Goal: Task Accomplishment & Management: Manage account settings

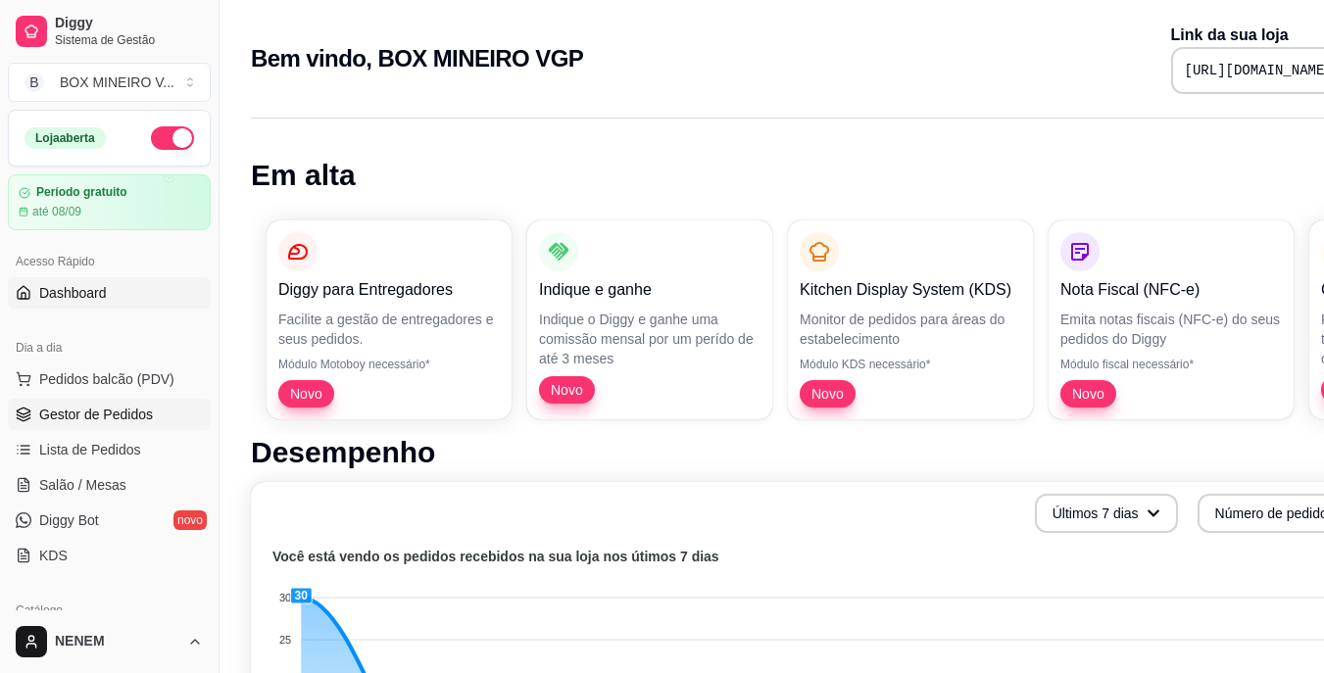
click at [72, 414] on span "Gestor de Pedidos" at bounding box center [96, 415] width 114 height 20
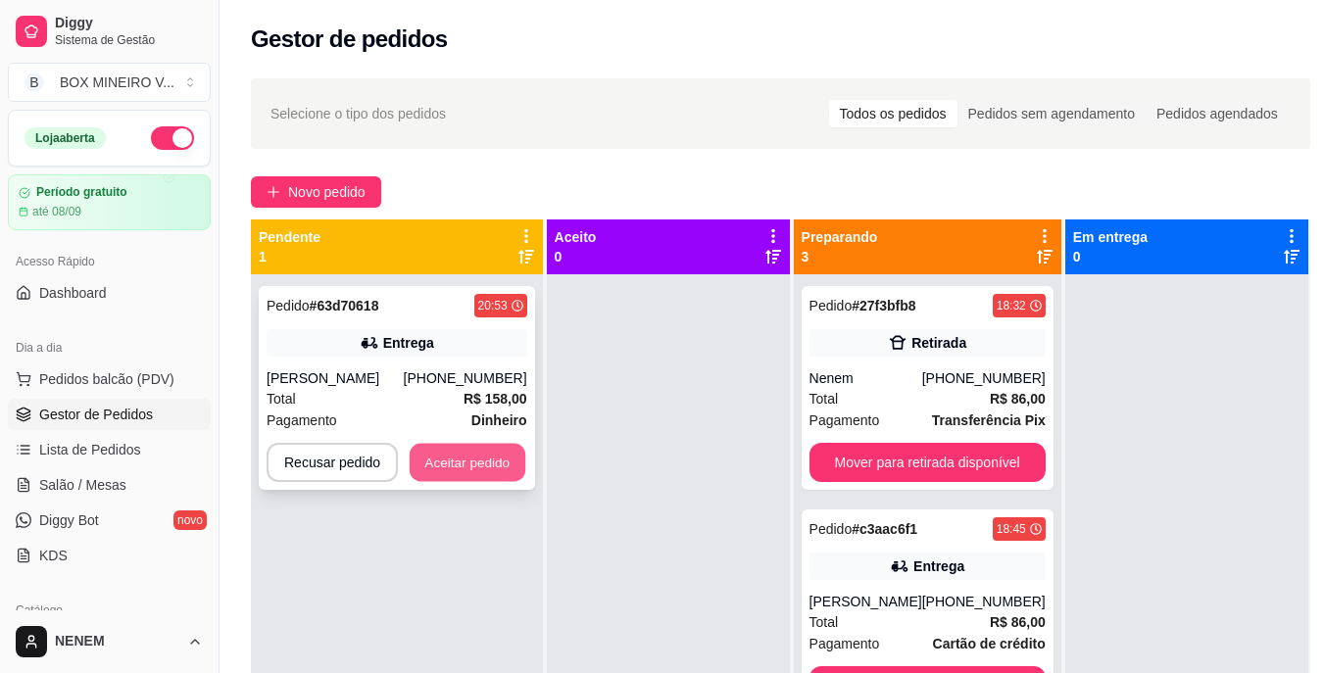
click at [503, 459] on button "Aceitar pedido" at bounding box center [468, 463] width 116 height 38
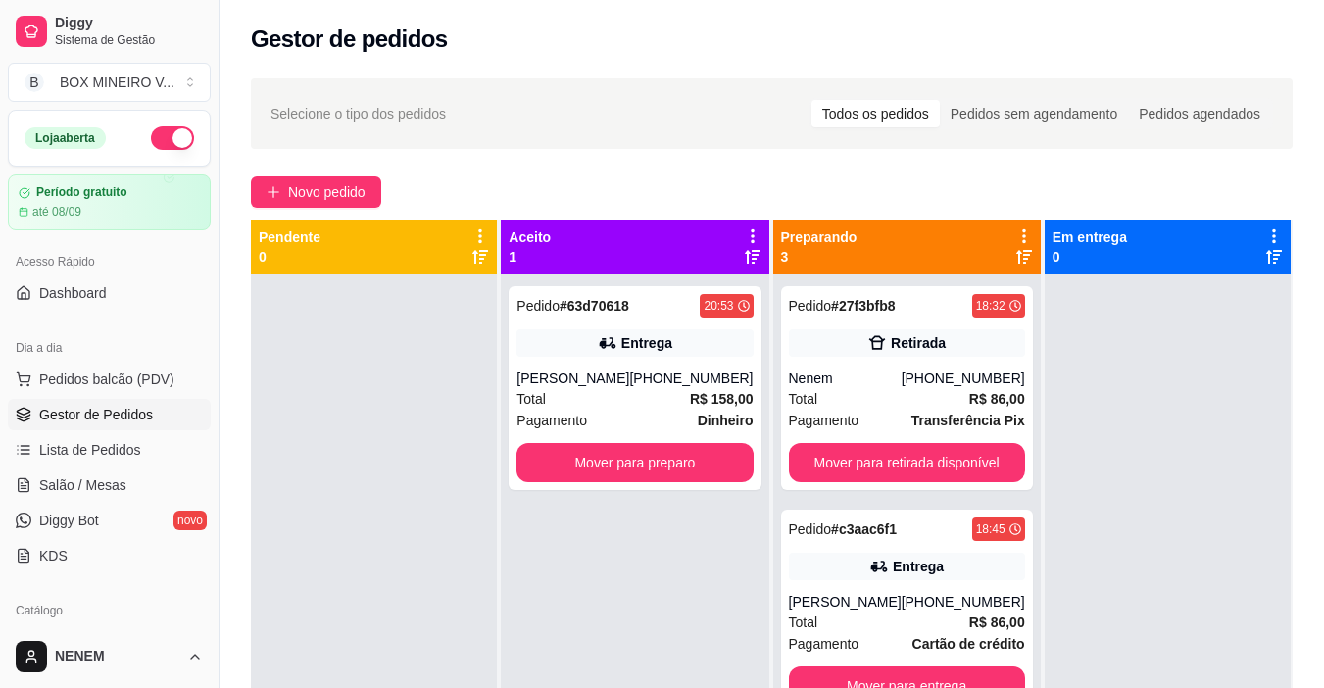
click at [744, 232] on icon at bounding box center [753, 236] width 18 height 18
click at [744, 232] on icon at bounding box center [752, 235] width 17 height 17
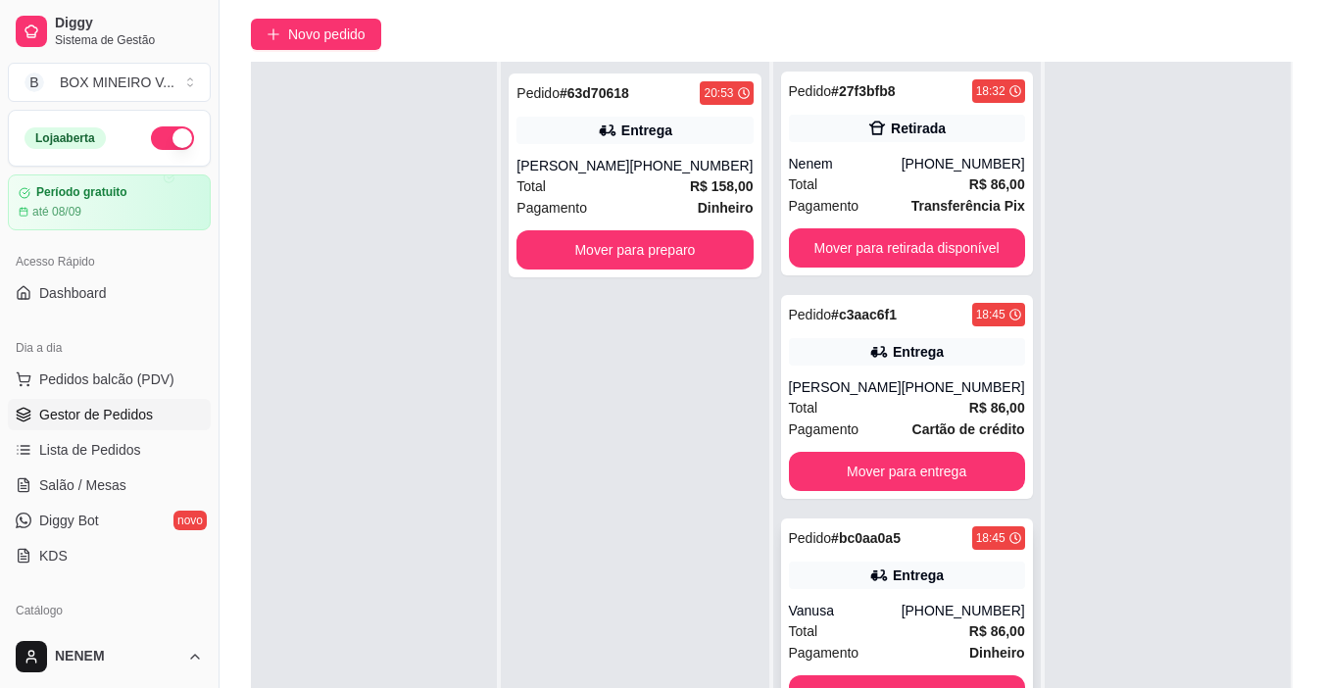
scroll to position [299, 0]
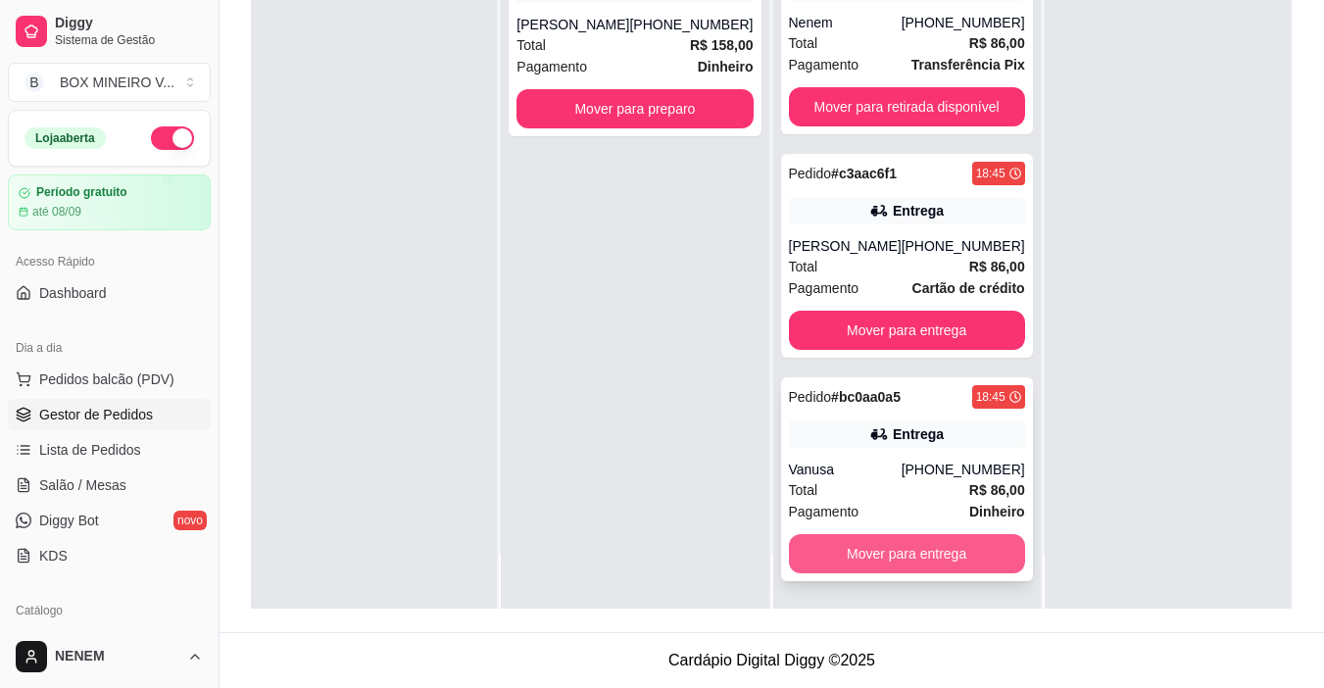
click at [920, 566] on button "Mover para entrega" at bounding box center [907, 553] width 236 height 39
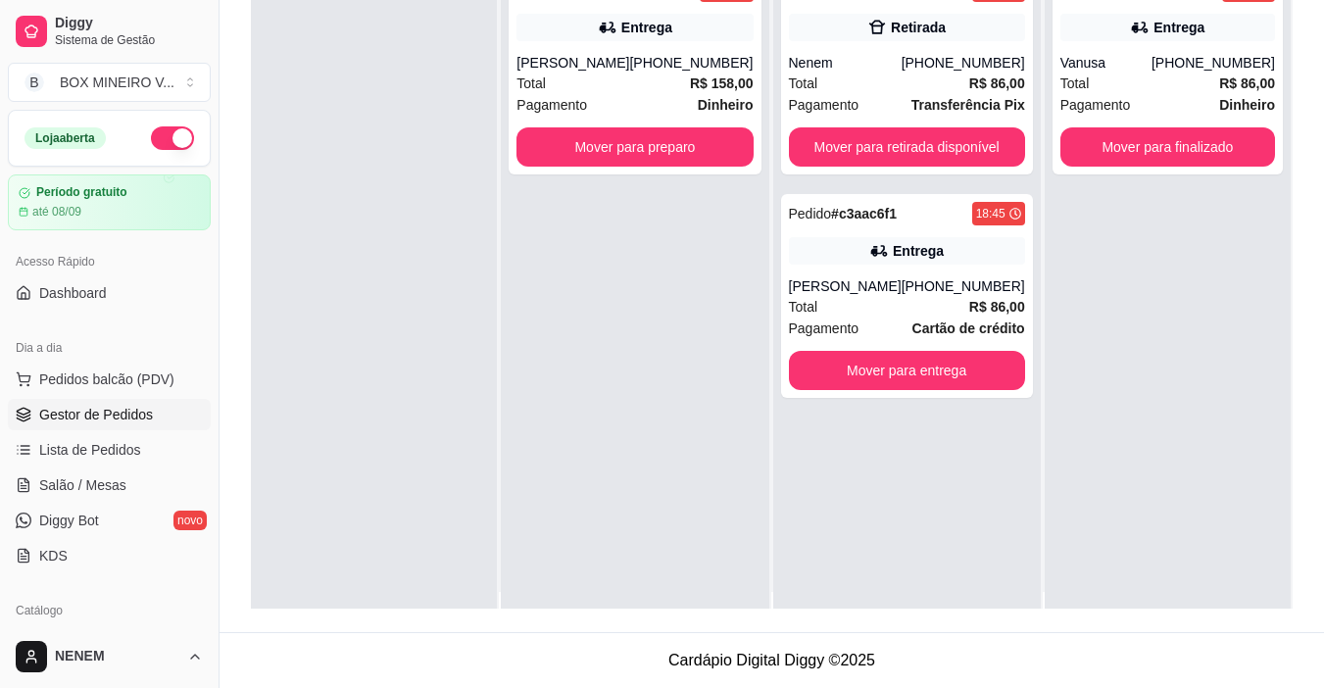
scroll to position [0, 0]
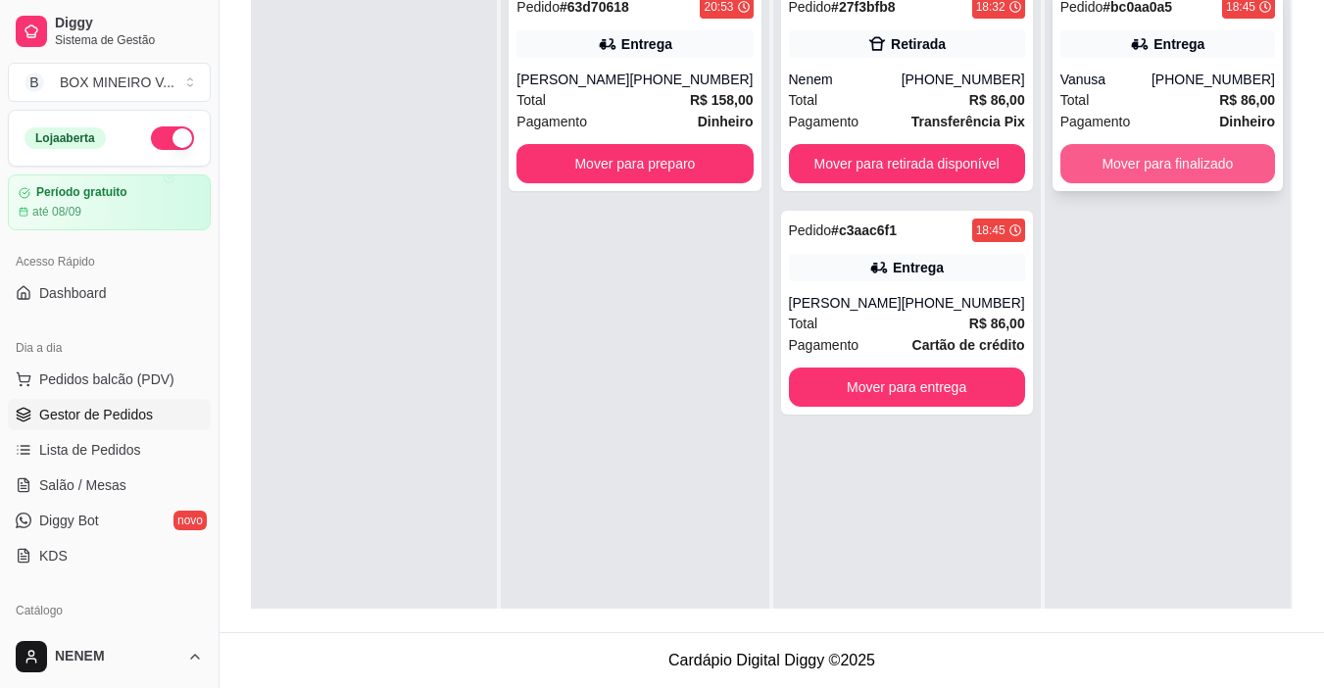
click at [1138, 174] on button "Mover para finalizado" at bounding box center [1167, 163] width 215 height 39
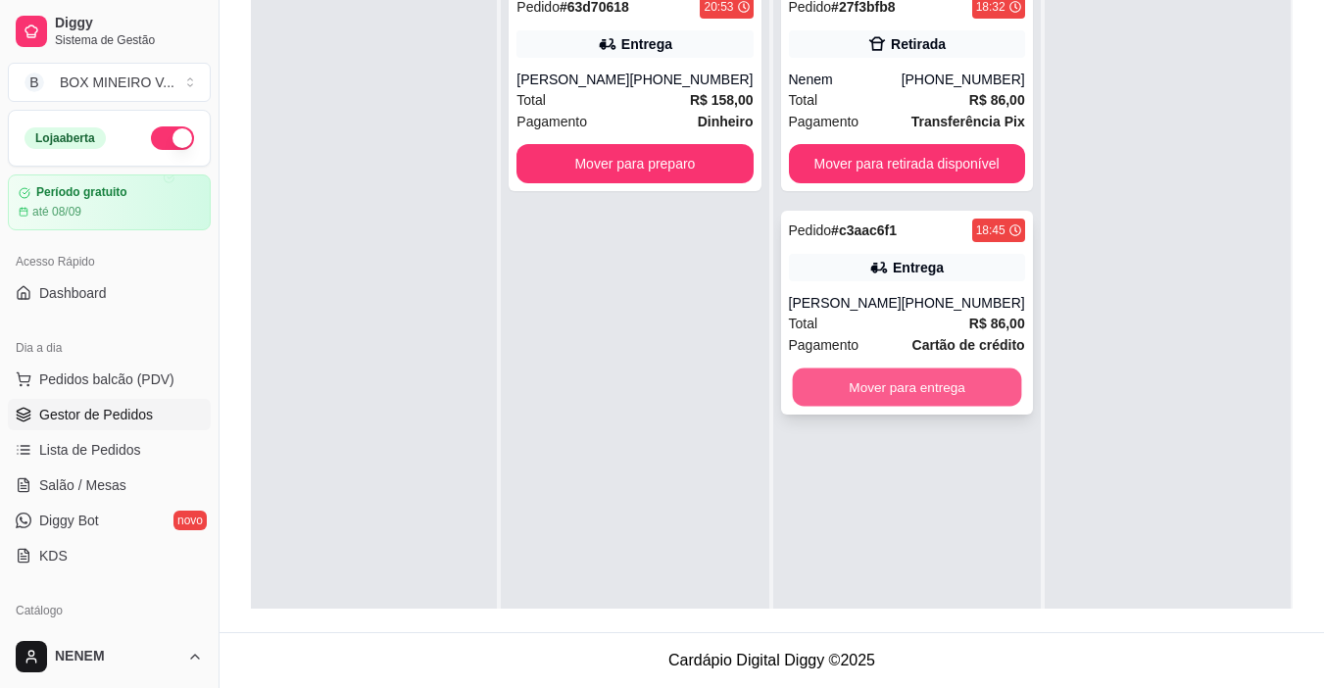
click at [886, 407] on button "Mover para entrega" at bounding box center [906, 387] width 229 height 38
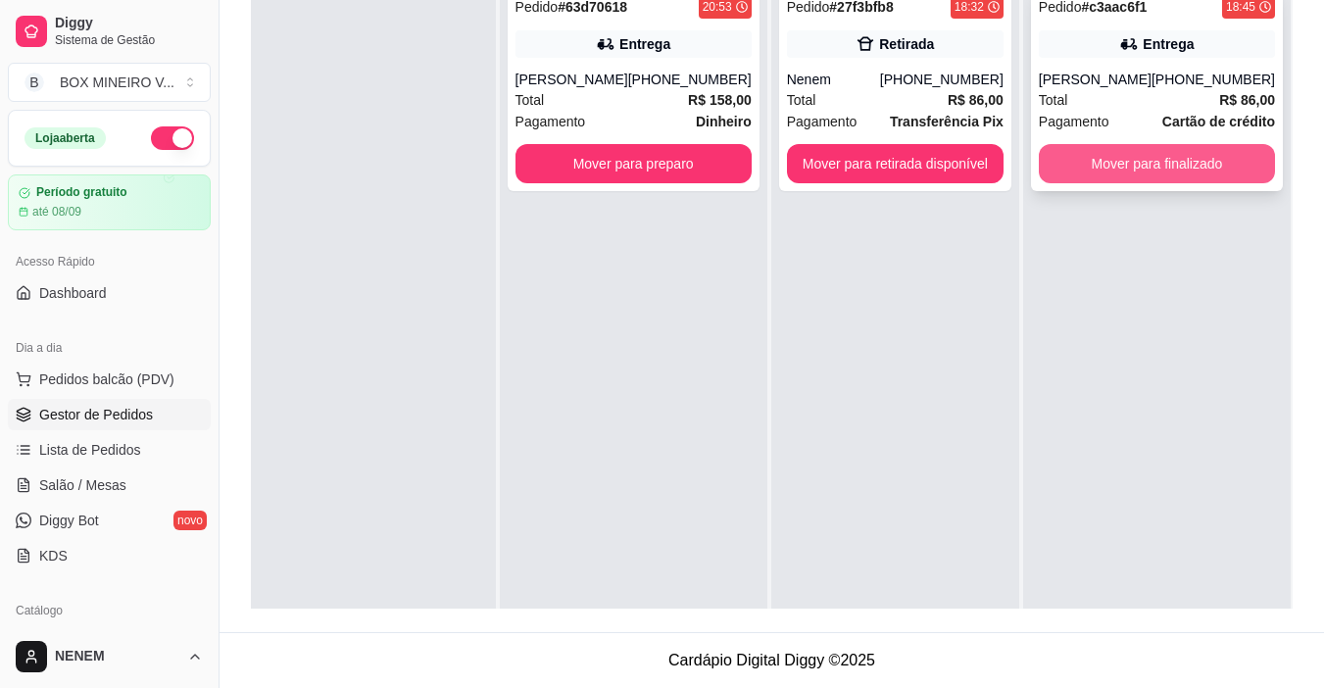
click at [1126, 183] on button "Mover para finalizado" at bounding box center [1157, 163] width 236 height 39
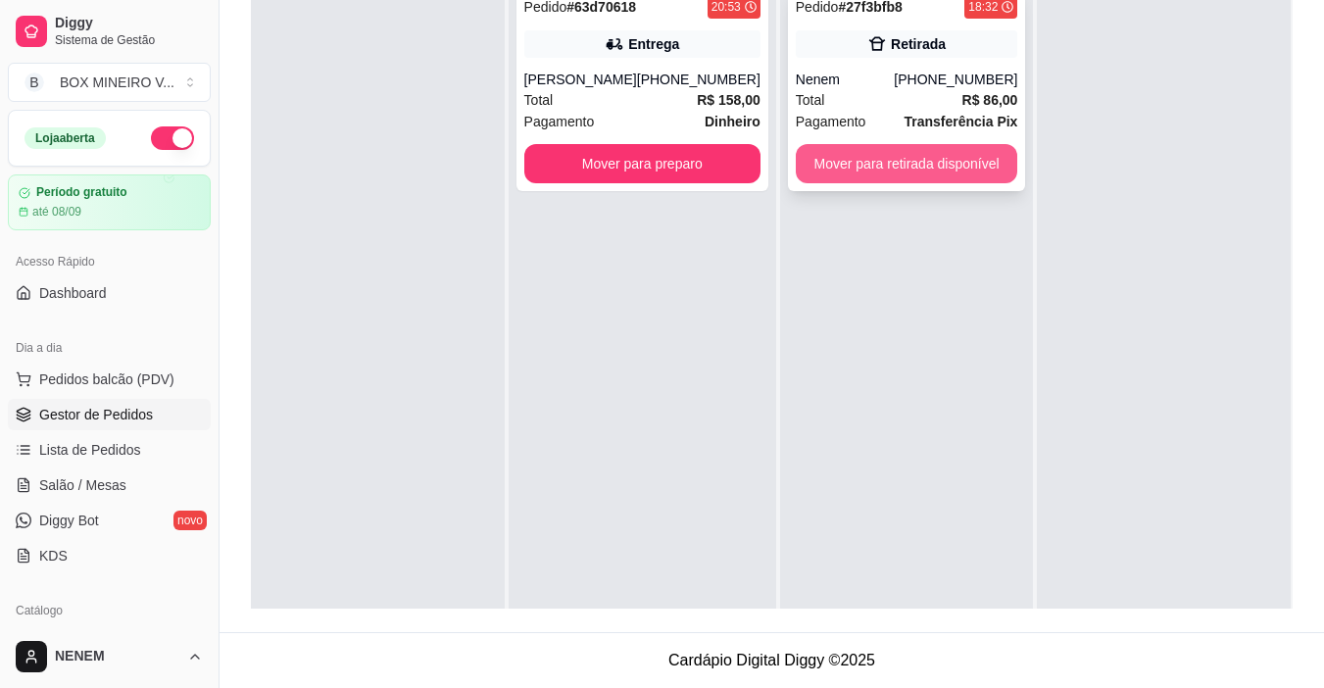
click at [958, 179] on button "Mover para retirada disponível" at bounding box center [907, 163] width 222 height 39
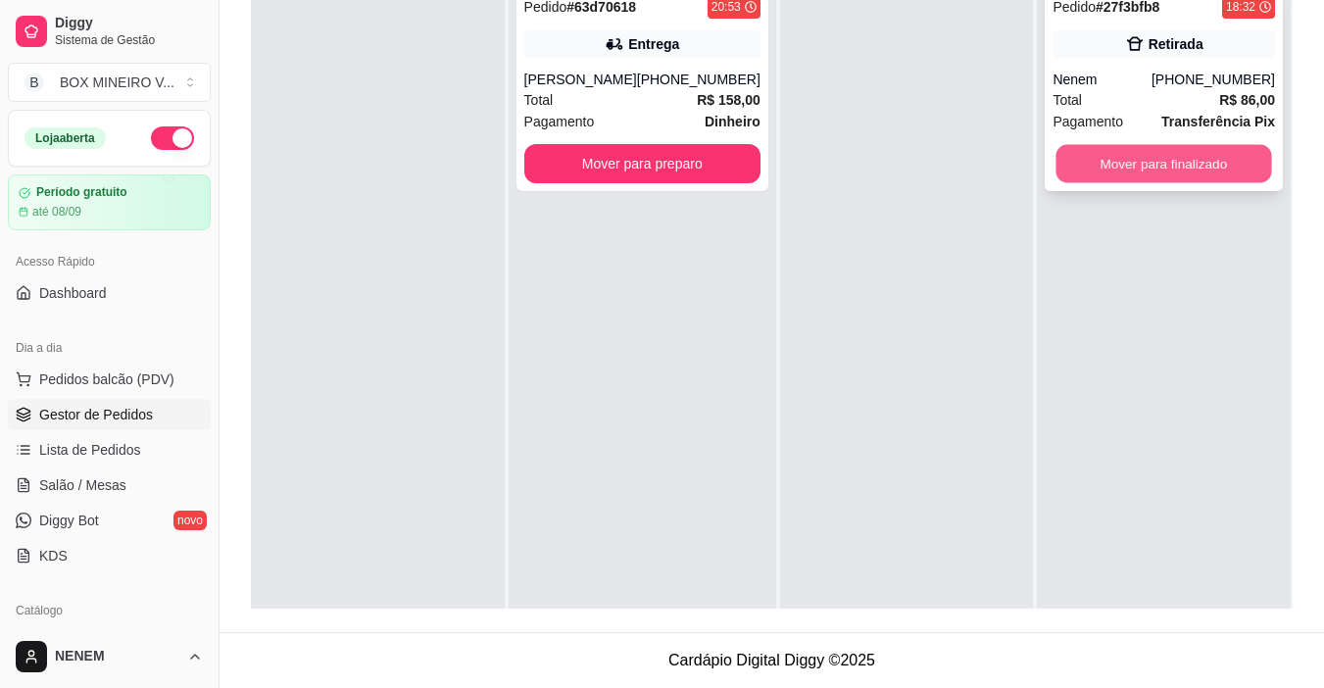
click at [1101, 171] on button "Mover para finalizado" at bounding box center [1164, 164] width 216 height 38
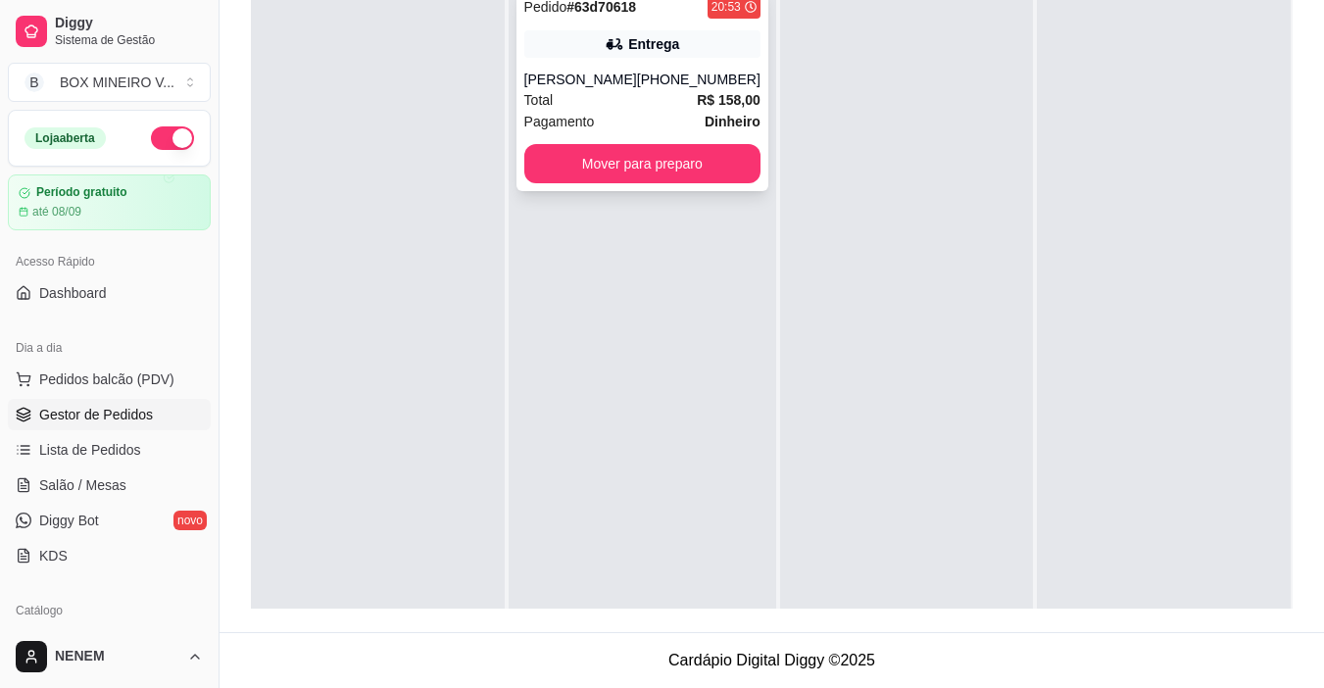
click at [742, 176] on button "Mover para preparo" at bounding box center [642, 163] width 236 height 39
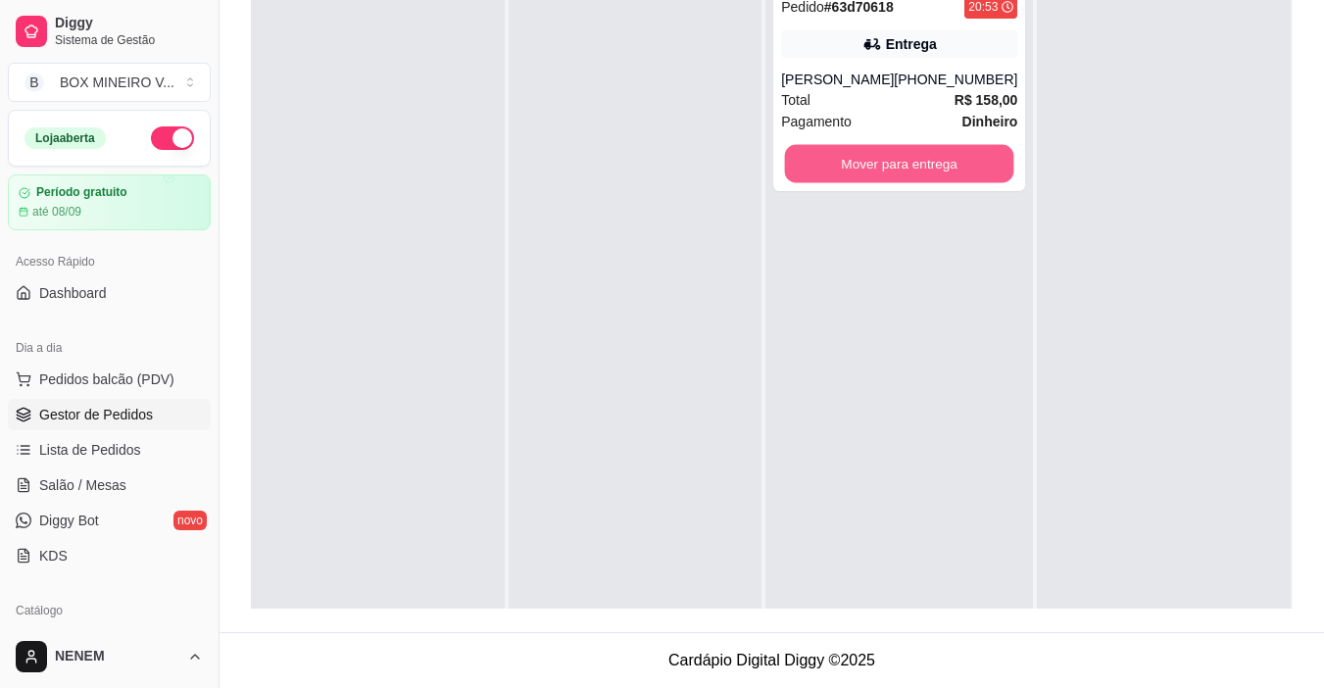
click at [890, 172] on button "Mover para entrega" at bounding box center [899, 164] width 229 height 38
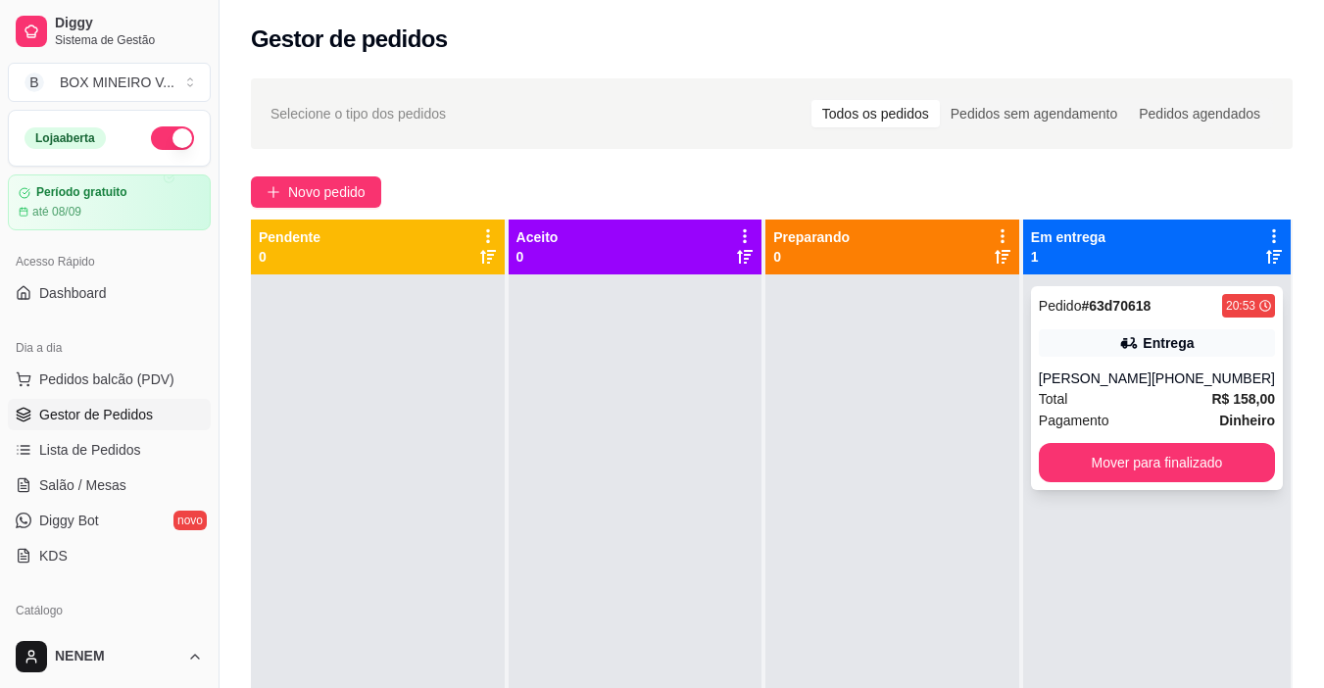
click at [1237, 314] on div "20:53" at bounding box center [1248, 306] width 53 height 24
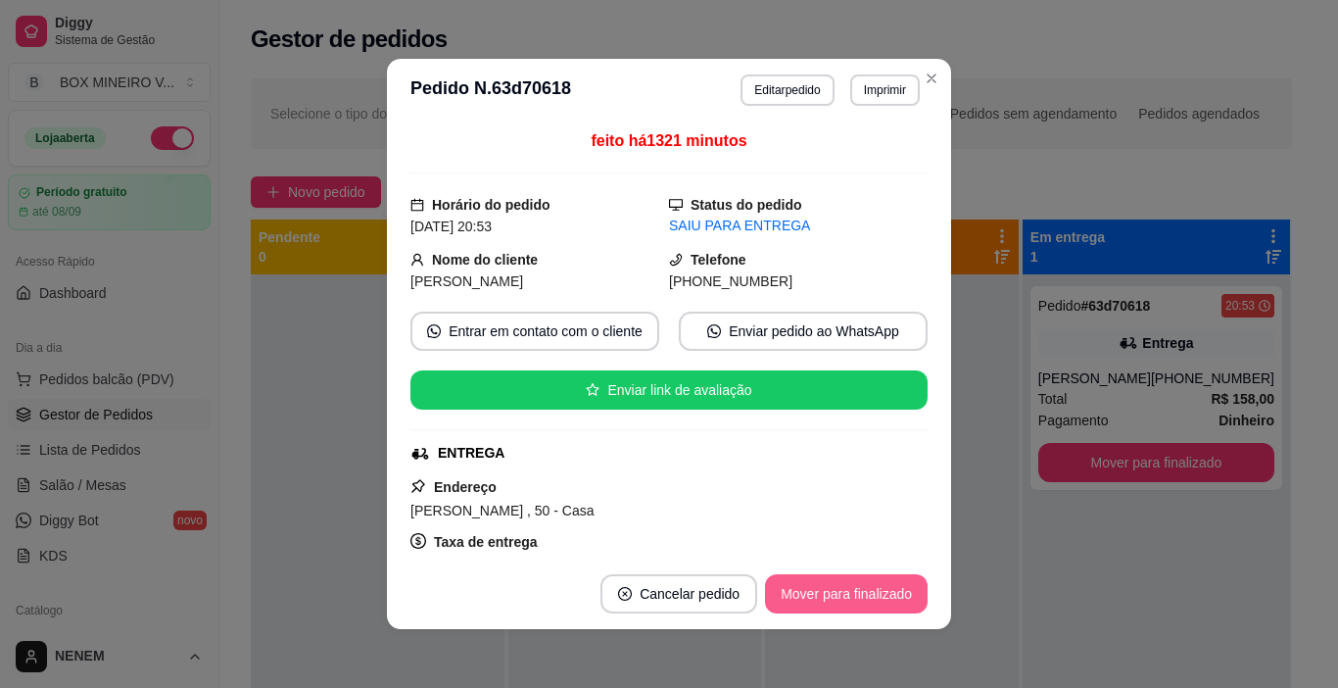
click at [885, 602] on button "Mover para finalizado" at bounding box center [846, 593] width 163 height 39
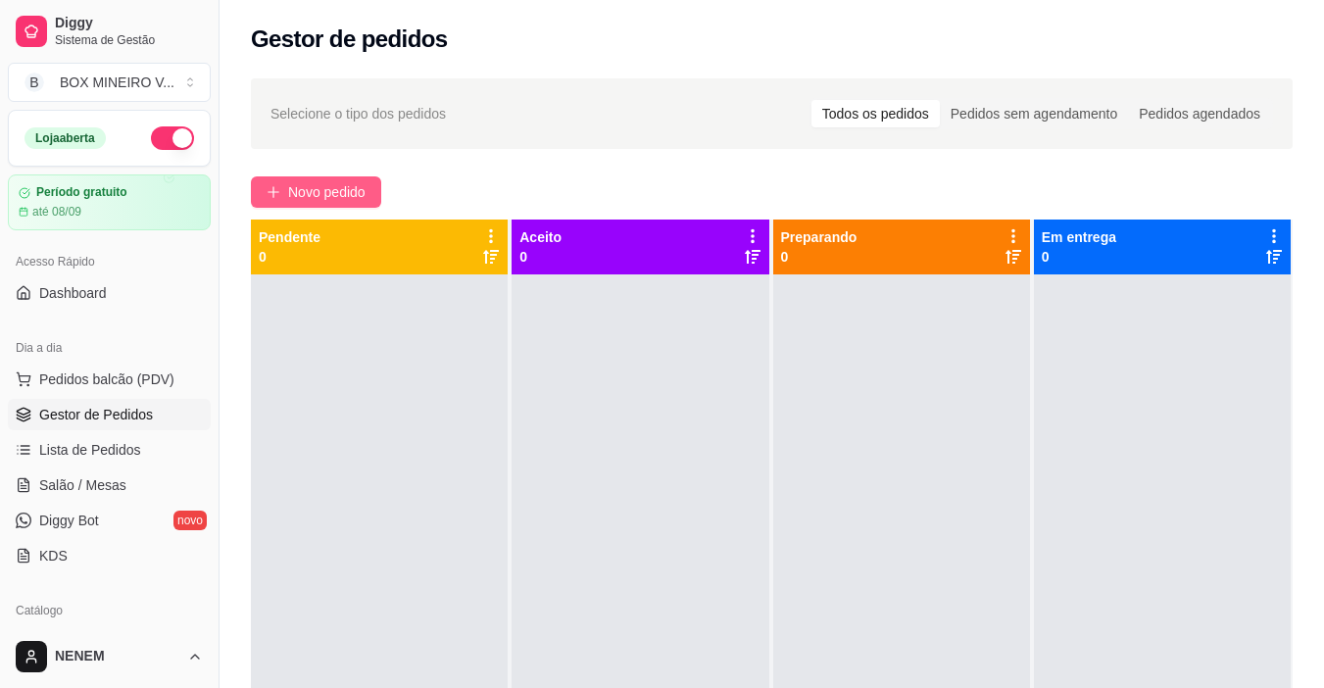
click at [326, 202] on button "Novo pedido" at bounding box center [316, 191] width 130 height 31
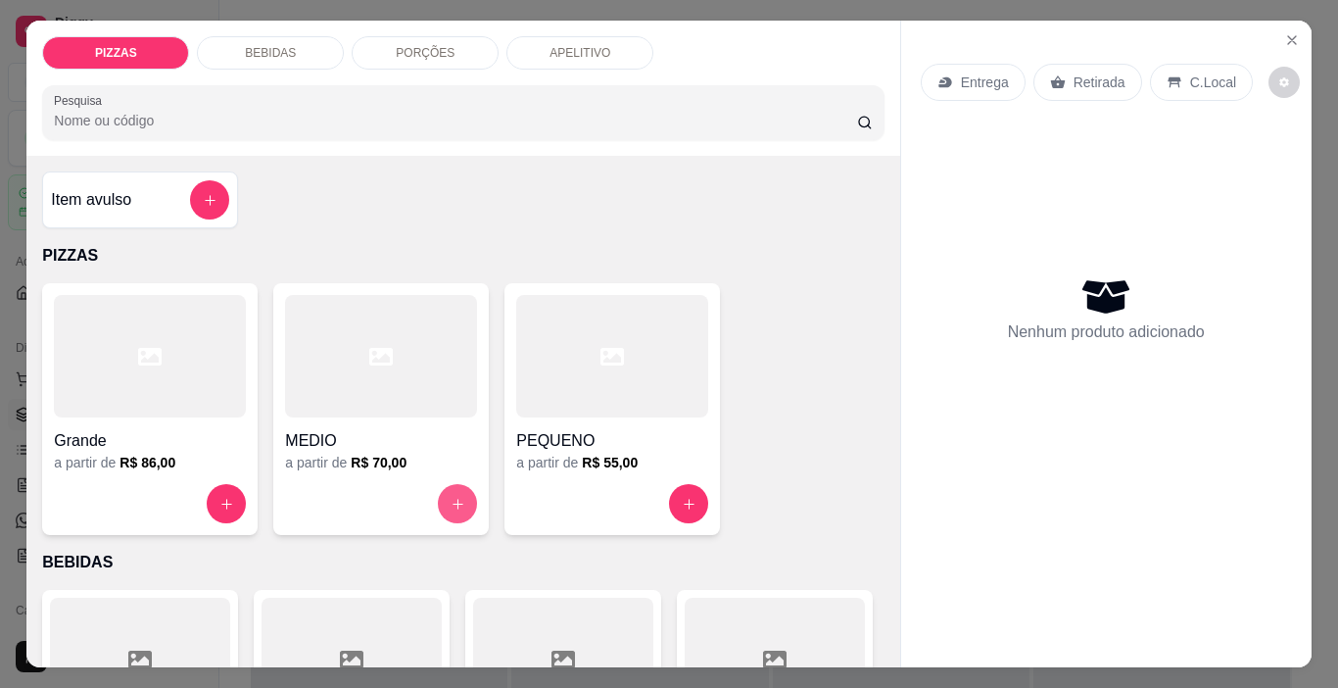
click at [440, 499] on button "increase-product-quantity" at bounding box center [457, 503] width 39 height 39
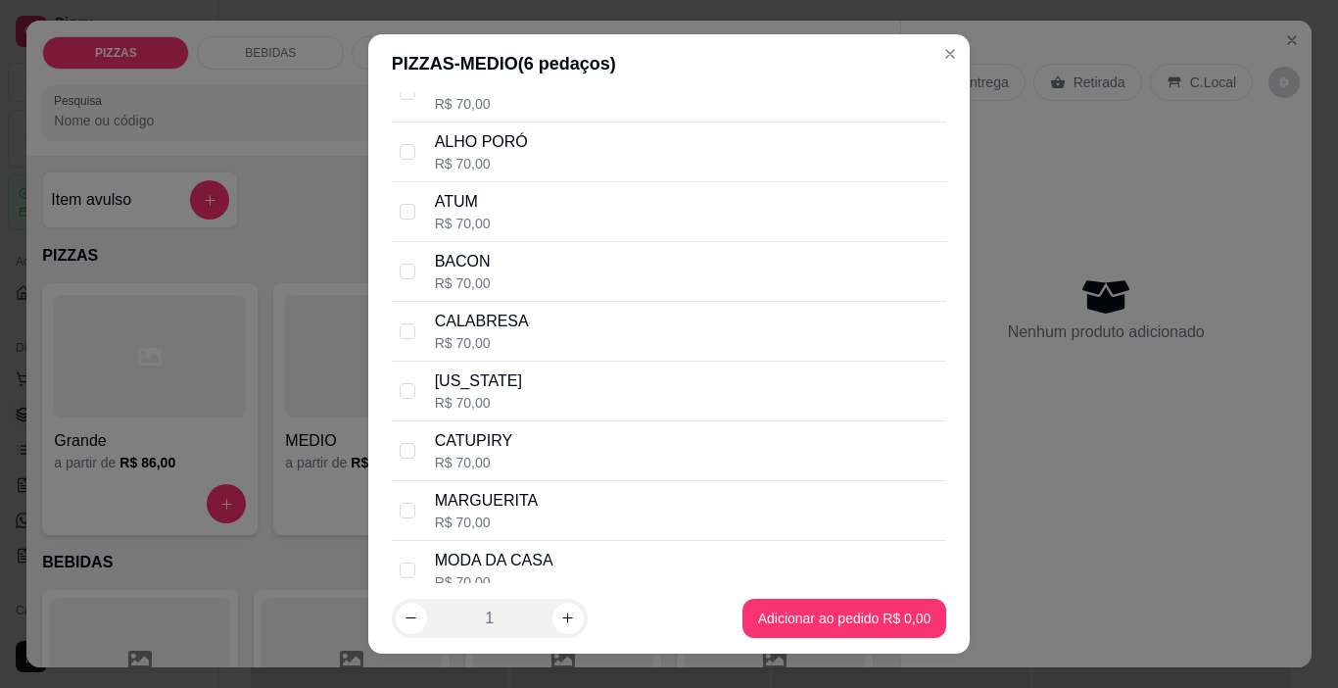
scroll to position [196, 0]
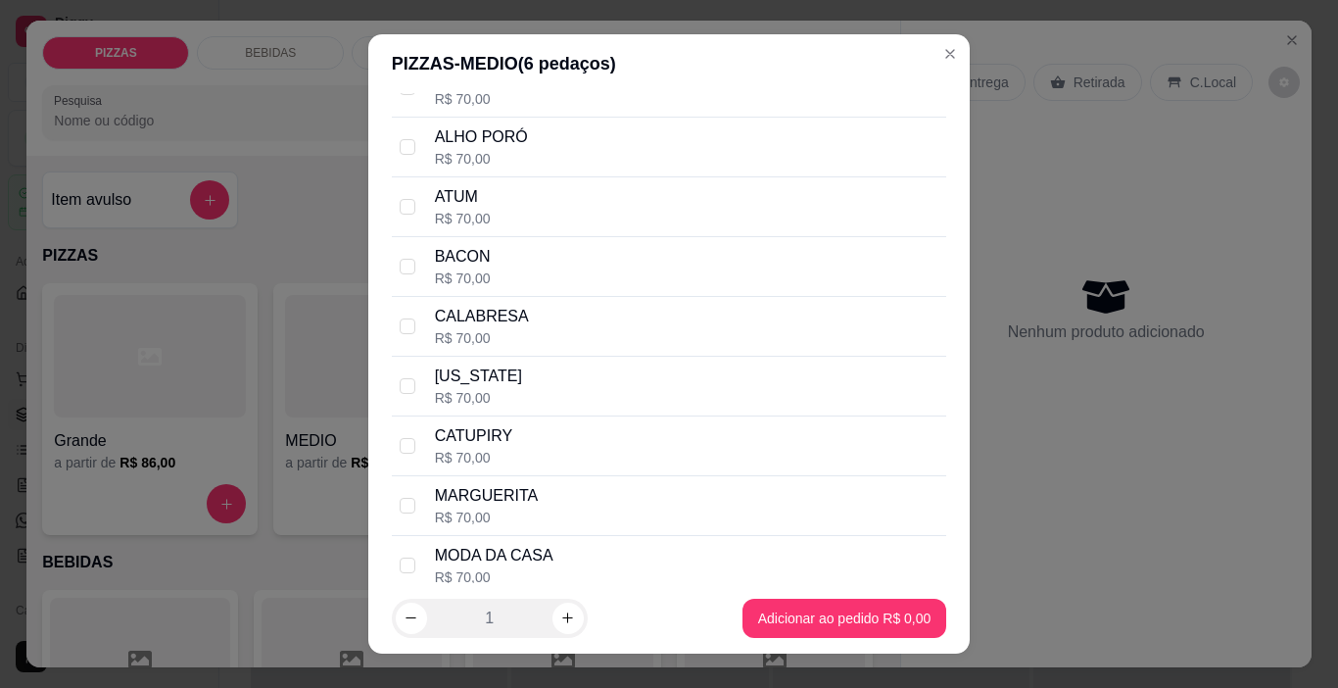
click at [411, 562] on div "MODA DA CASA R$ 70,00" at bounding box center [670, 566] width 556 height 60
checkbox input "true"
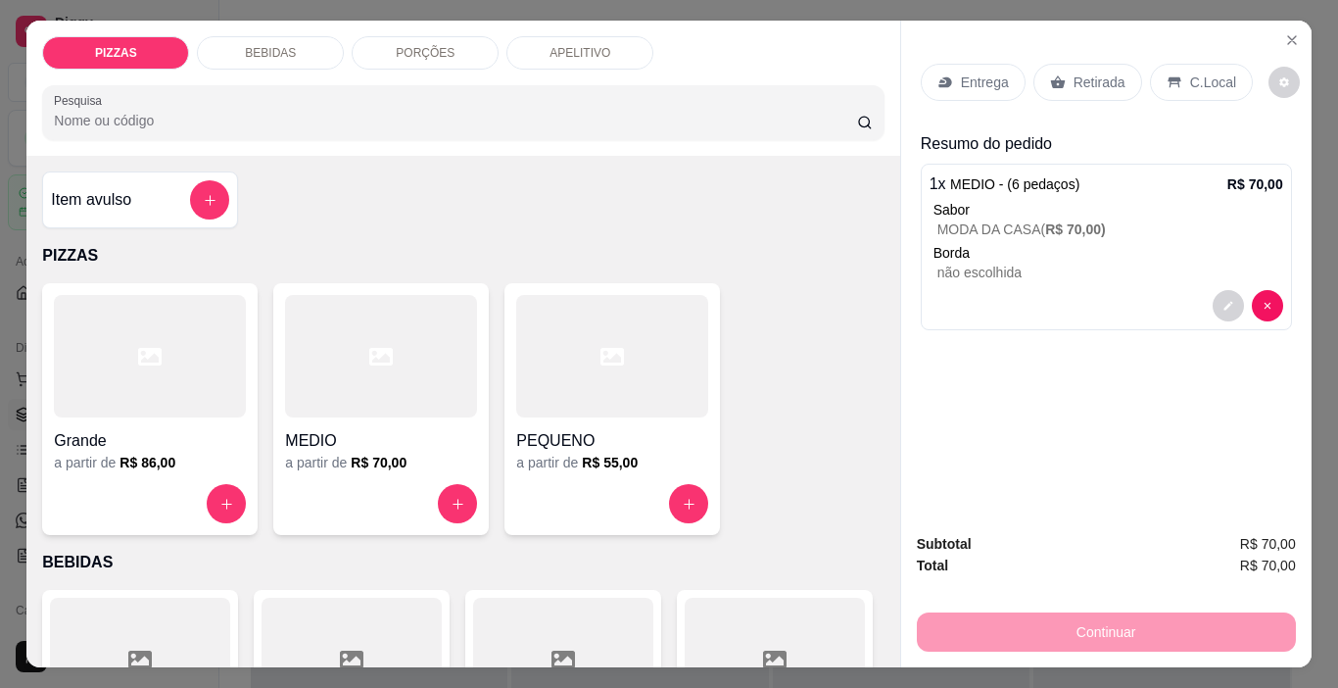
click at [974, 91] on div "Entrega" at bounding box center [973, 82] width 105 height 37
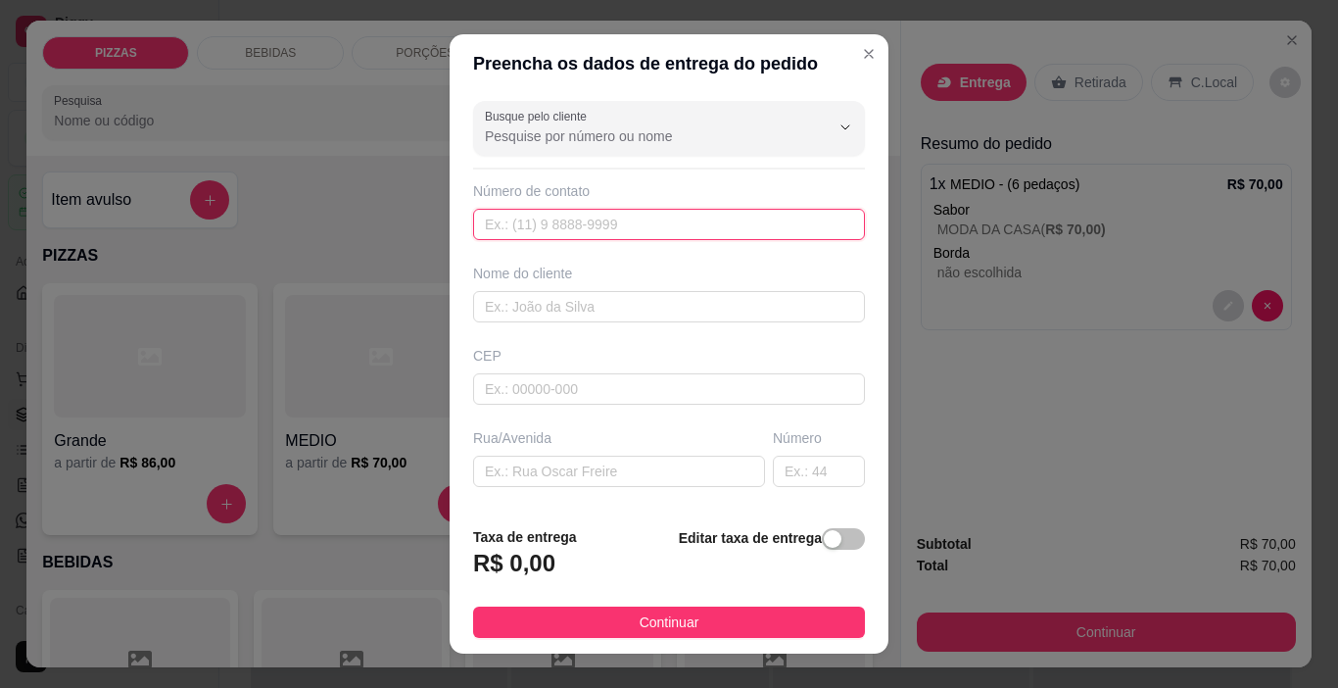
click at [558, 236] on input "text" at bounding box center [669, 224] width 392 height 31
type input "[PHONE_NUMBER]"
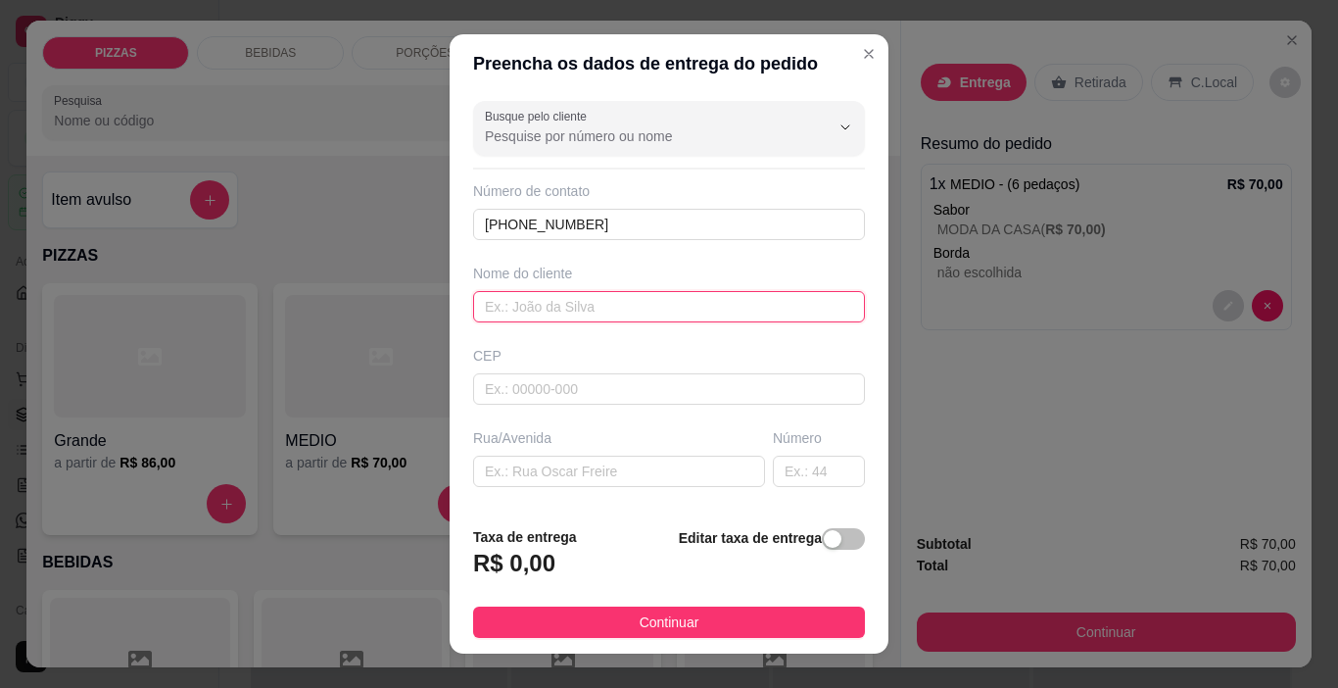
click at [541, 303] on input "text" at bounding box center [669, 306] width 392 height 31
type input "timbo"
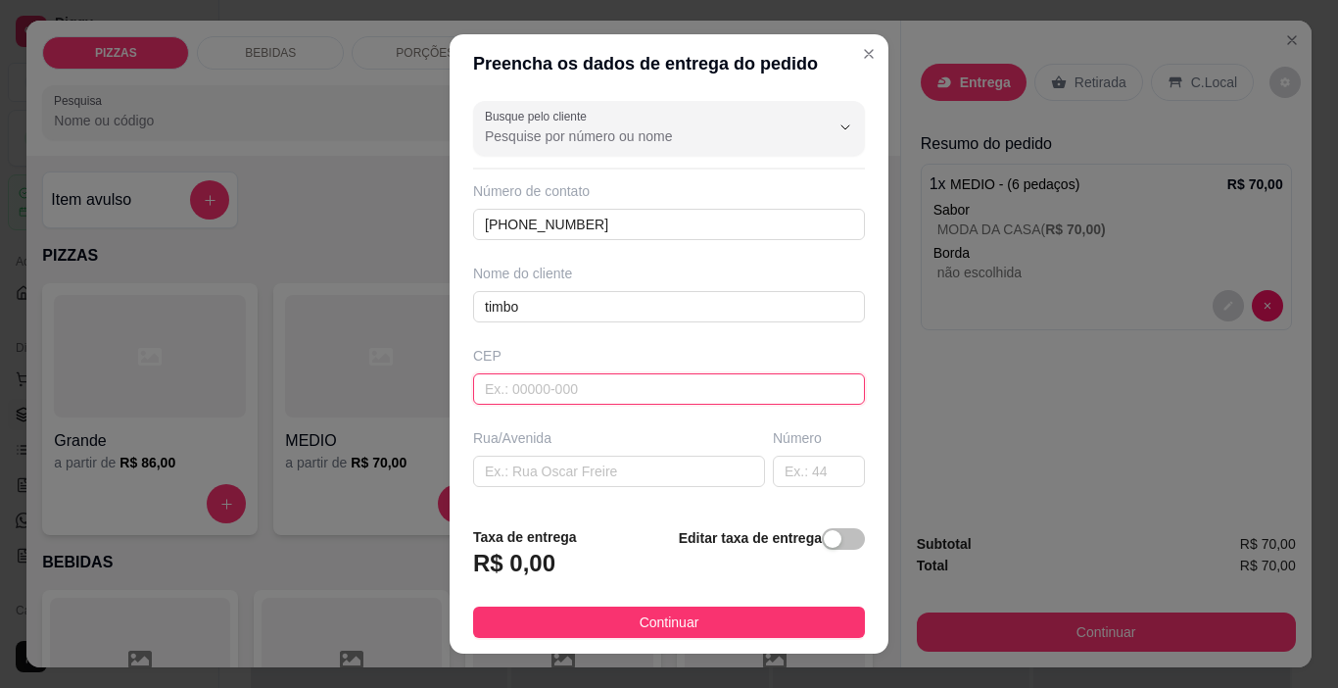
click at [520, 385] on input "text" at bounding box center [669, 388] width 392 height 31
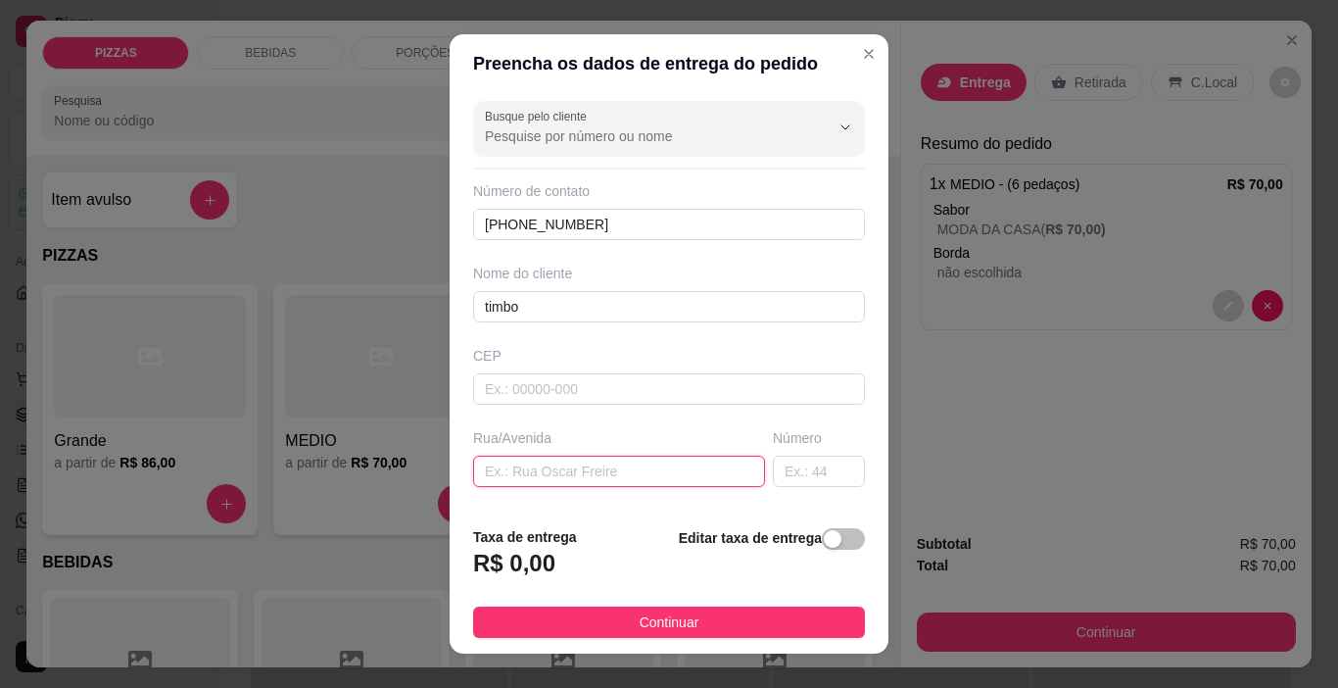
click at [510, 466] on input "text" at bounding box center [619, 471] width 292 height 31
type input "carro de boi"
click at [780, 483] on input "text" at bounding box center [819, 471] width 92 height 31
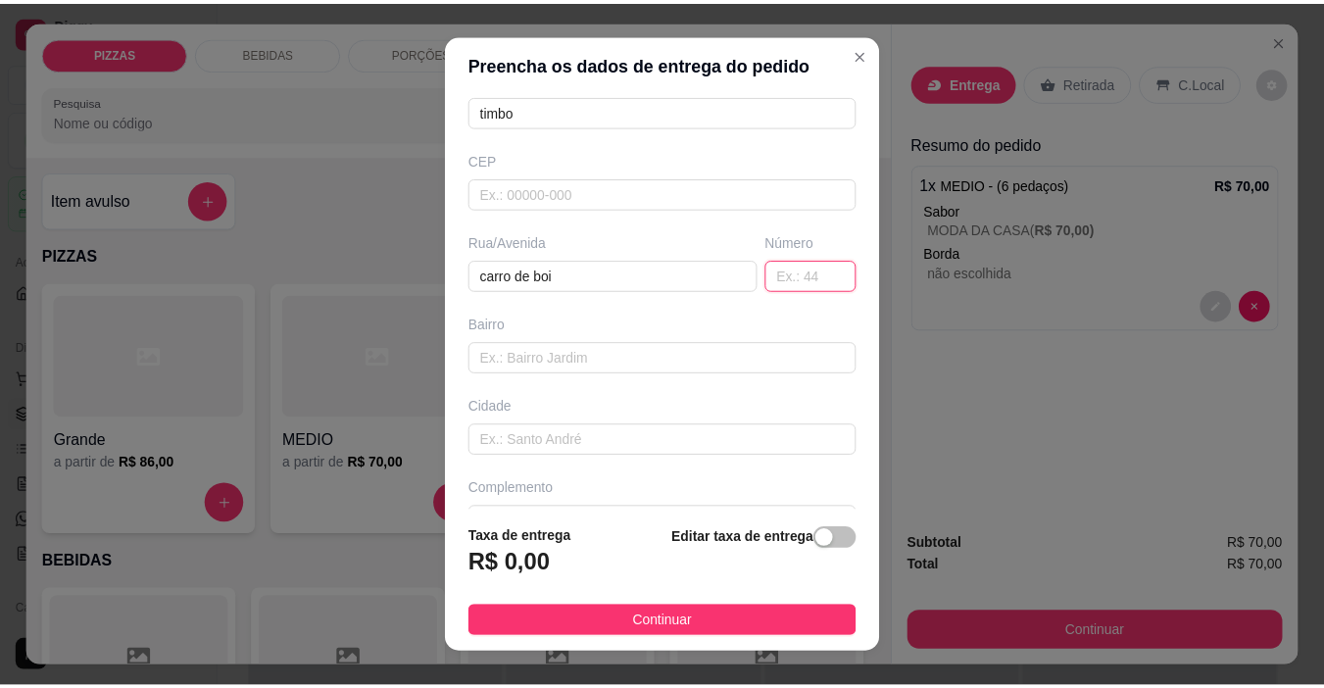
scroll to position [243, 0]
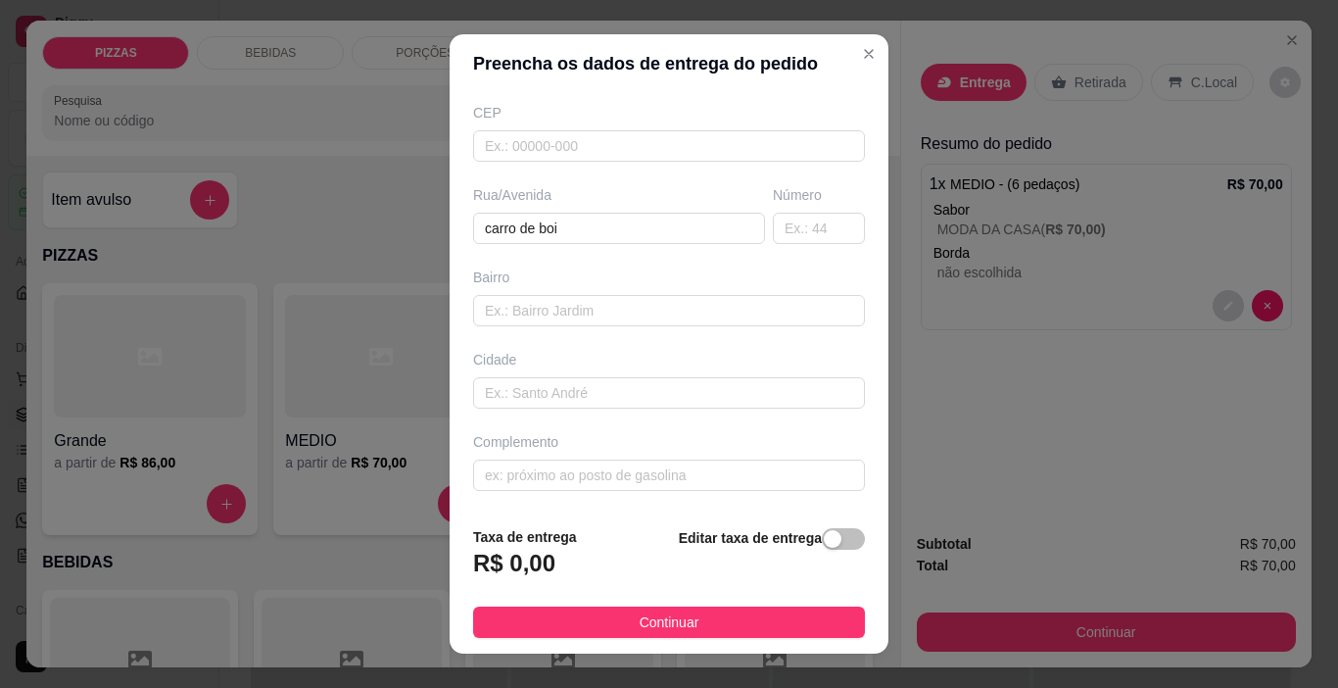
click at [659, 619] on span "Continuar" at bounding box center [670, 622] width 60 height 22
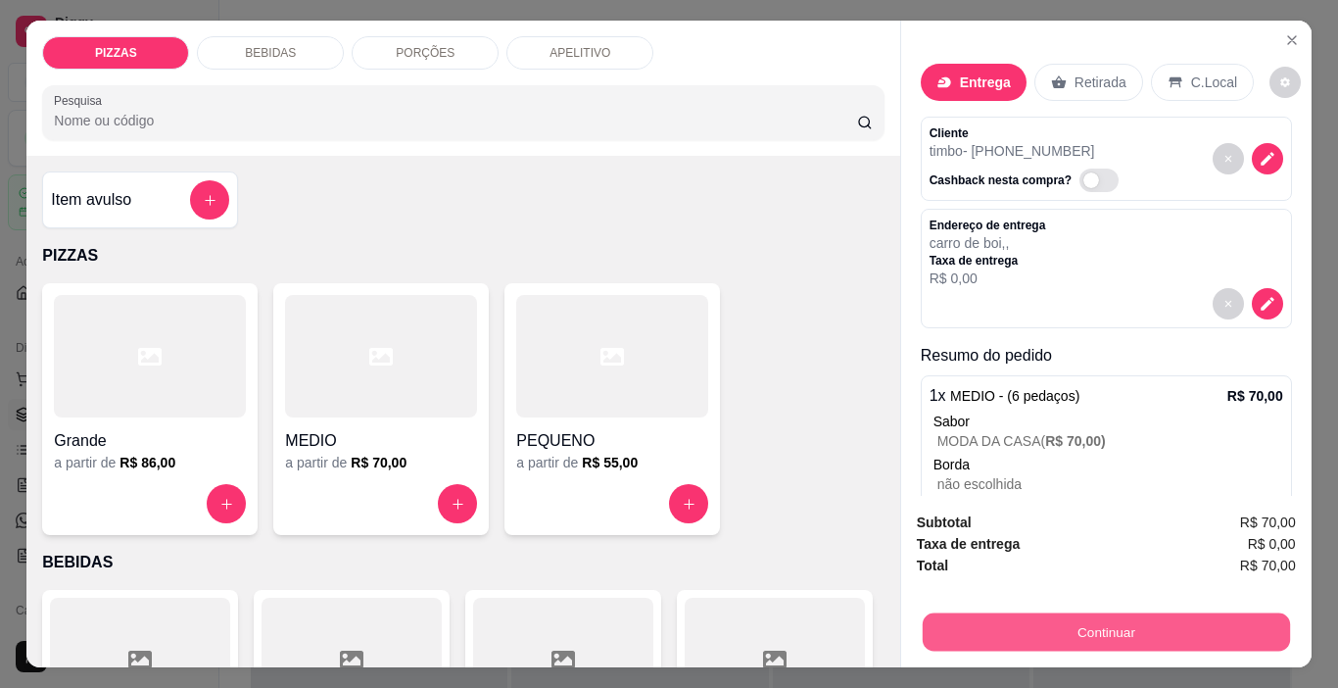
click at [1066, 620] on button "Continuar" at bounding box center [1105, 632] width 367 height 38
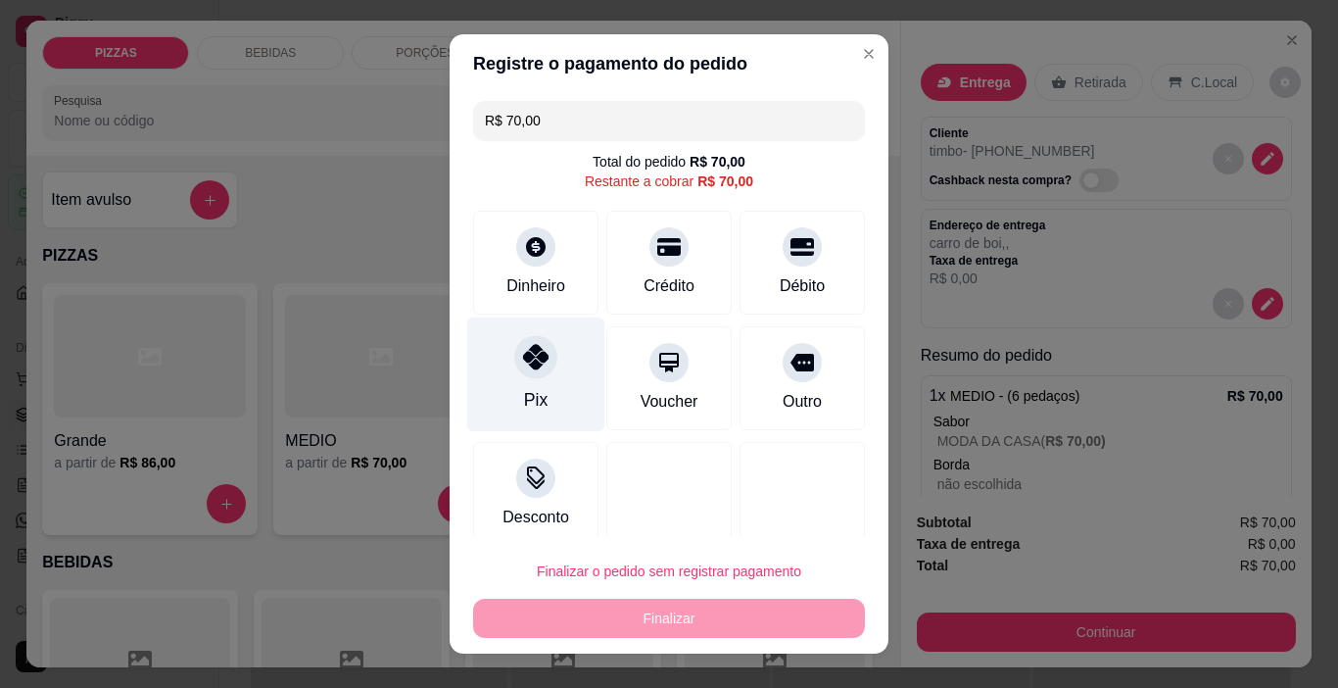
click at [512, 376] on div "Pix" at bounding box center [536, 374] width 138 height 115
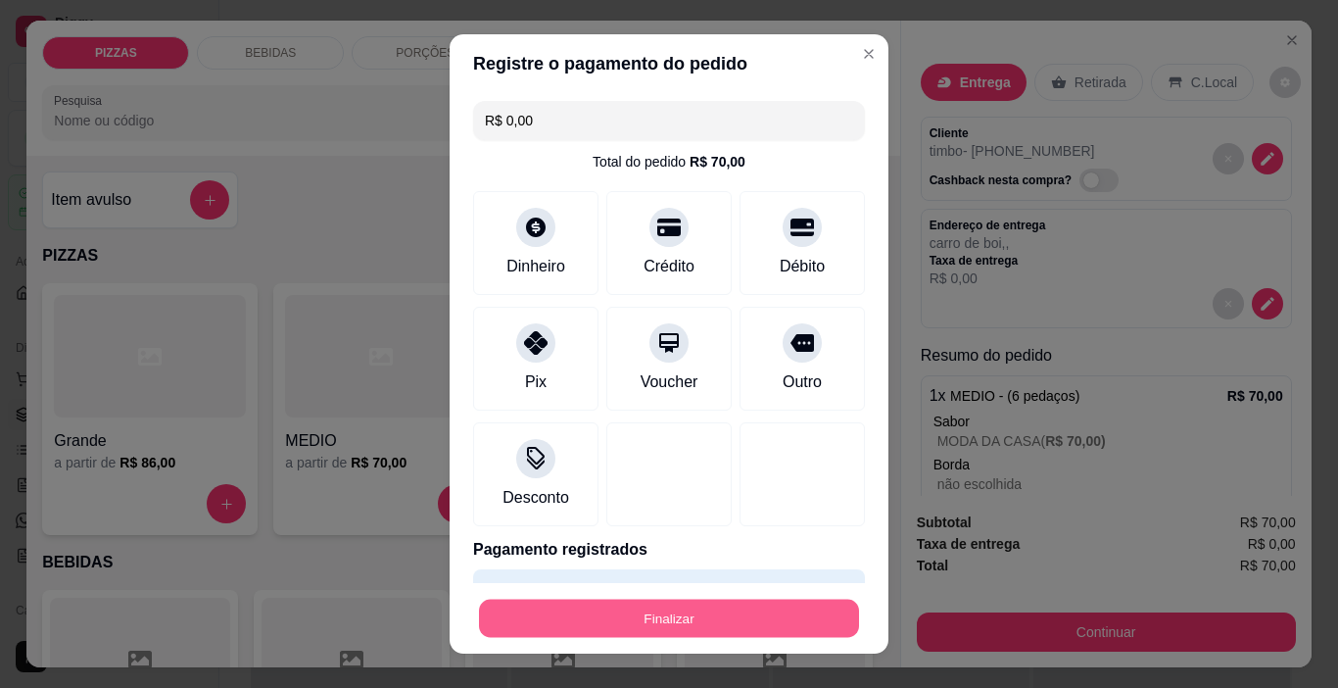
click at [554, 624] on button "Finalizar" at bounding box center [669, 619] width 380 height 38
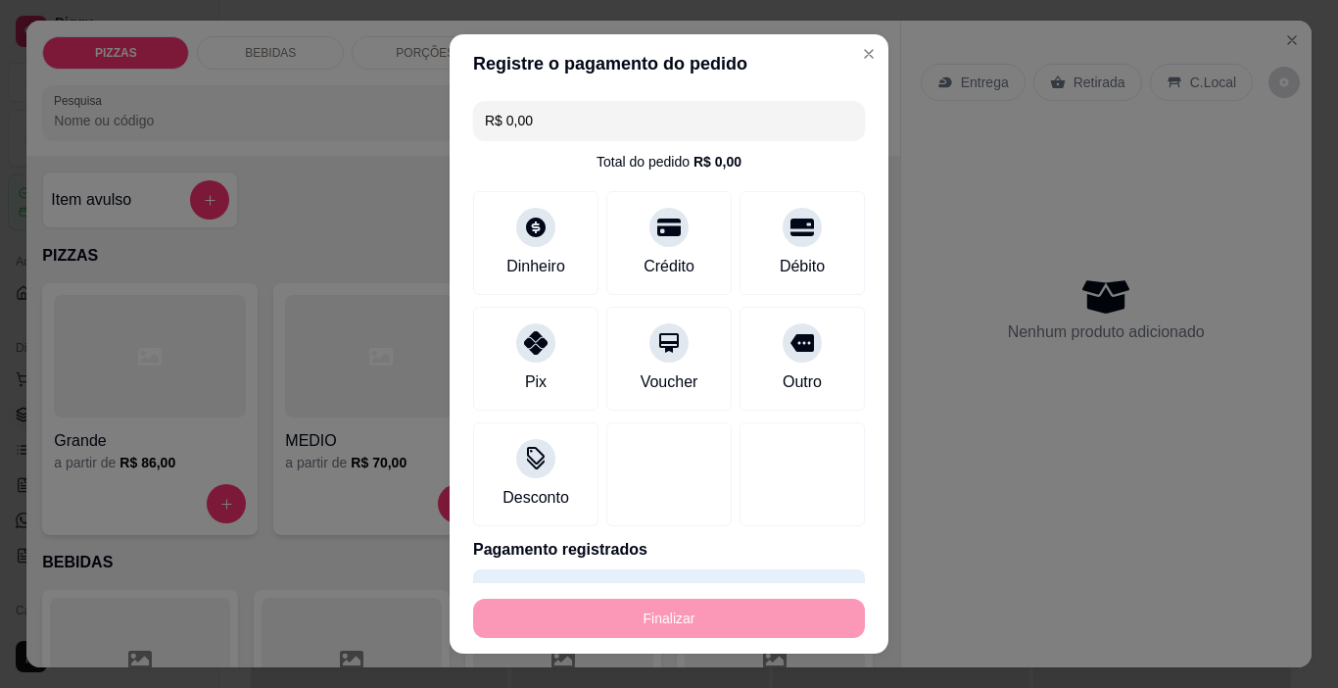
type input "-R$ 70,00"
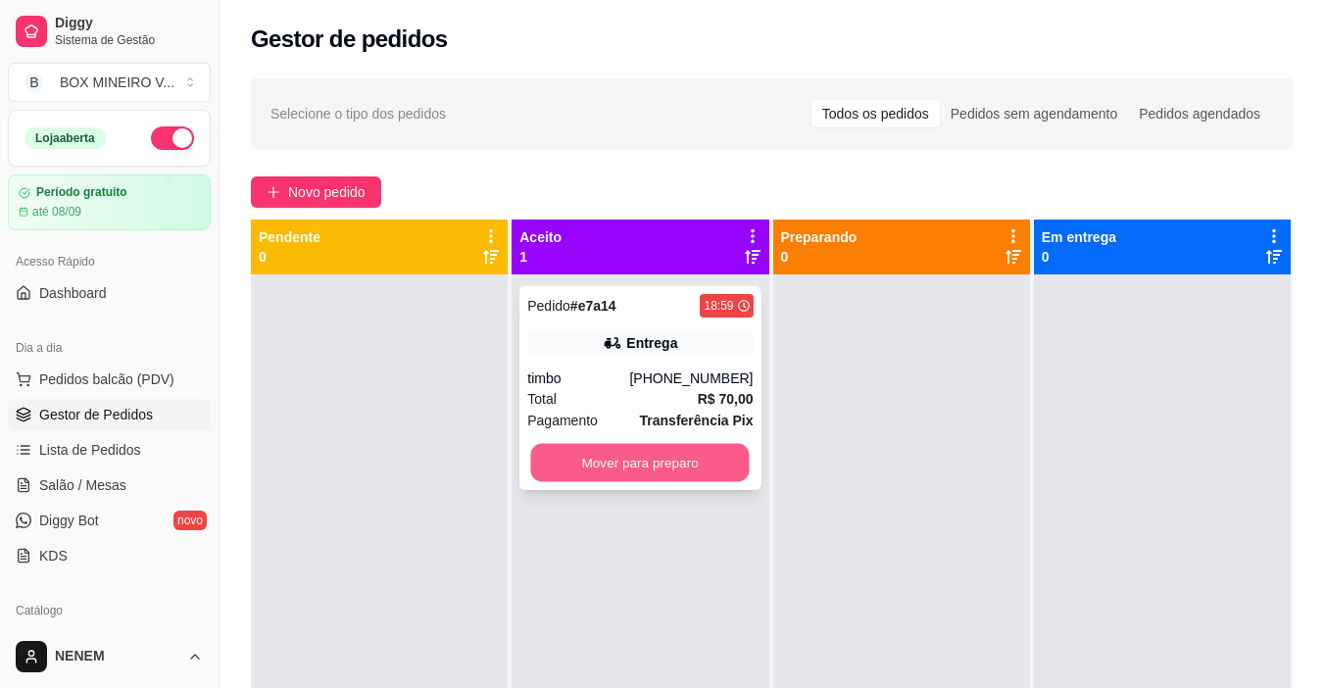
click at [665, 473] on button "Mover para preparo" at bounding box center [640, 463] width 218 height 38
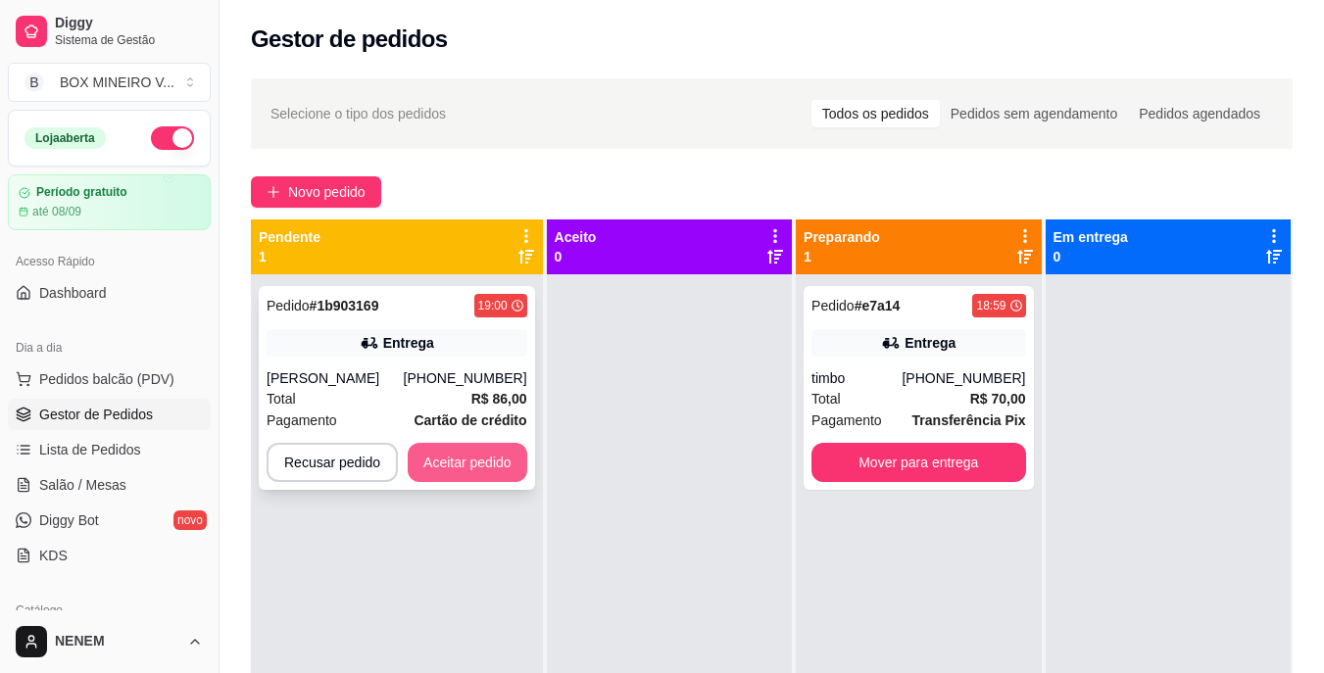
click at [488, 476] on button "Aceitar pedido" at bounding box center [468, 462] width 120 height 39
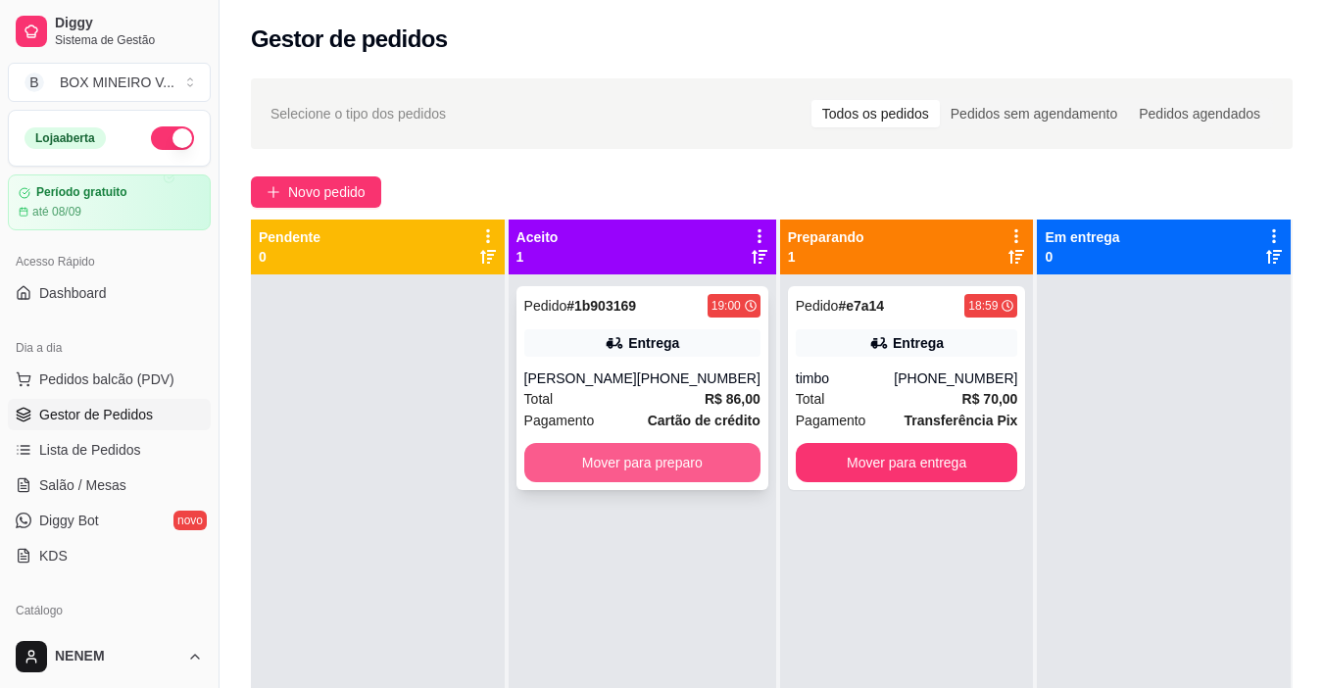
click at [598, 454] on button "Mover para preparo" at bounding box center [642, 462] width 236 height 39
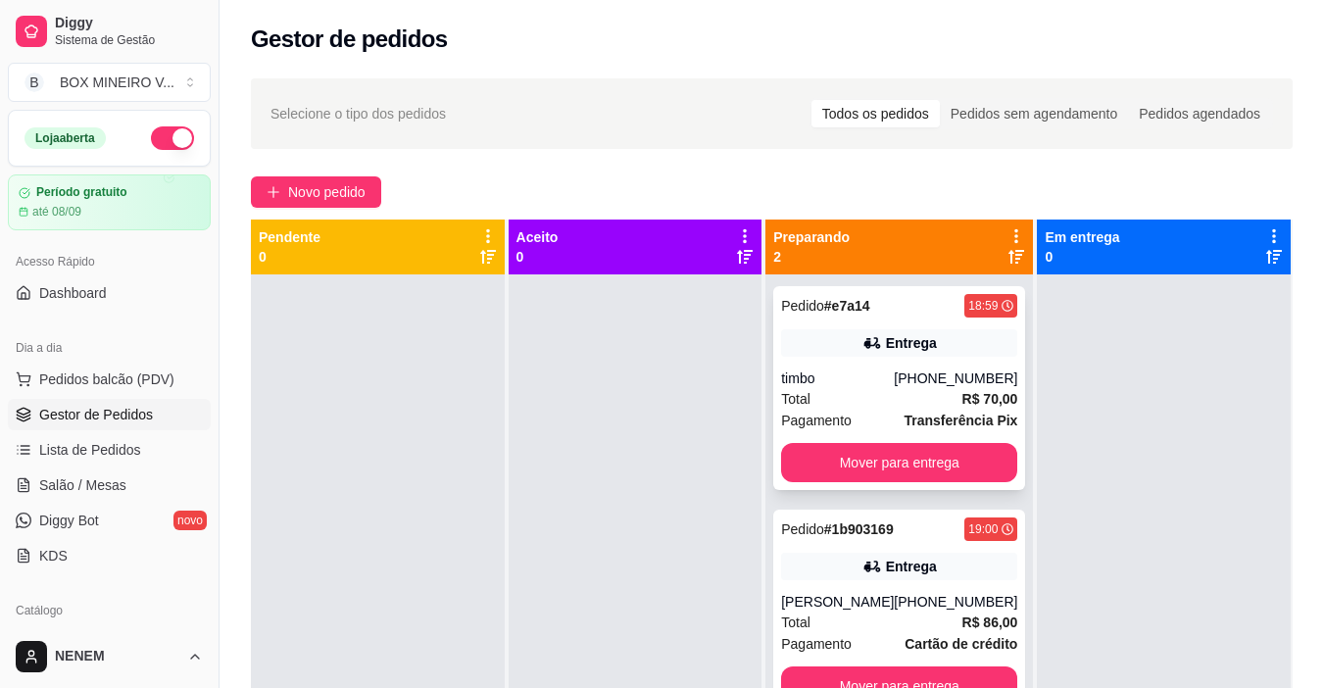
click at [905, 343] on div "Entrega" at bounding box center [911, 343] width 51 height 20
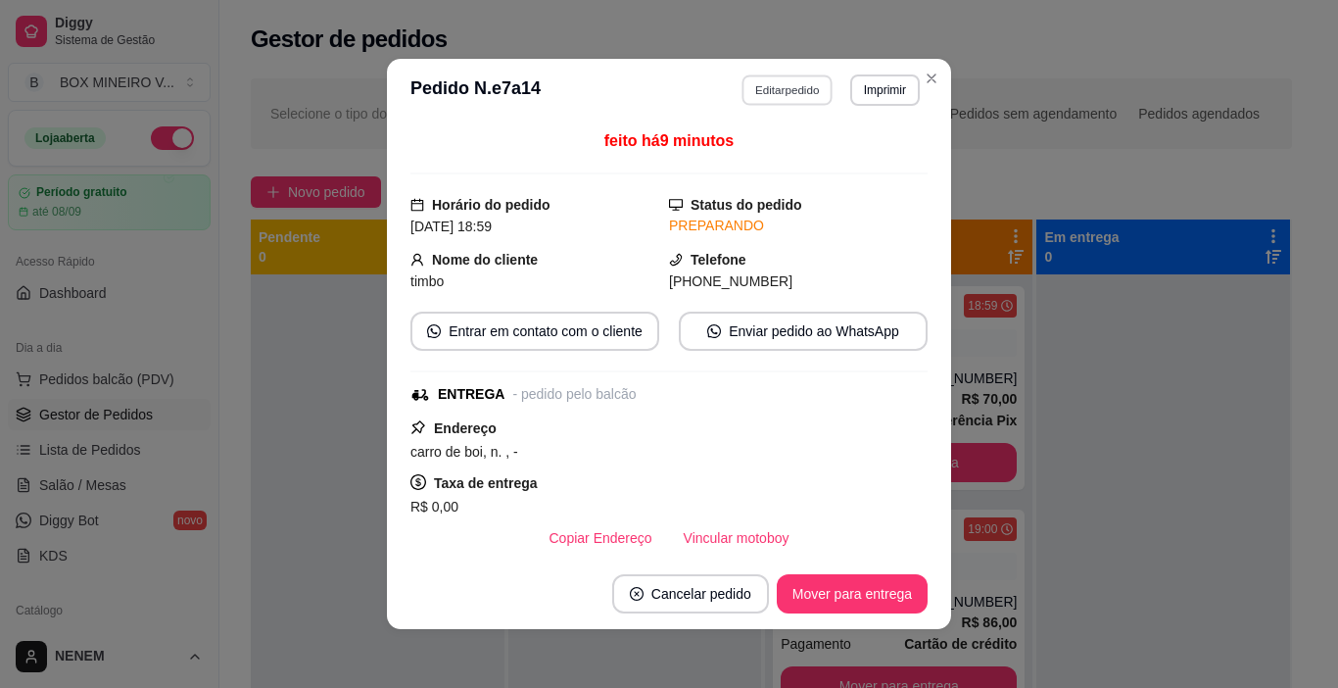
click at [782, 91] on button "Editar pedido" at bounding box center [788, 89] width 91 height 30
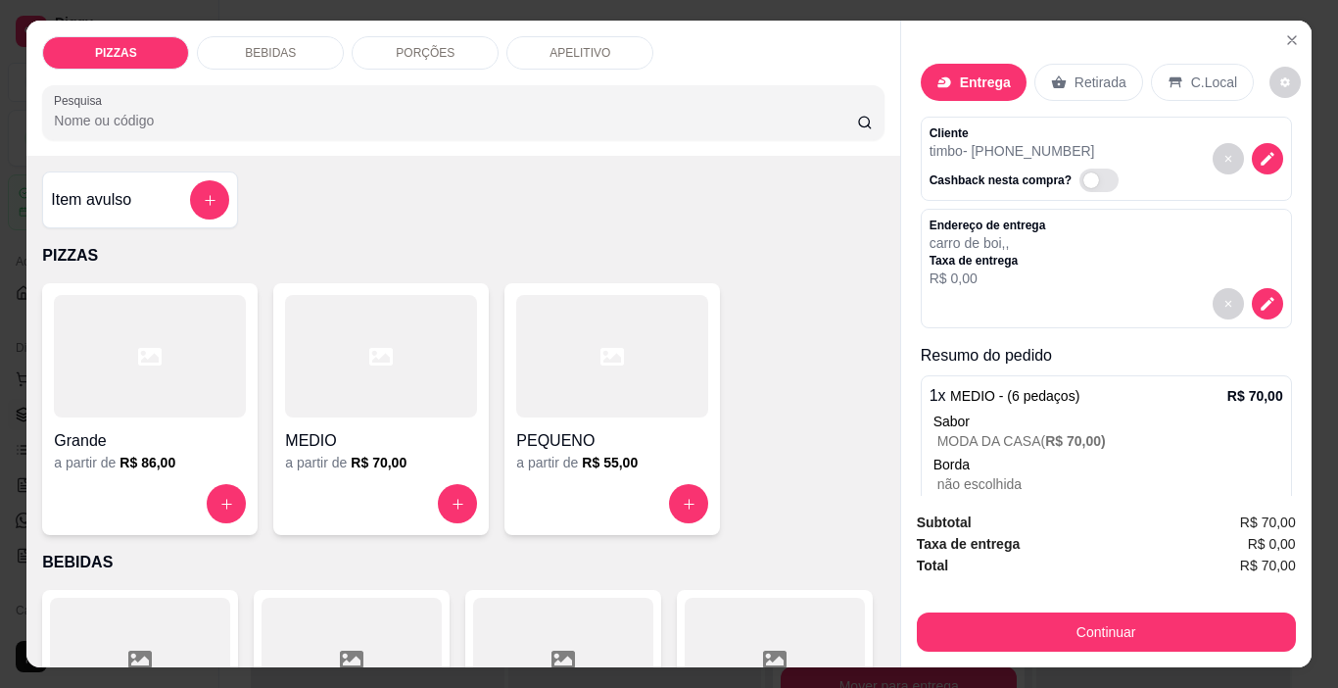
click at [306, 65] on div "PIZZAS BEBIDAS PORÇÕES APELITIVO Pesquisa" at bounding box center [462, 88] width 873 height 135
click at [314, 51] on div "BEBIDAS" at bounding box center [270, 52] width 147 height 33
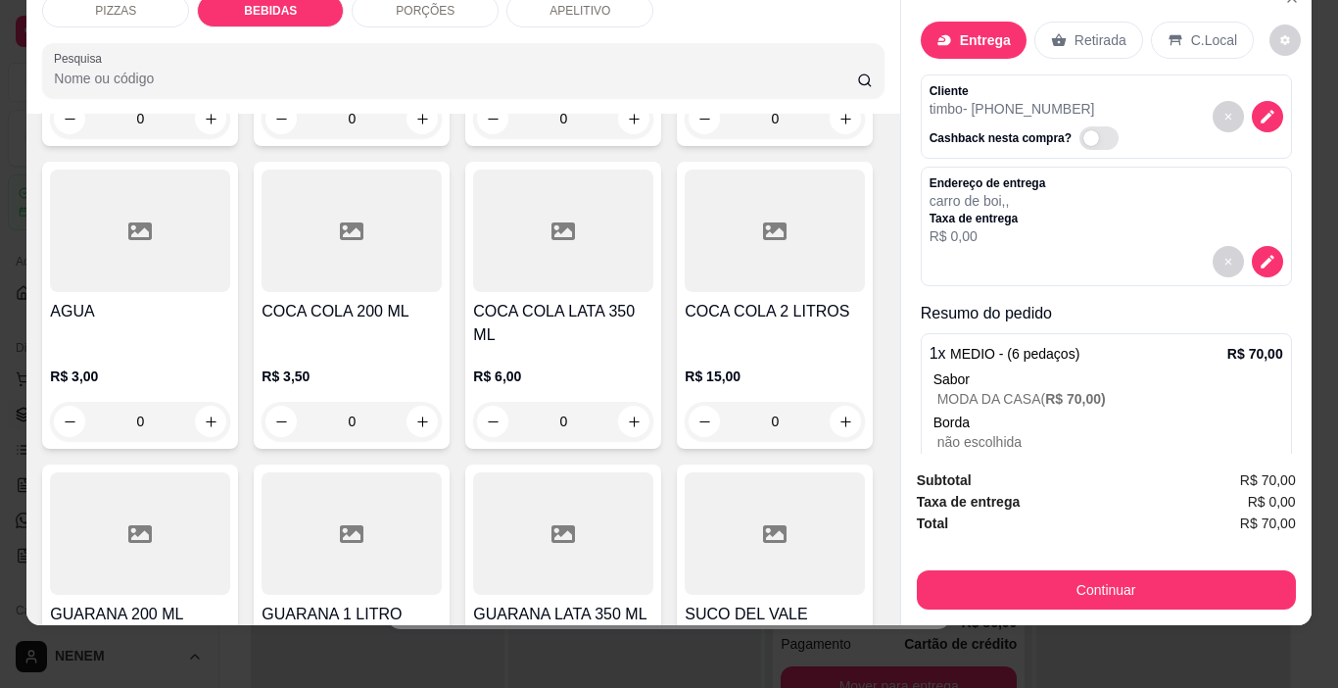
scroll to position [787, 0]
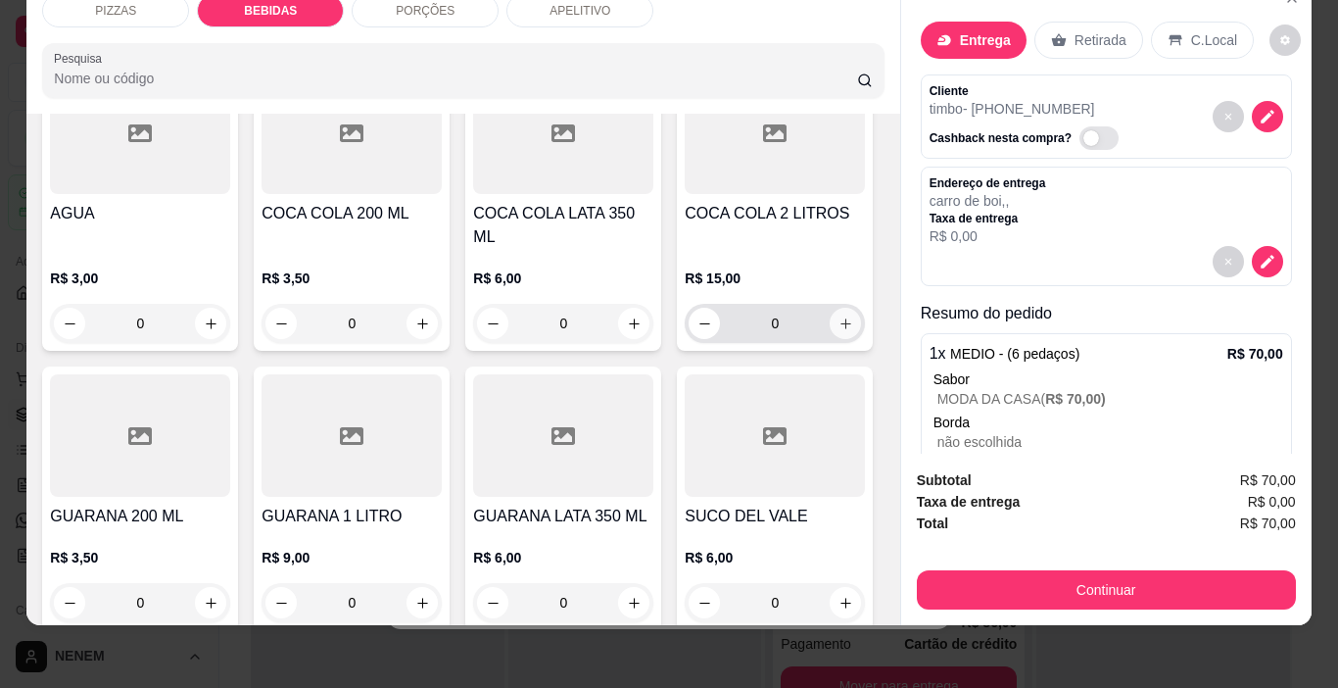
click at [830, 339] on button "increase-product-quantity" at bounding box center [845, 323] width 31 height 31
type input "1"
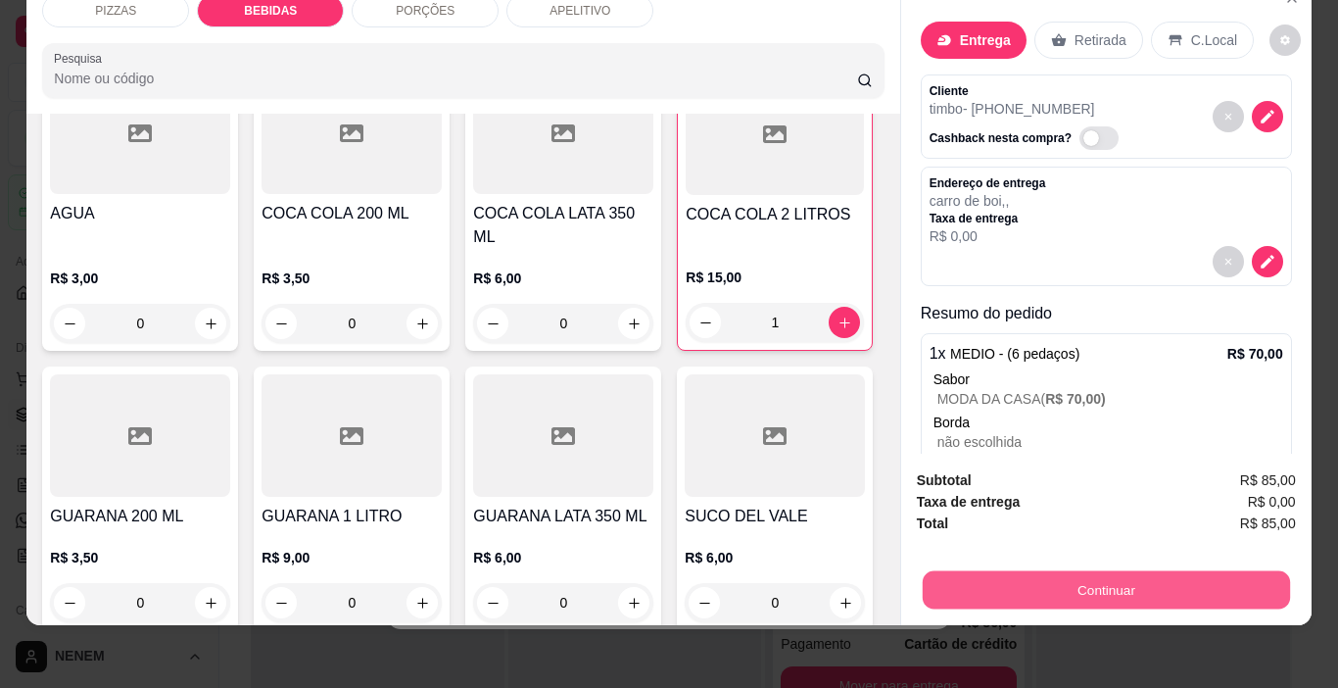
click at [1115, 583] on button "Continuar" at bounding box center [1105, 590] width 367 height 38
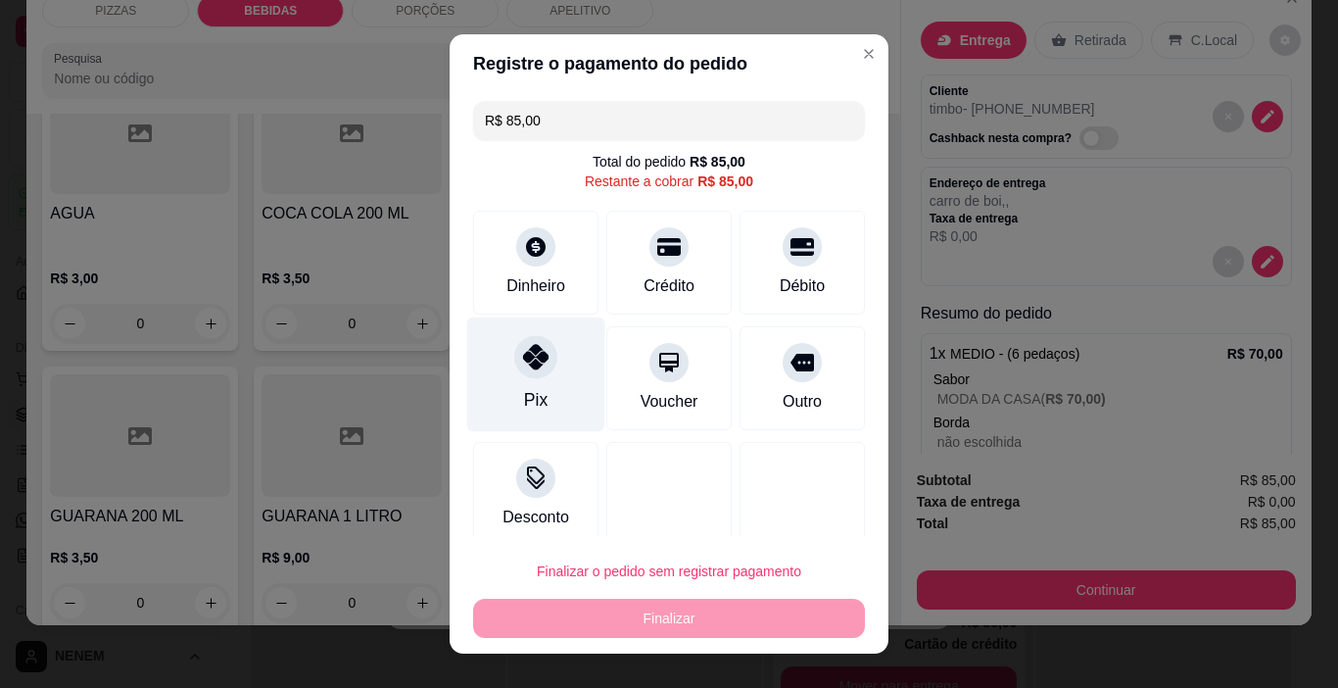
click at [523, 358] on icon at bounding box center [535, 356] width 25 height 25
type input "R$ 0,00"
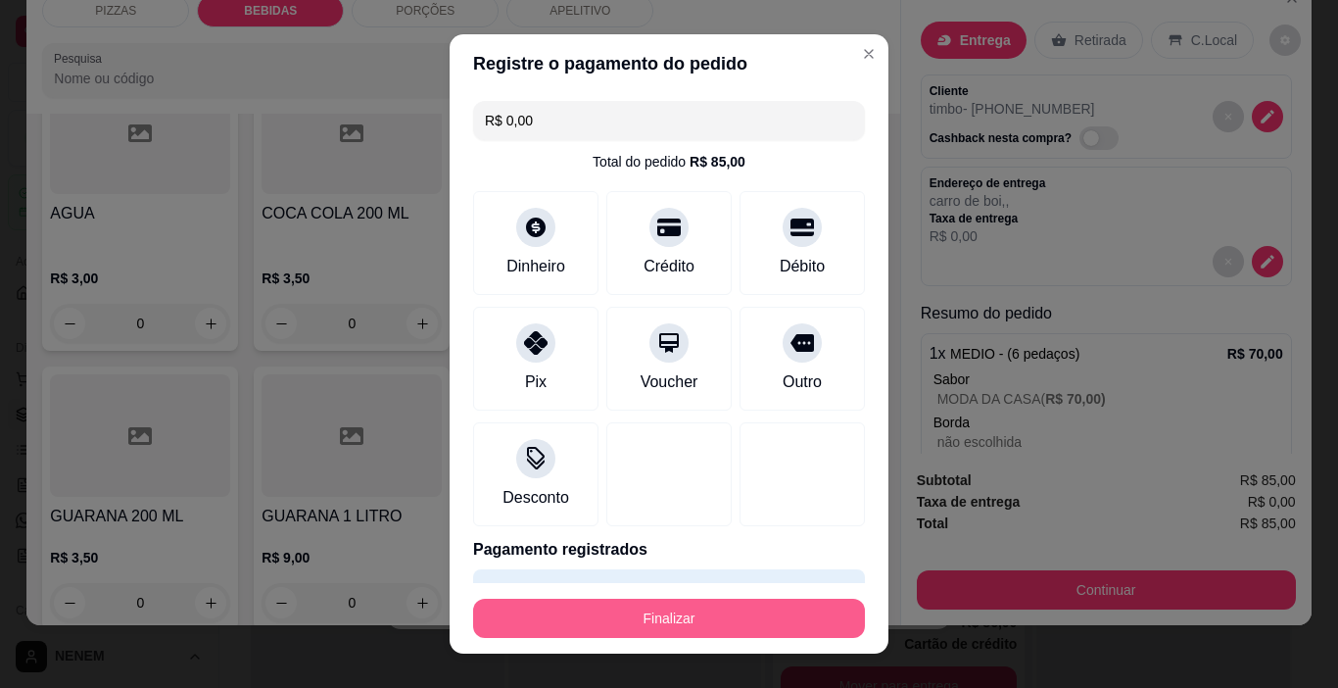
click at [518, 601] on button "Finalizar" at bounding box center [669, 618] width 392 height 39
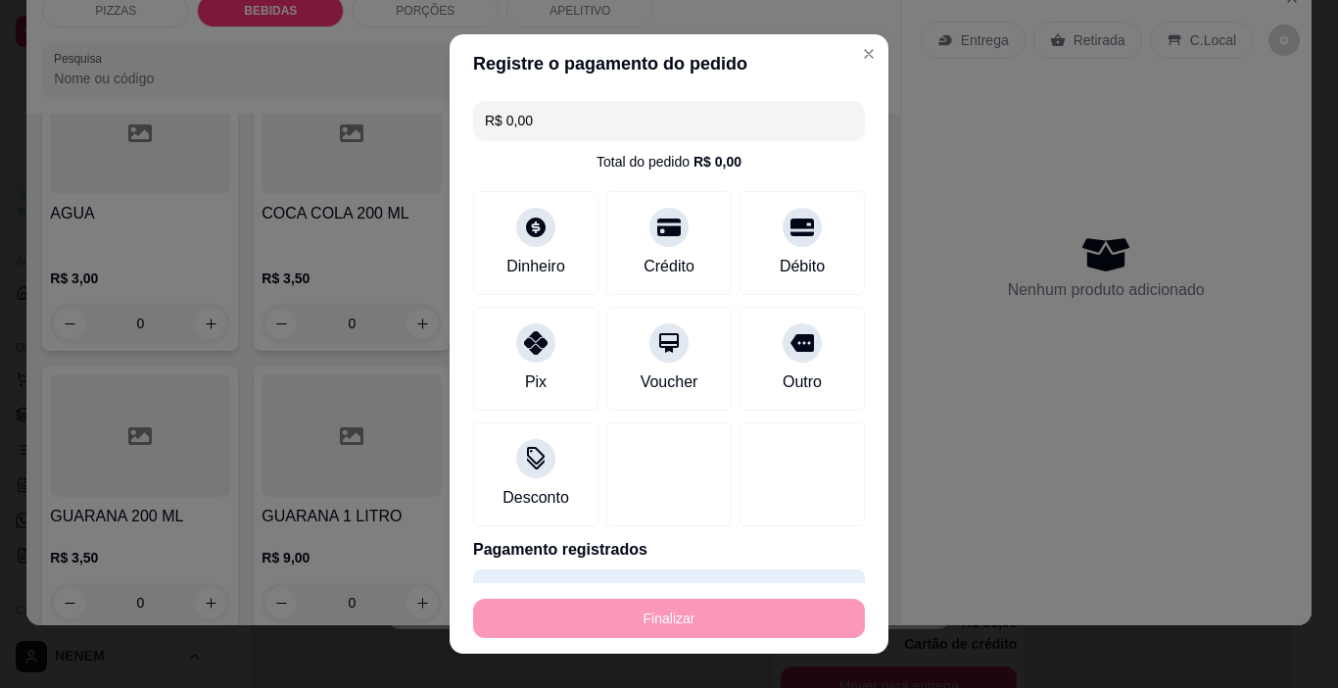
type input "0"
type input "-R$ 85,00"
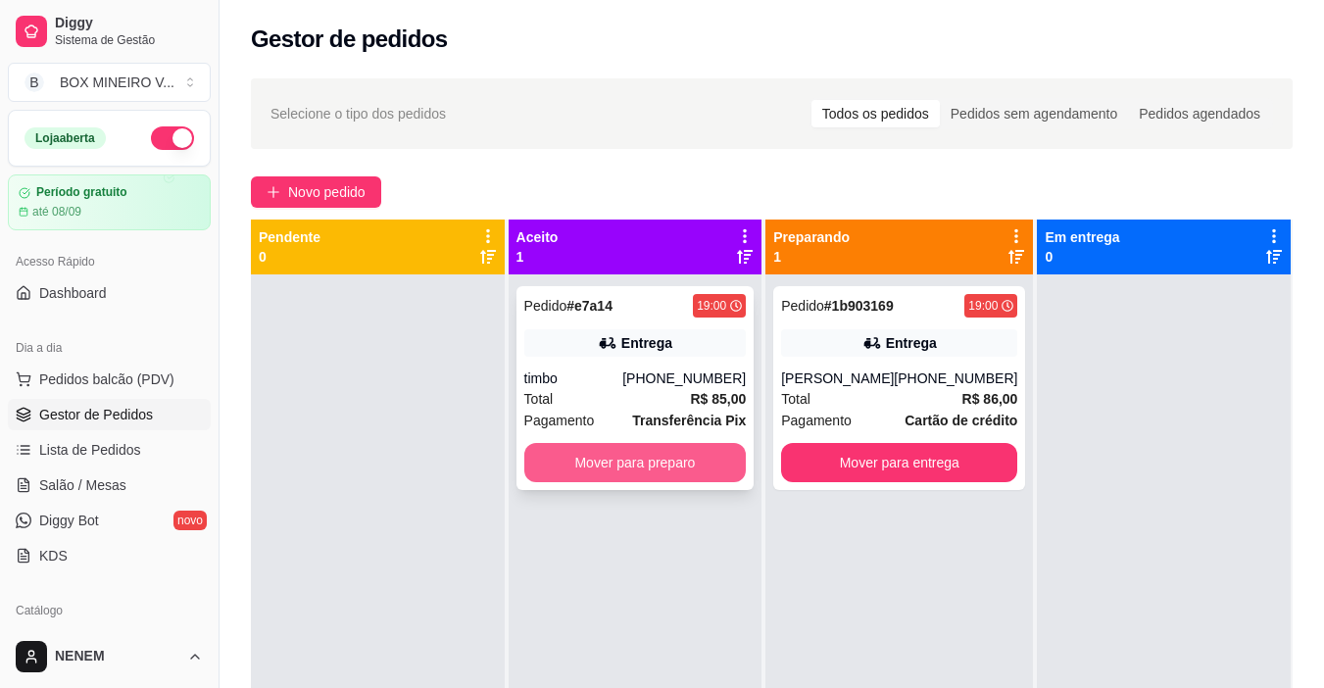
click at [683, 456] on button "Mover para preparo" at bounding box center [635, 462] width 222 height 39
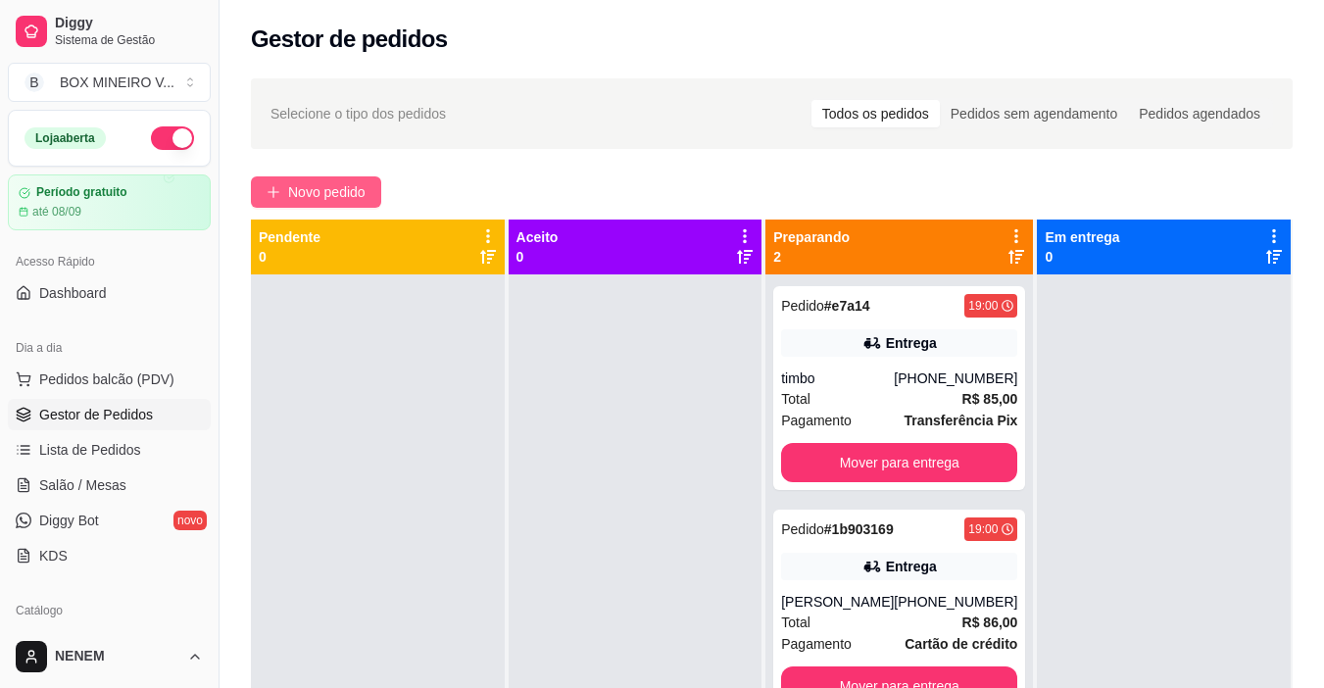
click at [338, 194] on span "Novo pedido" at bounding box center [326, 192] width 77 height 22
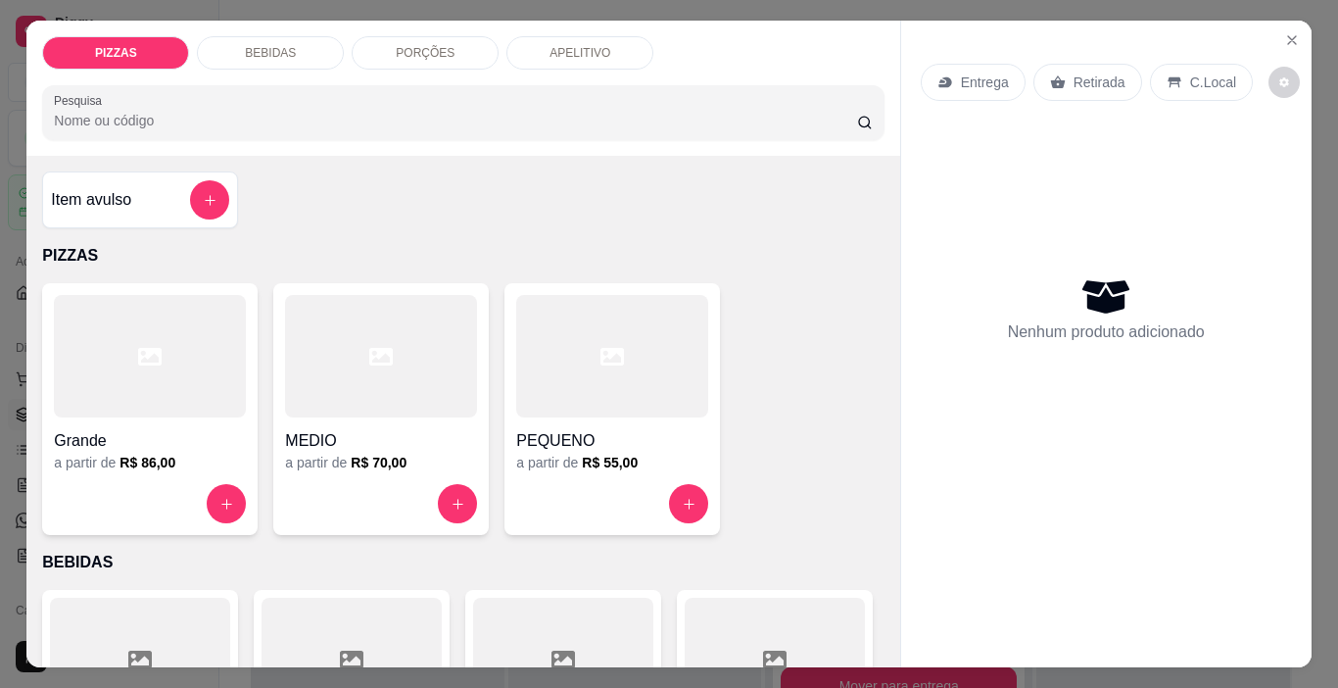
click at [663, 484] on div at bounding box center [612, 503] width 192 height 39
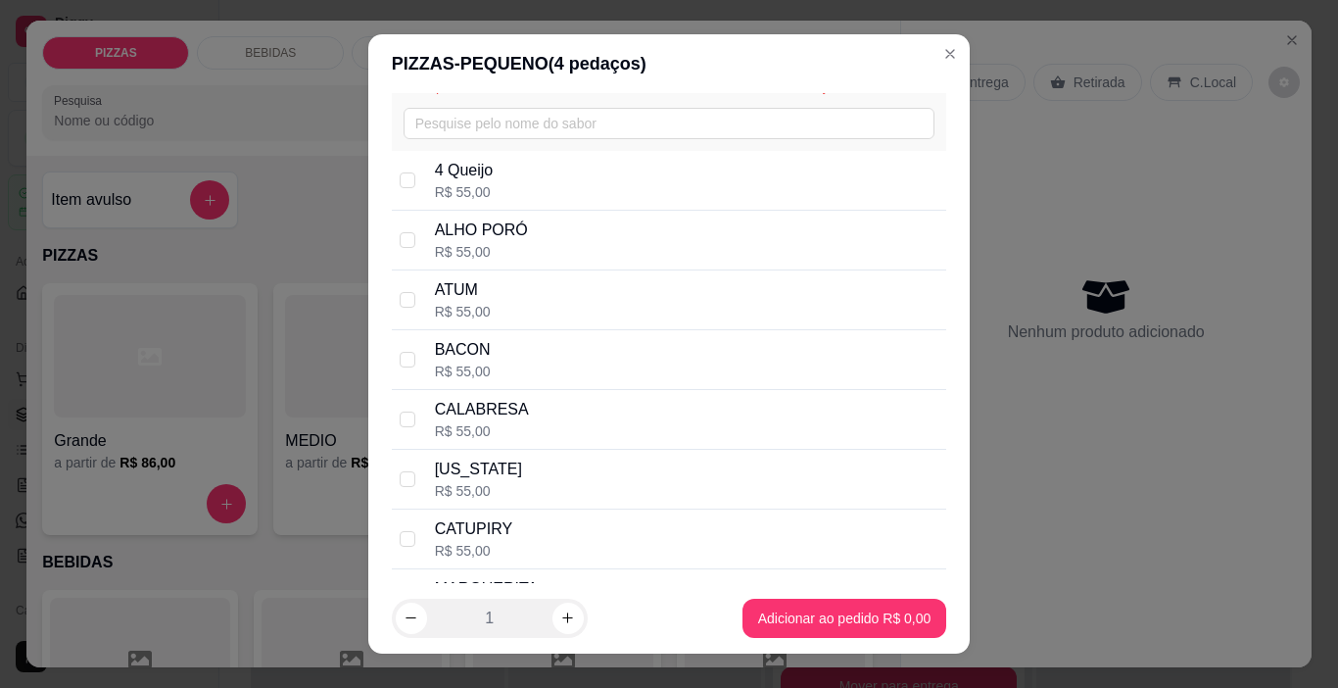
scroll to position [196, 0]
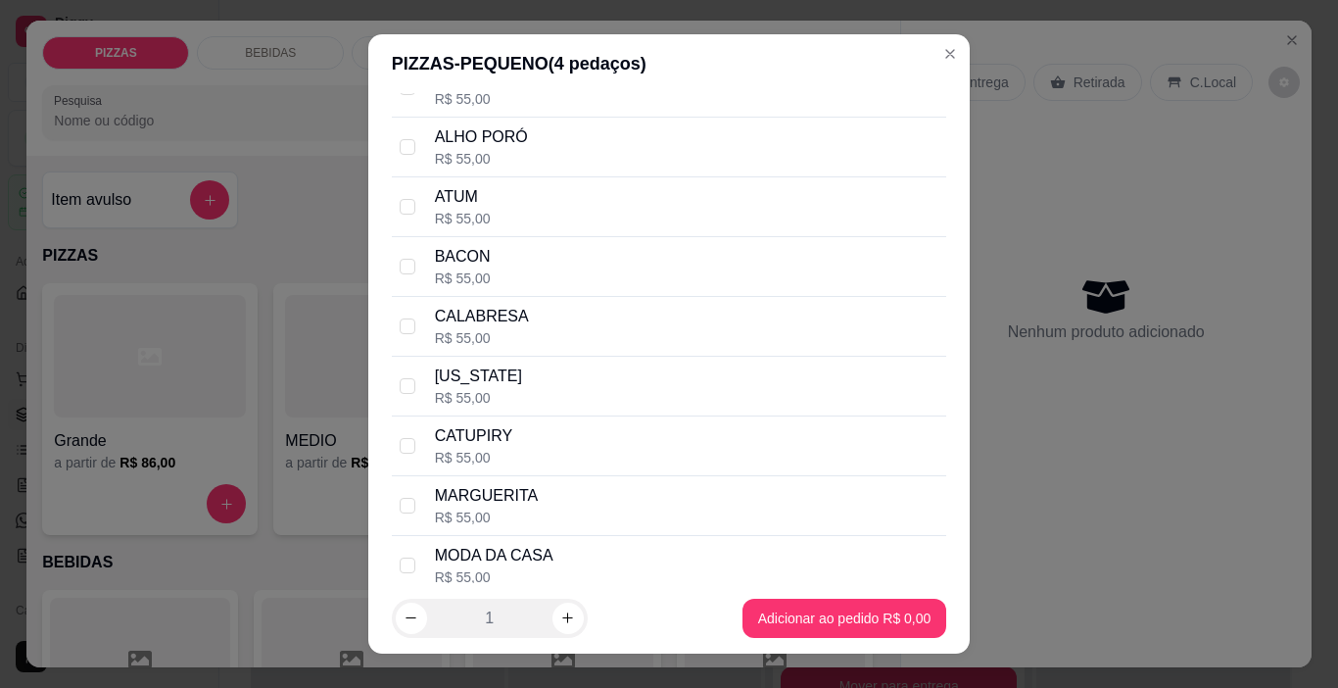
click at [418, 553] on div "MODA DA CASA R$ 55,00" at bounding box center [670, 566] width 556 height 60
checkbox input "true"
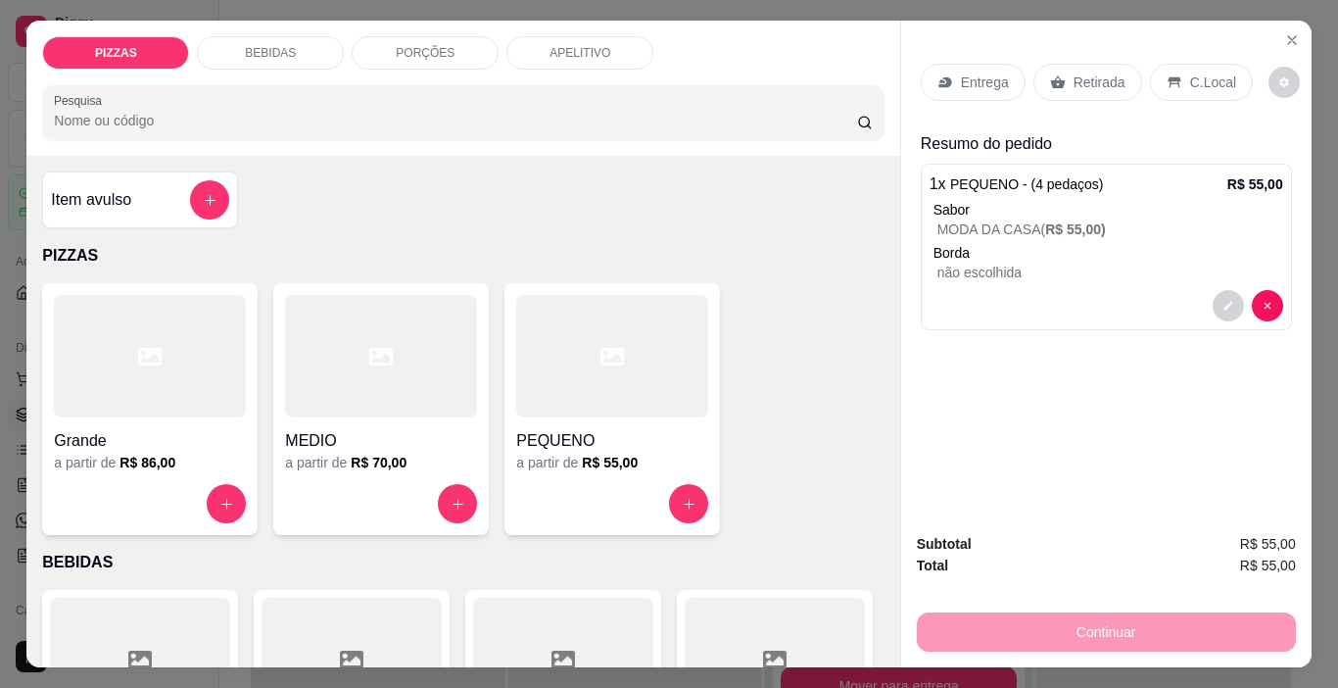
click at [987, 78] on p "Entrega" at bounding box center [985, 83] width 48 height 20
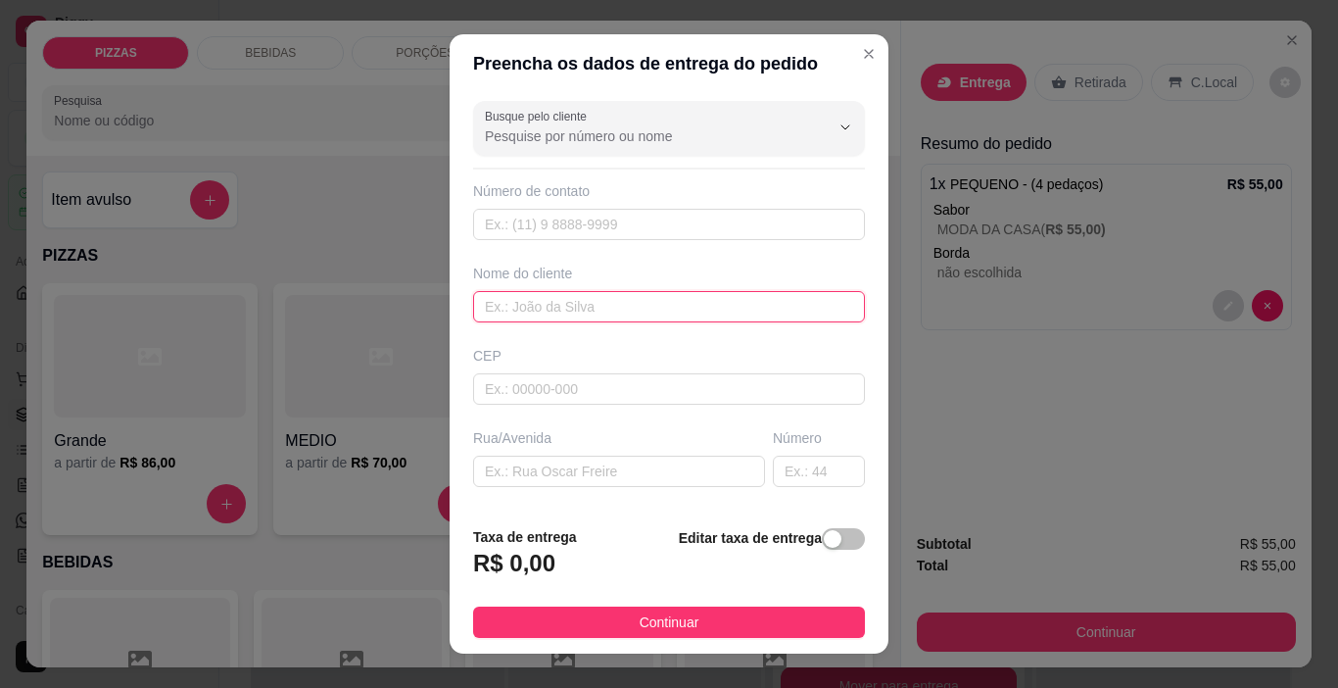
click at [618, 314] on input "text" at bounding box center [669, 306] width 392 height 31
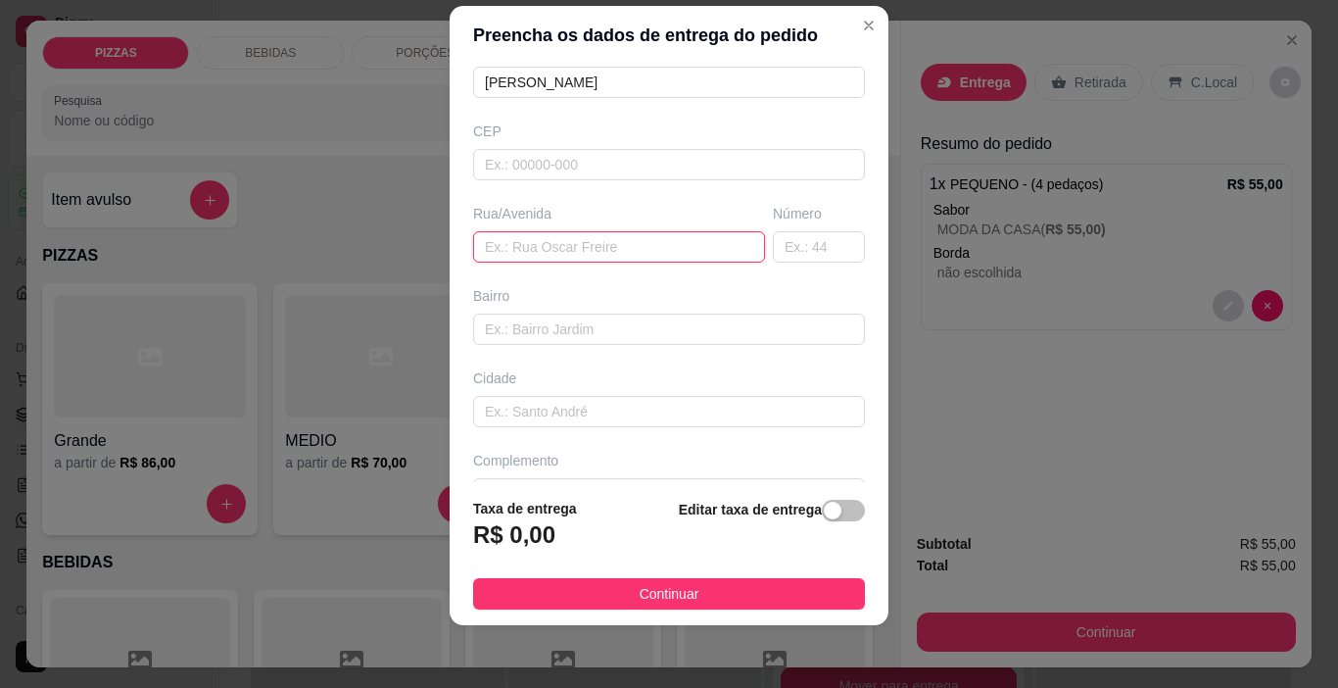
click at [562, 260] on input "text" at bounding box center [619, 246] width 292 height 31
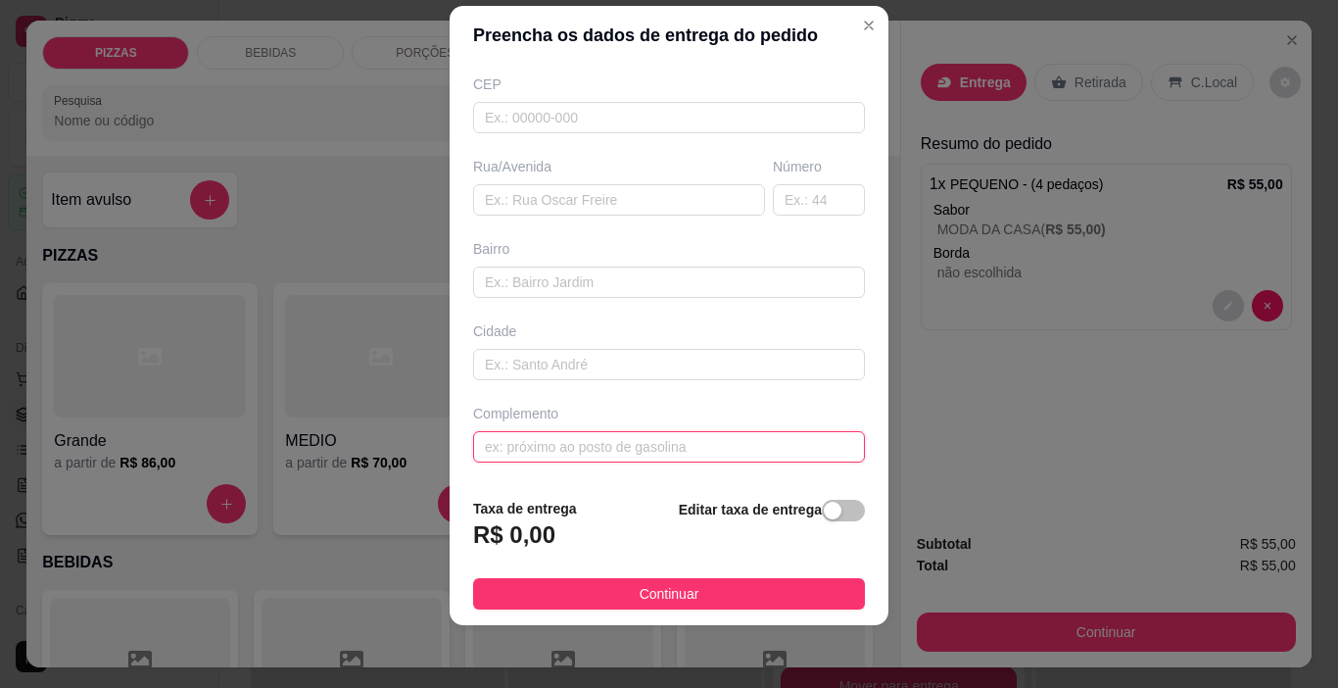
click at [587, 442] on input "text" at bounding box center [669, 446] width 392 height 31
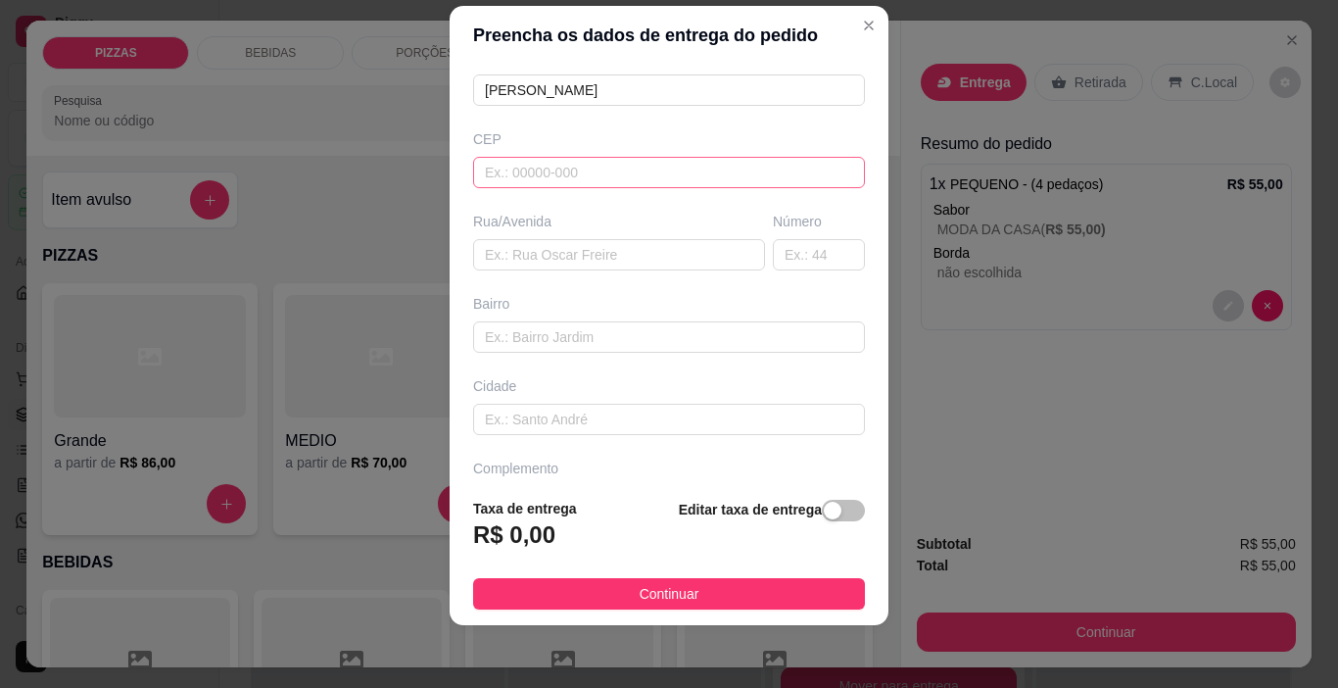
scroll to position [145, 0]
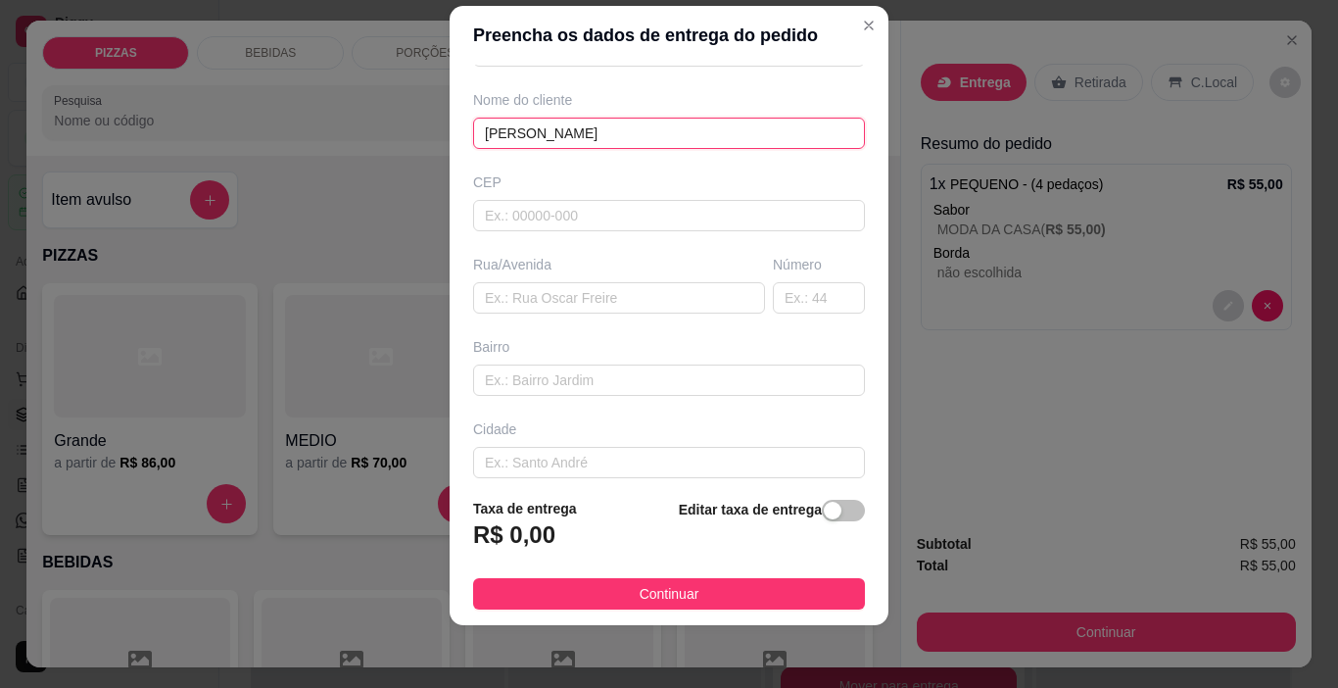
click at [637, 125] on input "[PERSON_NAME]" at bounding box center [669, 133] width 392 height 31
click at [587, 130] on input "[PERSON_NAME]" at bounding box center [669, 133] width 392 height 31
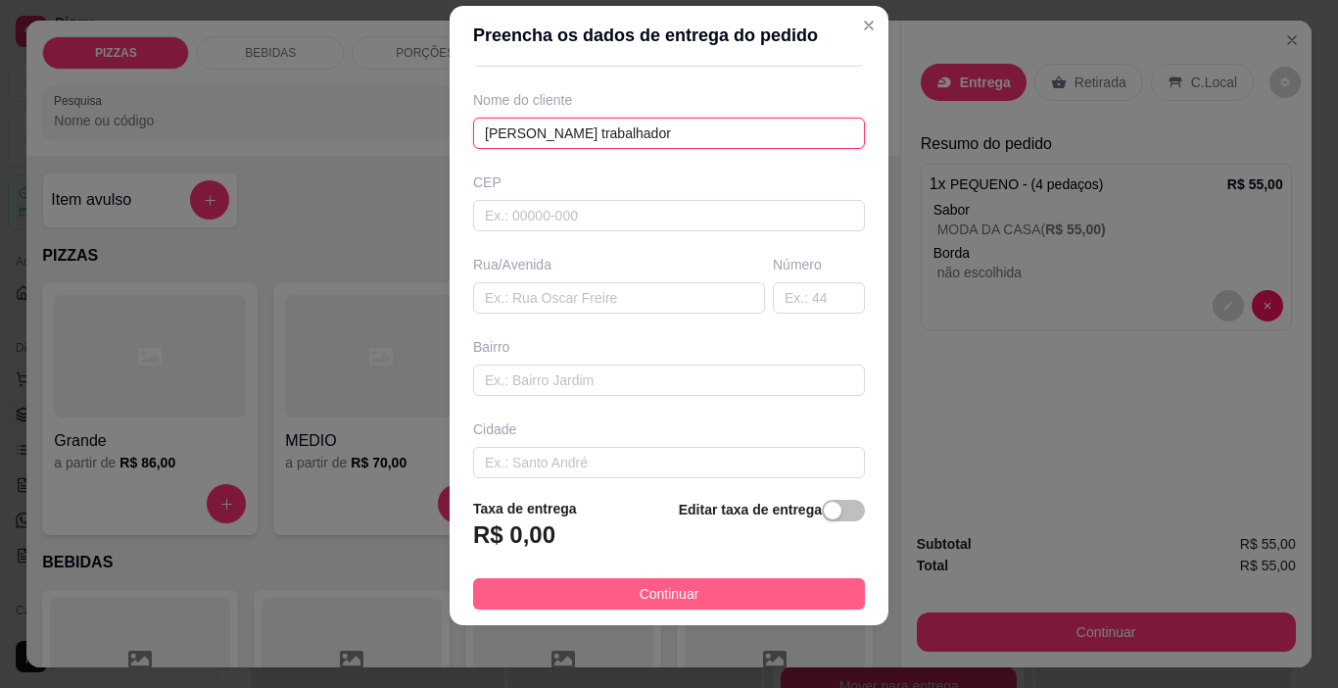
type input "[PERSON_NAME] trabalhador"
click at [659, 601] on span "Continuar" at bounding box center [670, 594] width 60 height 22
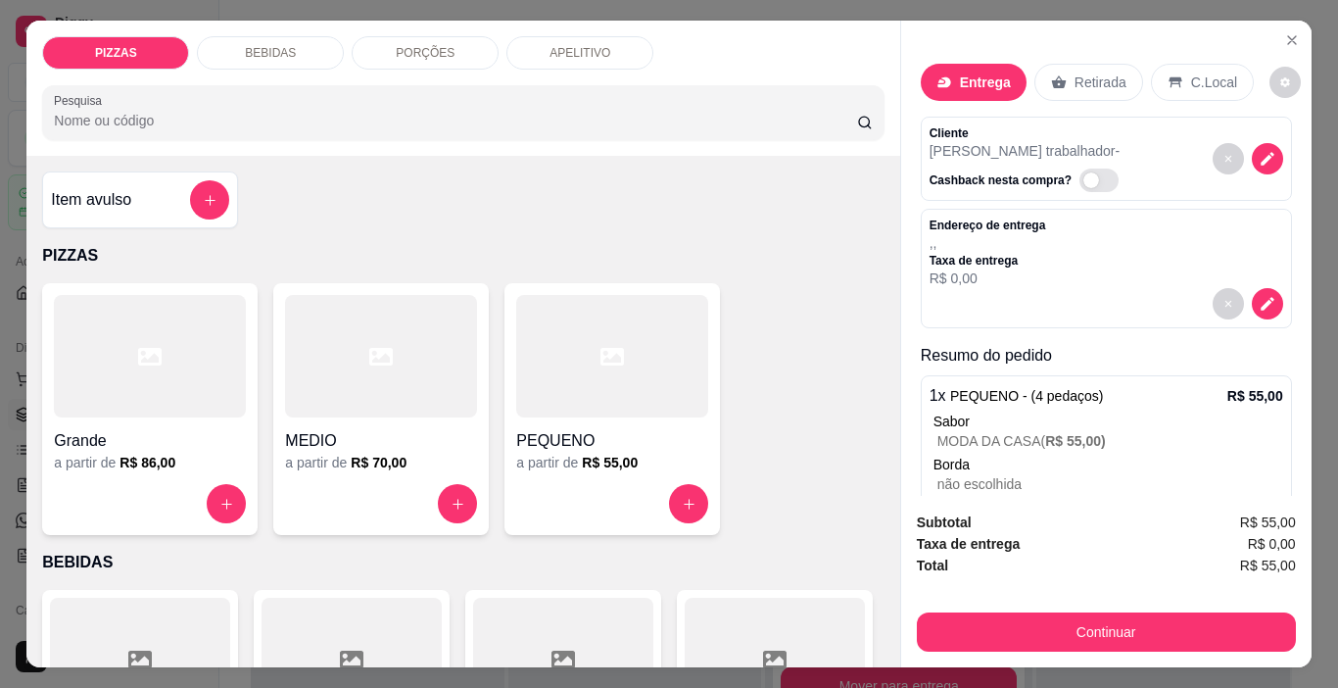
click at [1032, 607] on div "Continuar" at bounding box center [1106, 629] width 379 height 44
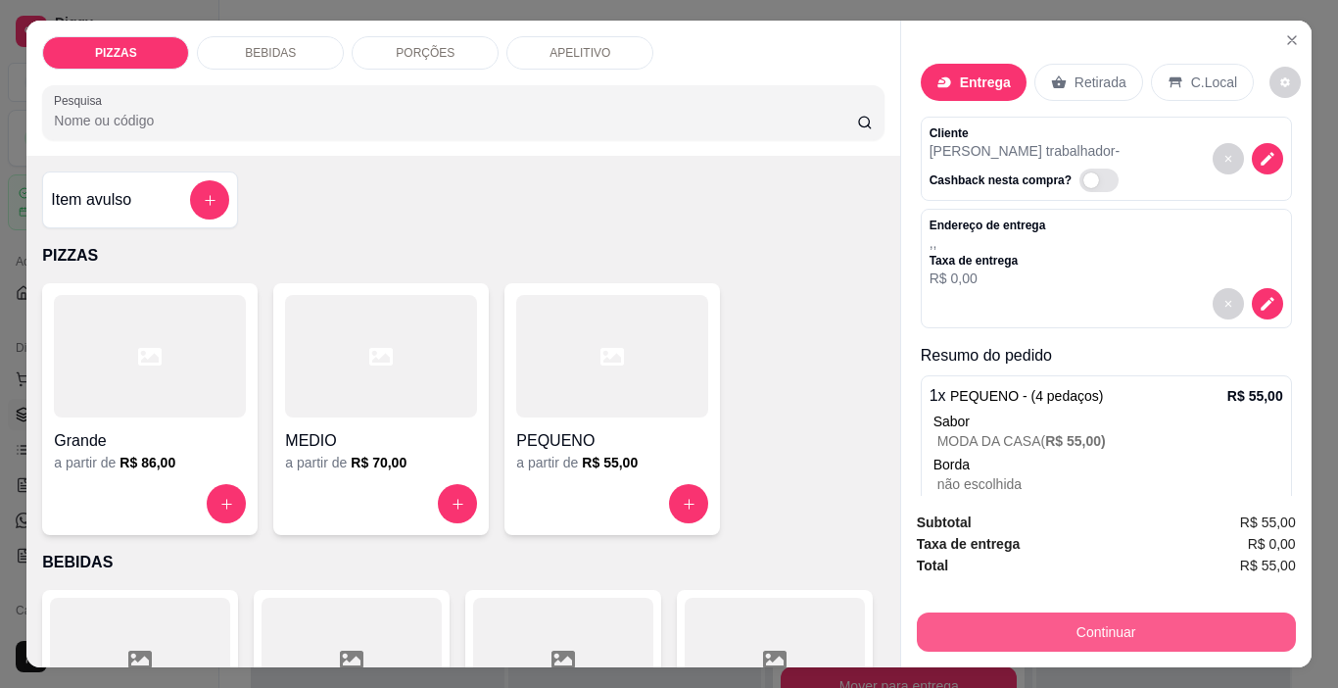
click at [1008, 643] on button "Continuar" at bounding box center [1106, 631] width 379 height 39
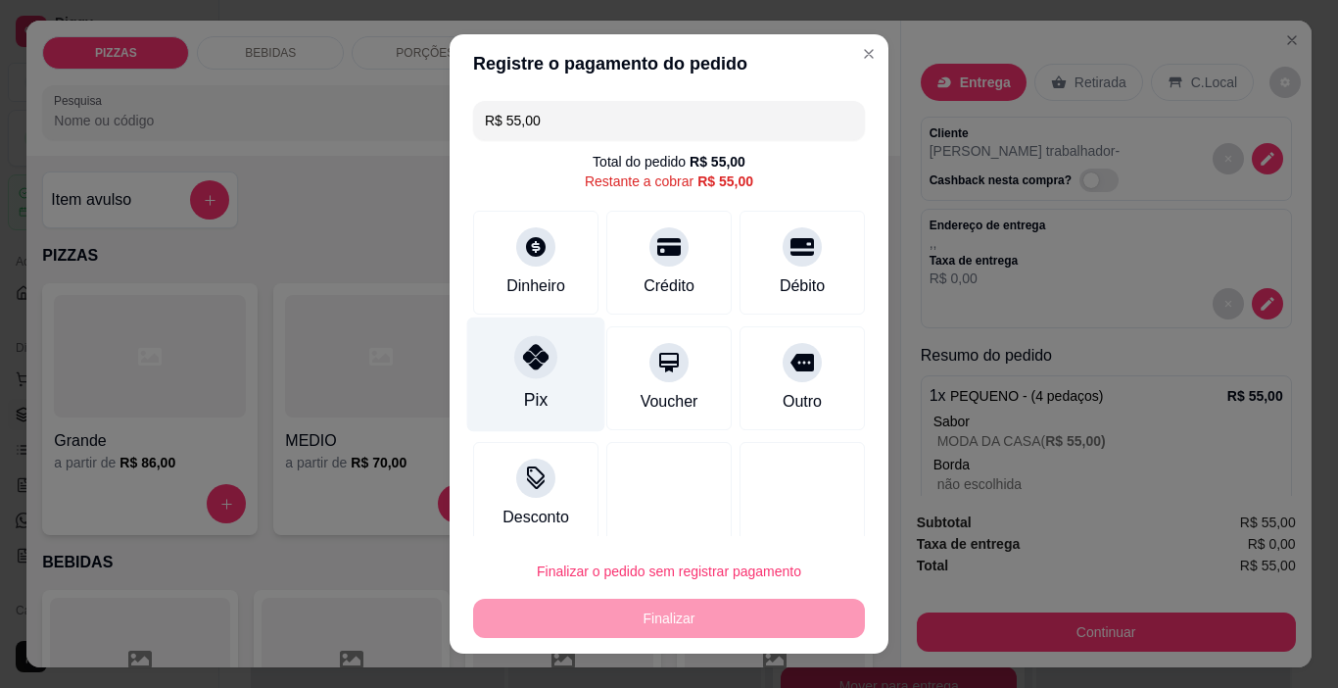
click at [524, 363] on icon at bounding box center [535, 356] width 25 height 25
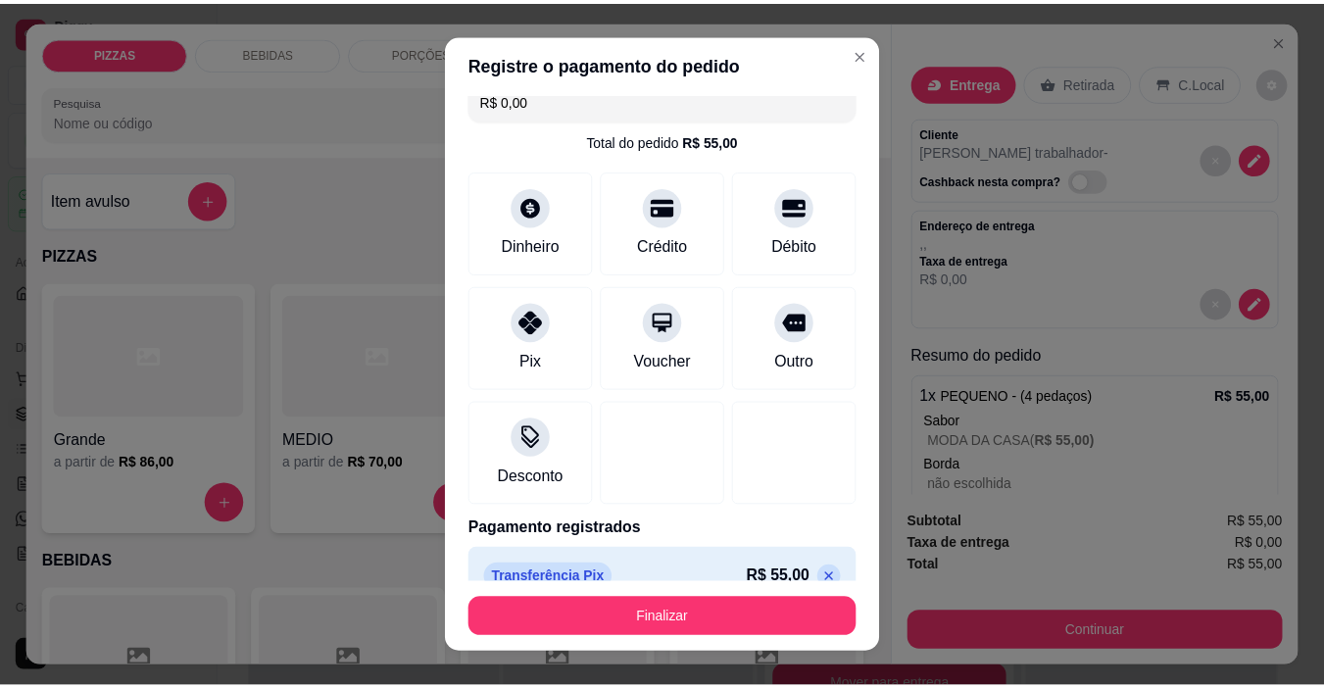
scroll to position [53, 0]
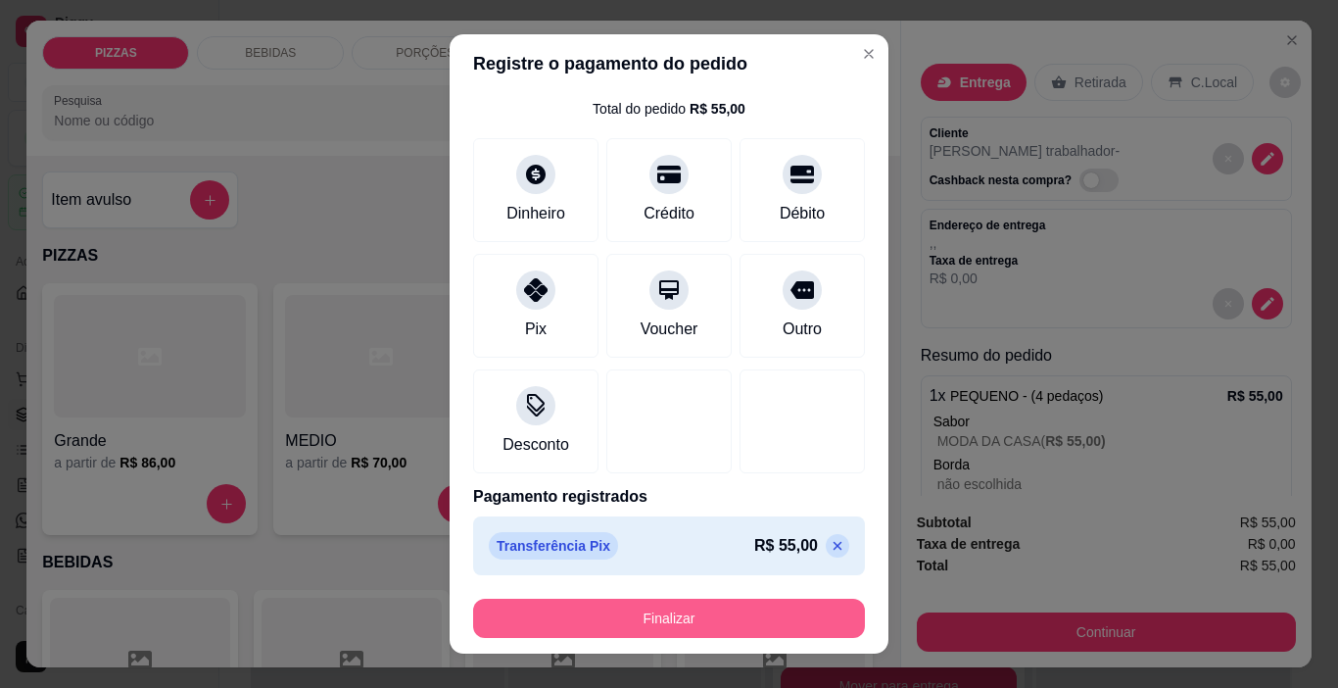
click at [650, 619] on button "Finalizar" at bounding box center [669, 618] width 392 height 39
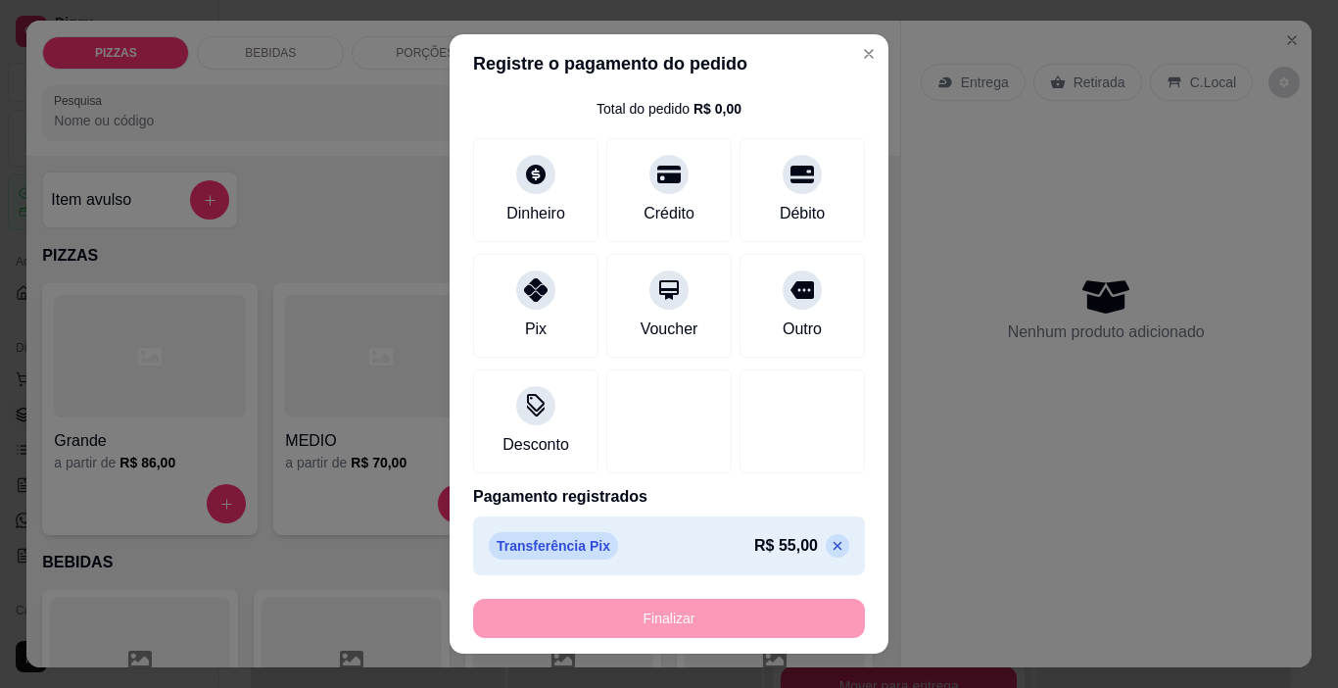
type input "-R$ 55,00"
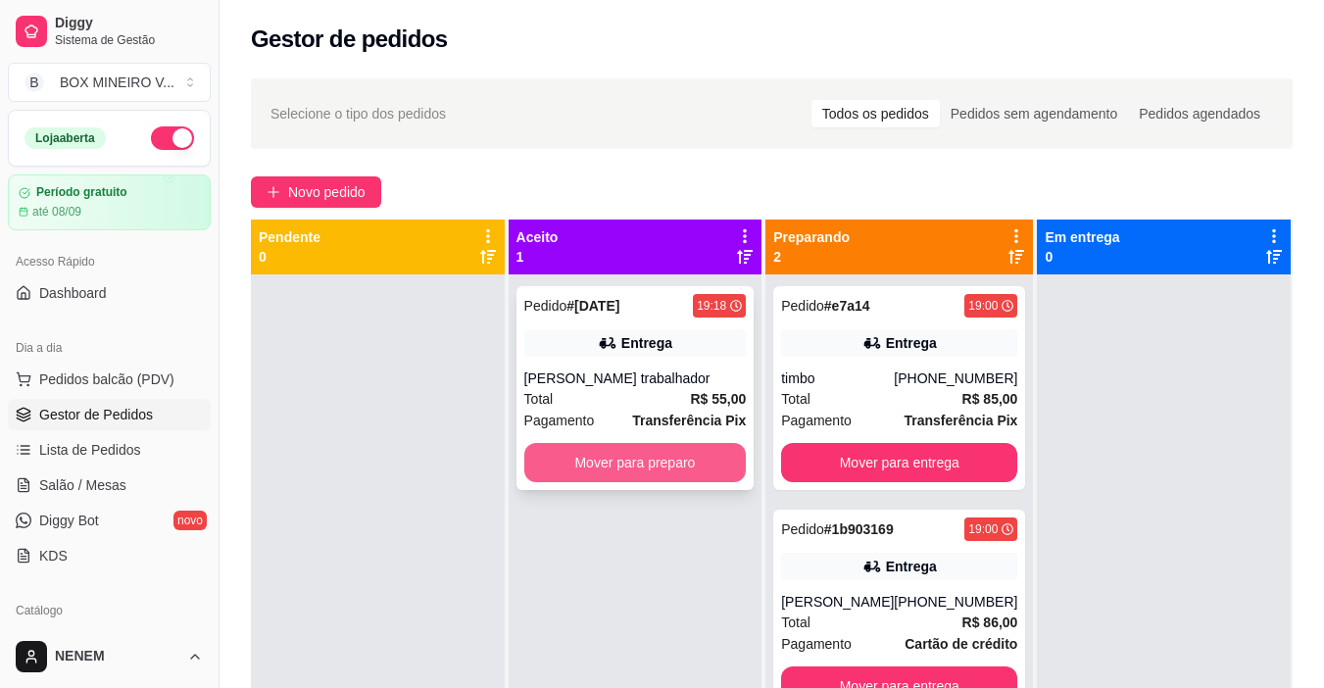
click at [573, 477] on button "Mover para preparo" at bounding box center [635, 462] width 222 height 39
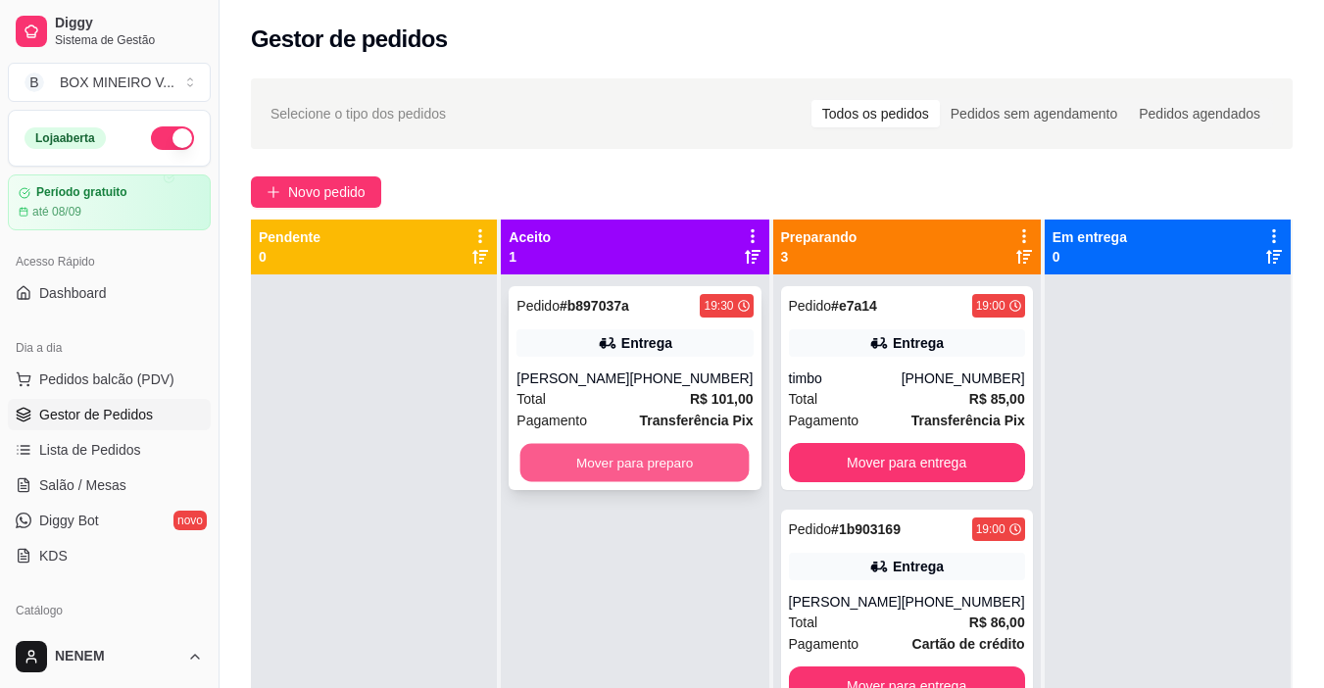
click at [625, 476] on button "Mover para preparo" at bounding box center [634, 463] width 229 height 38
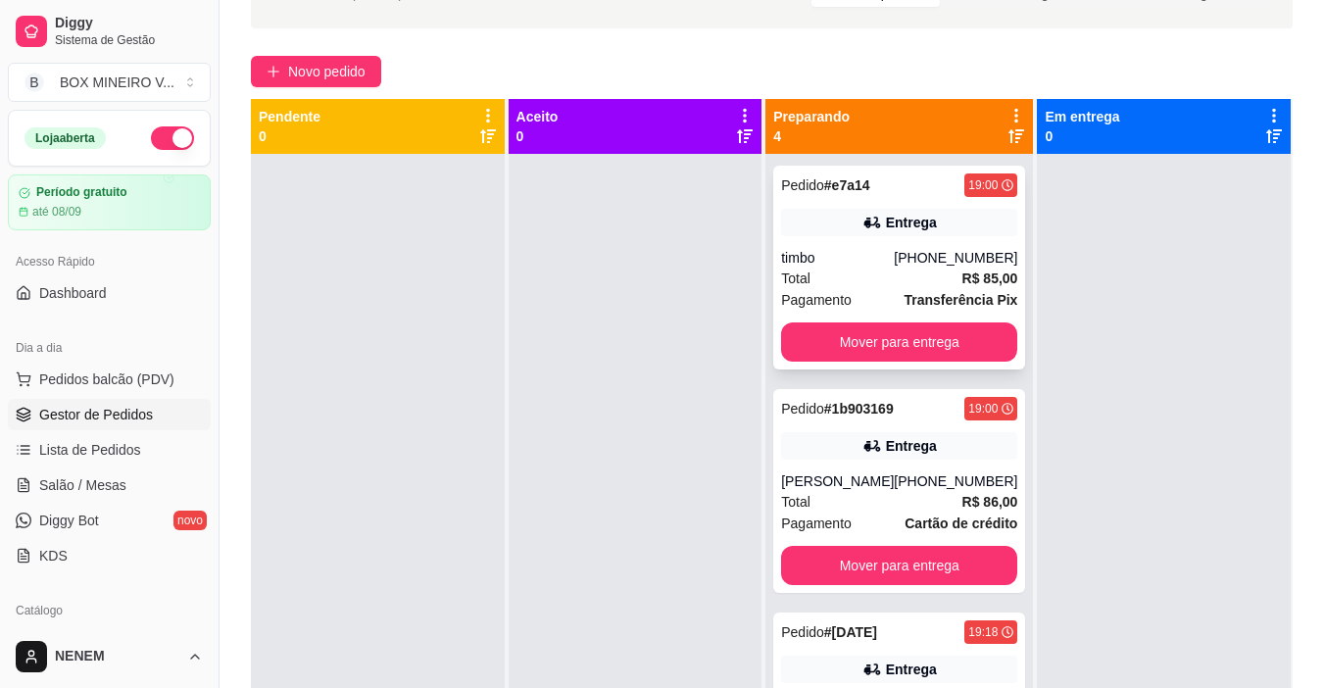
scroll to position [98, 0]
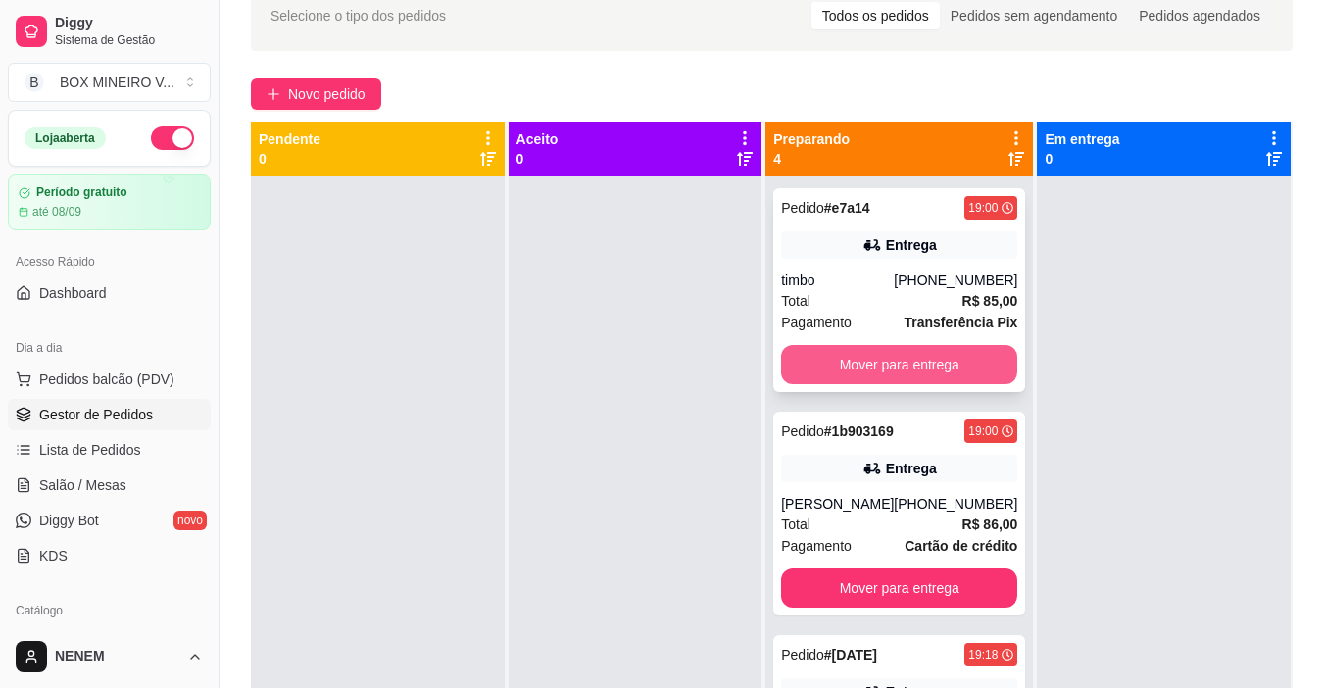
click at [900, 365] on button "Mover para entrega" at bounding box center [899, 364] width 236 height 39
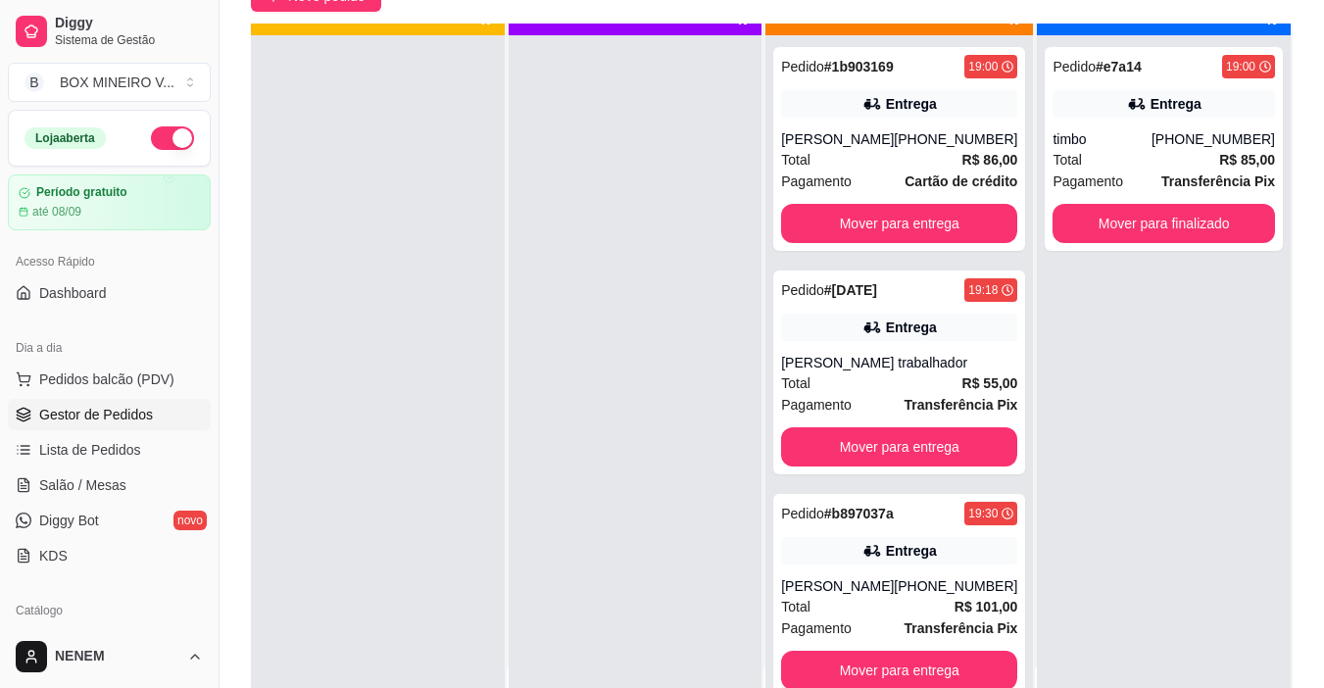
scroll to position [55, 0]
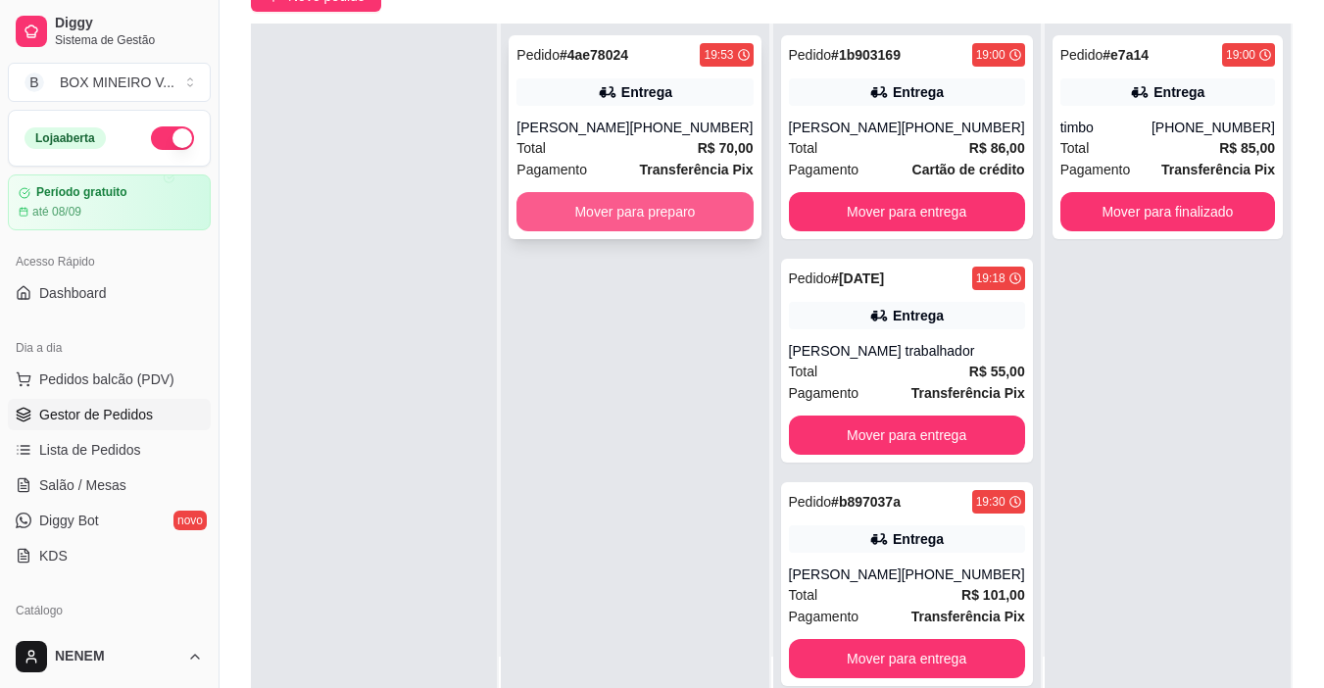
click at [599, 226] on button "Mover para preparo" at bounding box center [634, 211] width 236 height 39
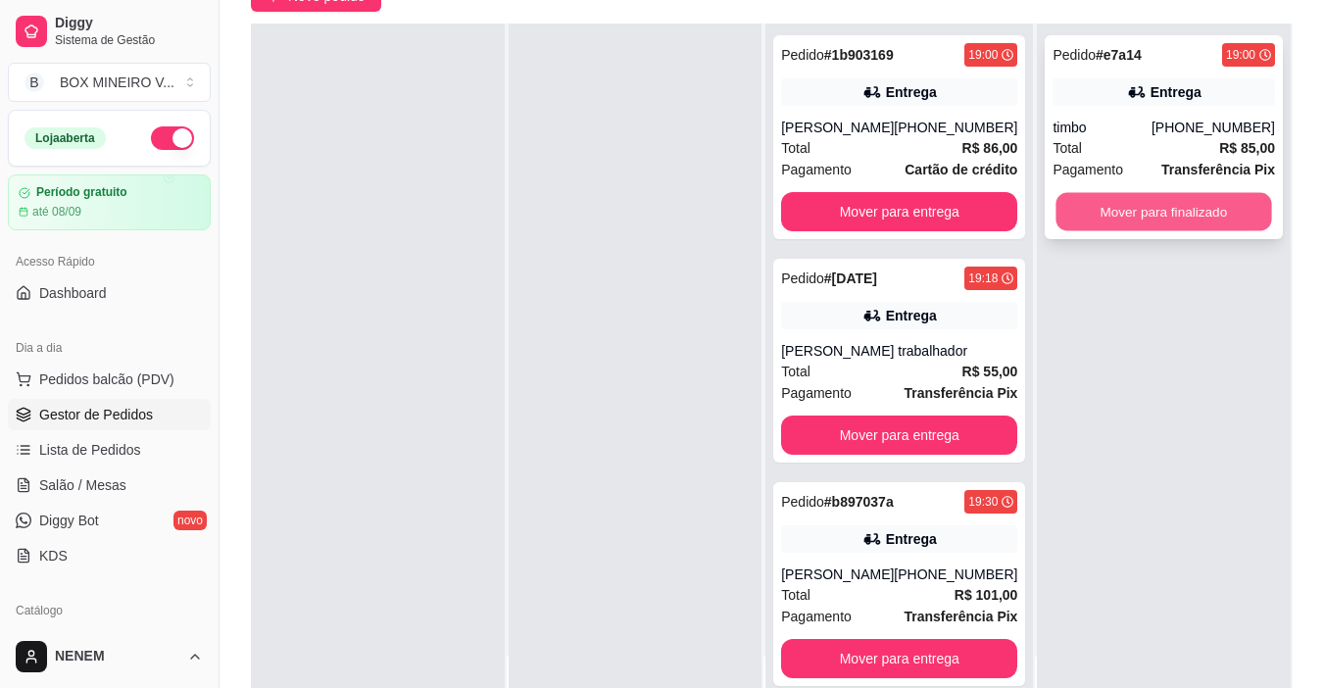
click at [1149, 198] on button "Mover para finalizado" at bounding box center [1164, 212] width 216 height 38
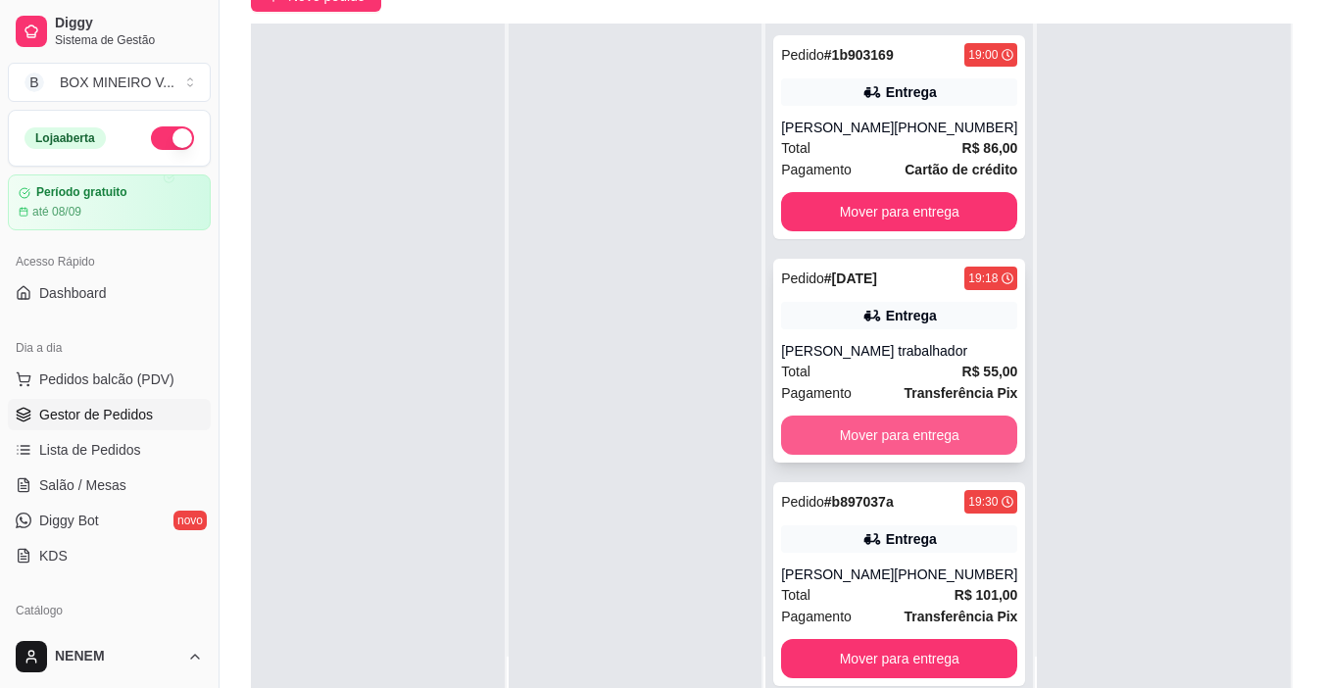
click at [835, 424] on button "Mover para entrega" at bounding box center [899, 434] width 236 height 39
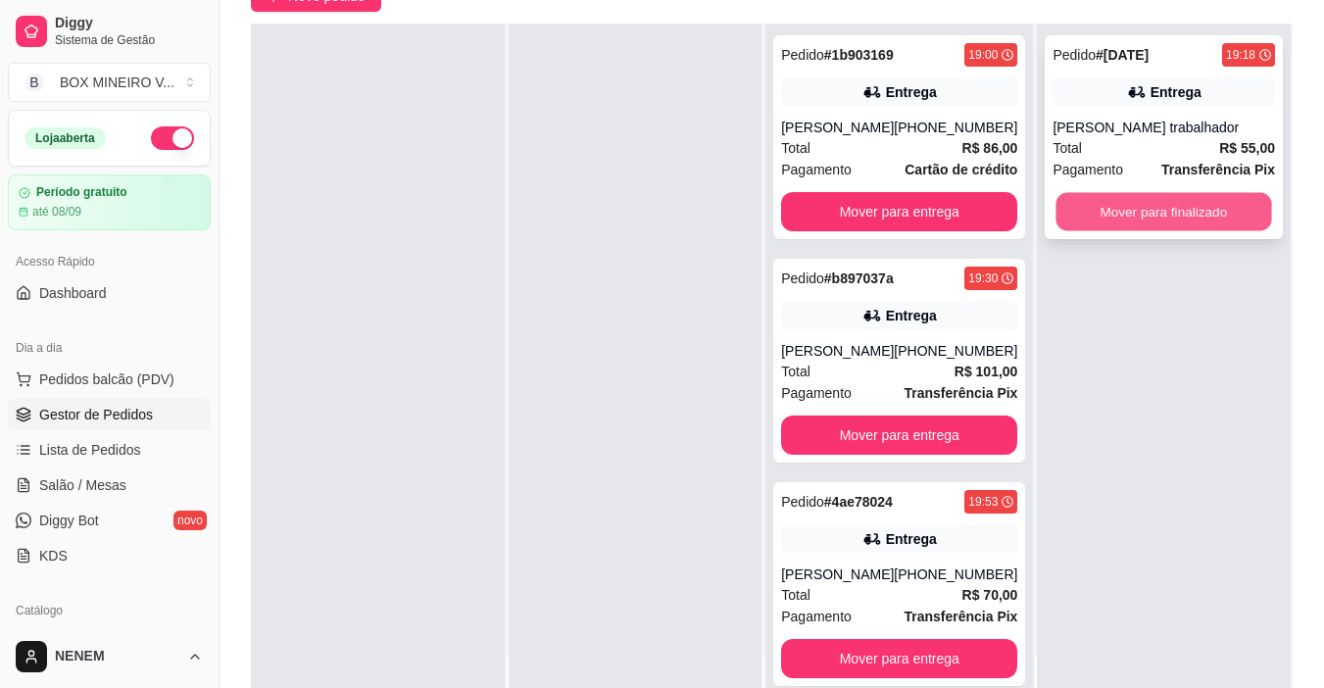
click at [1158, 206] on button "Mover para finalizado" at bounding box center [1164, 212] width 216 height 38
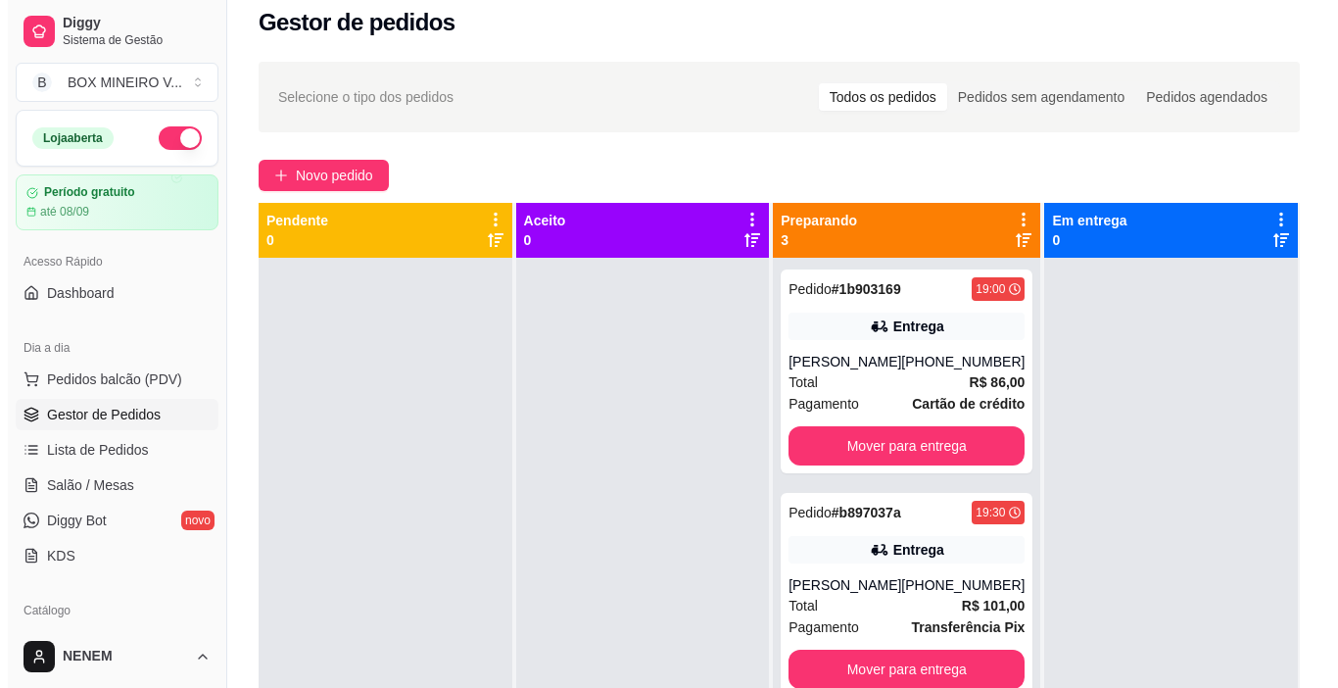
scroll to position [0, 0]
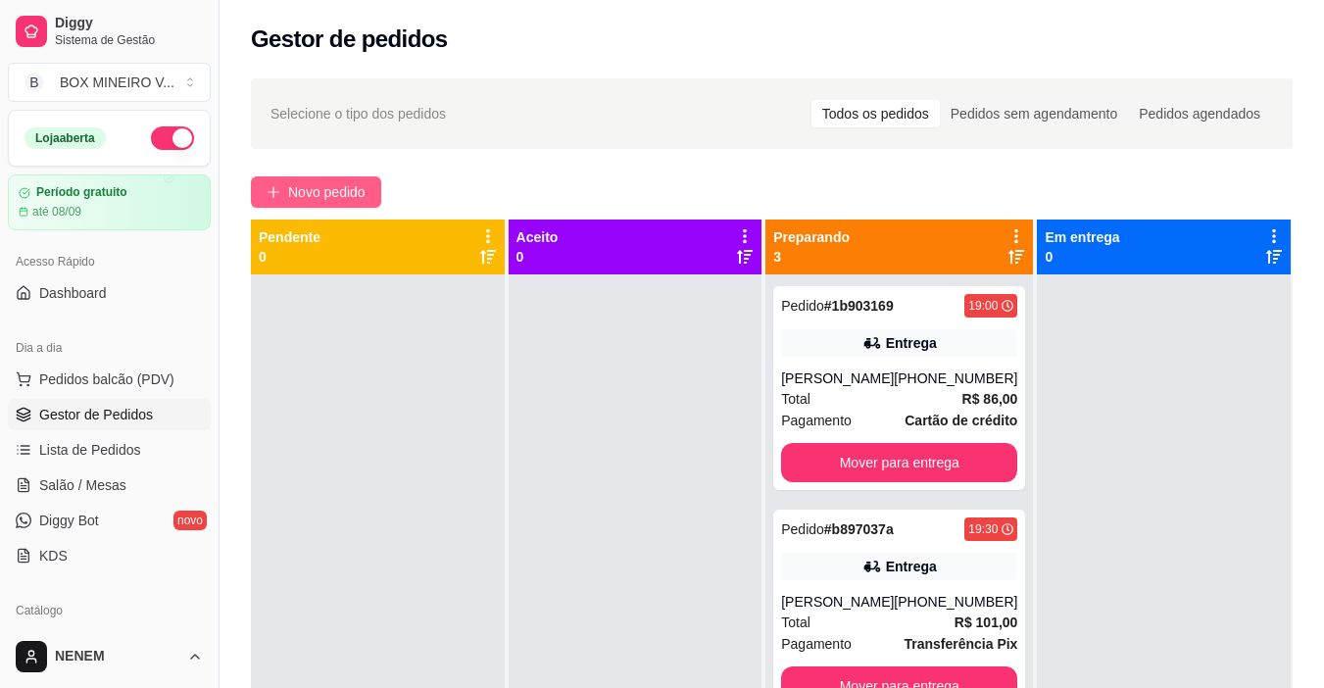
click at [315, 203] on button "Novo pedido" at bounding box center [316, 191] width 130 height 31
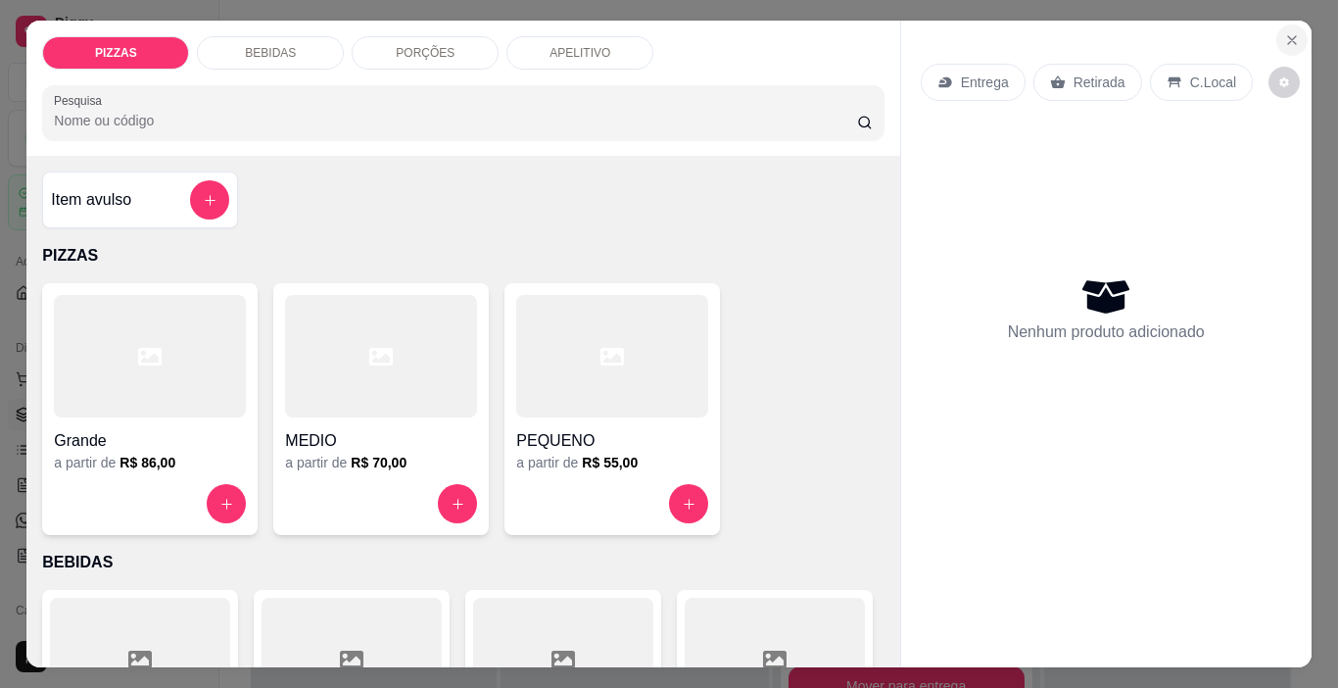
click at [1281, 24] on button "Close" at bounding box center [1292, 39] width 31 height 31
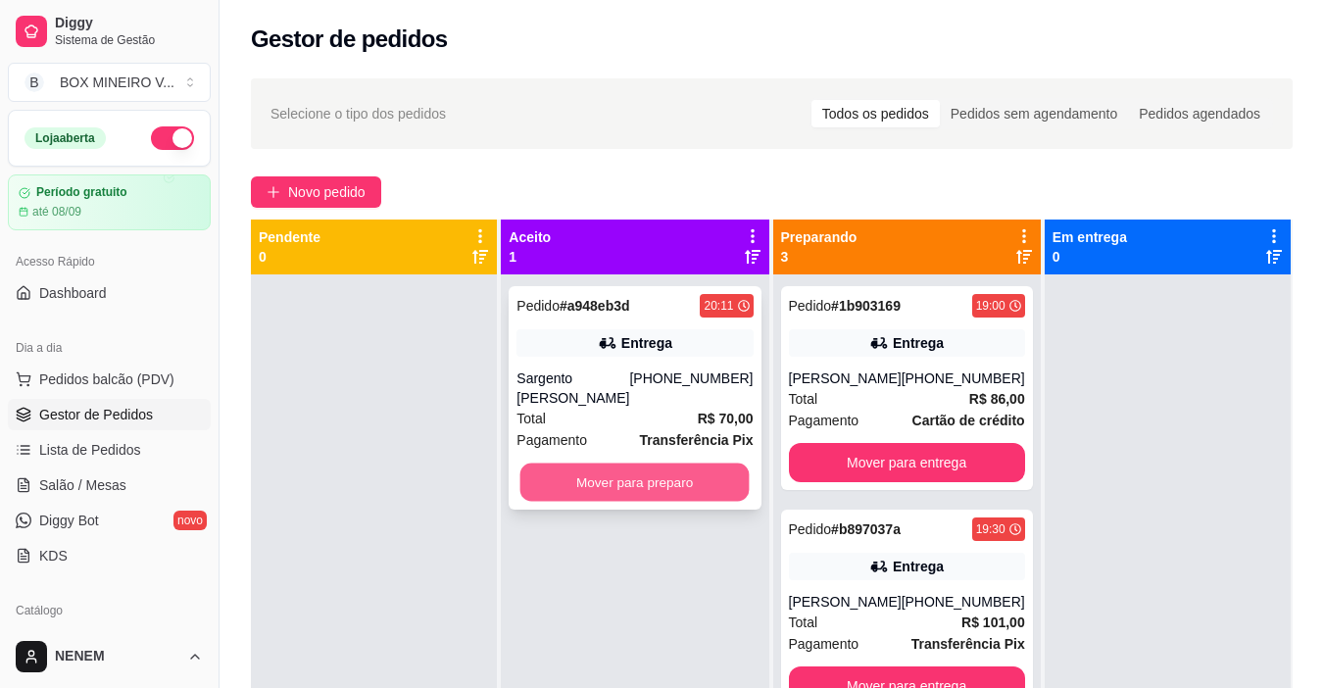
click at [632, 473] on button "Mover para preparo" at bounding box center [634, 482] width 229 height 38
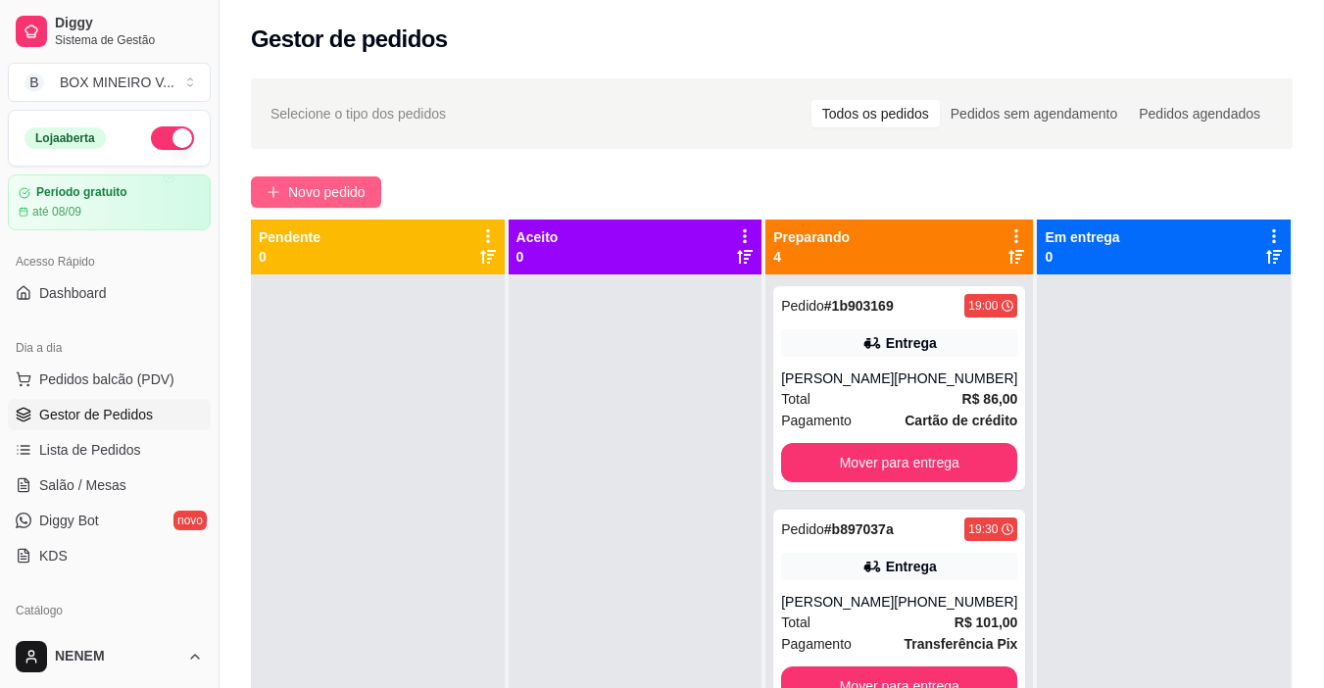
click at [279, 196] on icon "plus" at bounding box center [273, 192] width 14 height 14
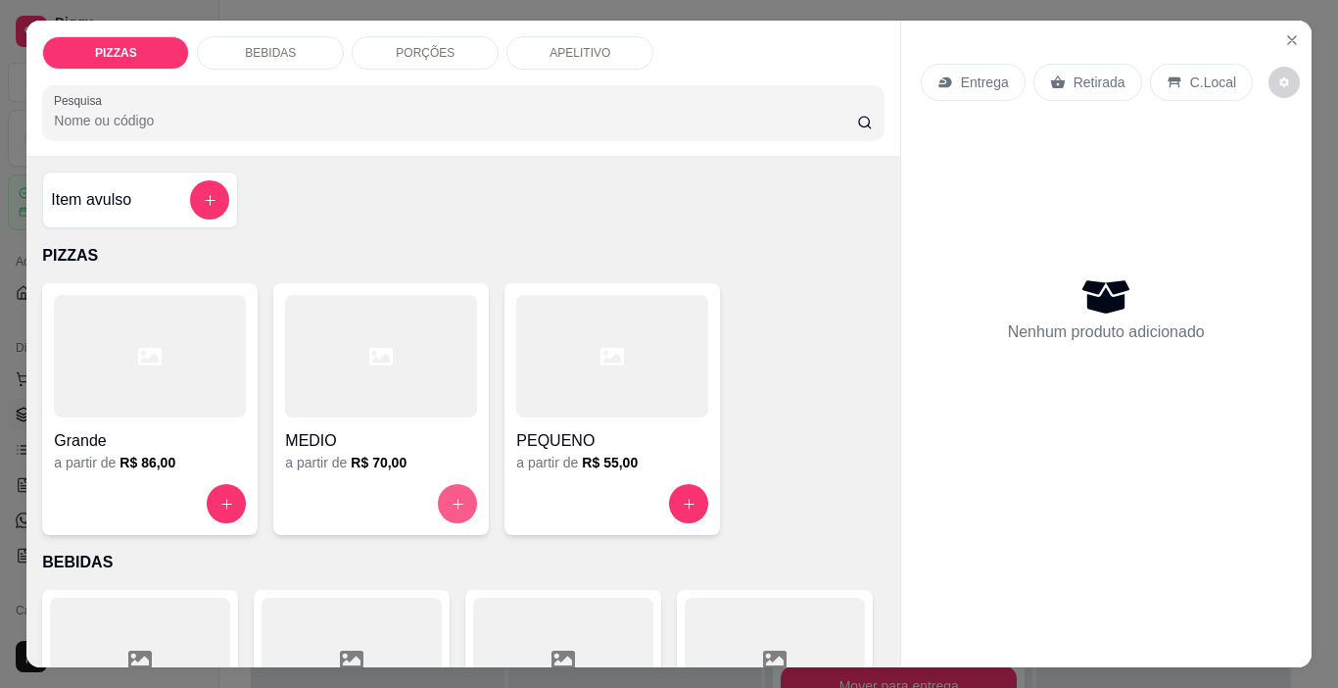
click at [461, 502] on button "increase-product-quantity" at bounding box center [457, 503] width 39 height 39
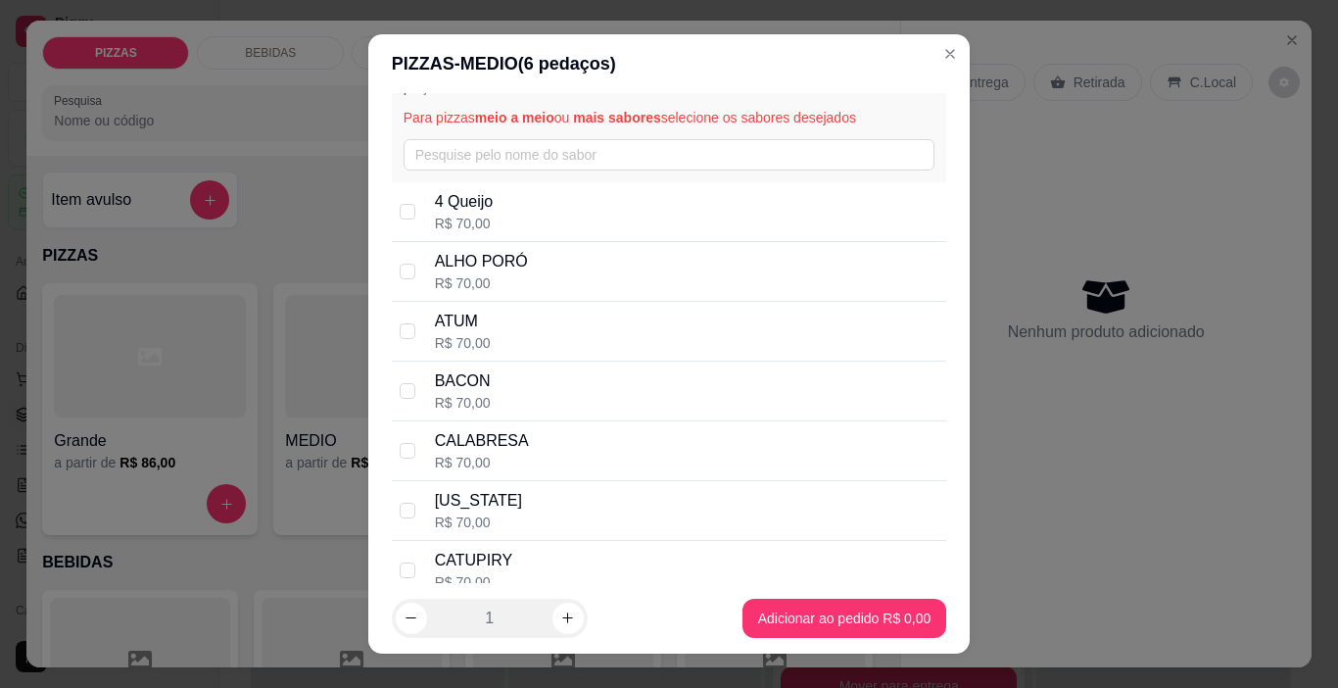
scroll to position [196, 0]
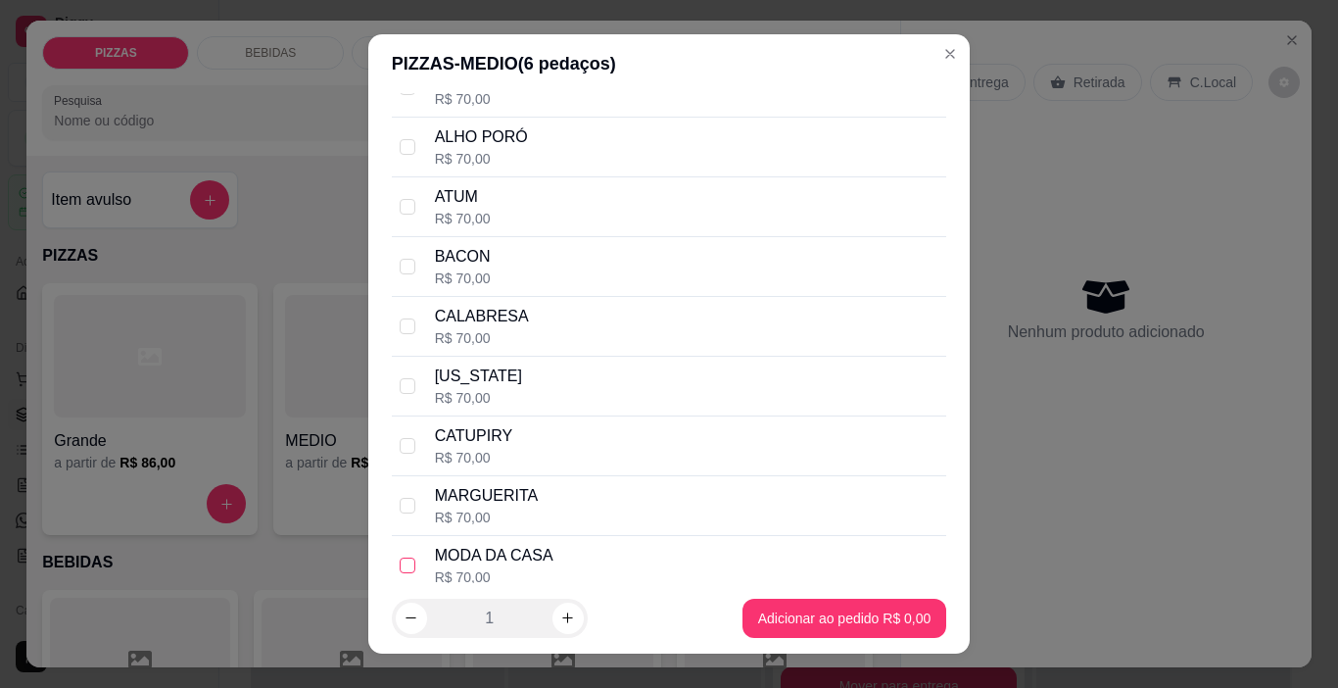
click at [400, 558] on input "checkbox" at bounding box center [408, 565] width 16 height 16
checkbox input "true"
click at [411, 439] on div "CATUPIRY R$ 70,00" at bounding box center [670, 446] width 556 height 60
checkbox input "true"
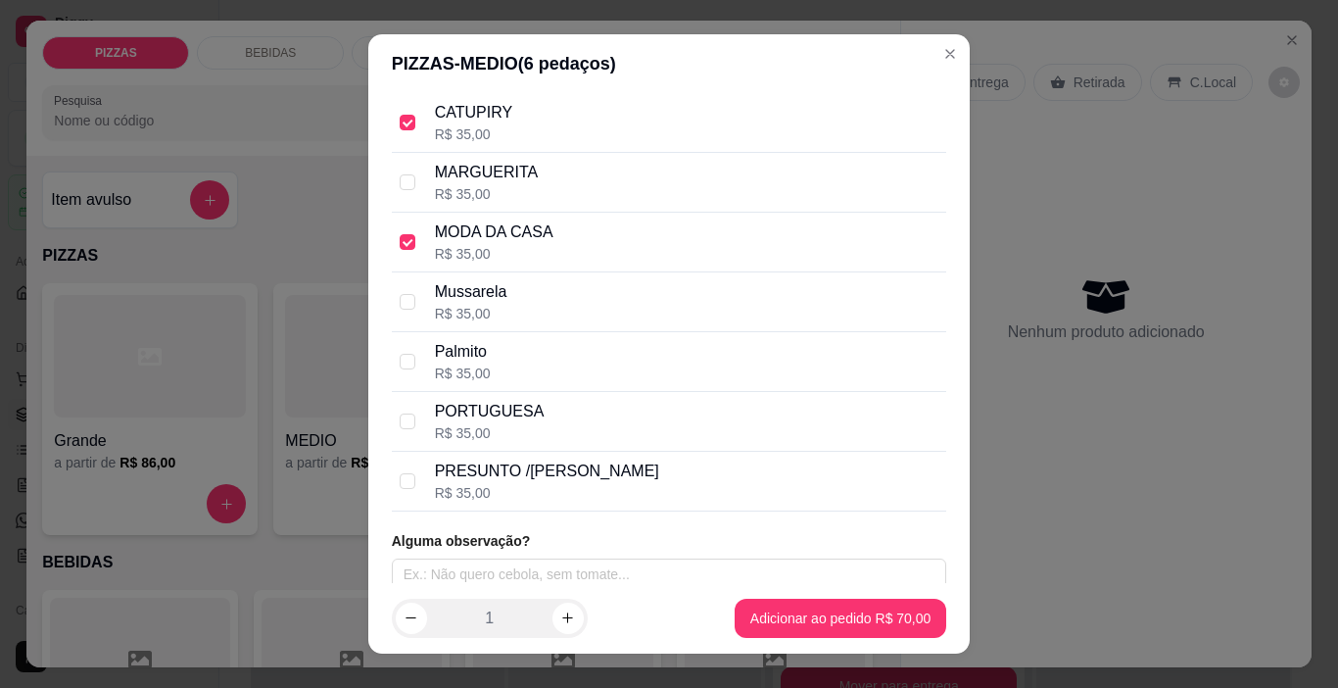
scroll to position [534, 0]
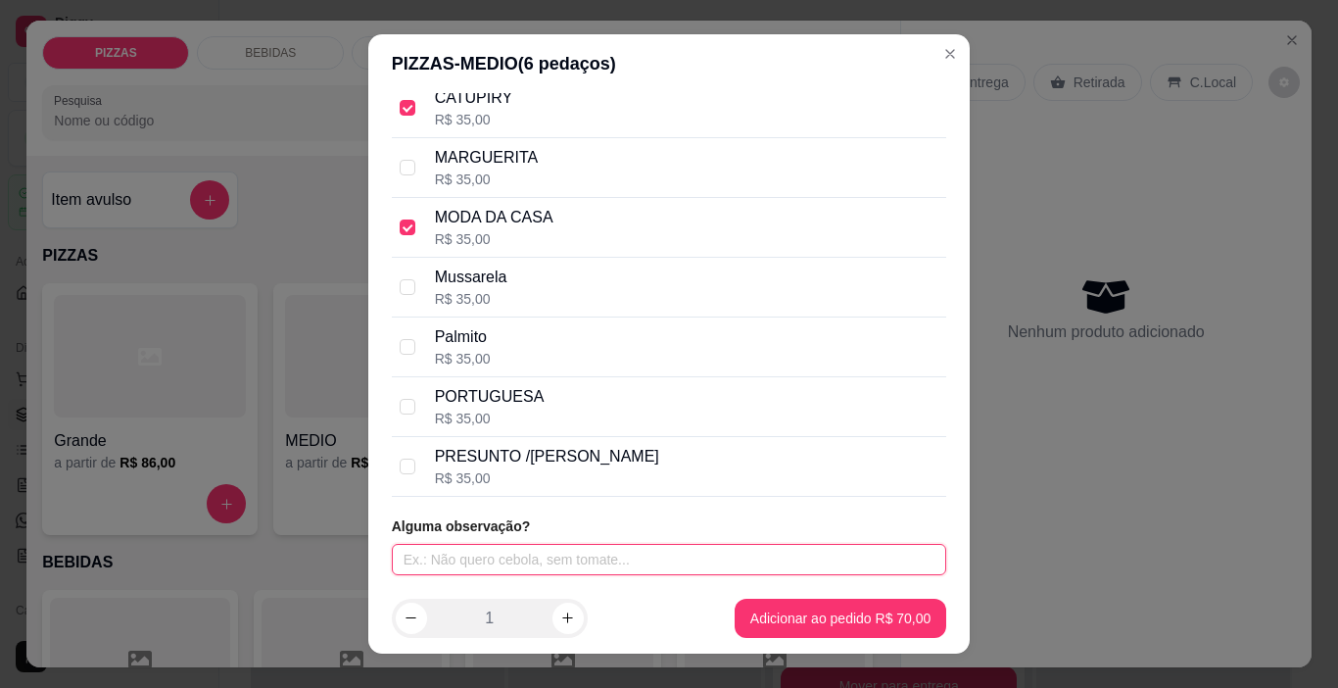
click at [499, 544] on input "text" at bounding box center [670, 559] width 556 height 31
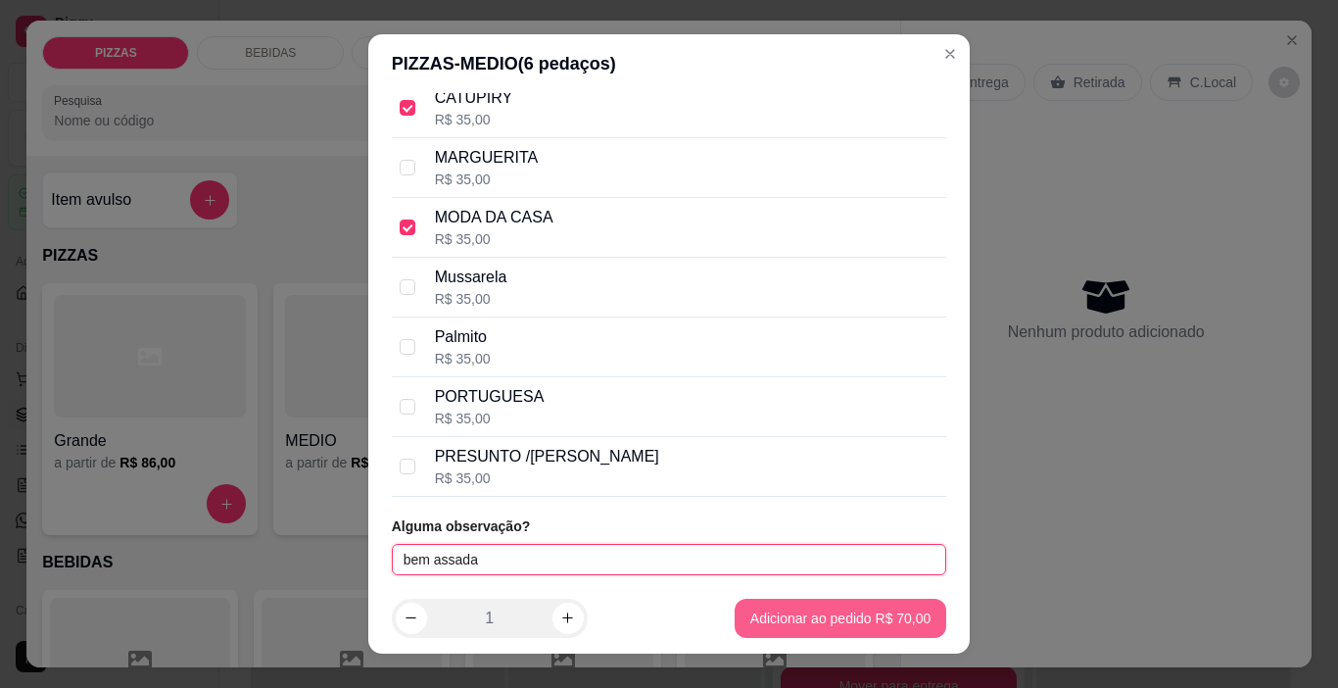
type input "bem assada"
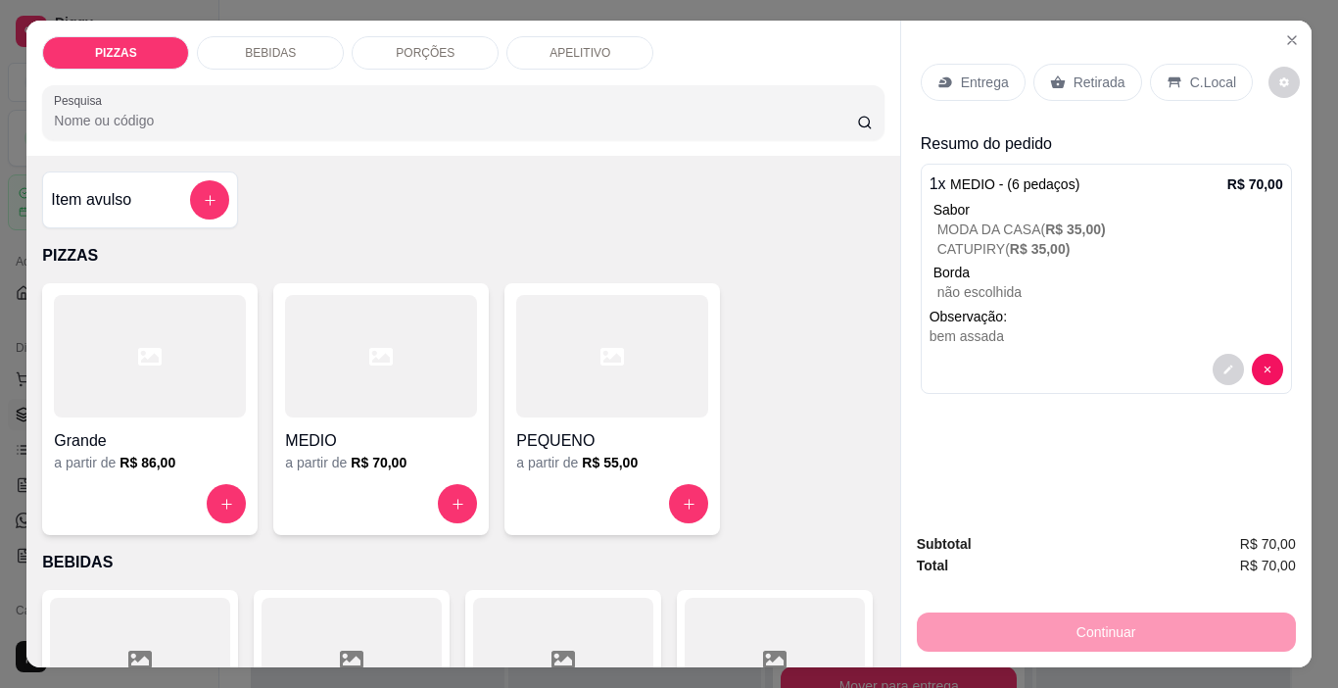
click at [970, 90] on div "Entrega" at bounding box center [973, 82] width 105 height 37
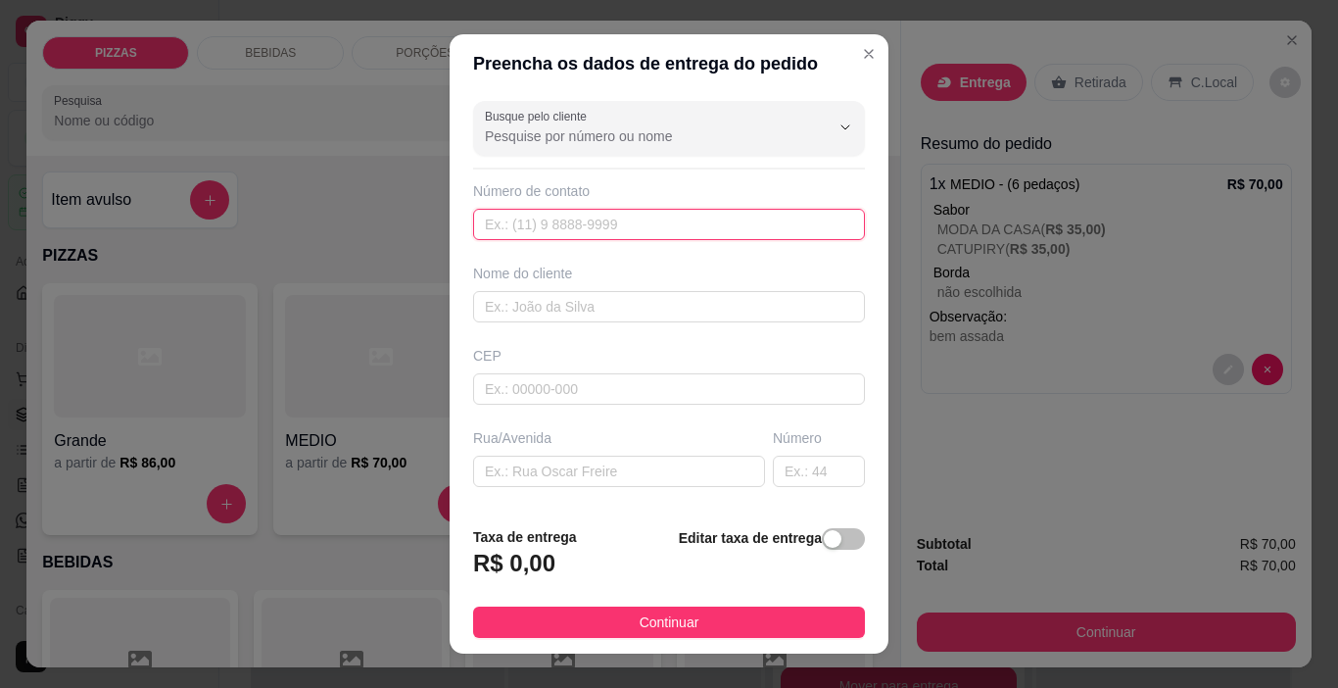
click at [639, 210] on input "text" at bounding box center [669, 224] width 392 height 31
type input "[PHONE_NUMBER]"
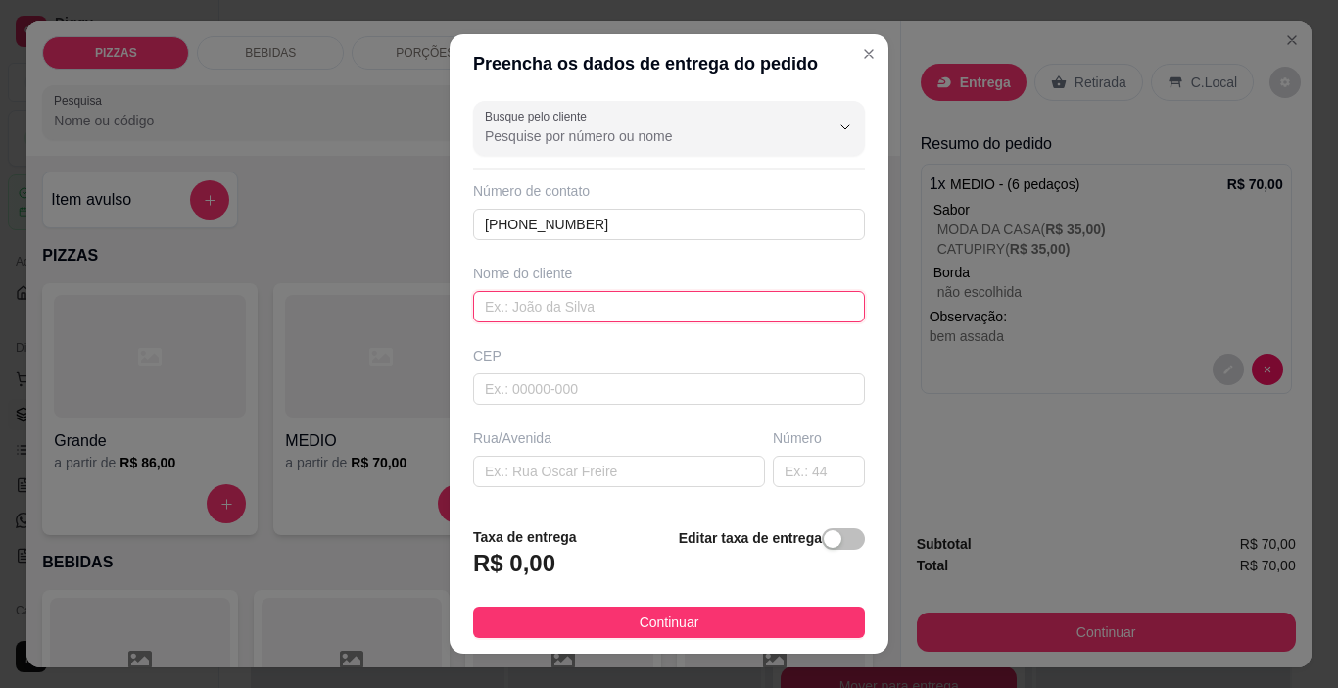
click at [586, 297] on input "text" at bounding box center [669, 306] width 392 height 31
click at [489, 310] on input "pelota" at bounding box center [669, 306] width 392 height 31
click at [541, 309] on input "pelota" at bounding box center [669, 306] width 392 height 31
type input "p"
type input "PELOTA"
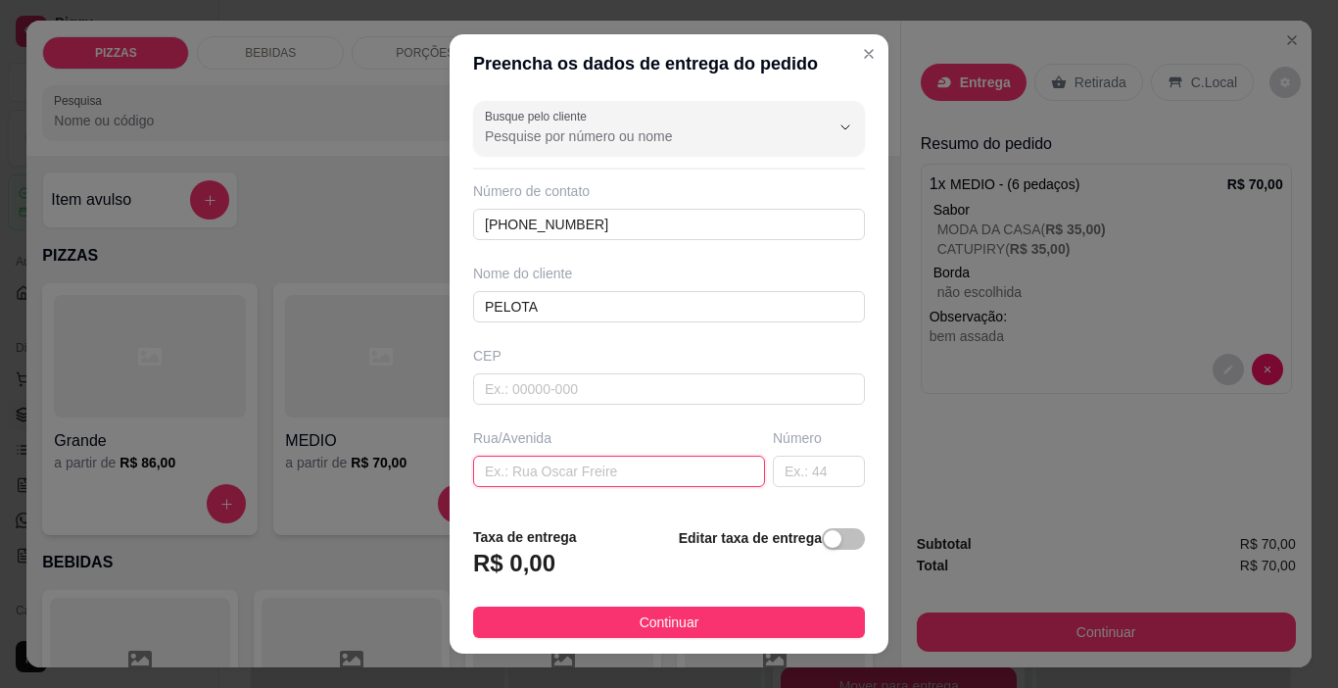
click at [520, 469] on input "text" at bounding box center [619, 471] width 292 height 31
type input "RUA DA VARZEA"
click at [773, 467] on input "text" at bounding box center [819, 471] width 92 height 31
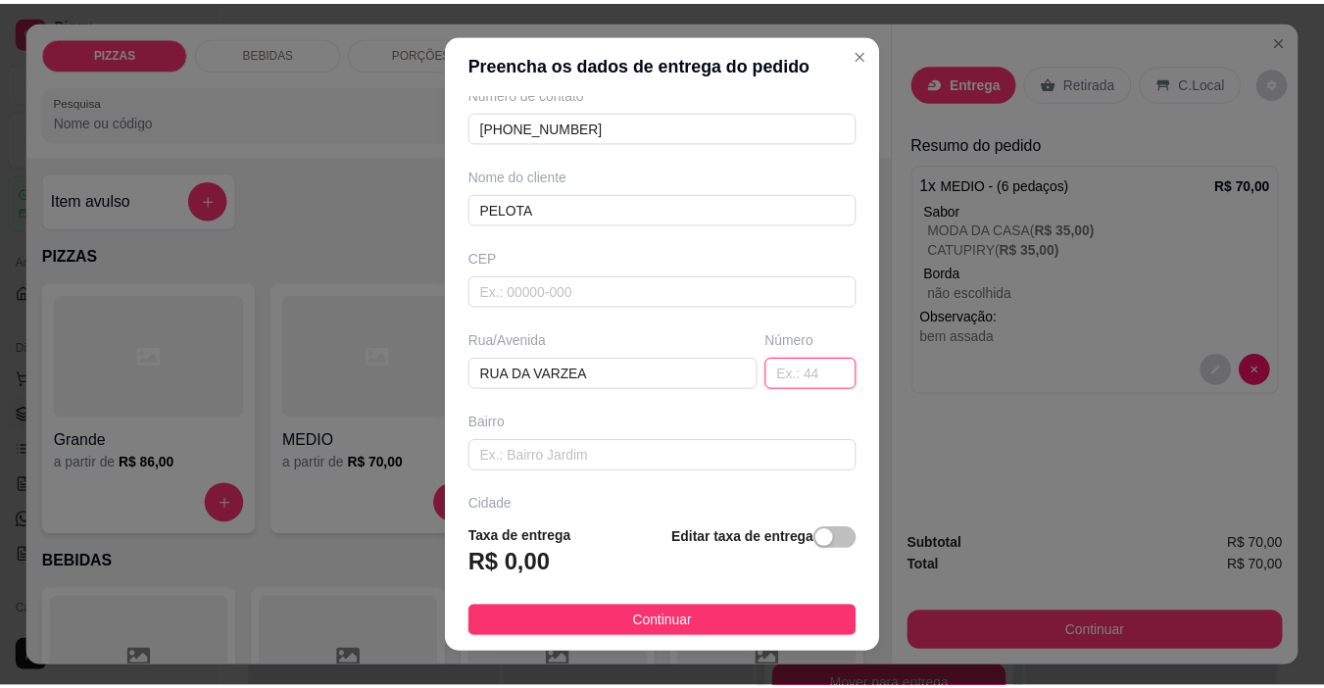
scroll to position [196, 0]
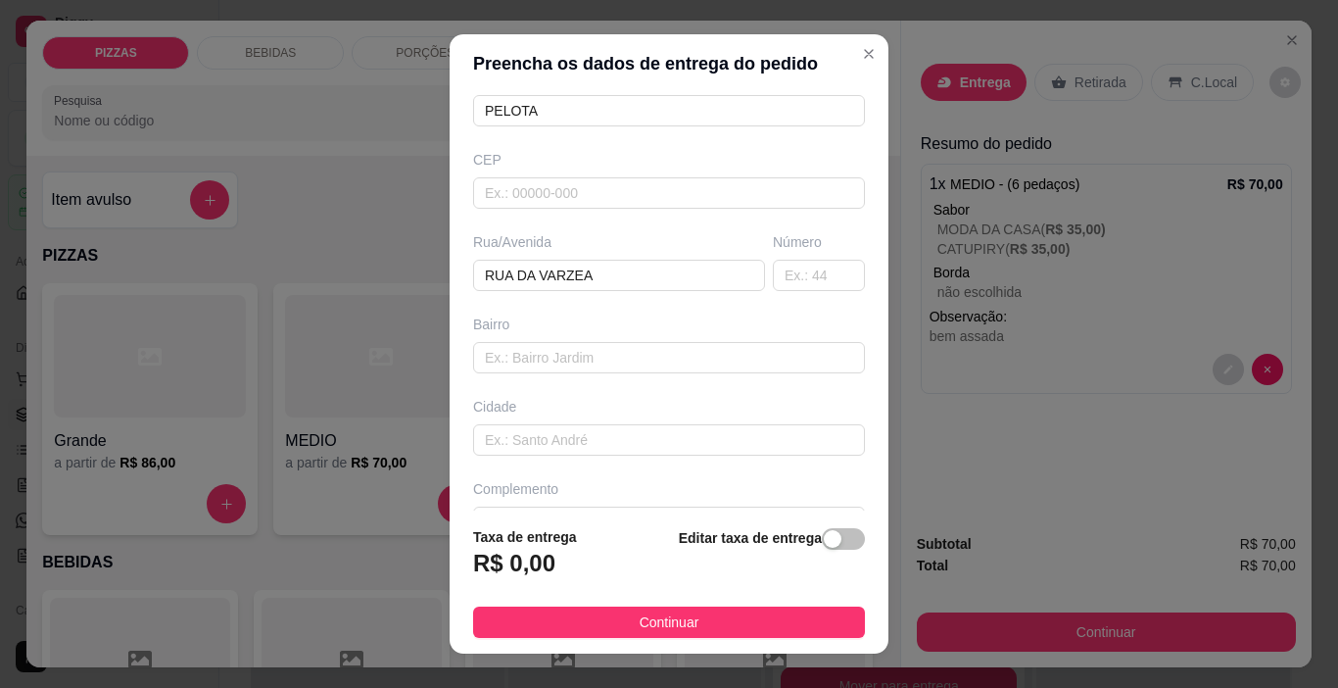
click at [641, 612] on span "Continuar" at bounding box center [670, 622] width 60 height 22
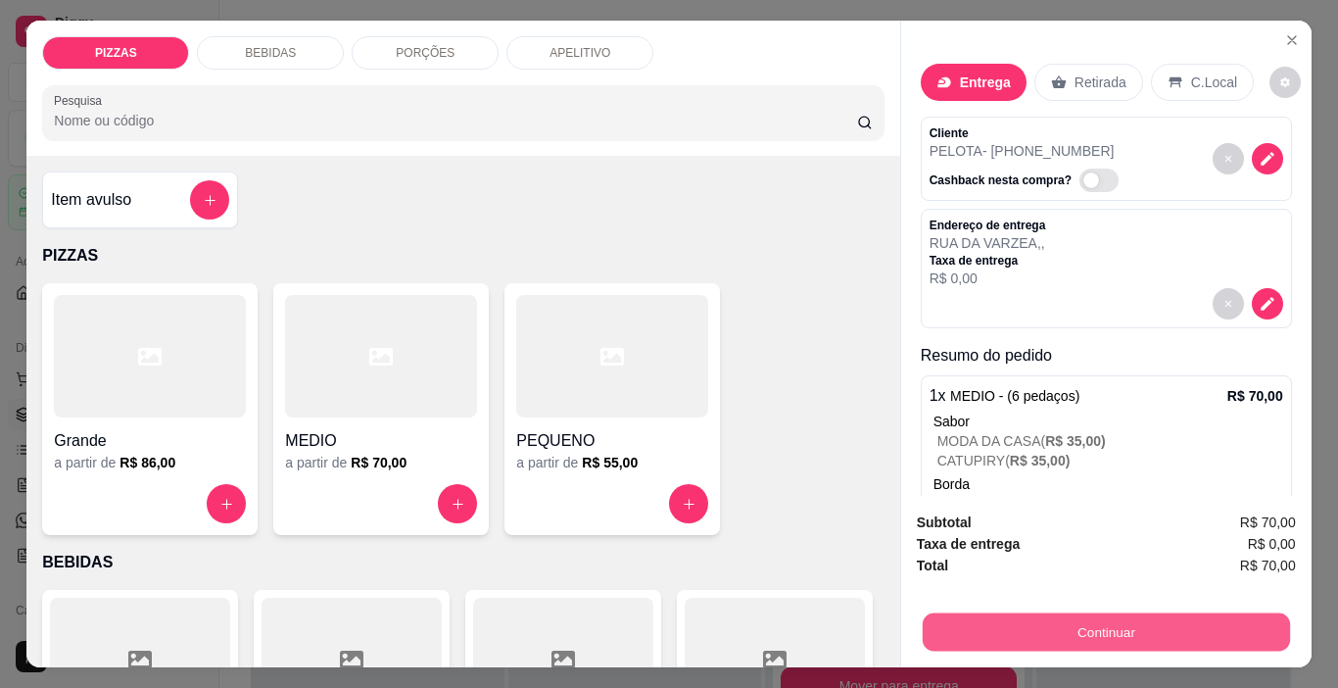
click at [1189, 626] on button "Continuar" at bounding box center [1105, 632] width 367 height 38
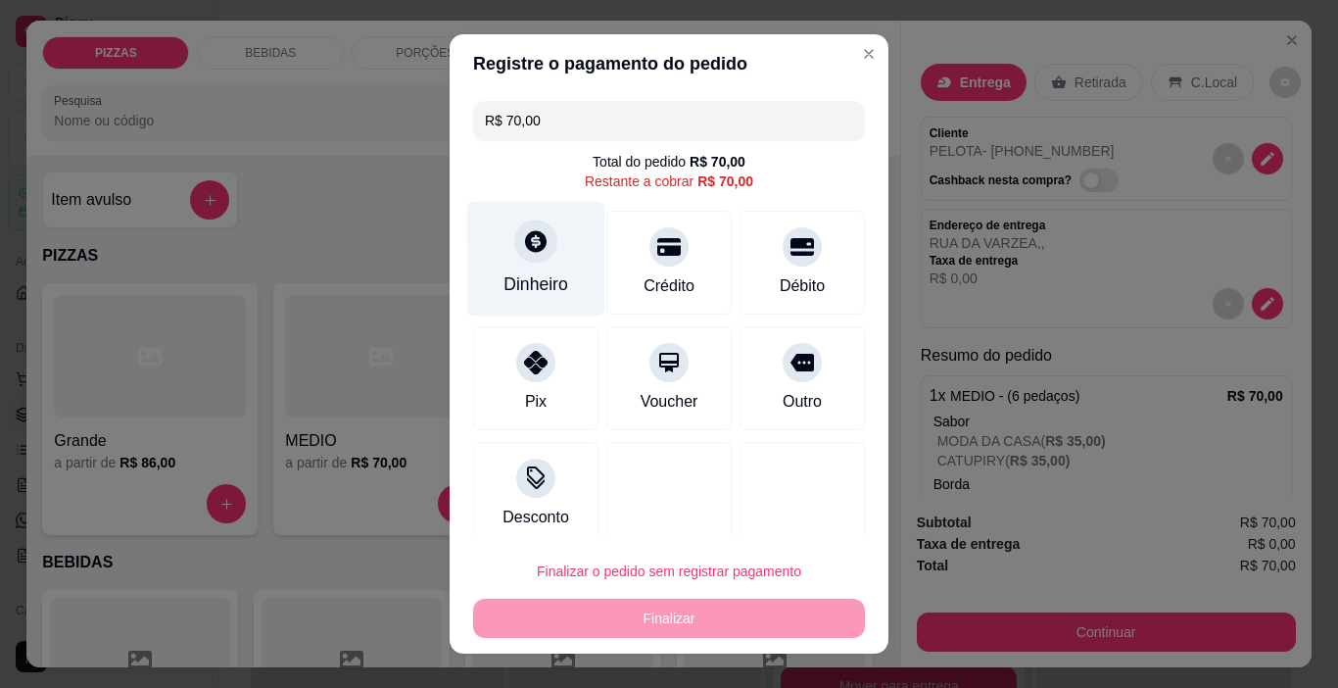
click at [525, 251] on icon at bounding box center [536, 242] width 22 height 22
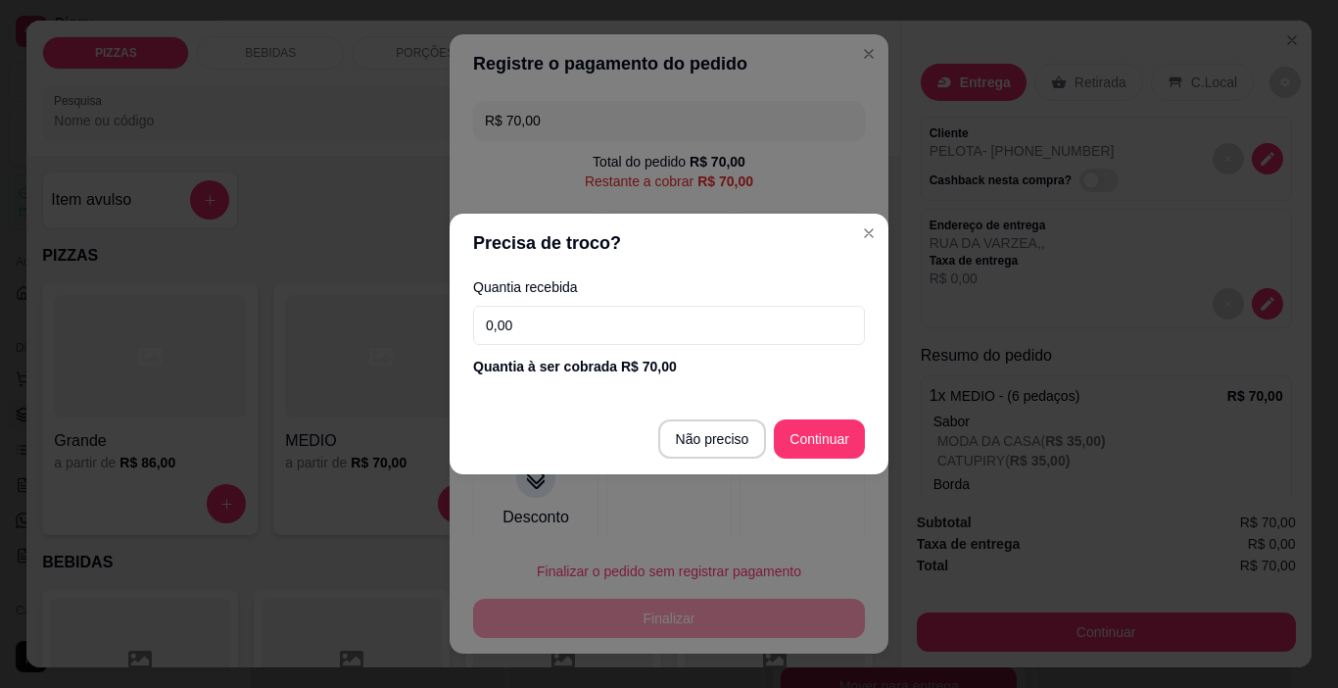
click at [656, 320] on input "0,00" at bounding box center [669, 325] width 392 height 39
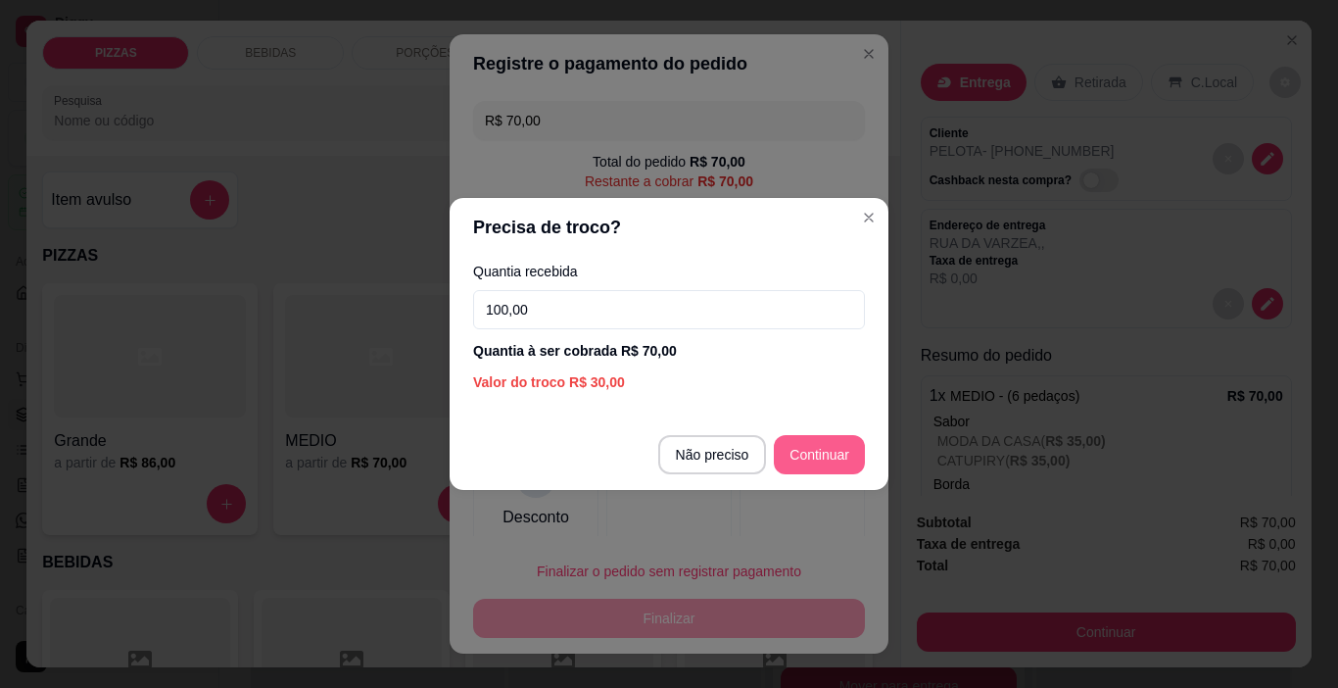
type input "100,00"
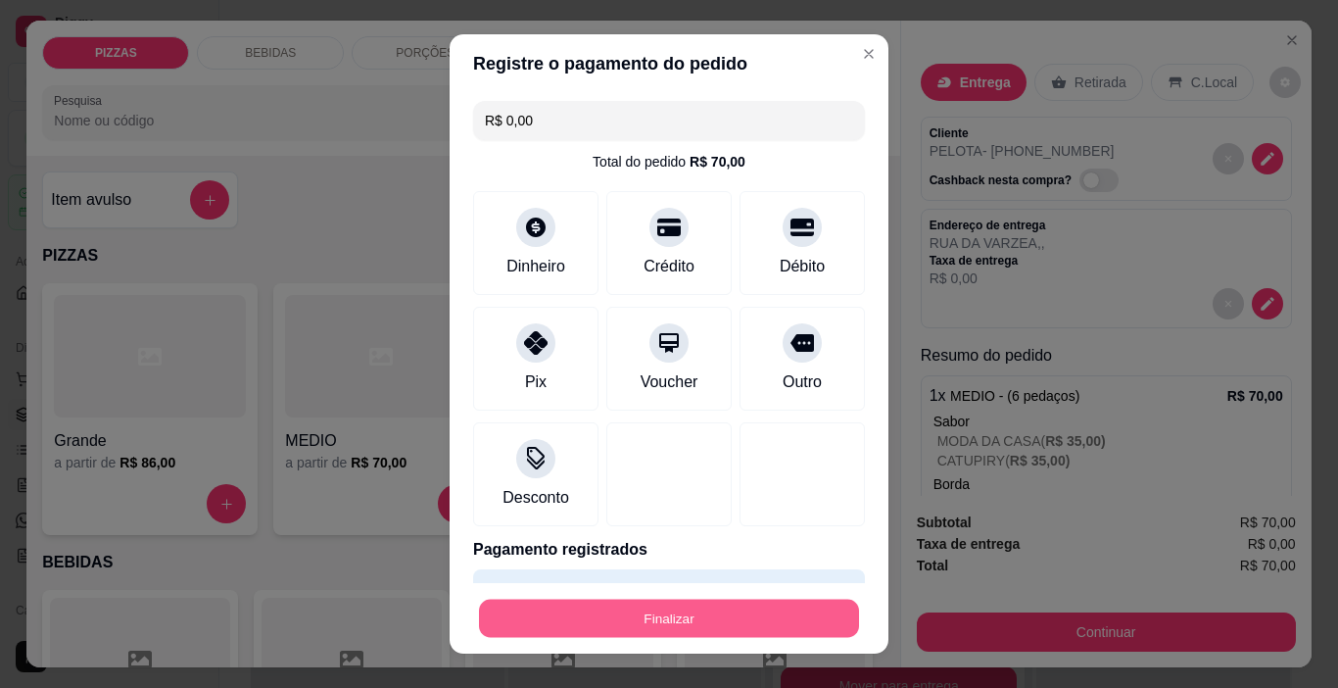
click at [749, 610] on button "Finalizar" at bounding box center [669, 619] width 380 height 38
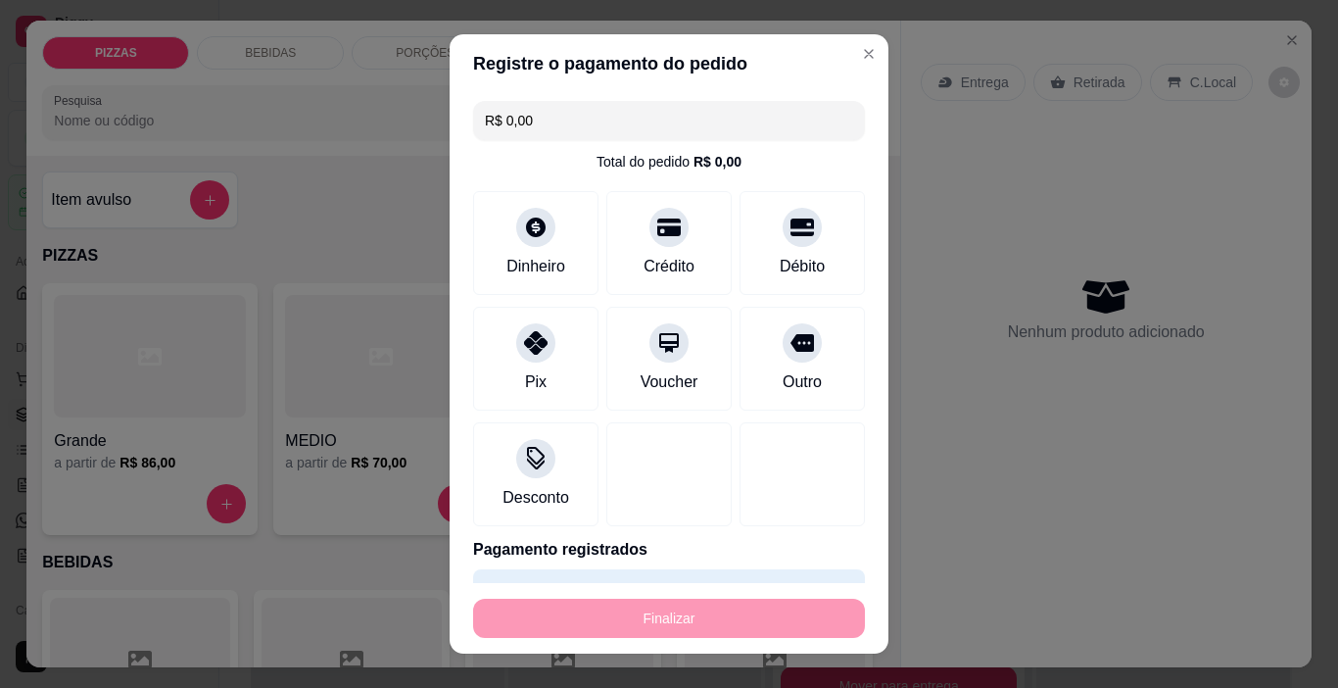
type input "-R$ 70,00"
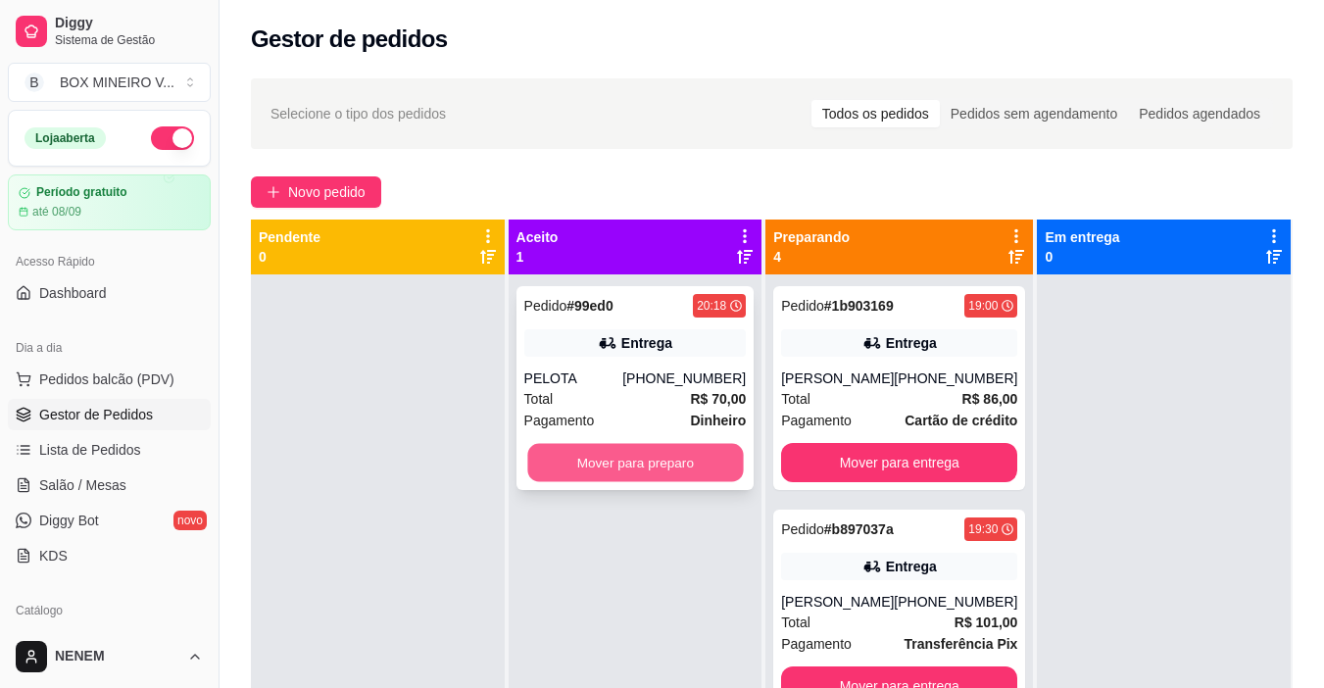
click at [609, 476] on button "Mover para preparo" at bounding box center [635, 463] width 216 height 38
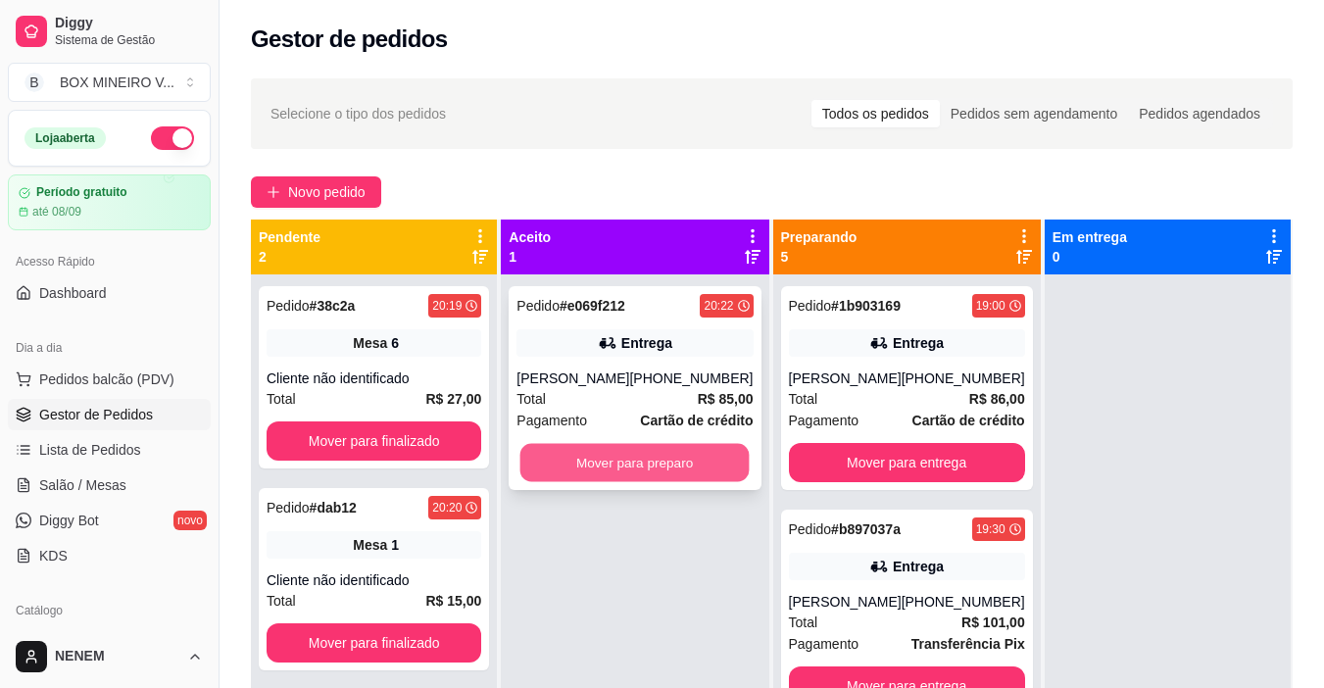
click at [716, 474] on button "Mover para preparo" at bounding box center [634, 463] width 229 height 38
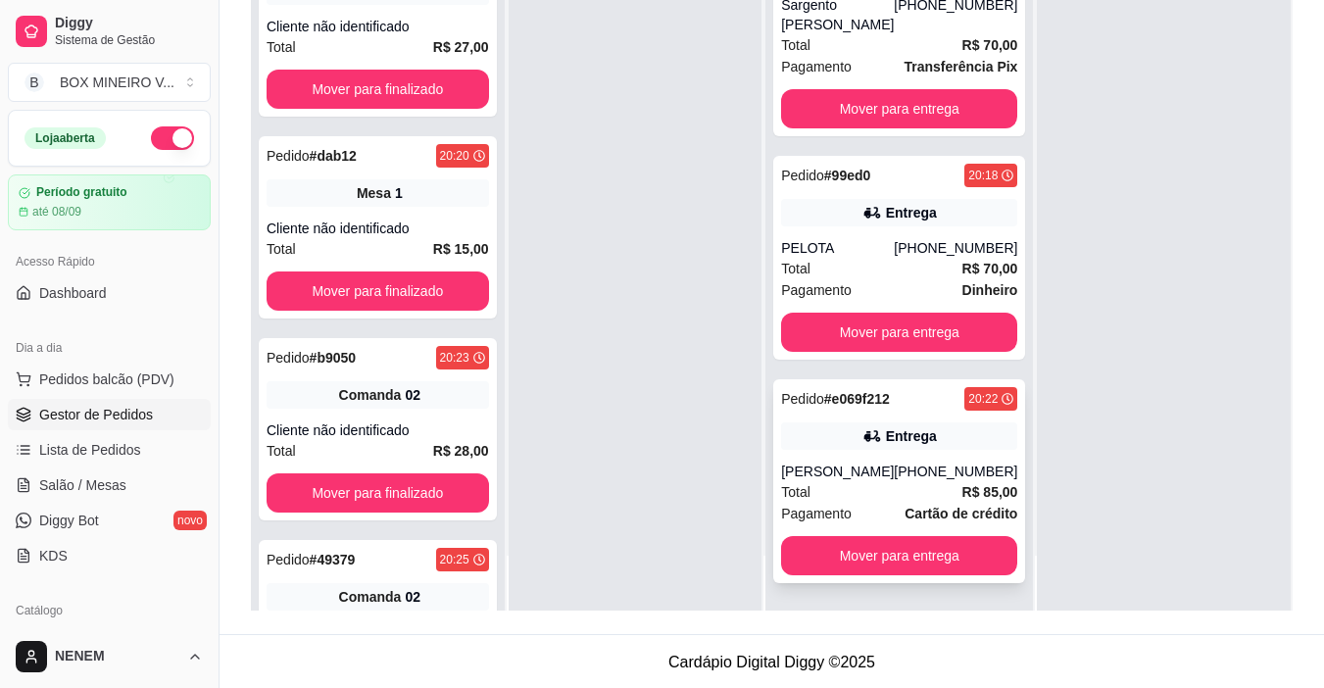
scroll to position [299, 0]
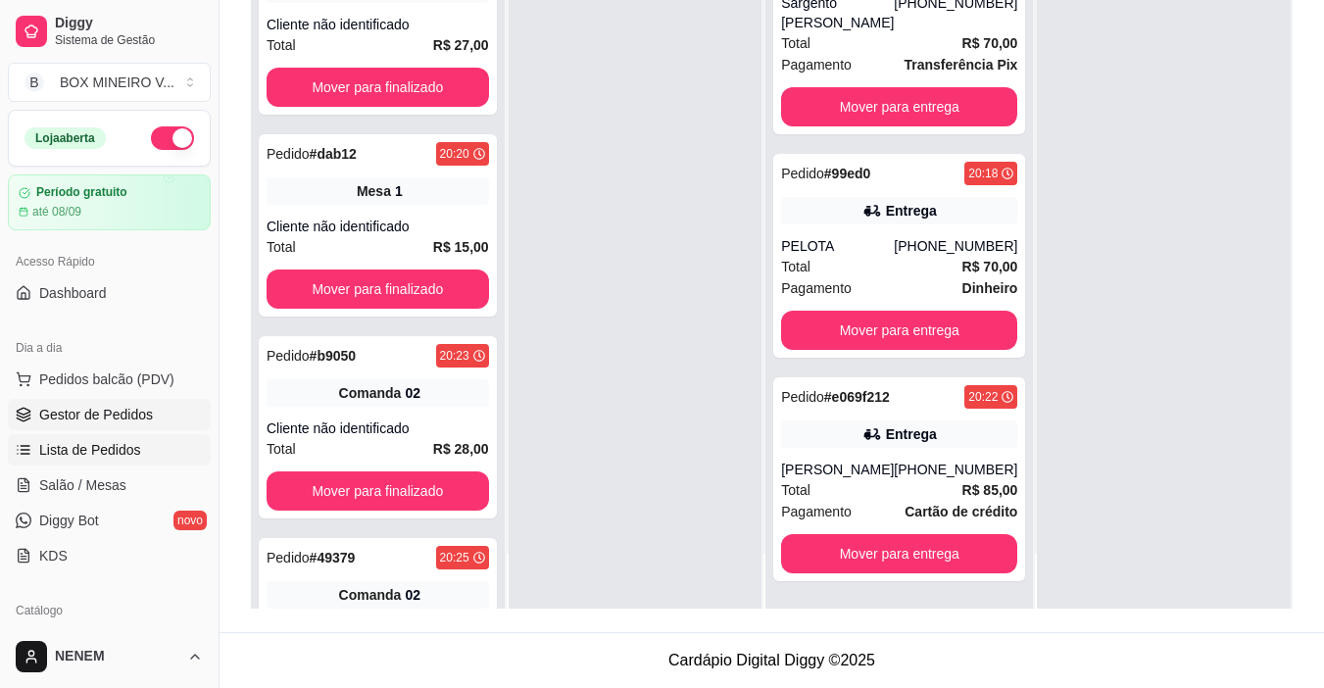
click at [85, 454] on span "Lista de Pedidos" at bounding box center [90, 450] width 102 height 20
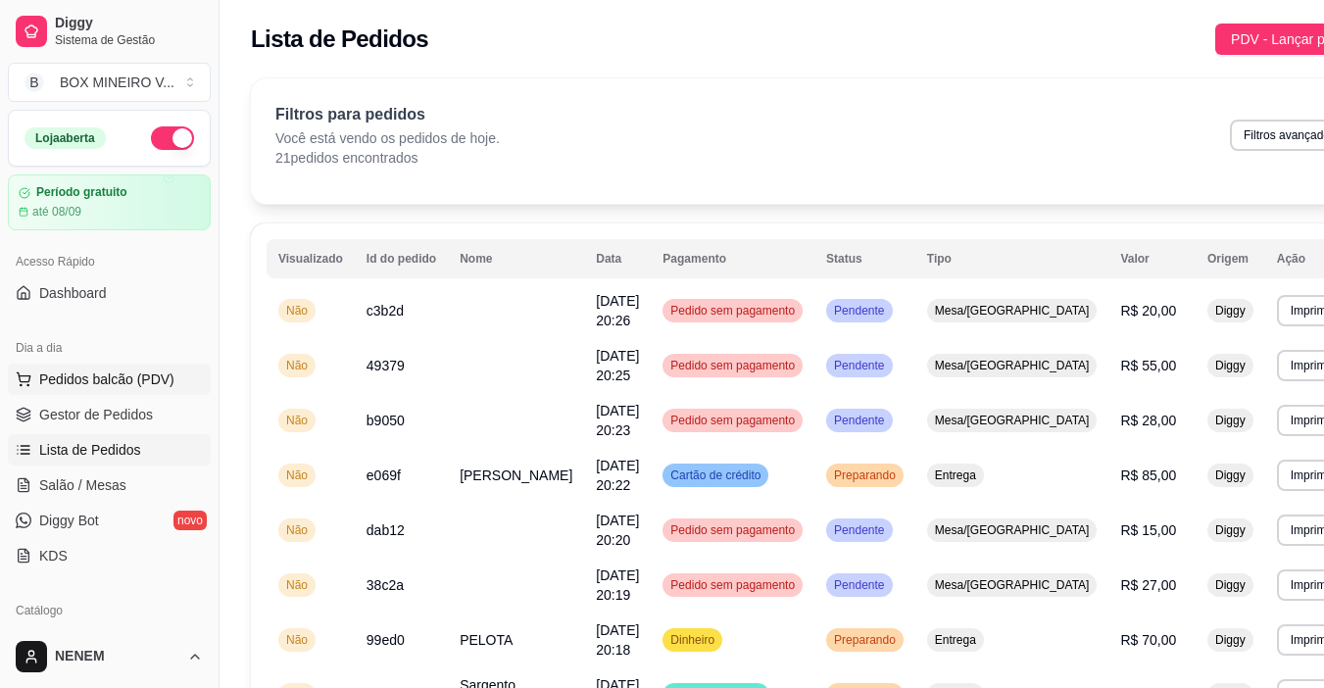
click at [86, 386] on span "Pedidos balcão (PDV)" at bounding box center [106, 379] width 135 height 20
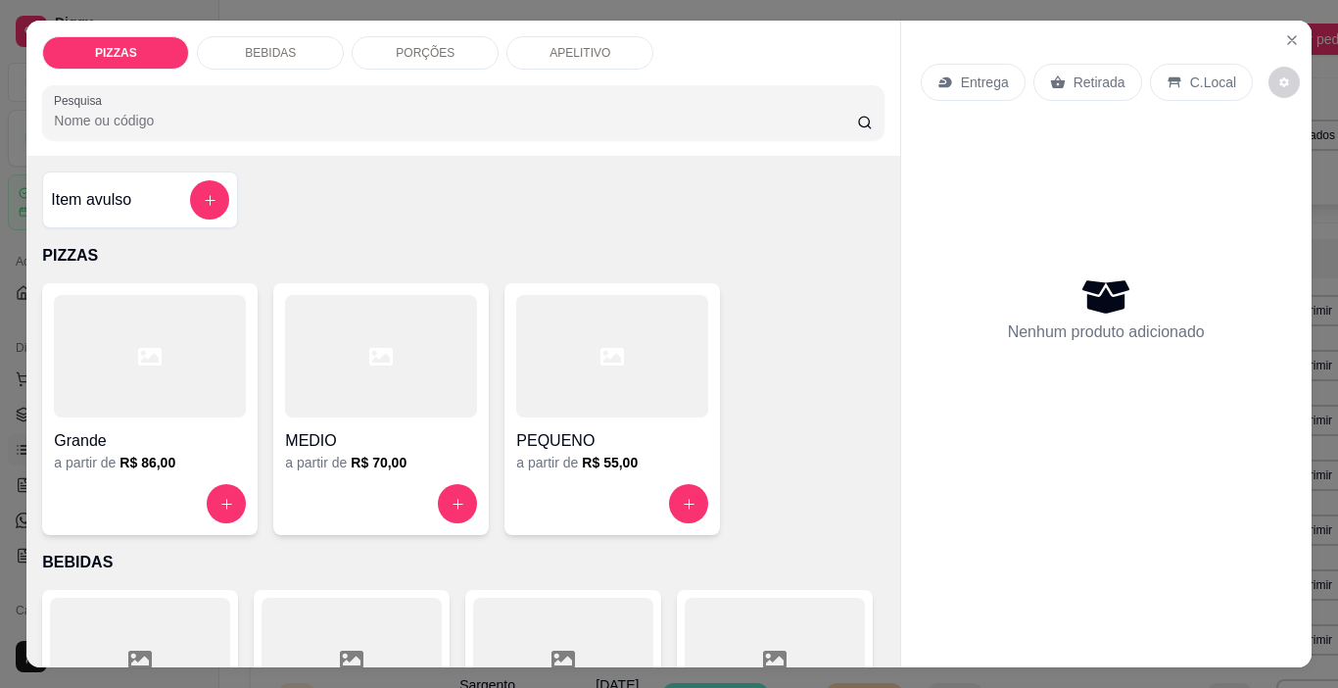
click at [369, 54] on div "PORÇÕES" at bounding box center [425, 52] width 147 height 33
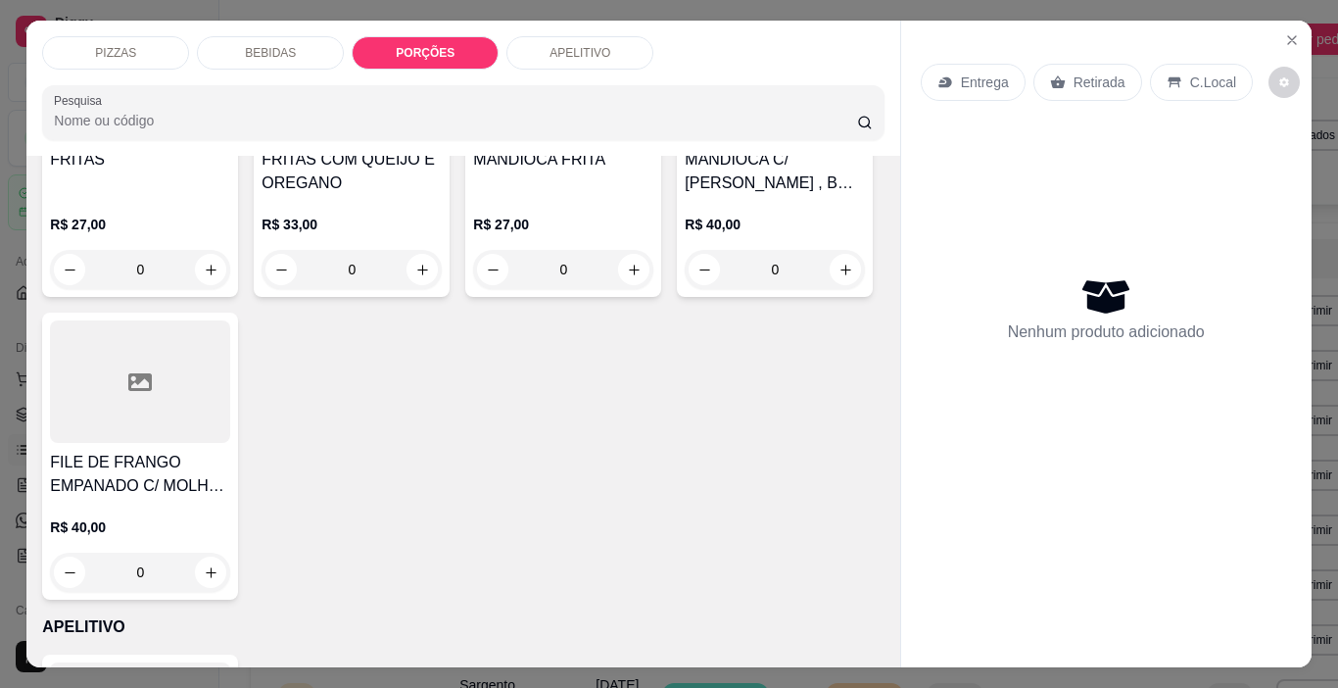
click at [418, 118] on input "Pesquisa" at bounding box center [455, 121] width 803 height 20
click at [1284, 32] on icon "Close" at bounding box center [1292, 40] width 16 height 16
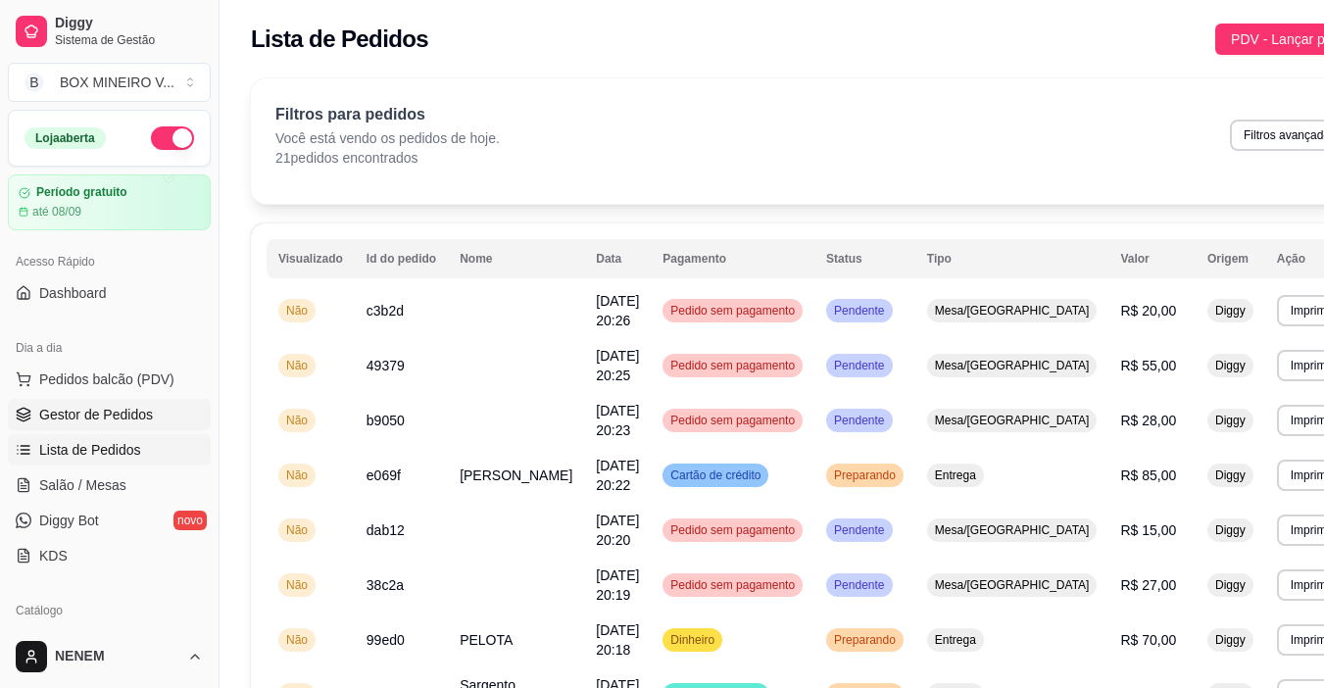
click at [146, 416] on span "Gestor de Pedidos" at bounding box center [96, 415] width 114 height 20
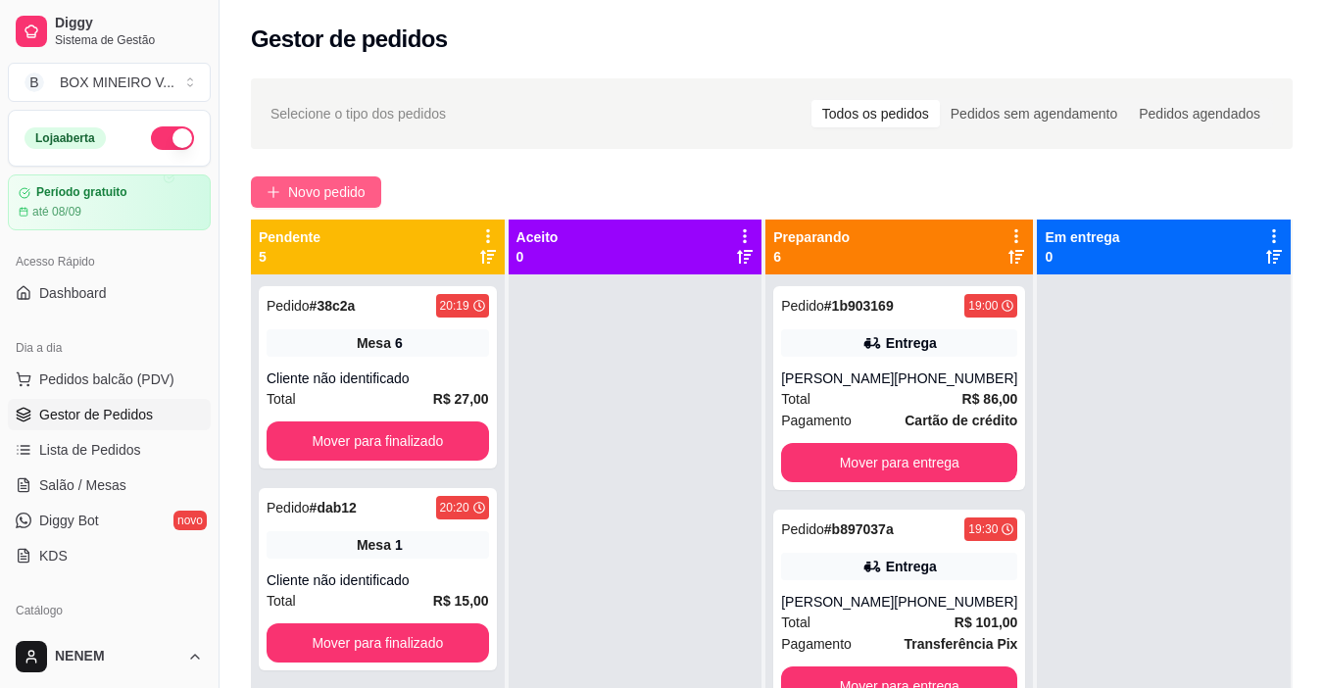
click at [301, 188] on span "Novo pedido" at bounding box center [326, 192] width 77 height 22
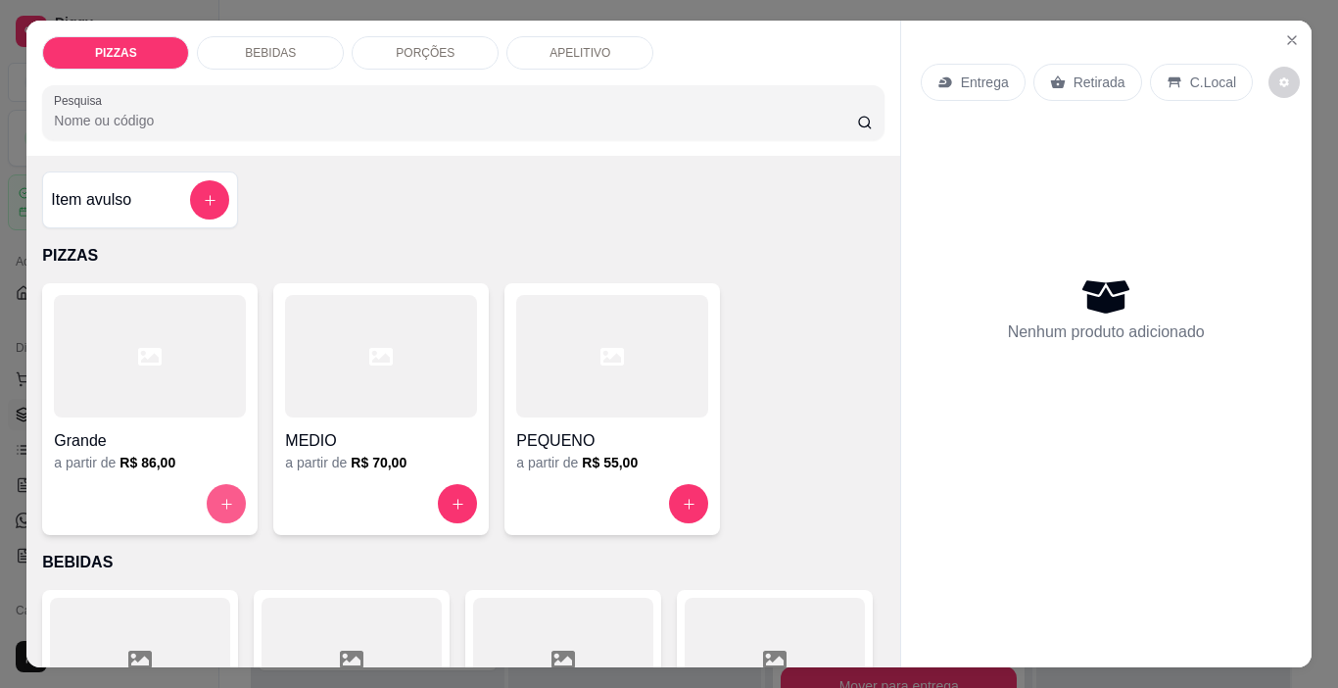
click at [216, 487] on button "increase-product-quantity" at bounding box center [226, 503] width 39 height 39
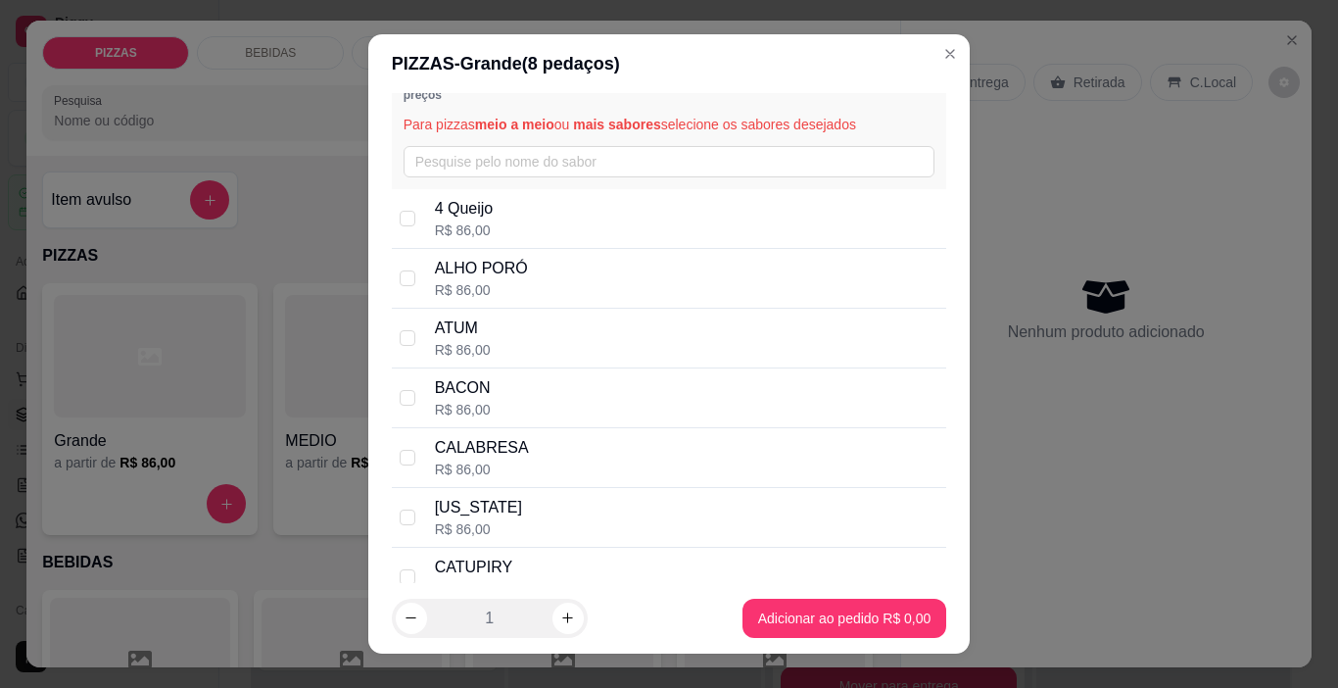
scroll to position [98, 0]
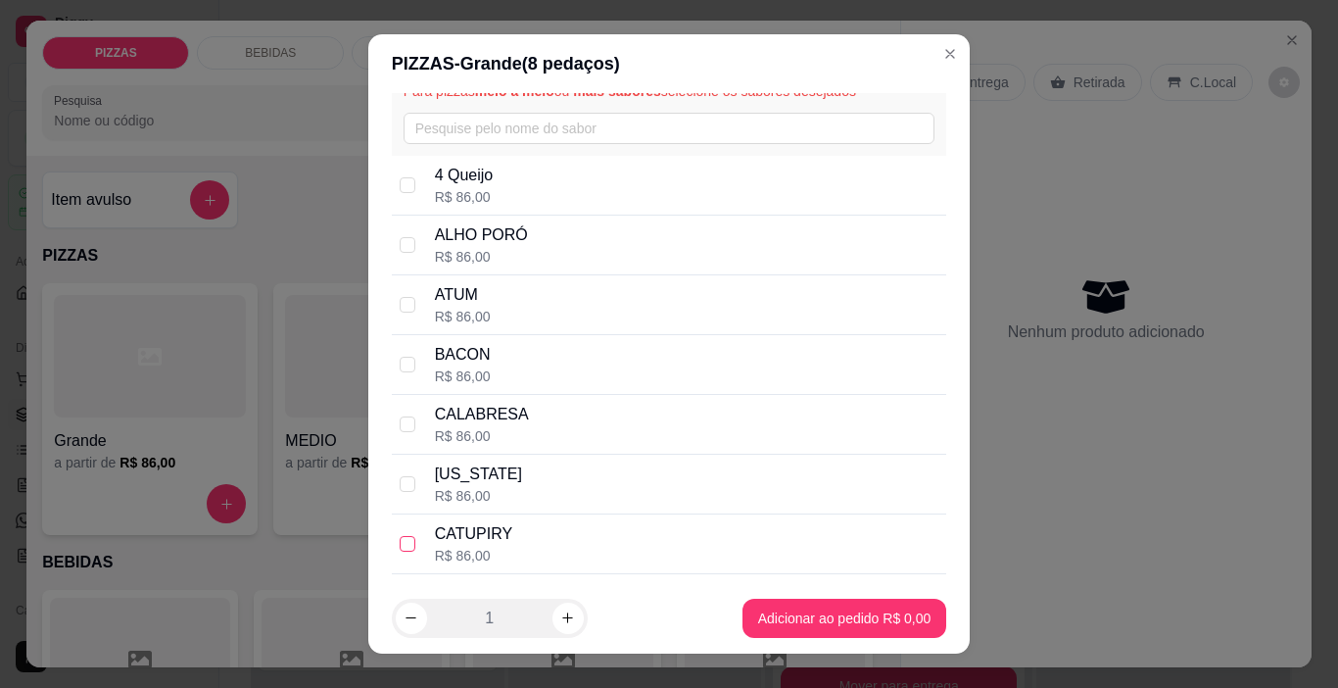
click at [401, 543] on input "checkbox" at bounding box center [408, 544] width 16 height 16
checkbox input "true"
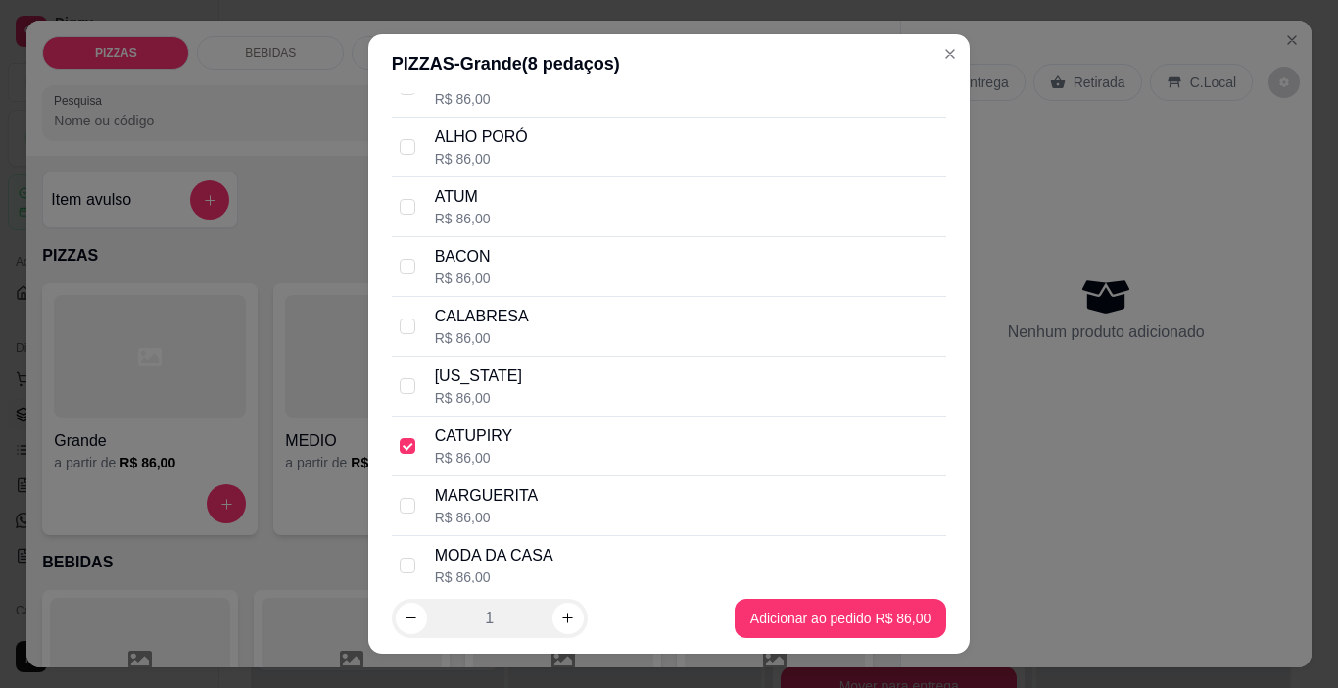
click at [411, 562] on div "MODA DA CASA R$ 86,00" at bounding box center [670, 566] width 556 height 60
checkbox input "true"
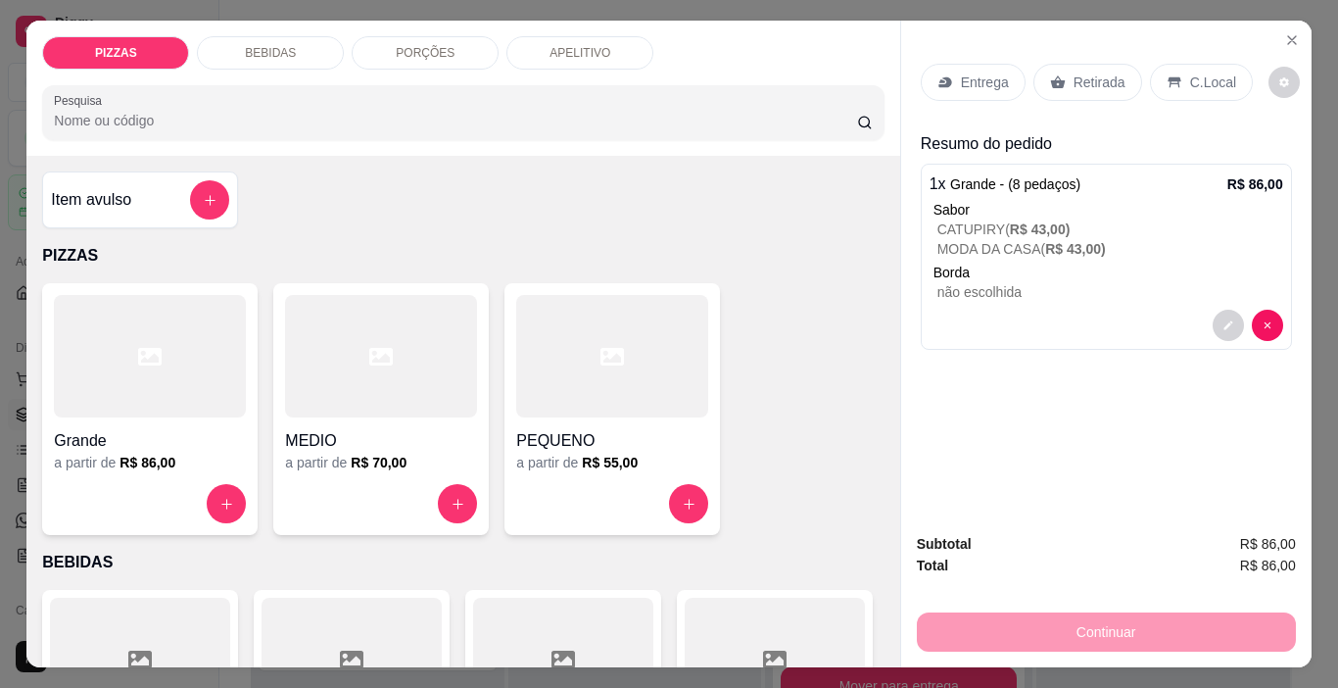
click at [1107, 73] on p "Retirada" at bounding box center [1100, 83] width 52 height 20
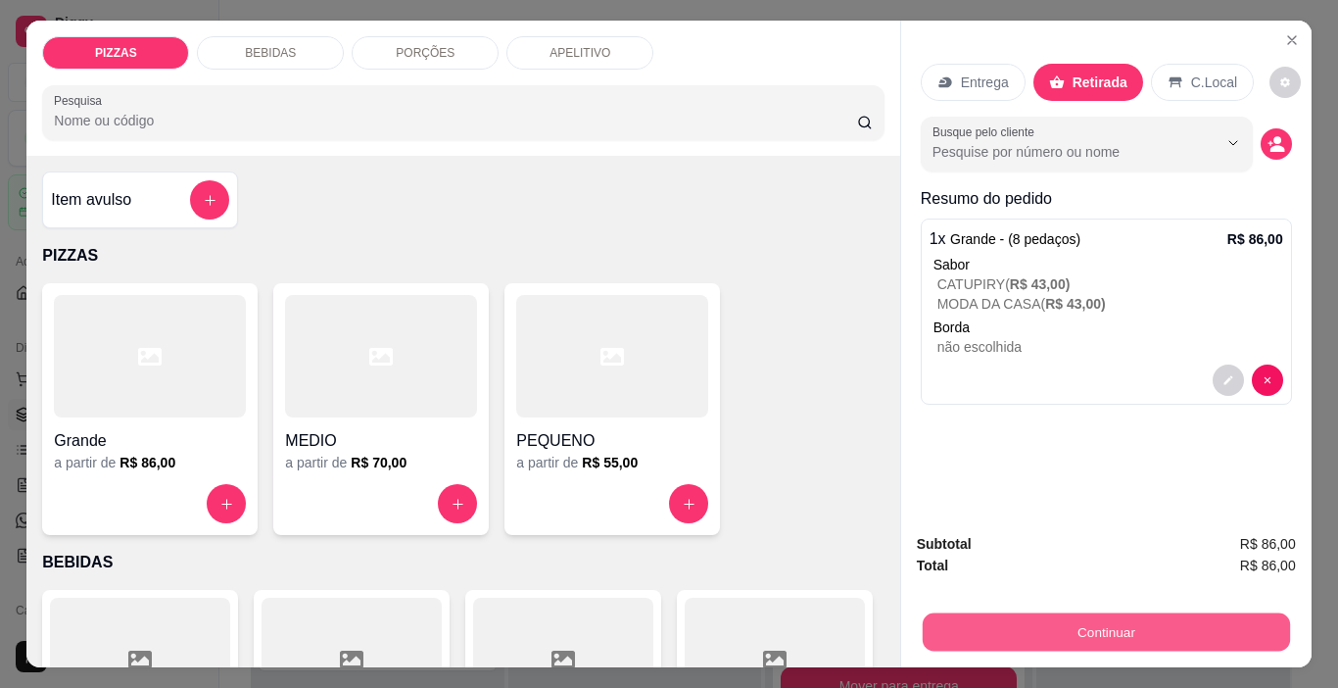
click at [1055, 626] on button "Continuar" at bounding box center [1105, 632] width 367 height 38
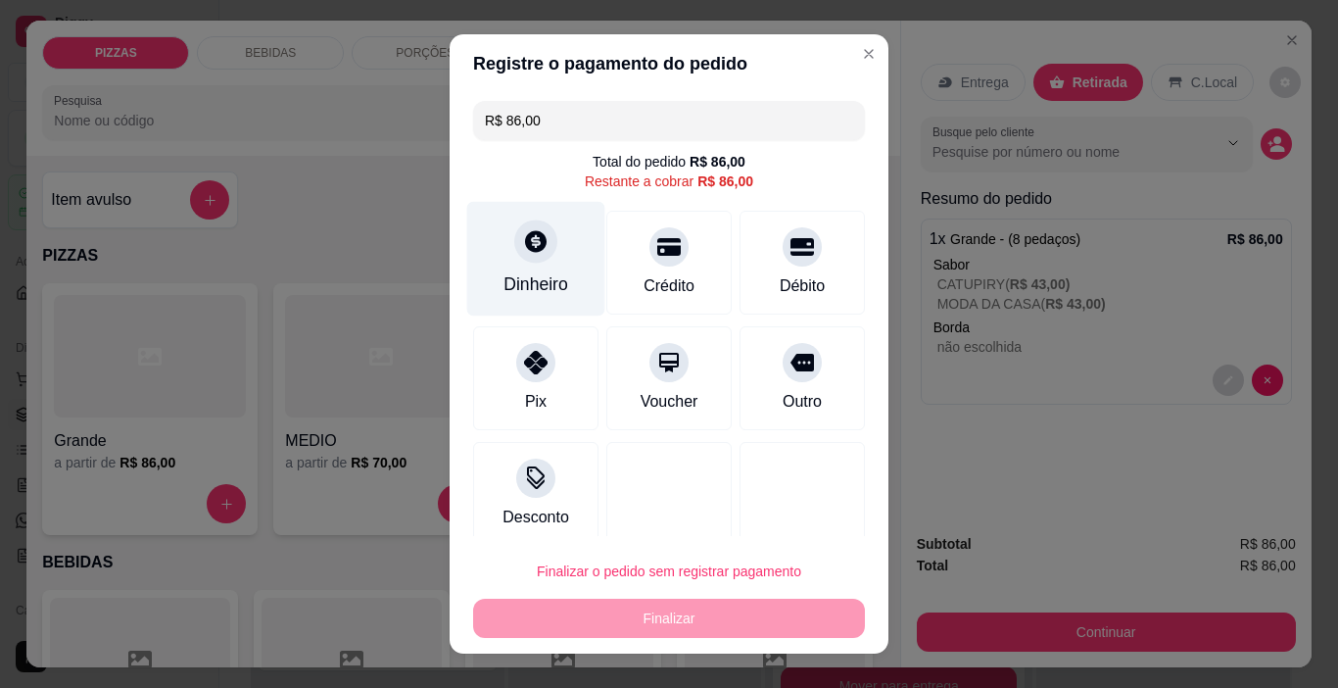
click at [495, 266] on div "Dinheiro" at bounding box center [536, 259] width 138 height 115
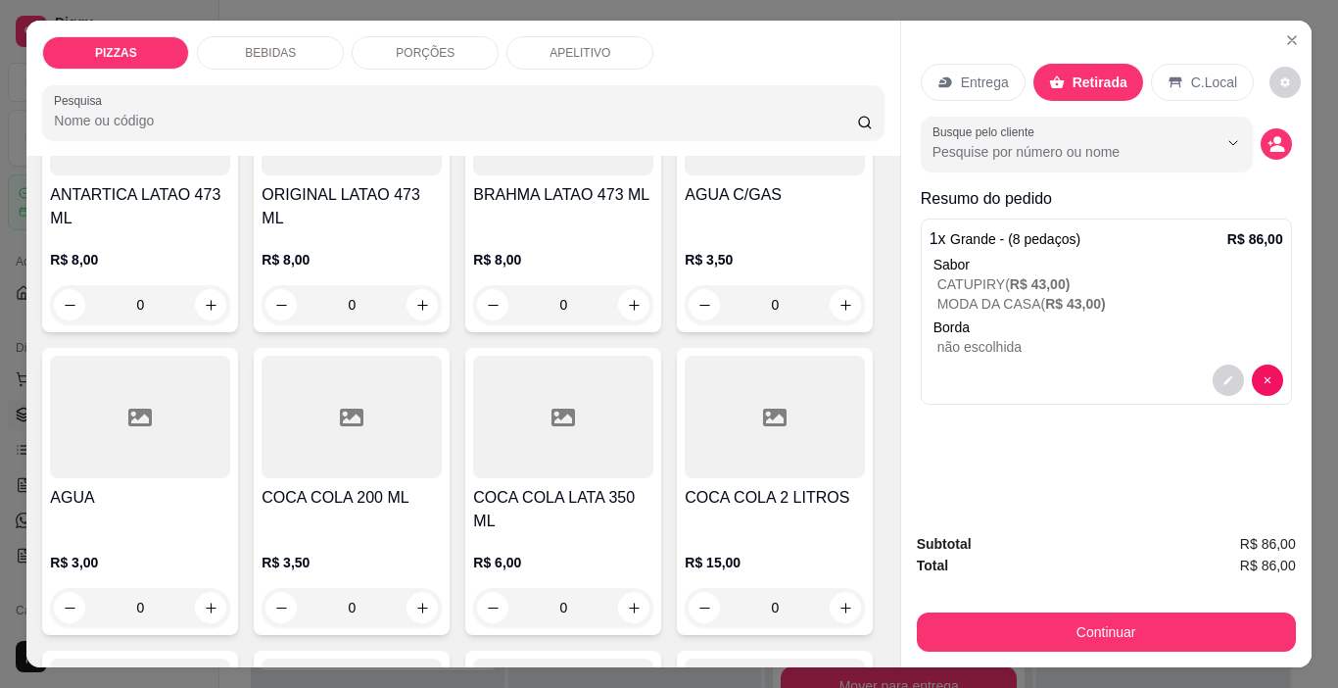
scroll to position [588, 0]
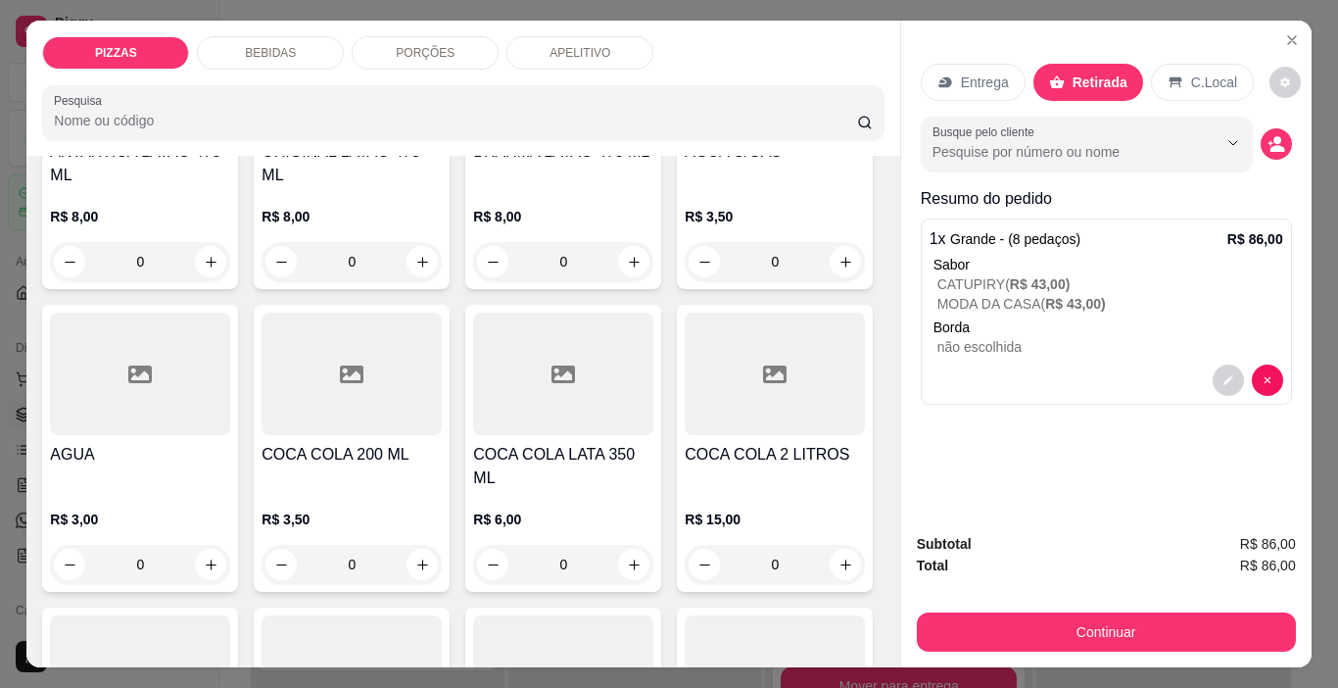
click at [262, 50] on p "BEBIDAS" at bounding box center [270, 53] width 51 height 16
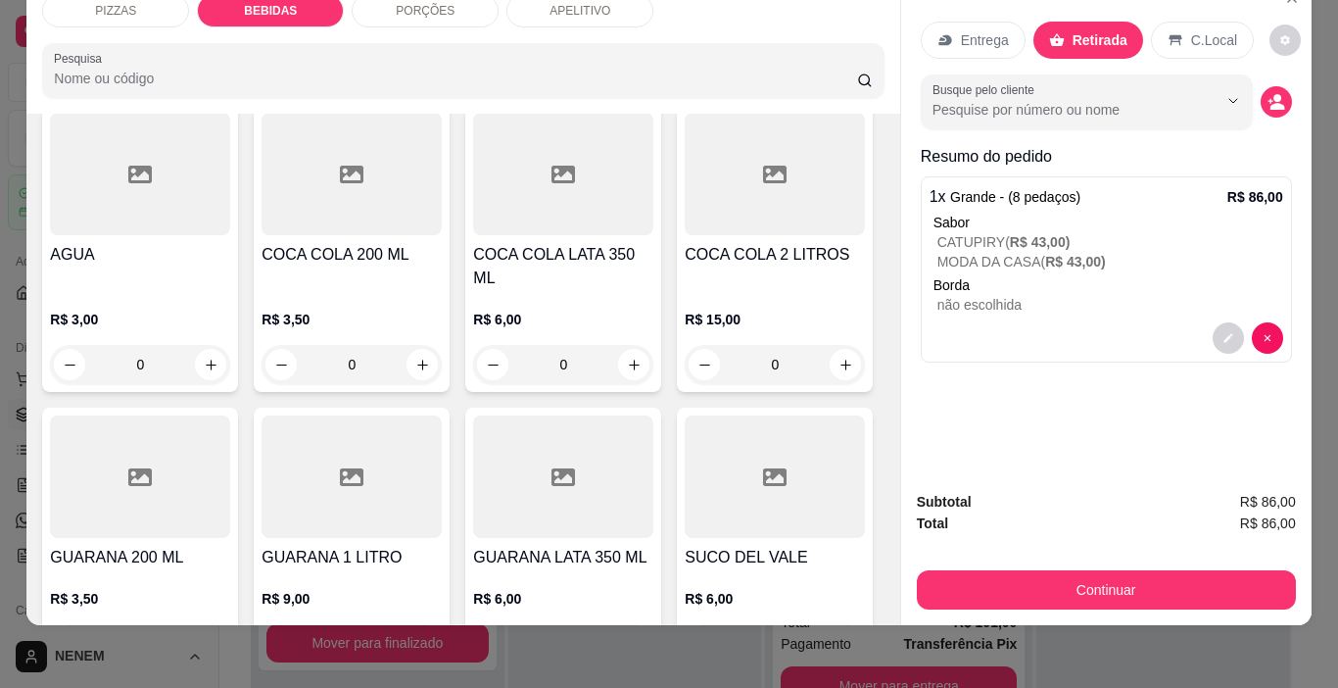
scroll to position [787, 0]
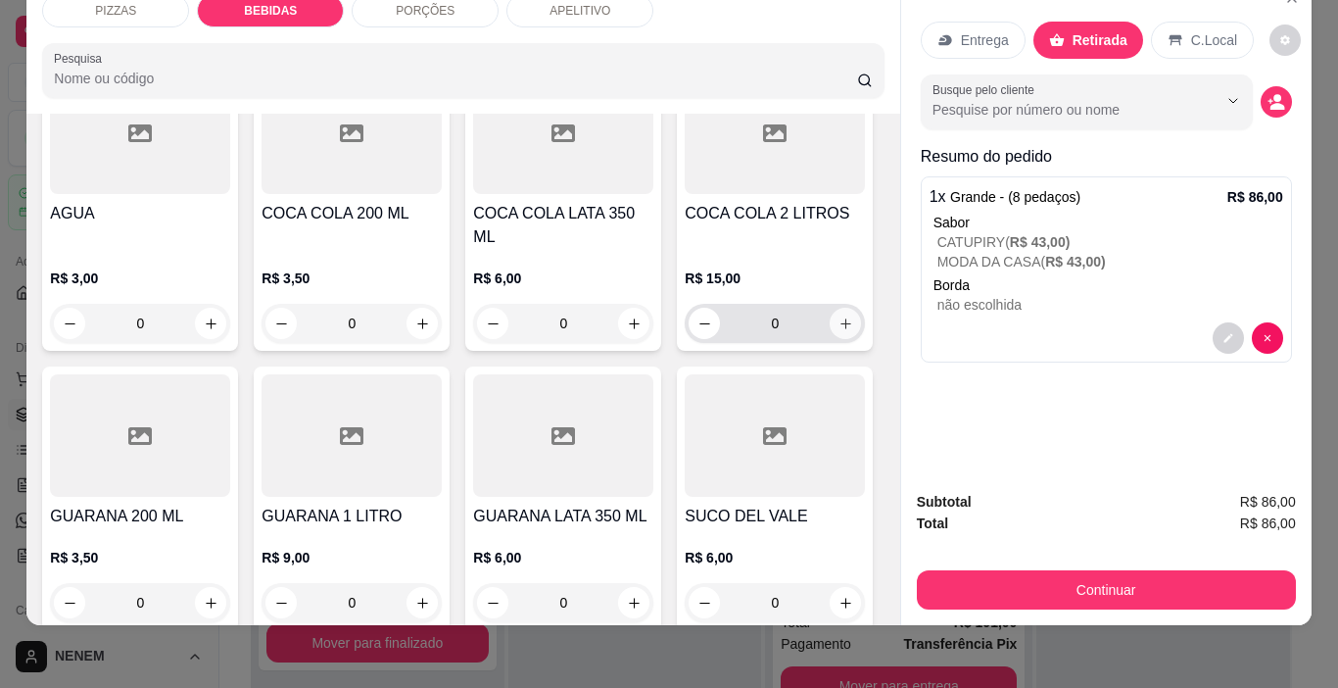
click at [839, 331] on icon "increase-product-quantity" at bounding box center [846, 323] width 15 height 15
type input "1"
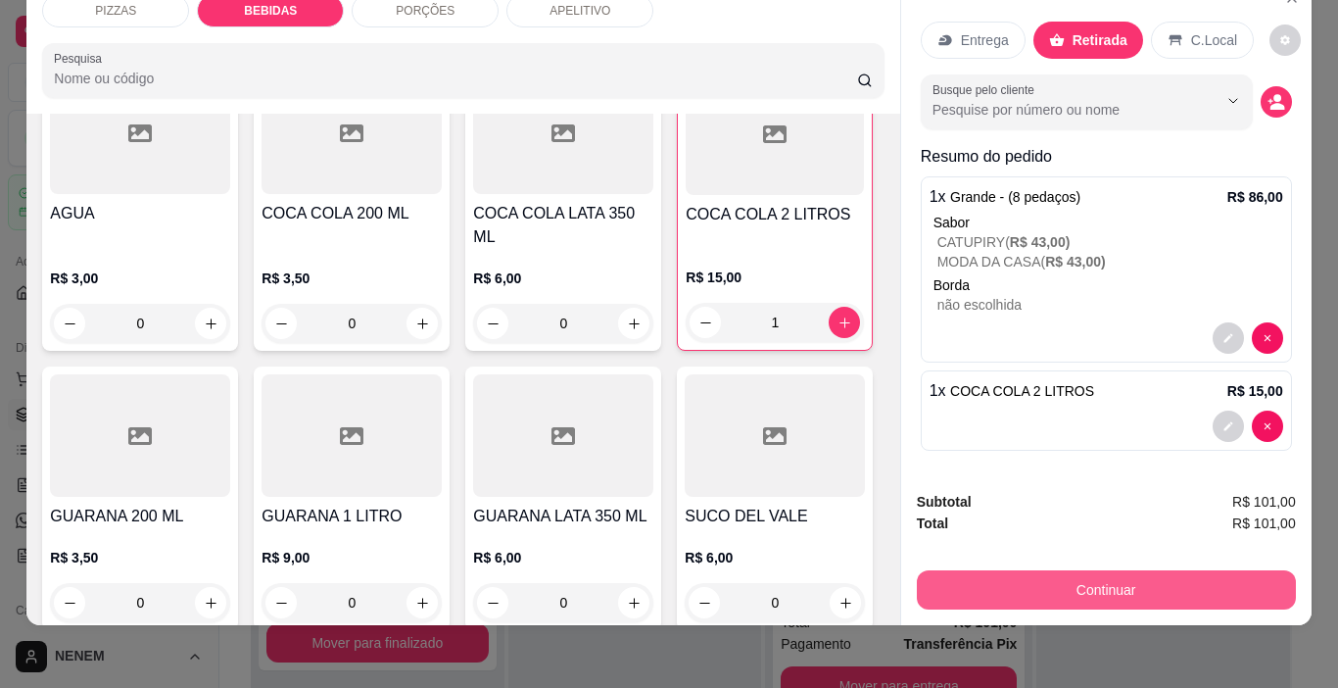
click at [1076, 570] on button "Continuar" at bounding box center [1106, 589] width 379 height 39
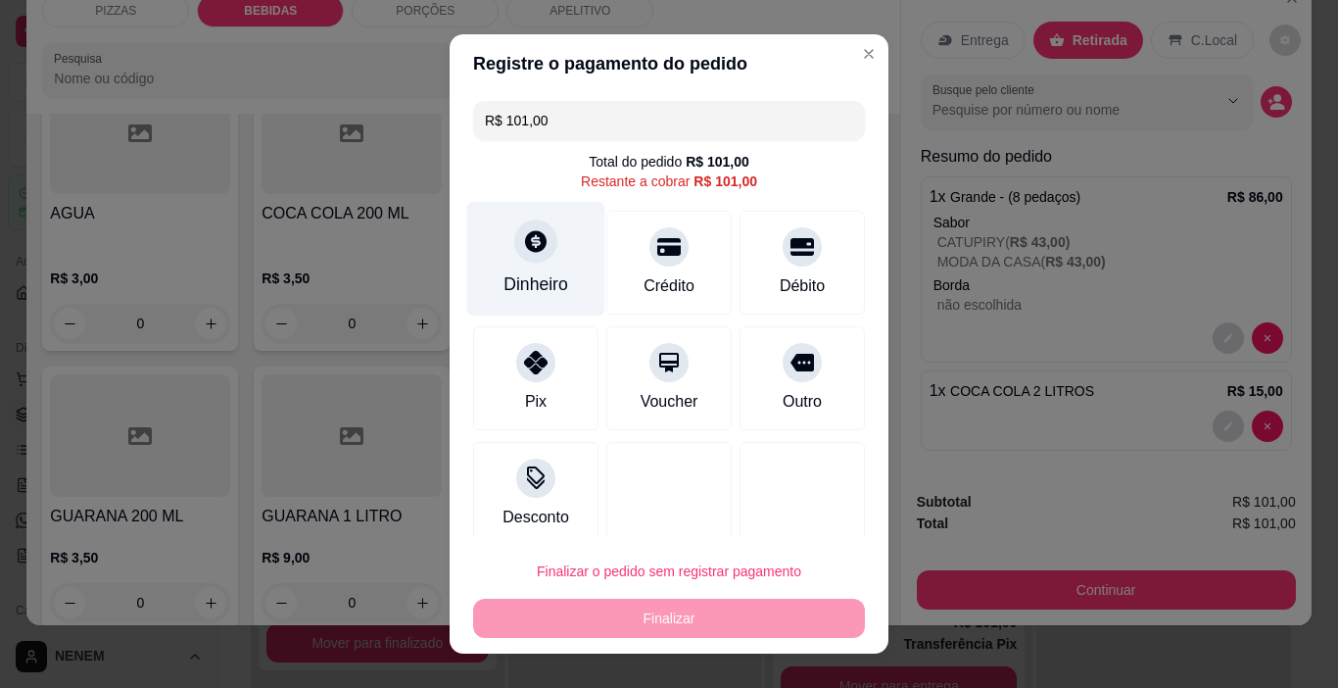
click at [524, 243] on icon at bounding box center [535, 240] width 25 height 25
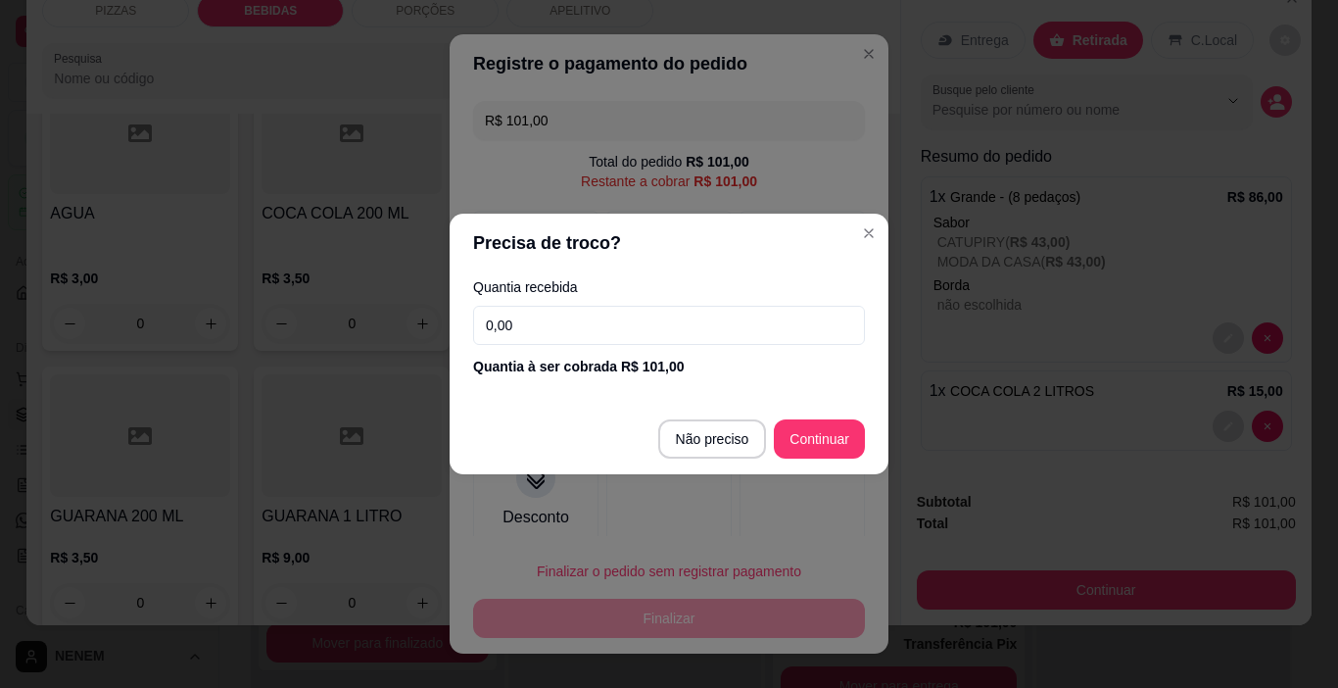
click at [626, 321] on input "0,00" at bounding box center [669, 325] width 392 height 39
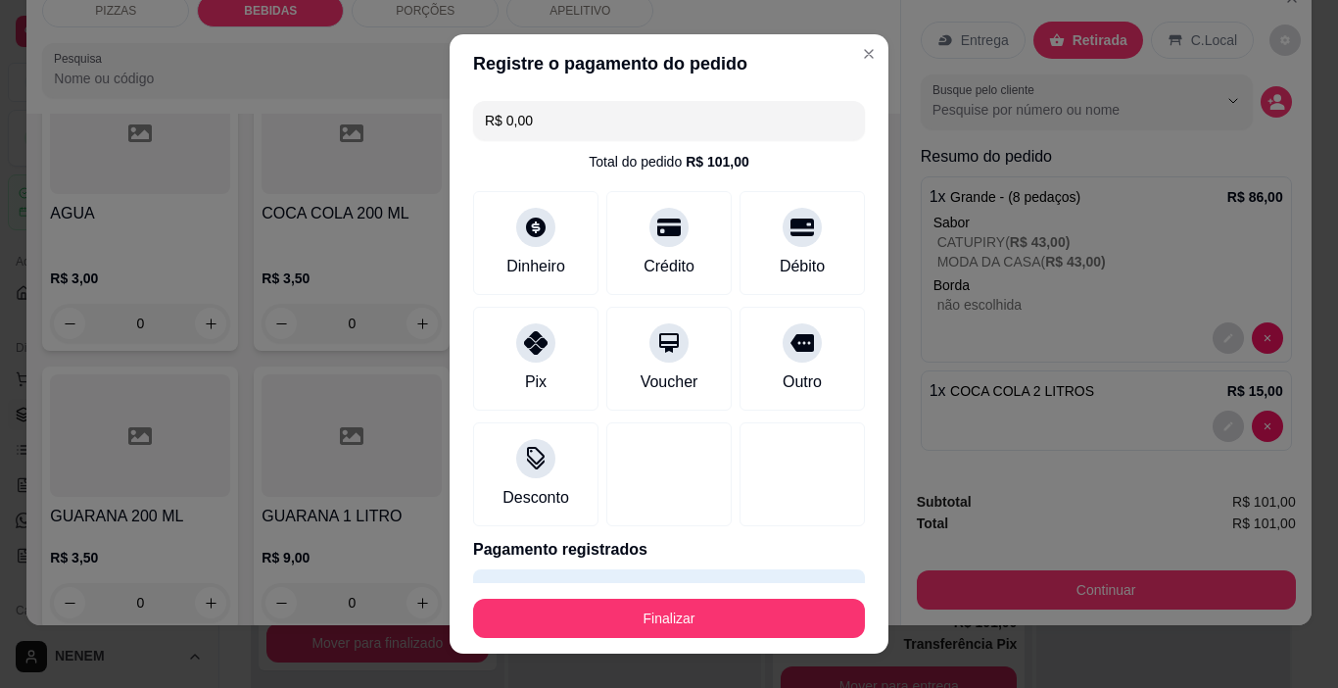
type input "R$ 0,00"
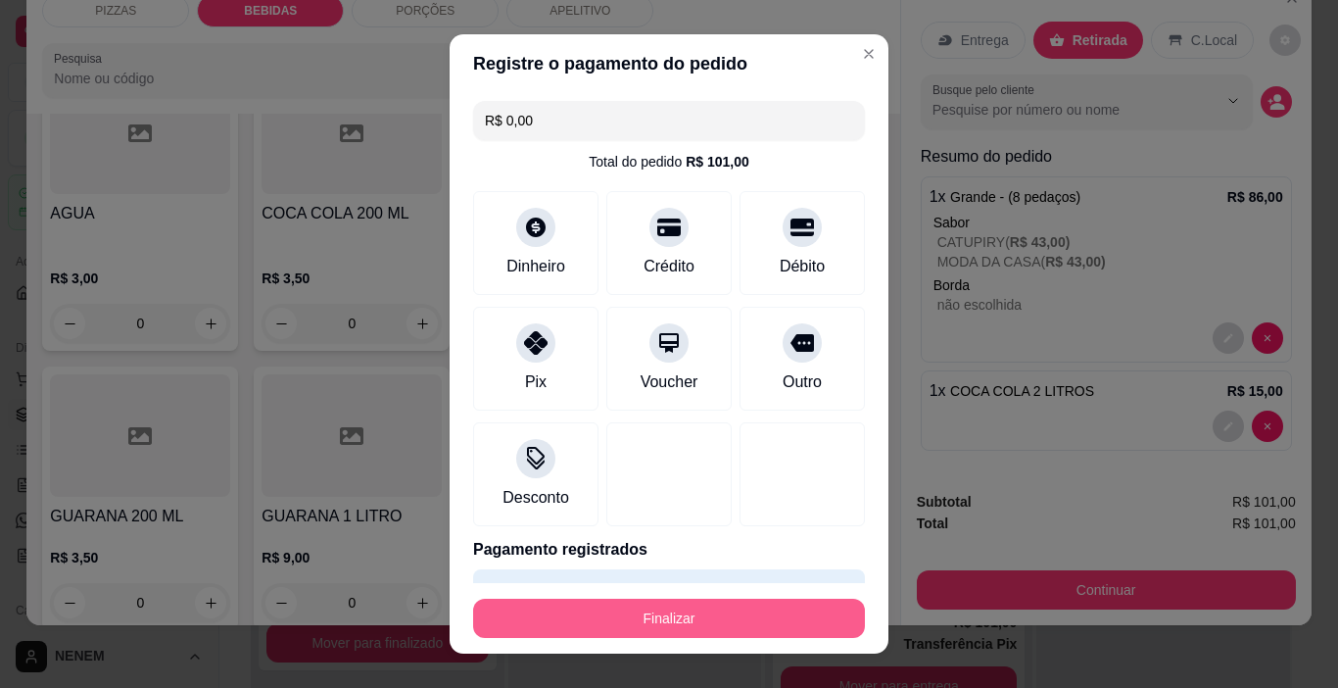
click at [679, 619] on button "Finalizar" at bounding box center [669, 618] width 392 height 39
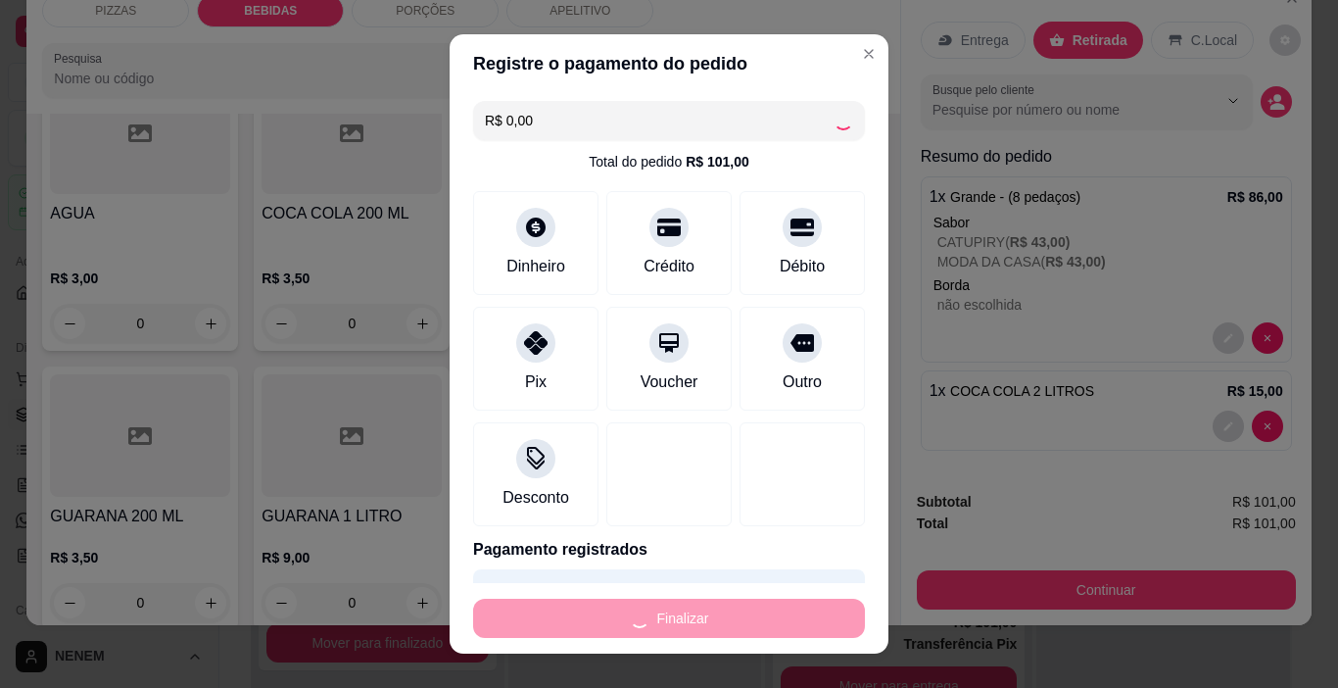
type input "0"
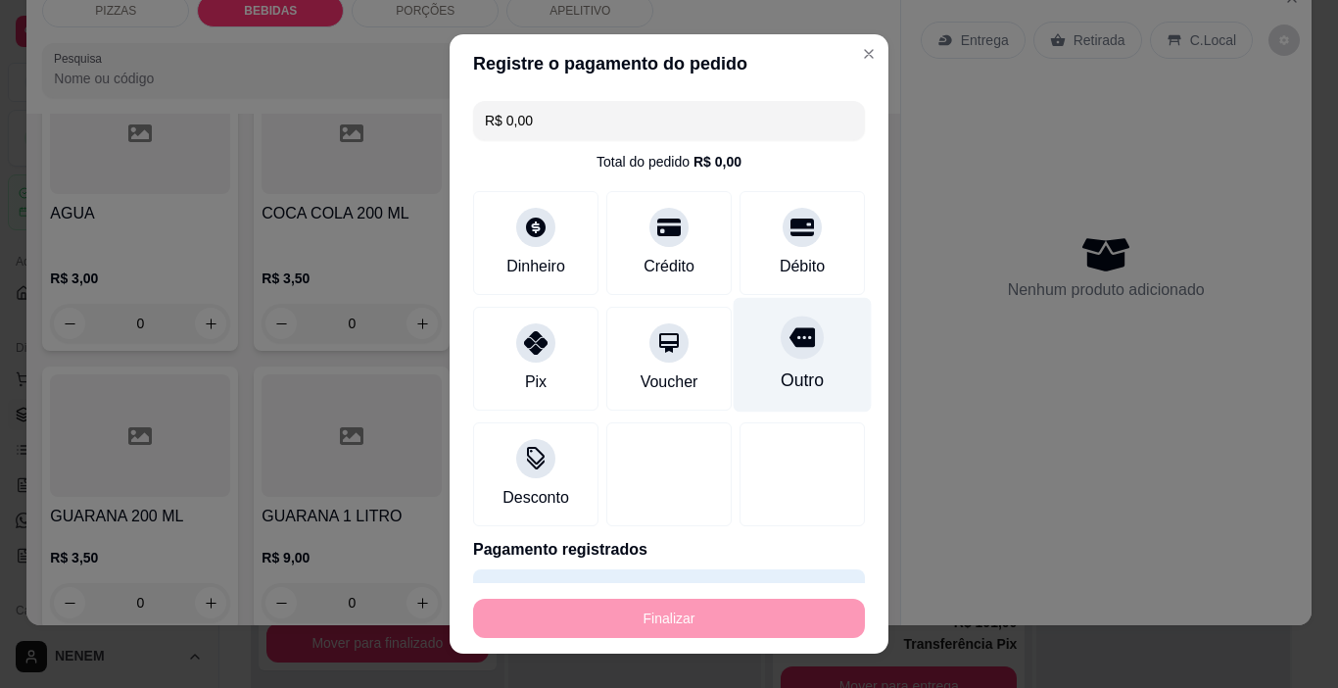
type input "-R$ 101,00"
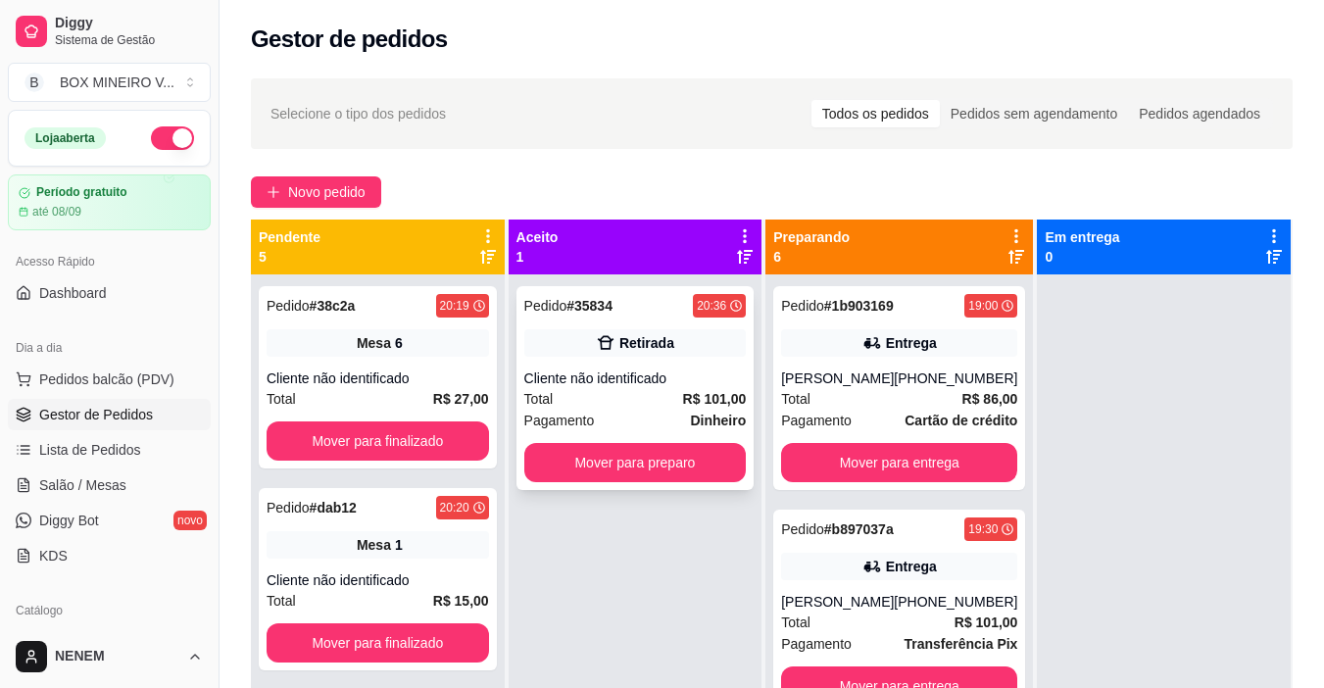
click at [670, 482] on div "Pedido # 35834 20:36 Retirada Cliente não identificado Total R$ 101,00 Pagament…" at bounding box center [635, 388] width 238 height 204
click at [605, 448] on button "Mover para preparo" at bounding box center [635, 462] width 222 height 39
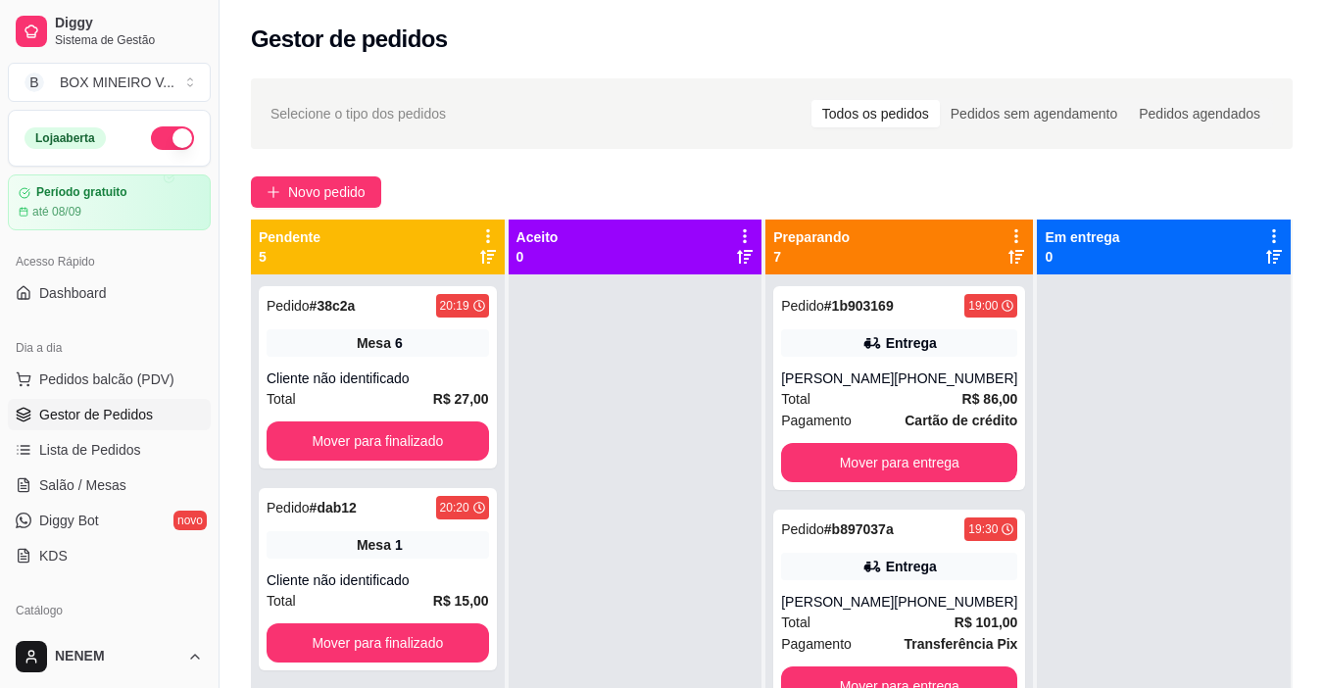
click at [351, 209] on div "Selecione o tipo dos pedidos Todos os pedidos Pedidos sem agendamento Pedidos a…" at bounding box center [771, 499] width 1104 height 864
click at [356, 196] on span "Novo pedido" at bounding box center [326, 192] width 77 height 22
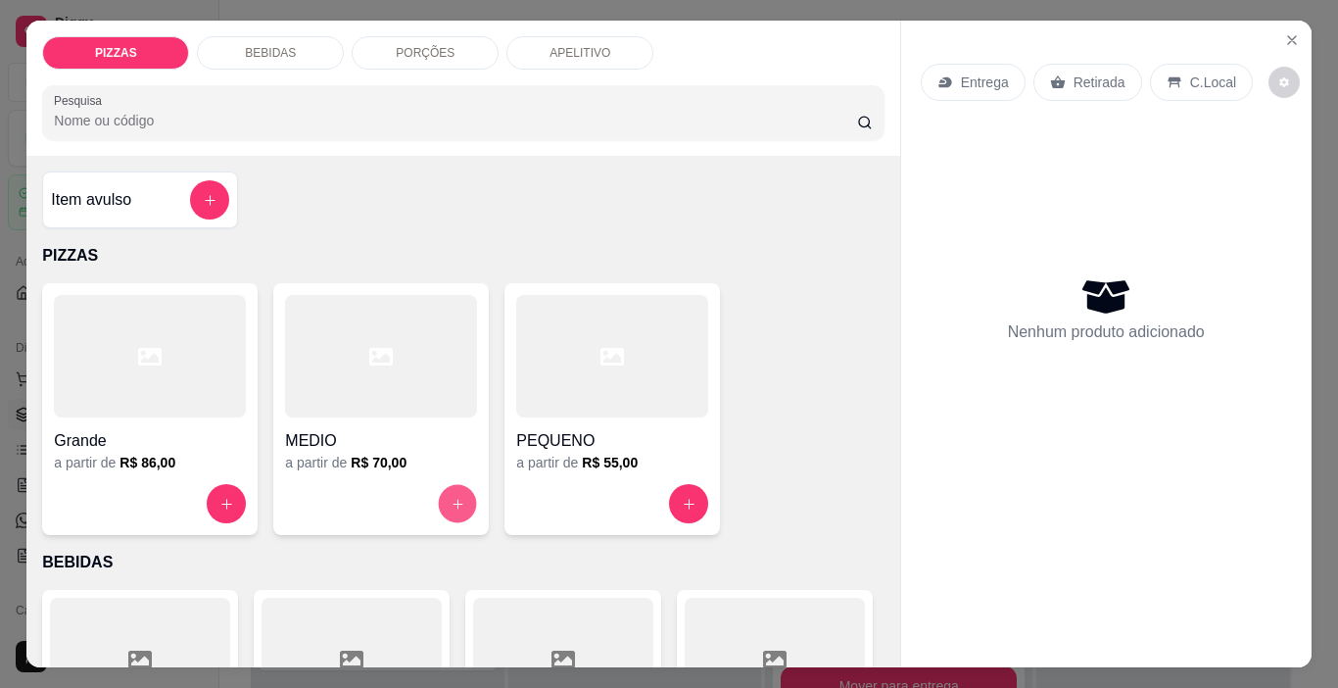
click at [441, 485] on button "increase-product-quantity" at bounding box center [458, 504] width 38 height 38
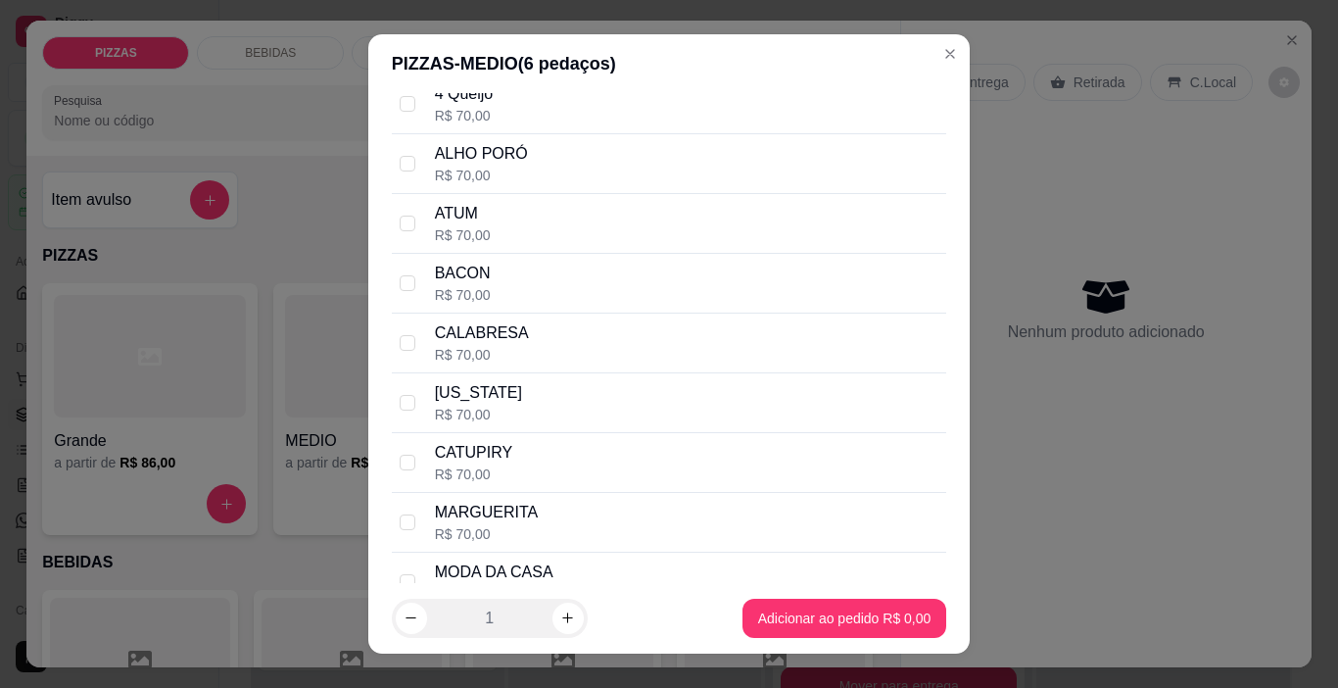
scroll to position [196, 0]
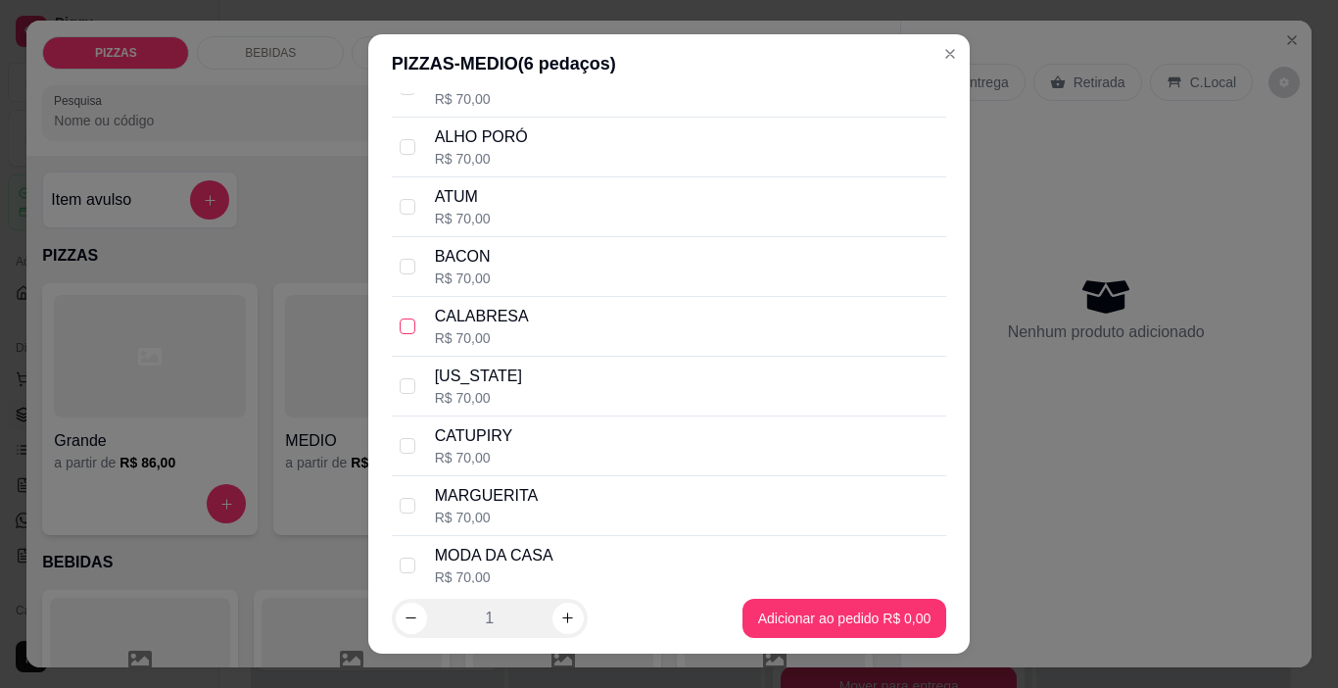
click at [403, 327] on input "checkbox" at bounding box center [408, 326] width 16 height 16
checkbox input "true"
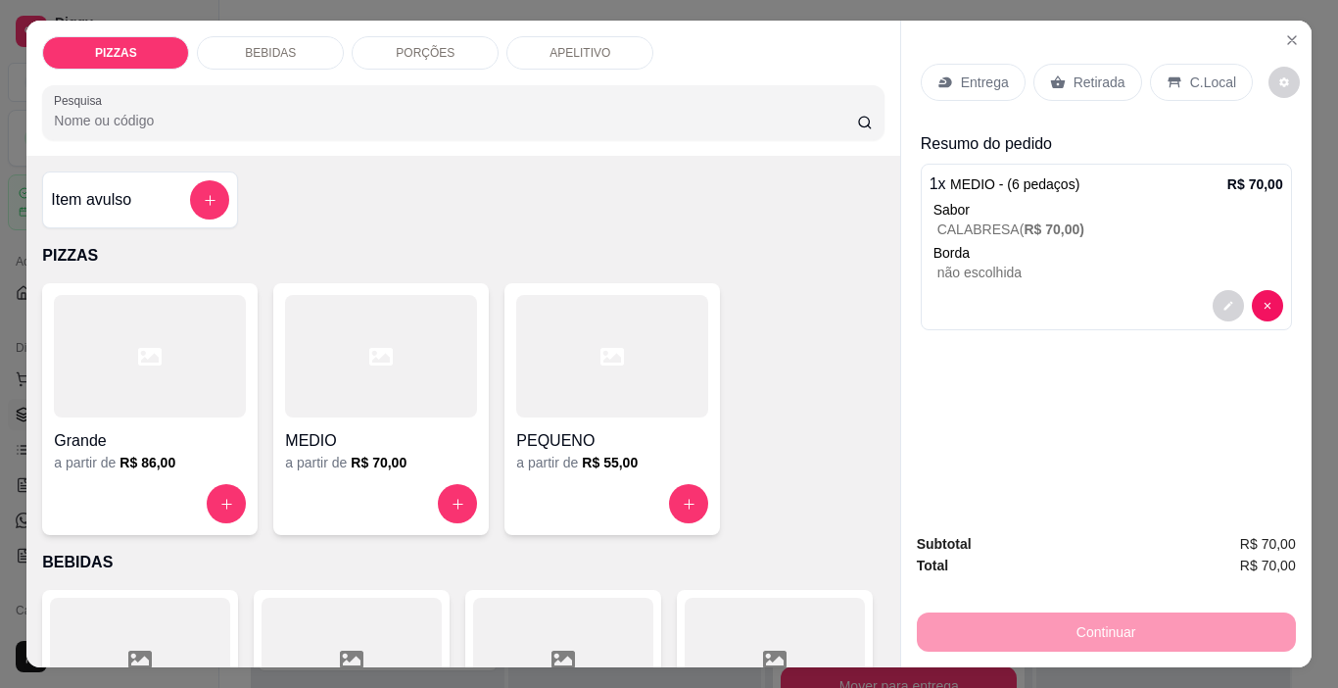
click at [1088, 83] on p "Retirada" at bounding box center [1100, 83] width 52 height 20
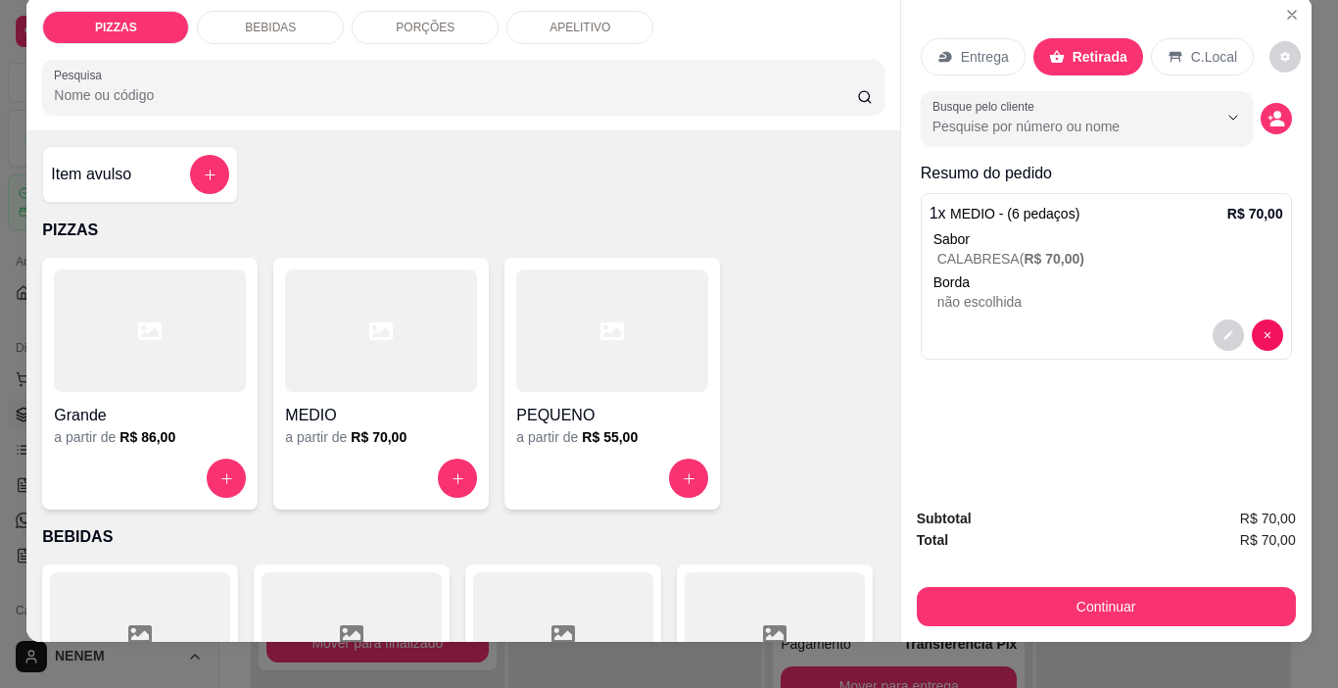
scroll to position [49, 0]
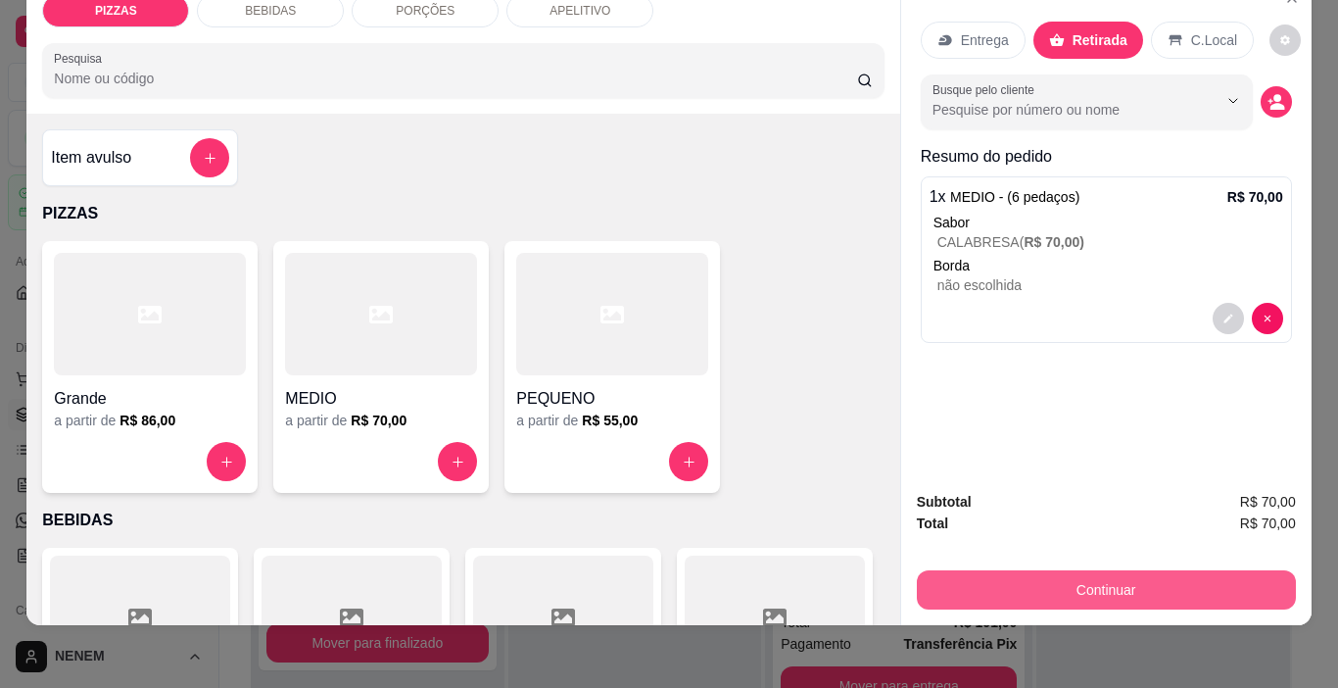
click at [1033, 570] on button "Continuar" at bounding box center [1106, 589] width 379 height 39
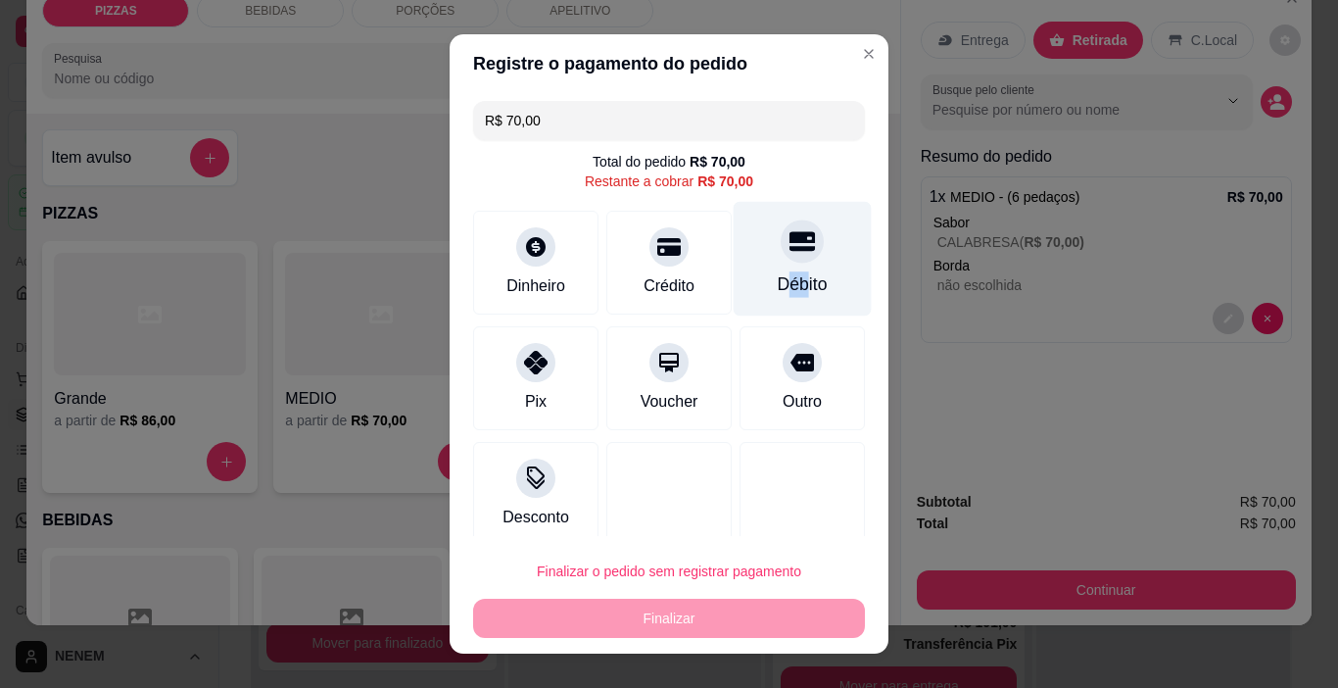
drag, startPoint x: 760, startPoint y: 277, endPoint x: 774, endPoint y: 280, distance: 14.0
click at [778, 280] on div "Débito" at bounding box center [803, 283] width 50 height 25
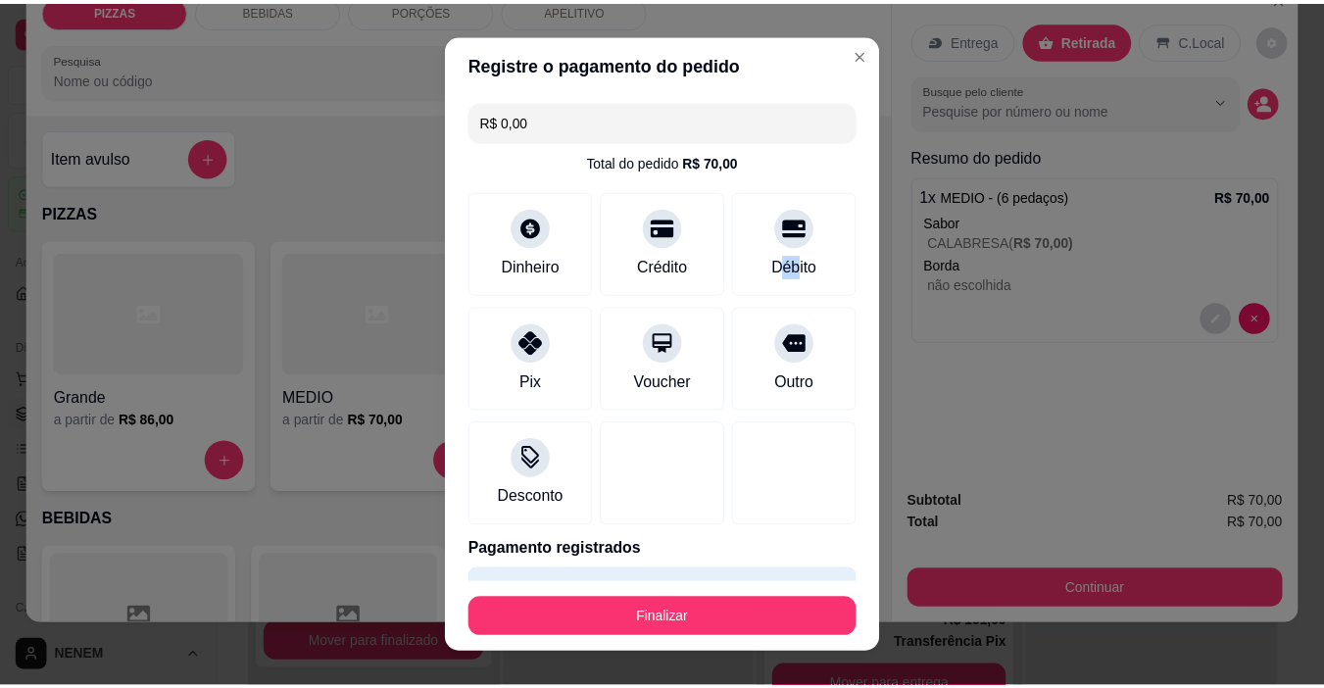
scroll to position [53, 0]
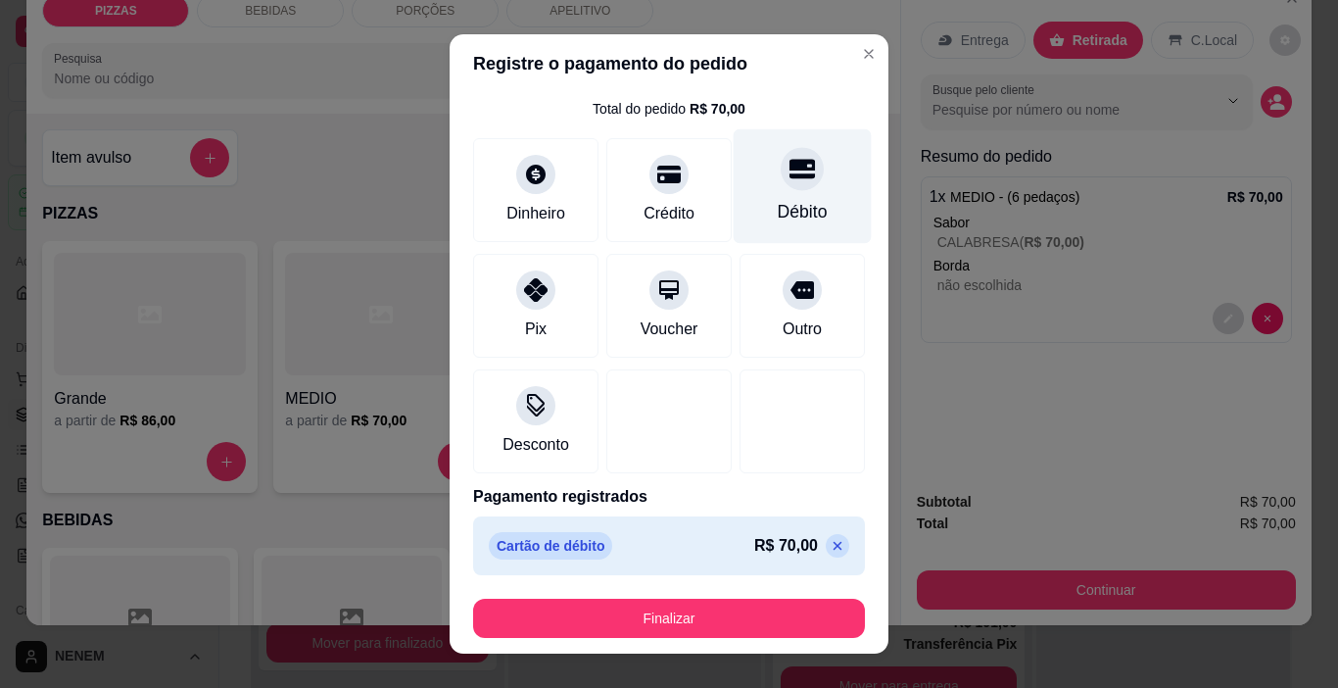
click at [792, 186] on div "Débito" at bounding box center [803, 186] width 138 height 115
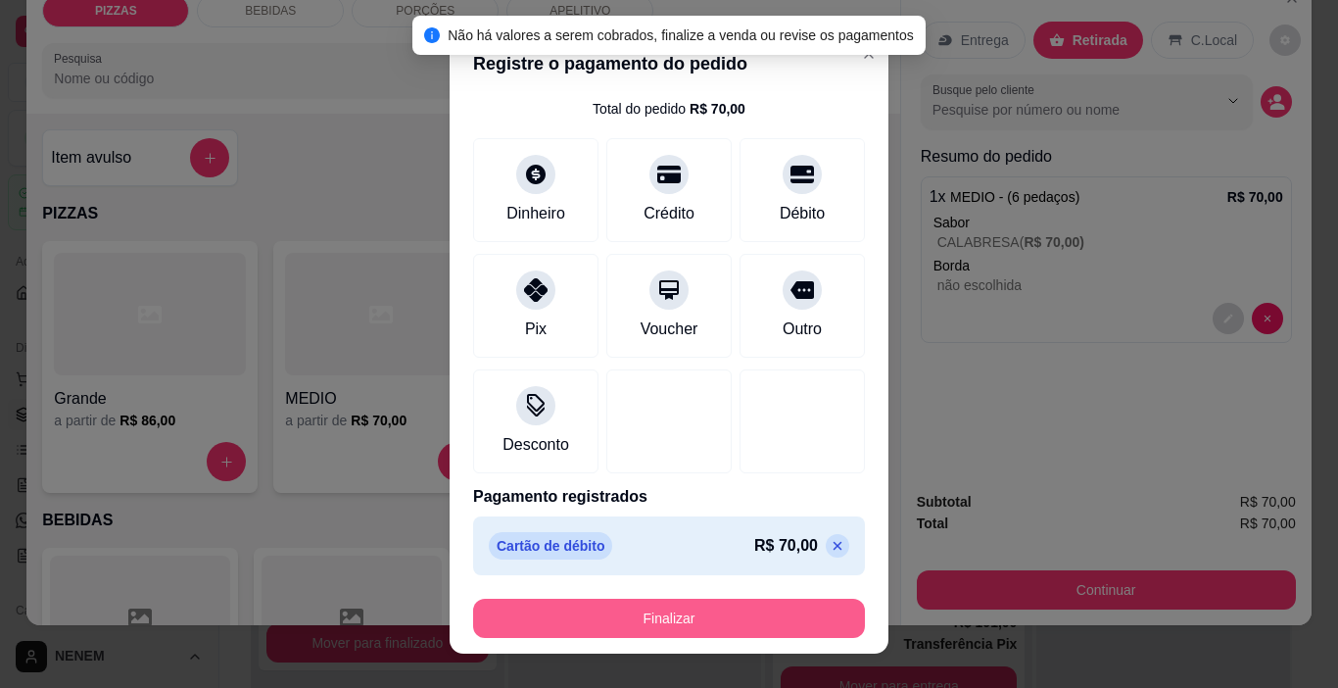
click at [670, 615] on button "Finalizar" at bounding box center [669, 618] width 392 height 39
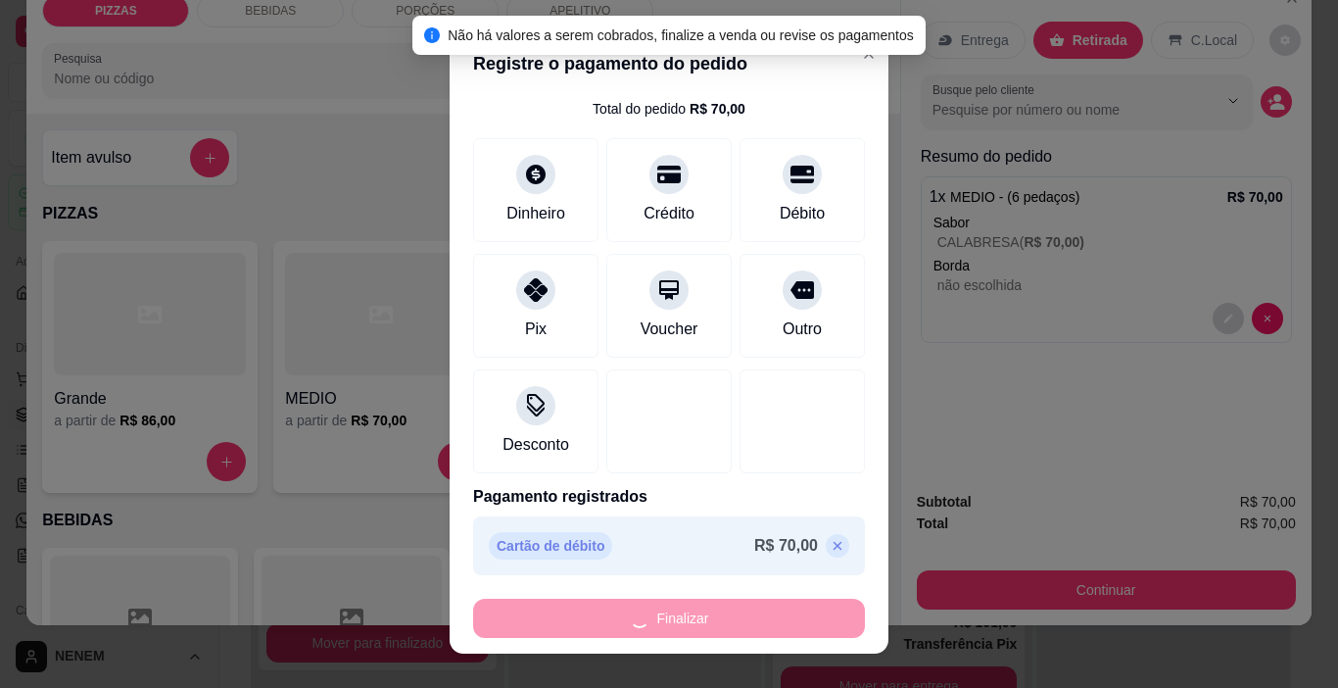
type input "-R$ 70,00"
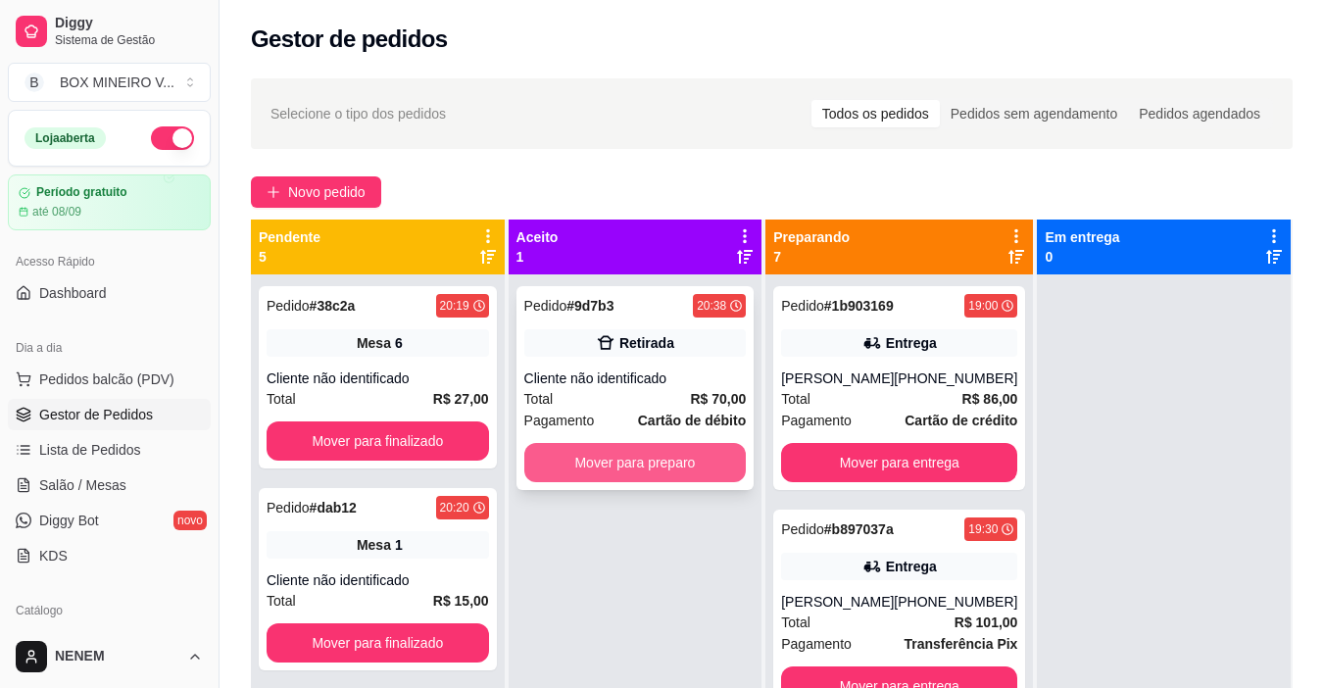
click at [701, 456] on button "Mover para preparo" at bounding box center [635, 462] width 222 height 39
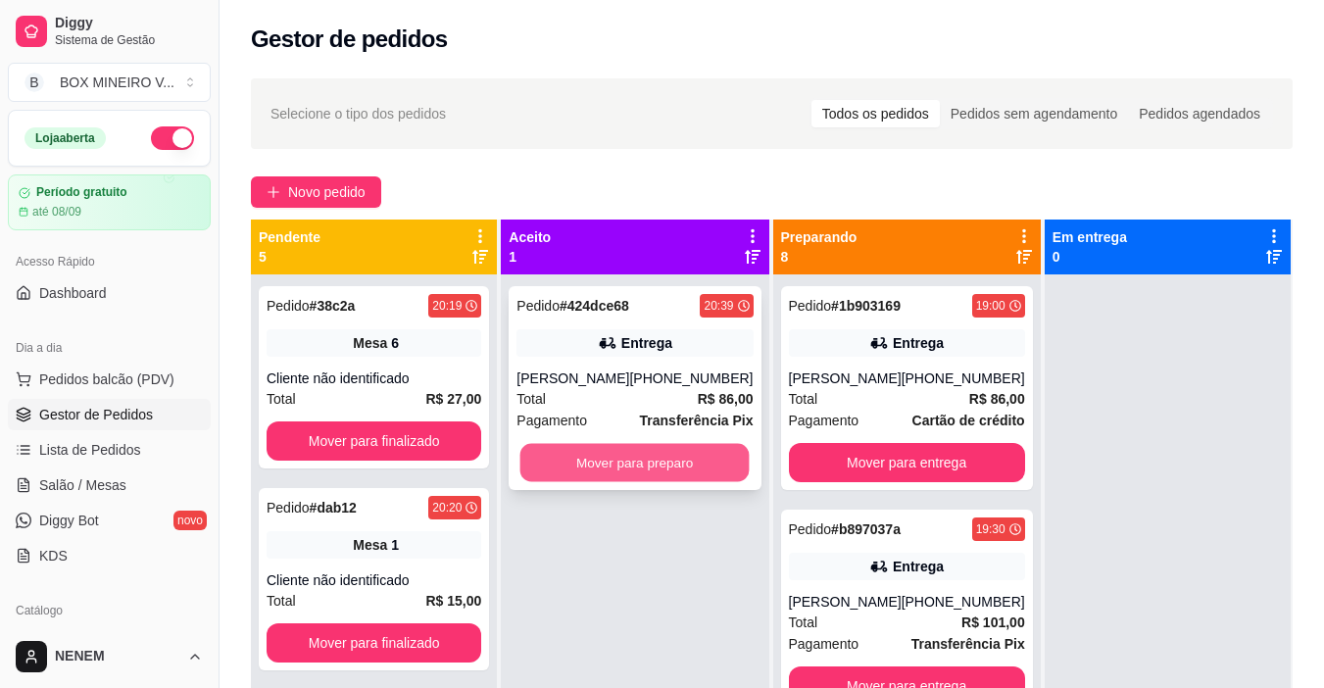
click at [698, 456] on button "Mover para preparo" at bounding box center [634, 463] width 229 height 38
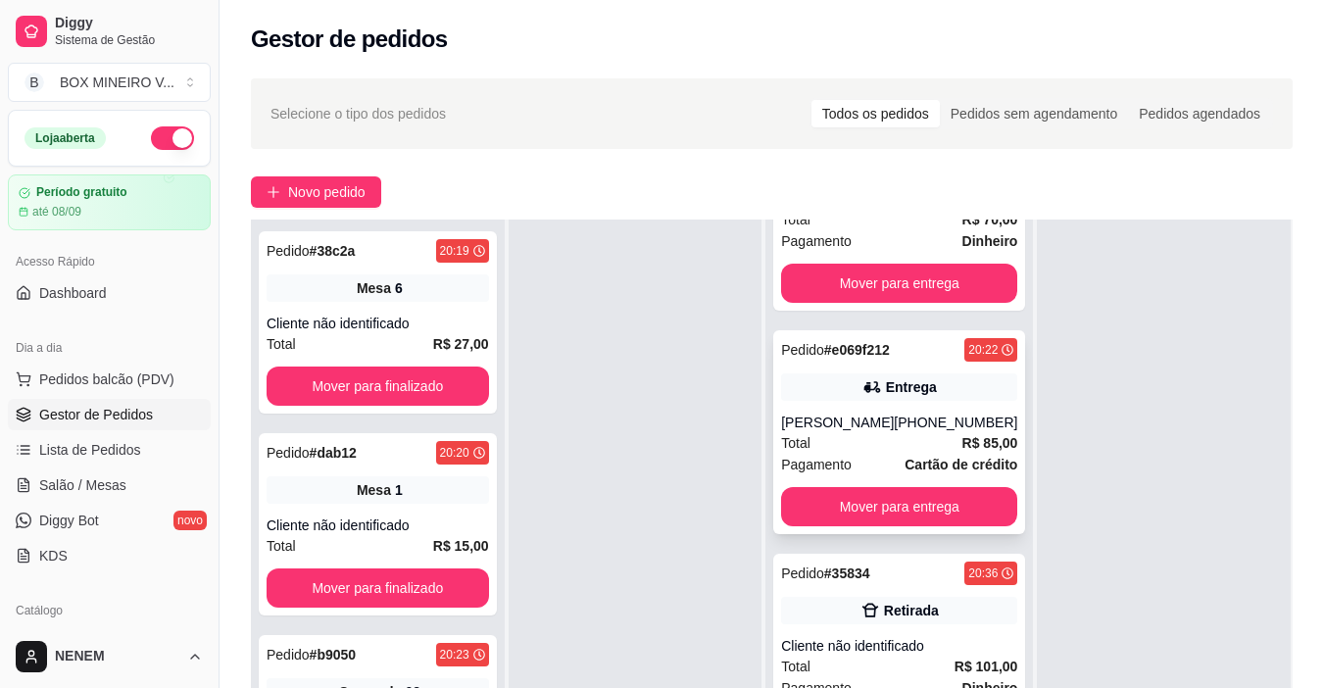
scroll to position [1078, 0]
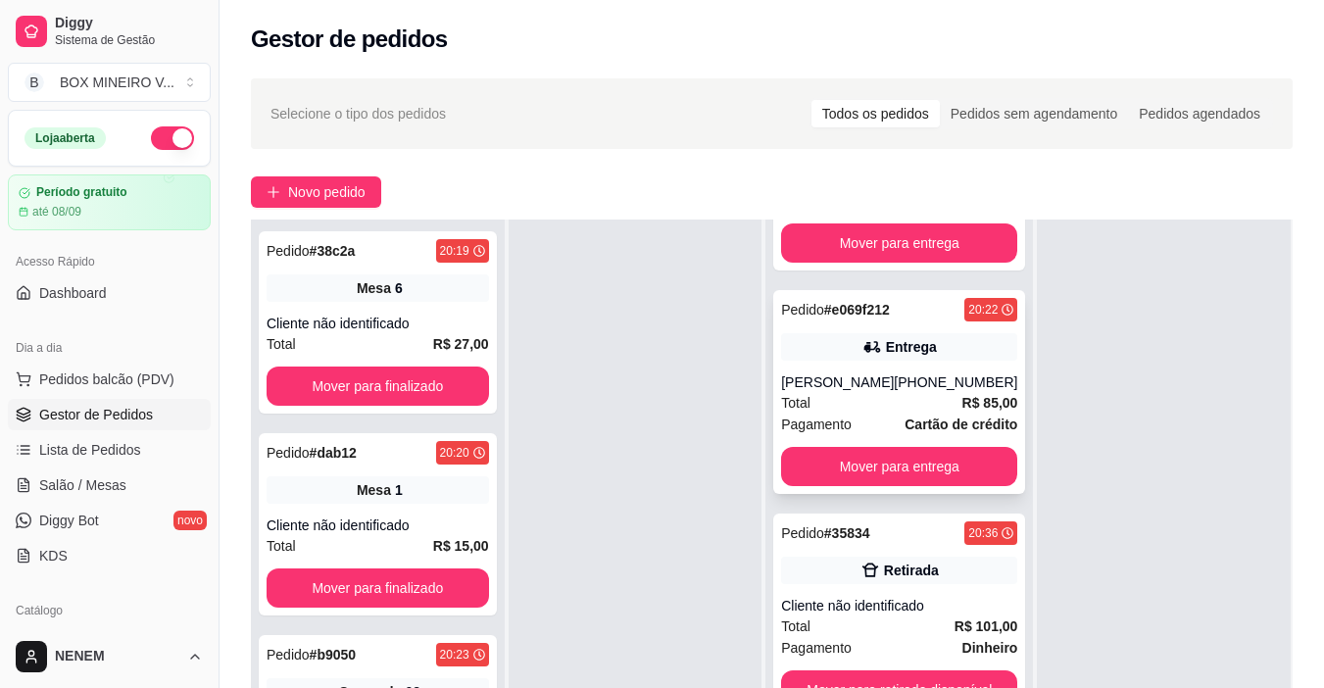
click at [925, 350] on div "Pedido # e069f212 20:22 Entrega [PERSON_NAME] [PHONE_NUMBER] Total R$ 85,00 Pag…" at bounding box center [899, 392] width 252 height 204
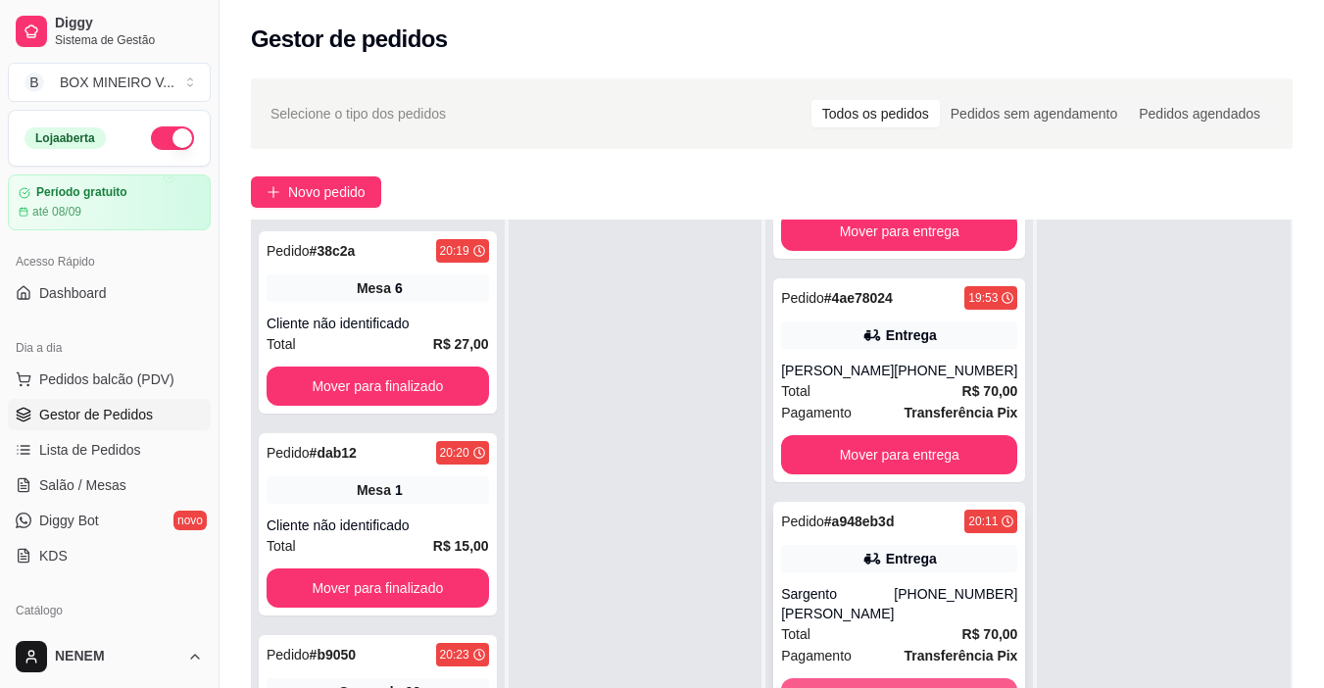
scroll to position [392, 0]
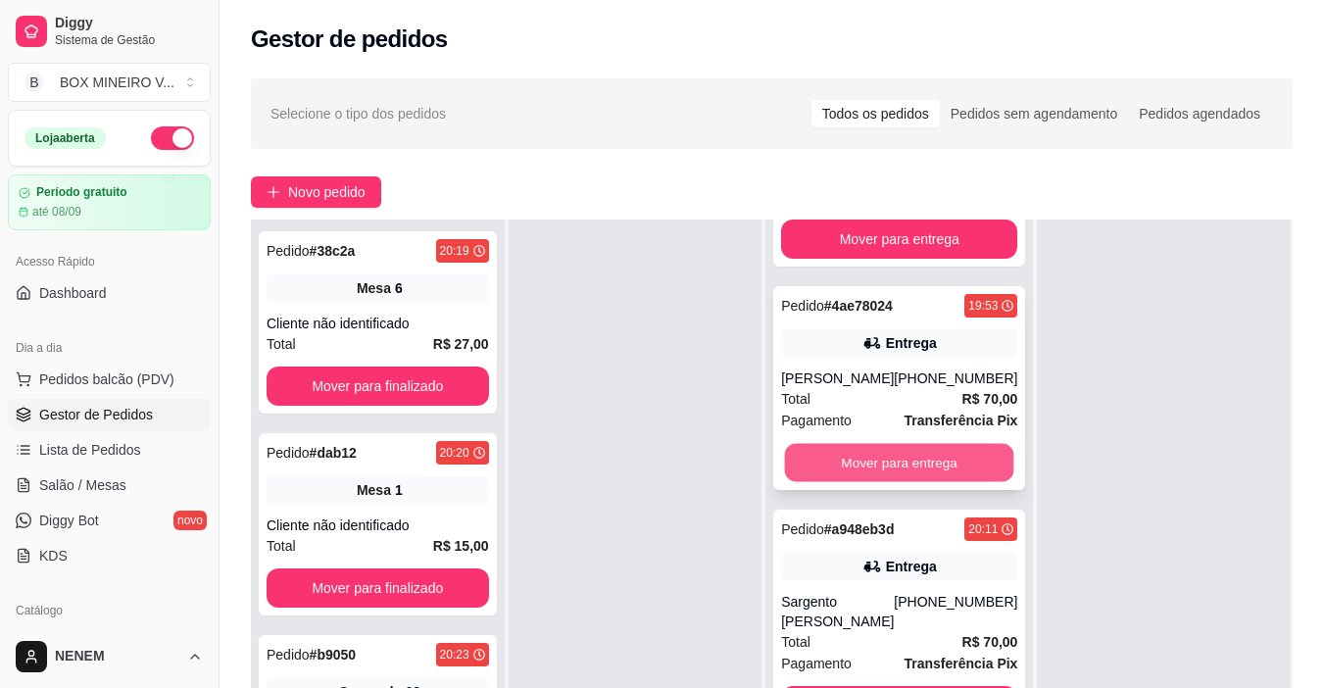
click at [855, 468] on button "Mover para entrega" at bounding box center [899, 463] width 229 height 38
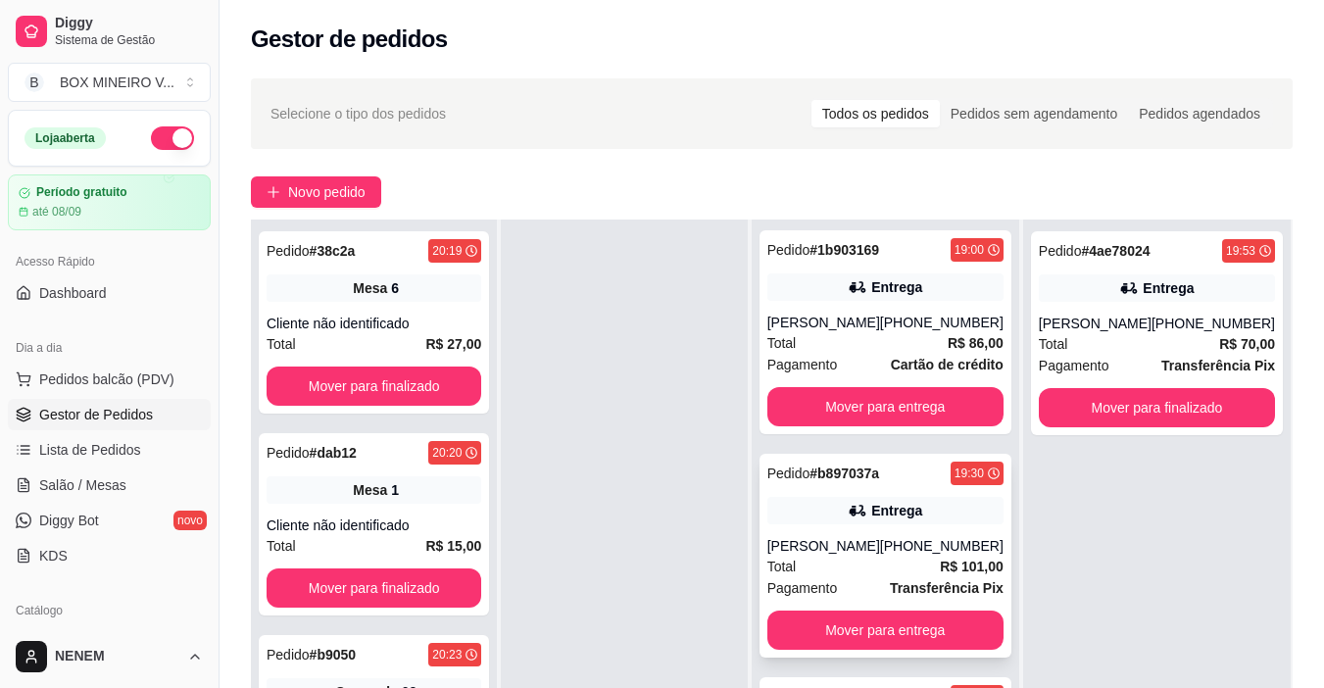
scroll to position [0, 0]
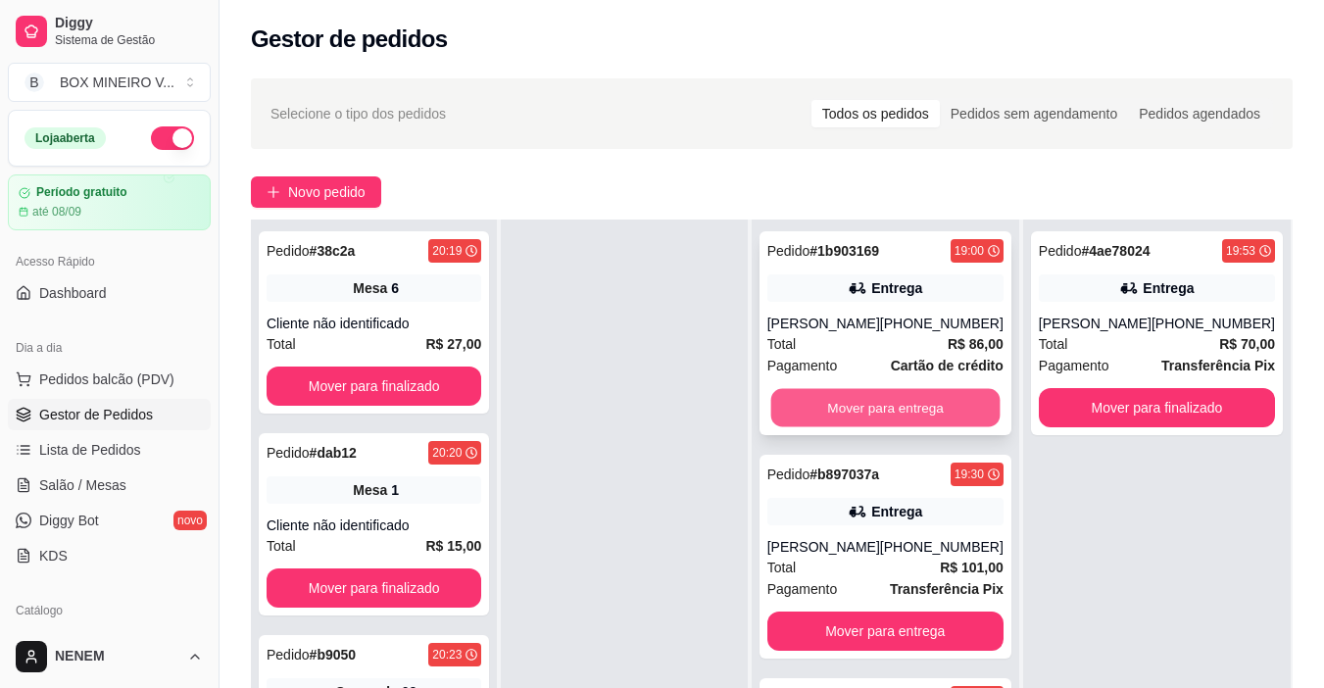
click at [882, 399] on button "Mover para entrega" at bounding box center [884, 408] width 229 height 38
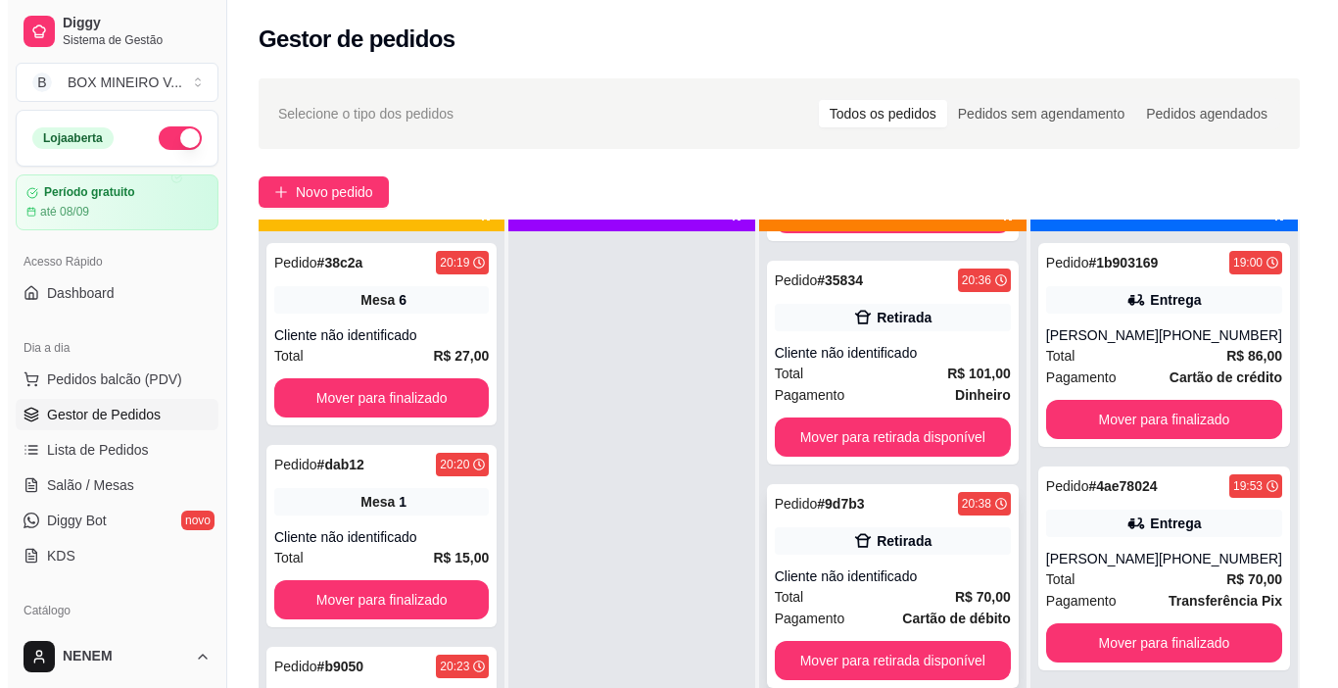
scroll to position [55, 0]
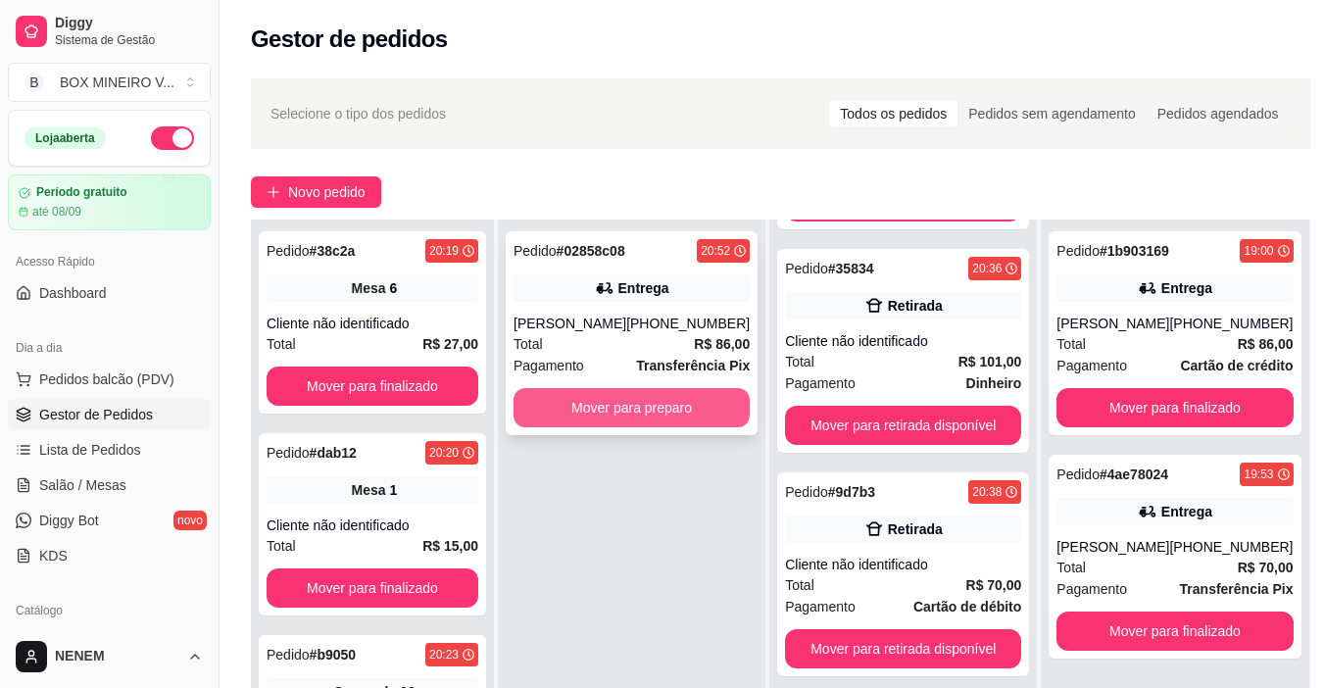
click at [722, 414] on button "Mover para preparo" at bounding box center [631, 407] width 236 height 39
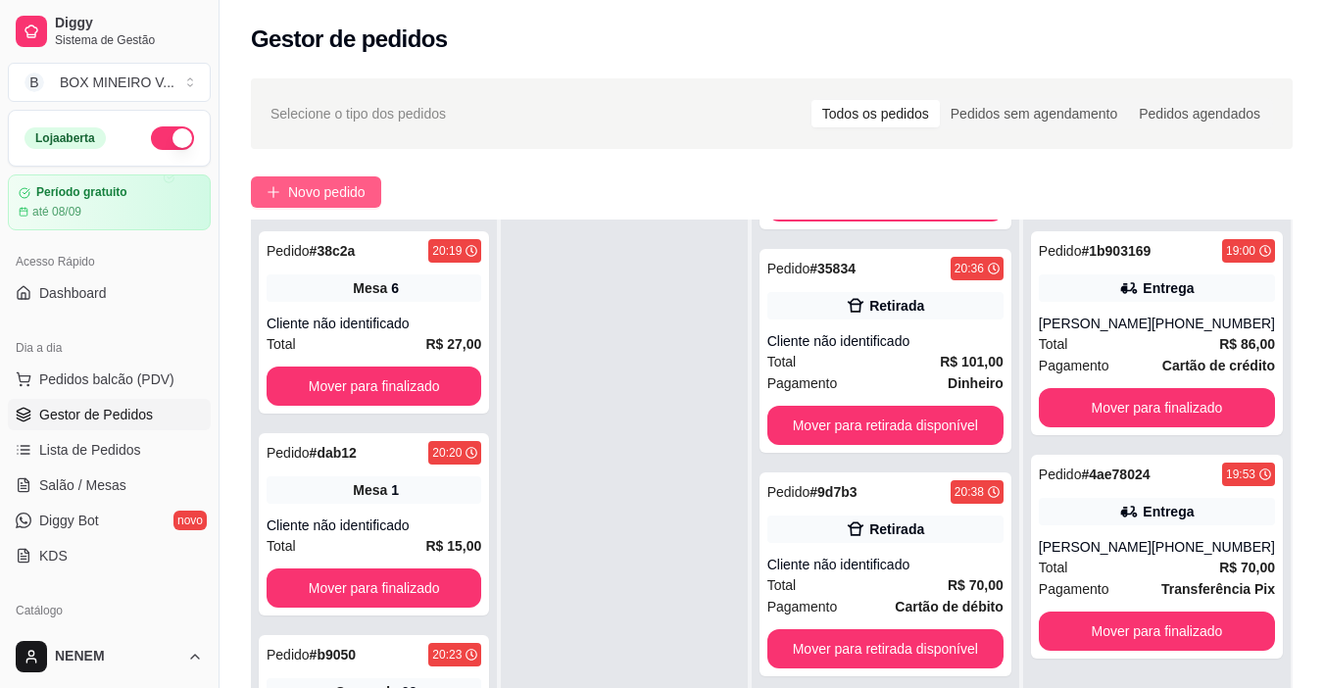
click at [302, 198] on span "Novo pedido" at bounding box center [326, 192] width 77 height 22
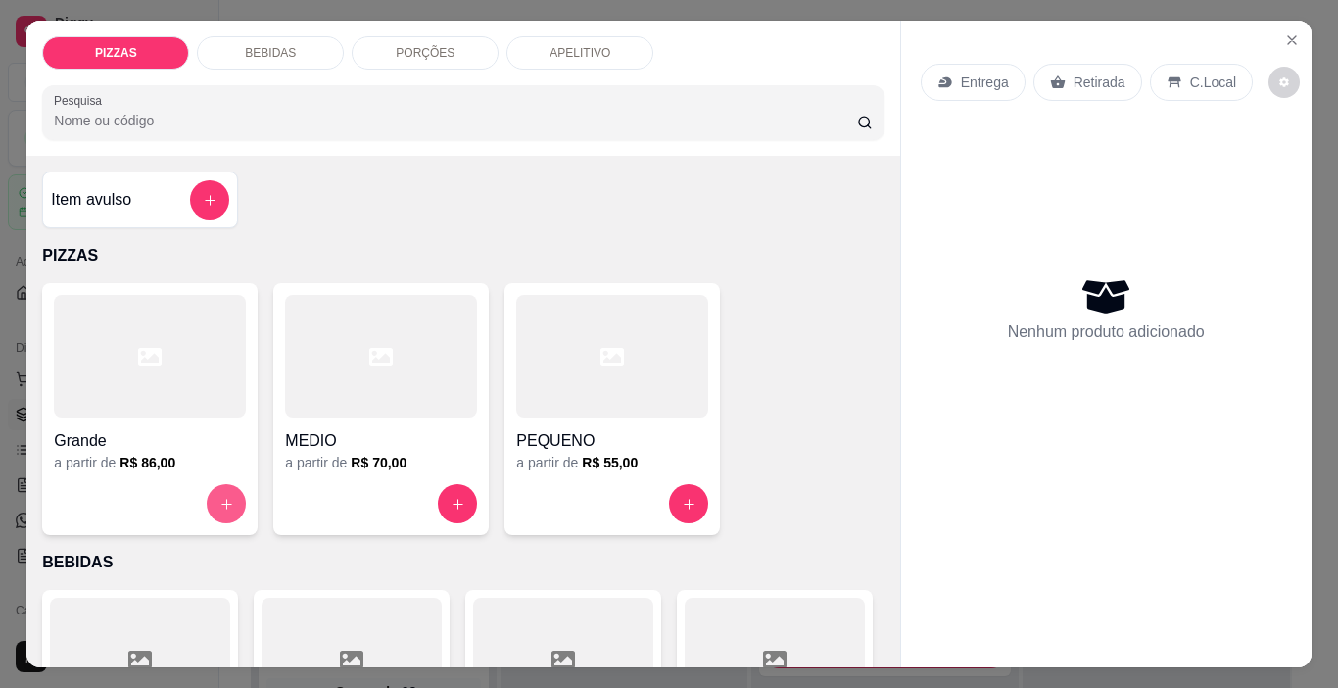
click at [219, 501] on icon "increase-product-quantity" at bounding box center [226, 504] width 15 height 15
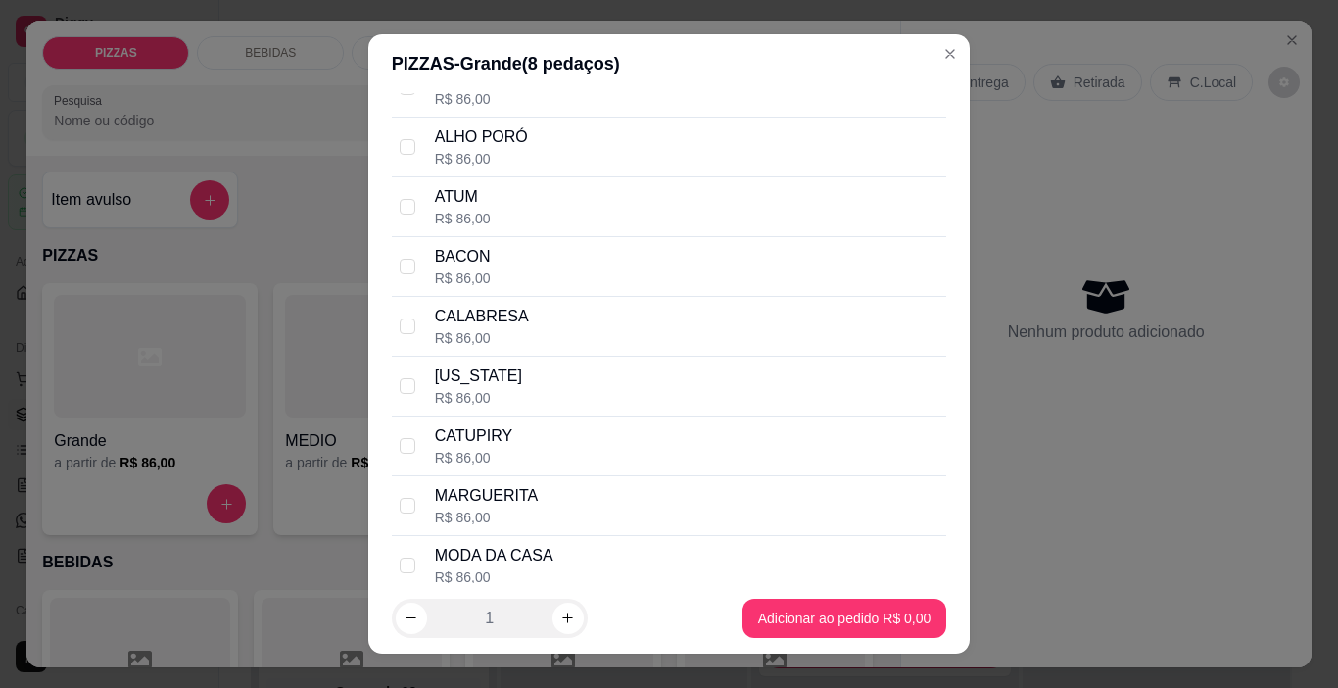
scroll to position [294, 0]
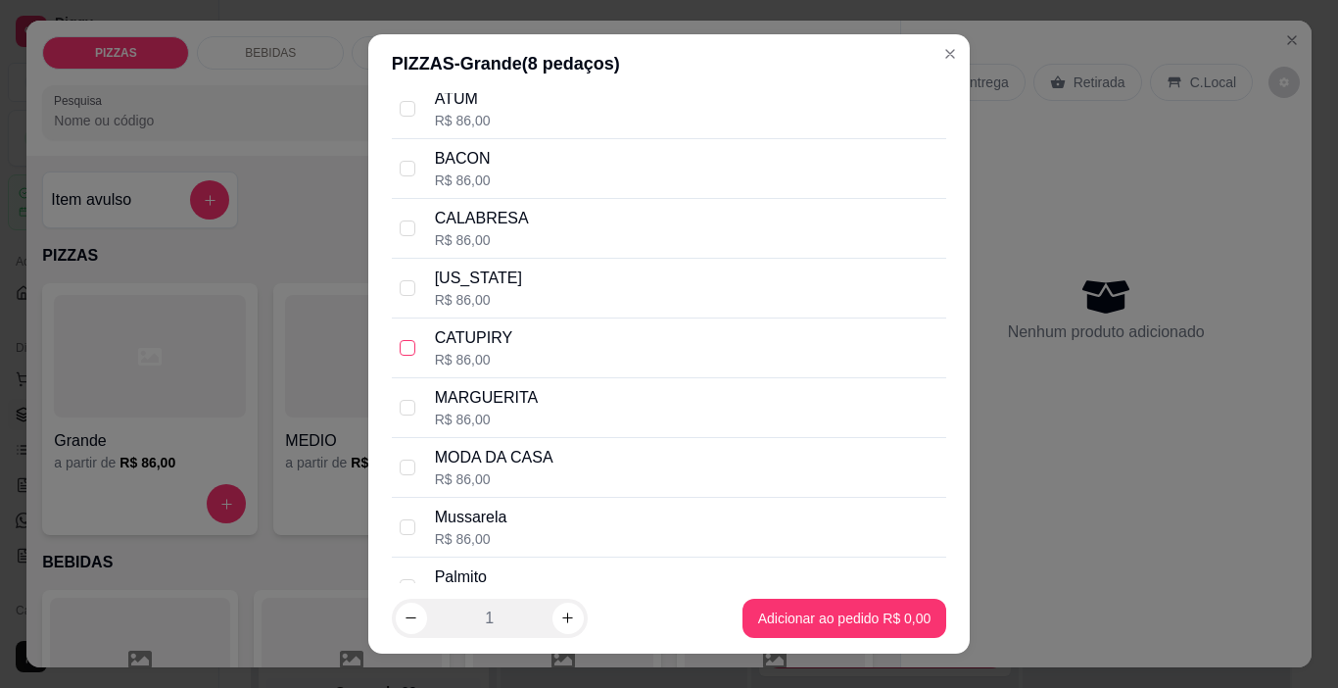
click at [403, 353] on input "checkbox" at bounding box center [408, 348] width 16 height 16
checkbox input "true"
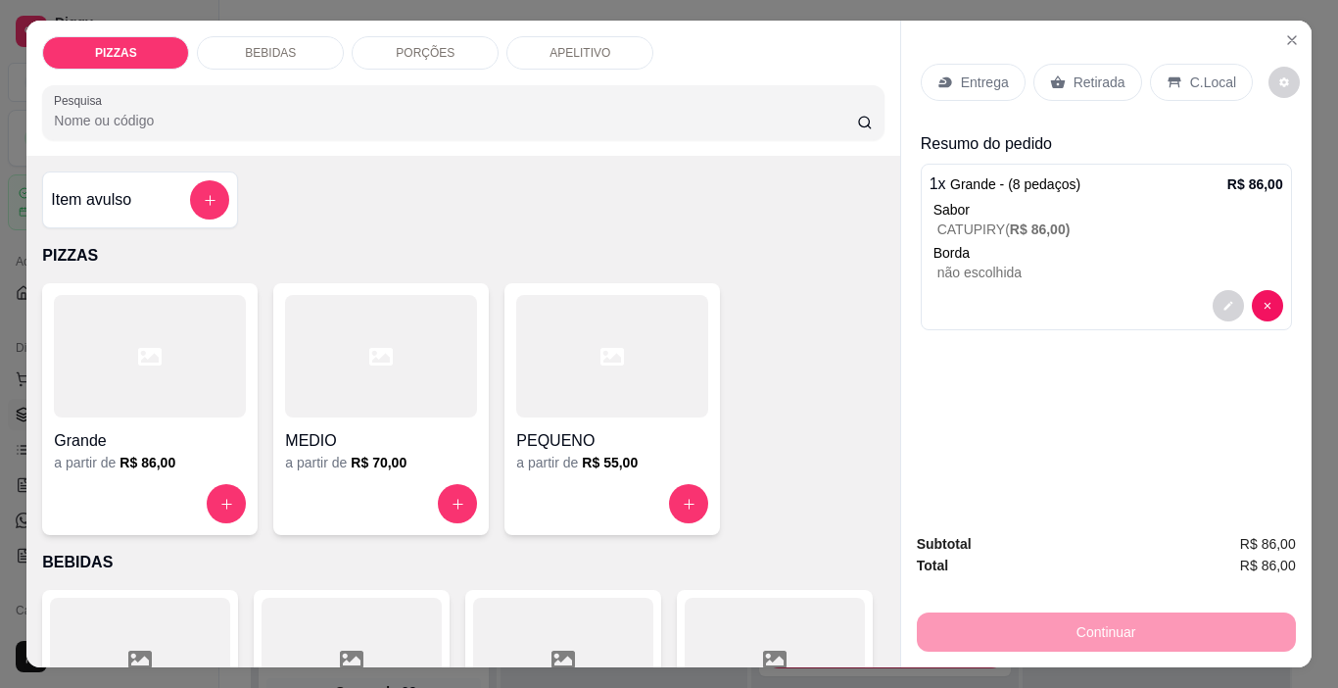
click at [961, 73] on p "Entrega" at bounding box center [985, 83] width 48 height 20
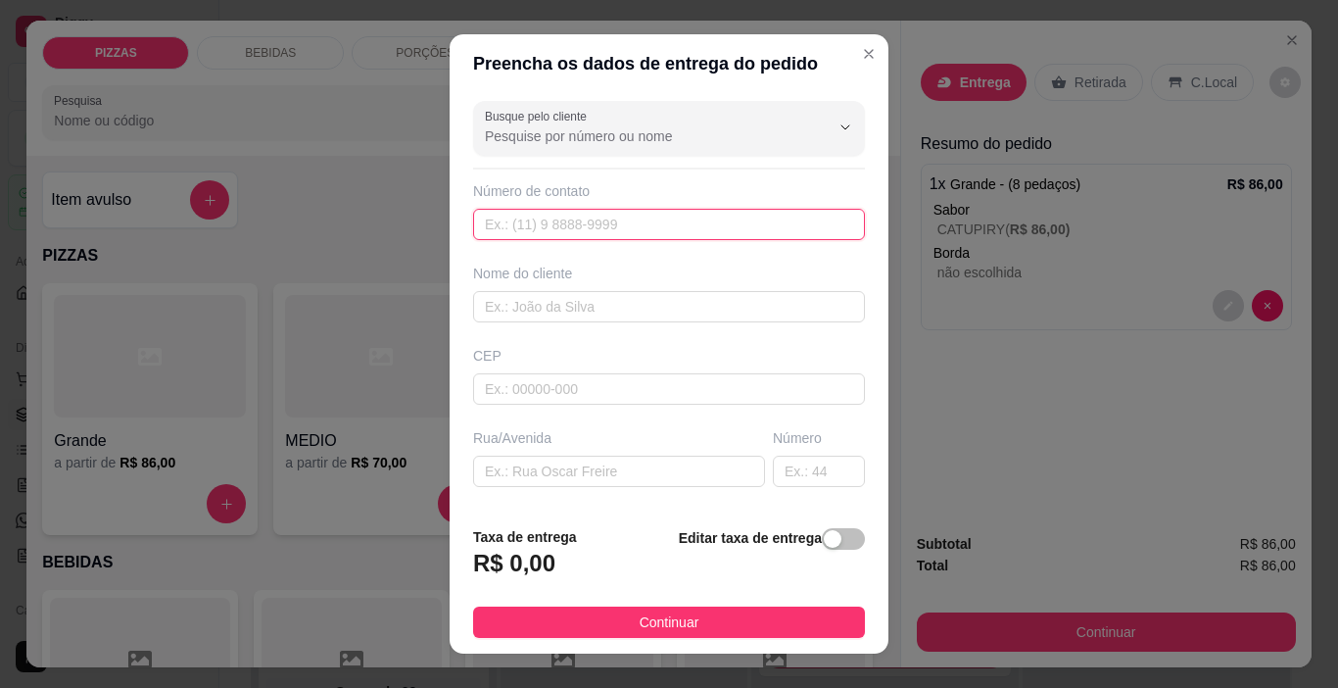
click at [548, 234] on input "text" at bounding box center [669, 224] width 392 height 31
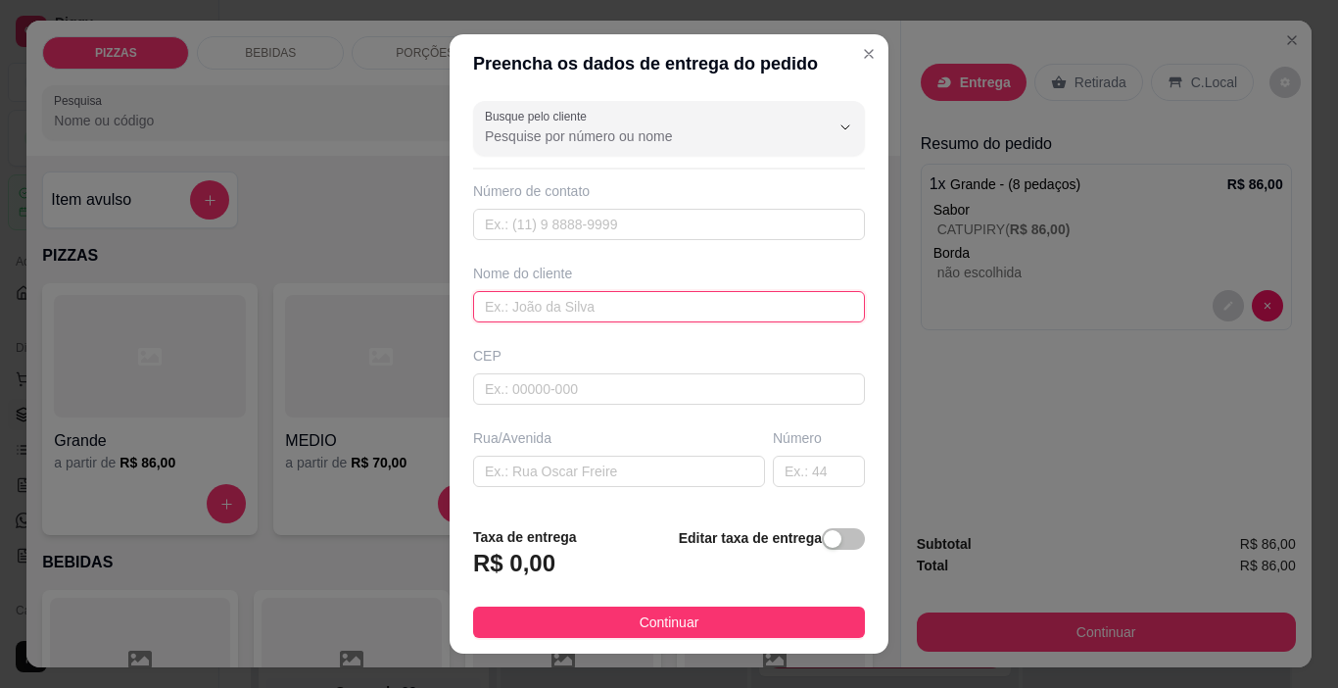
click at [527, 302] on input "text" at bounding box center [669, 306] width 392 height 31
type input "MANDIBU"
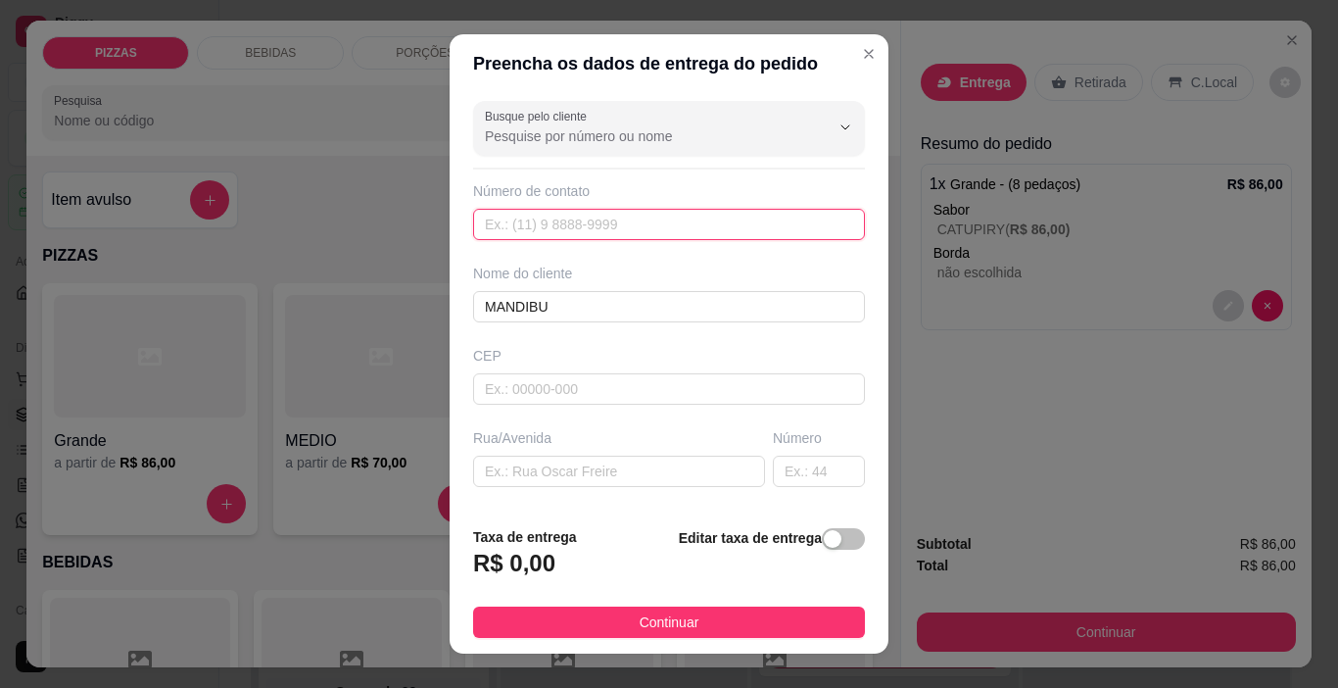
click at [522, 237] on input "text" at bounding box center [669, 224] width 392 height 31
type input "[PHONE_NUMBER]"
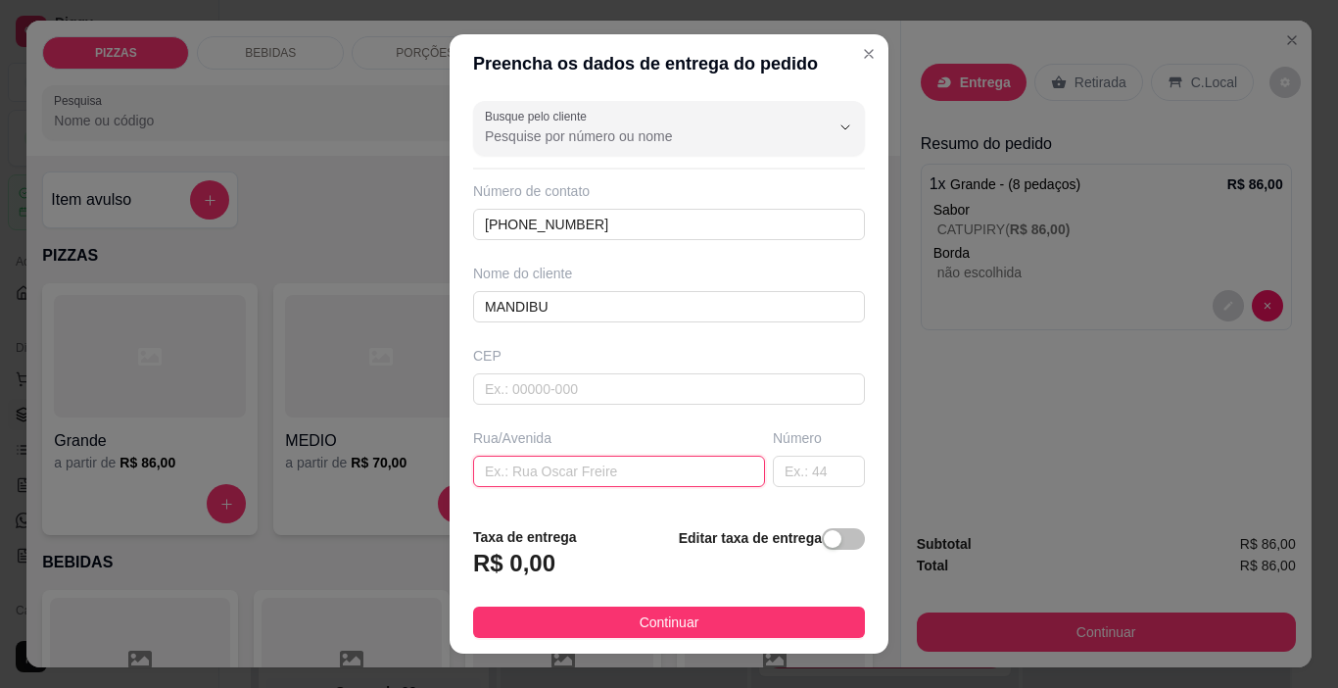
click at [647, 461] on input "text" at bounding box center [619, 471] width 292 height 31
type input "[PERSON_NAME]"
click at [773, 466] on input "text" at bounding box center [819, 471] width 92 height 31
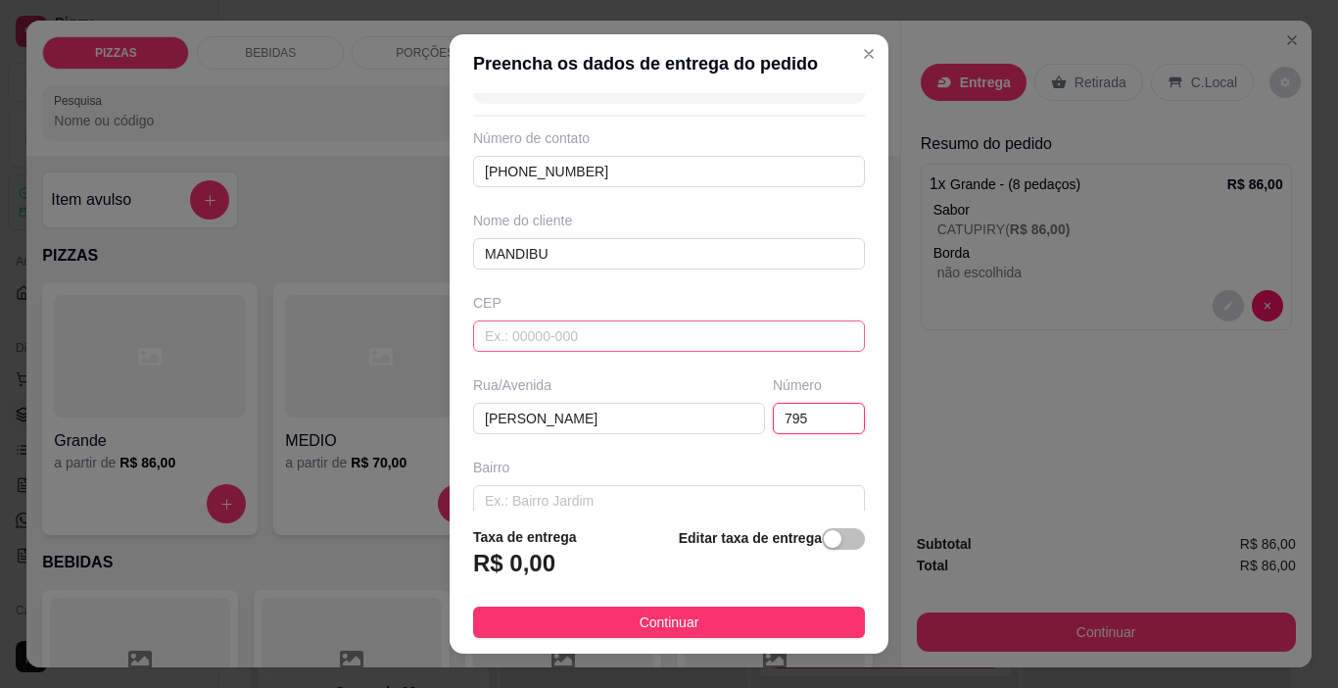
scroll to position [98, 0]
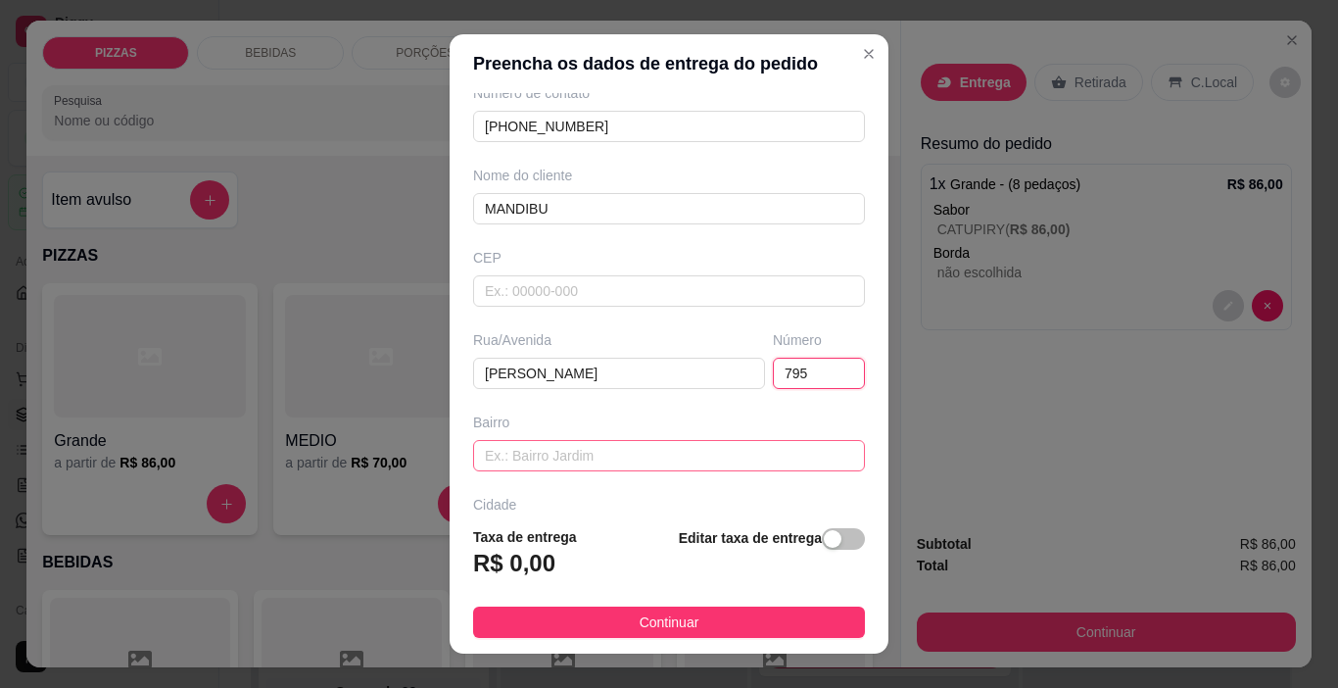
type input "795"
click at [569, 461] on input "text" at bounding box center [669, 455] width 392 height 31
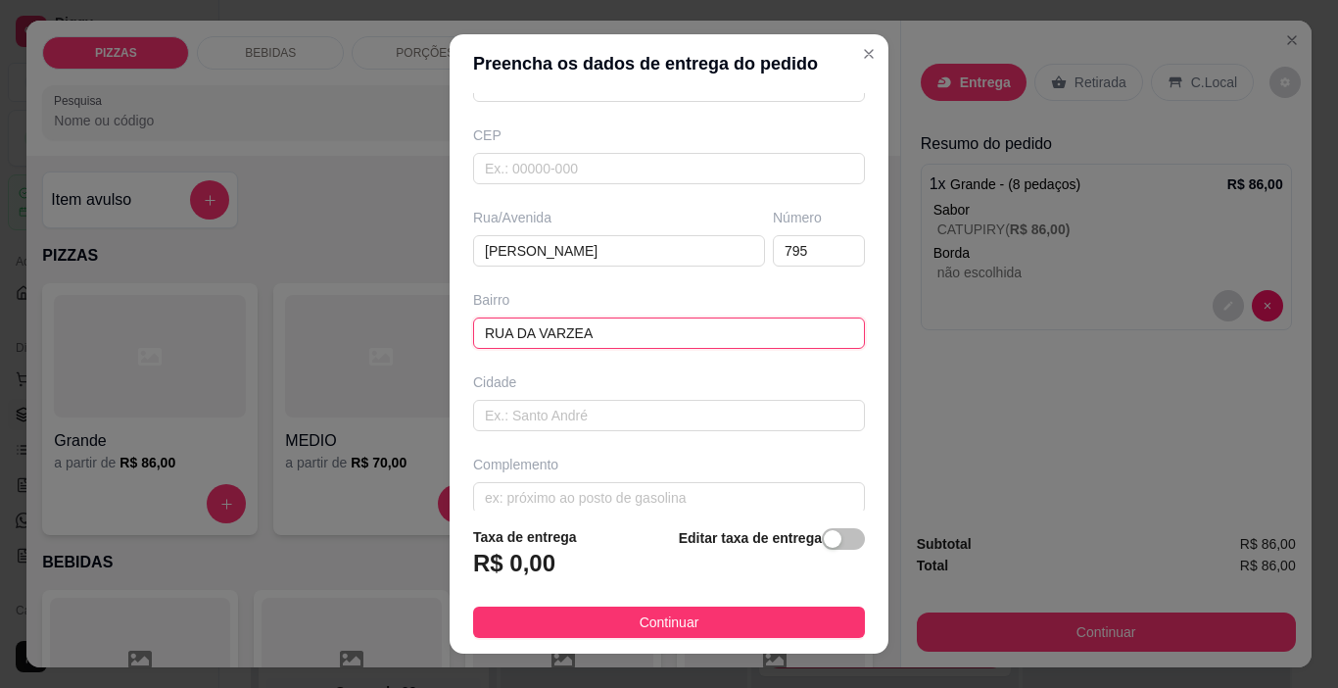
scroll to position [243, 0]
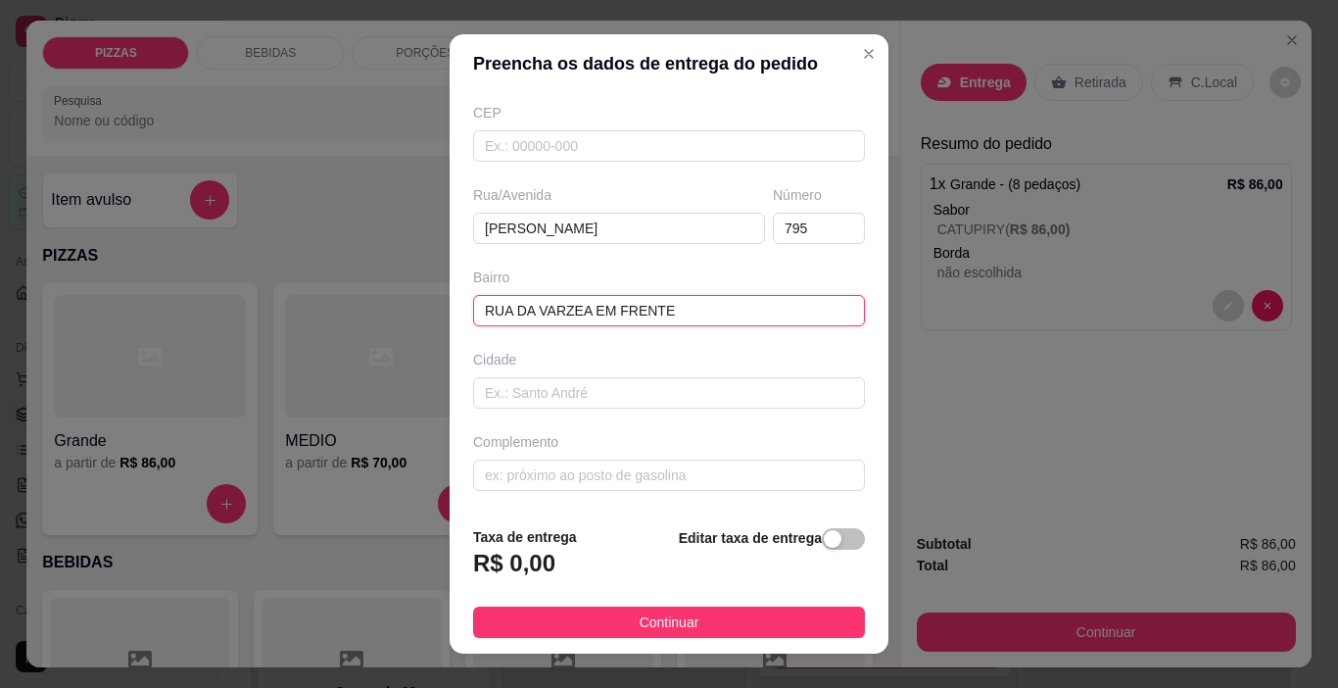
click at [579, 313] on input "RUA DA VARZEA EM FRENTE" at bounding box center [669, 310] width 392 height 31
click at [664, 308] on input "RUA DA VARZEA, EM FRENTE" at bounding box center [669, 310] width 392 height 31
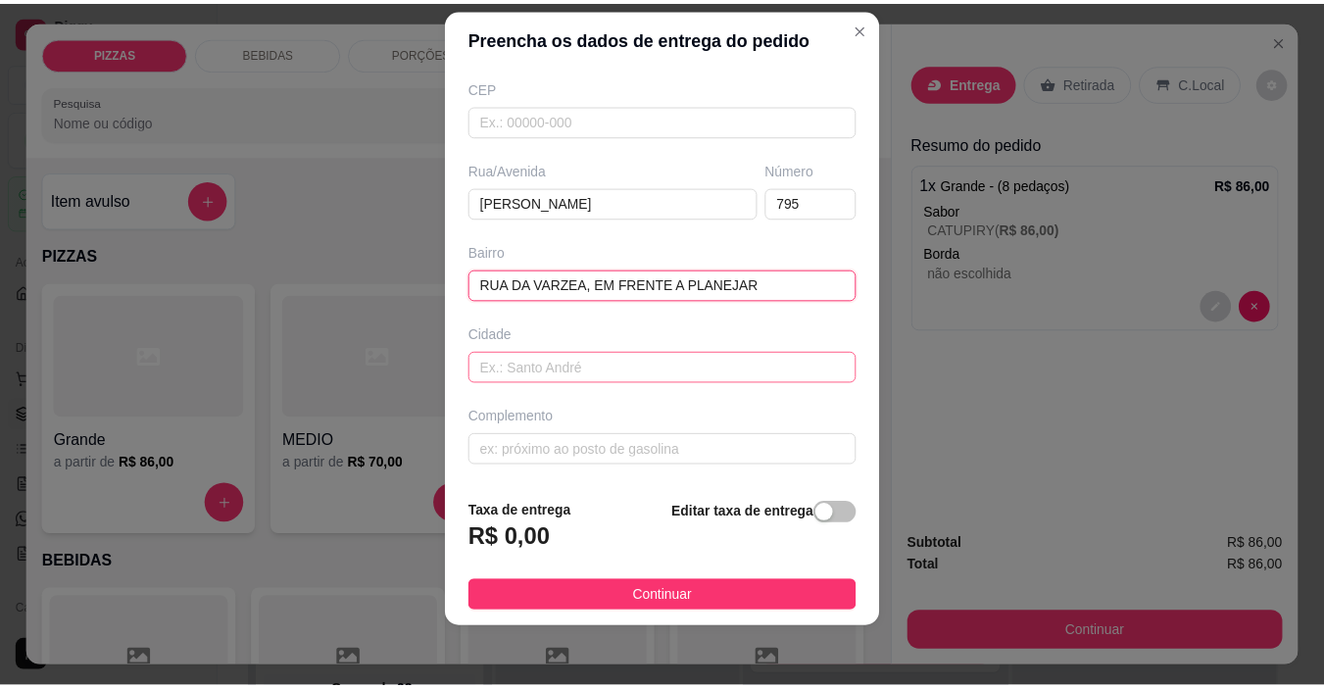
scroll to position [28, 0]
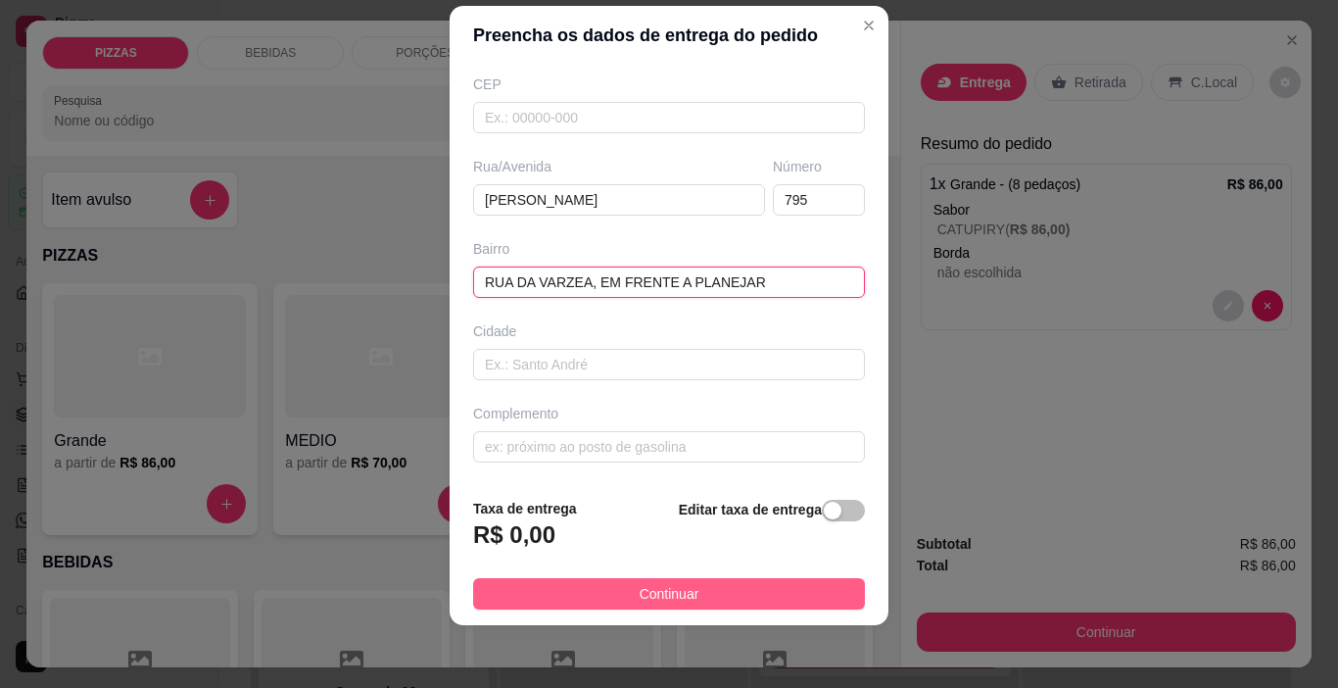
type input "RUA DA VARZEA, EM FRENTE A PLANEJAR"
click at [640, 585] on span "Continuar" at bounding box center [670, 594] width 60 height 22
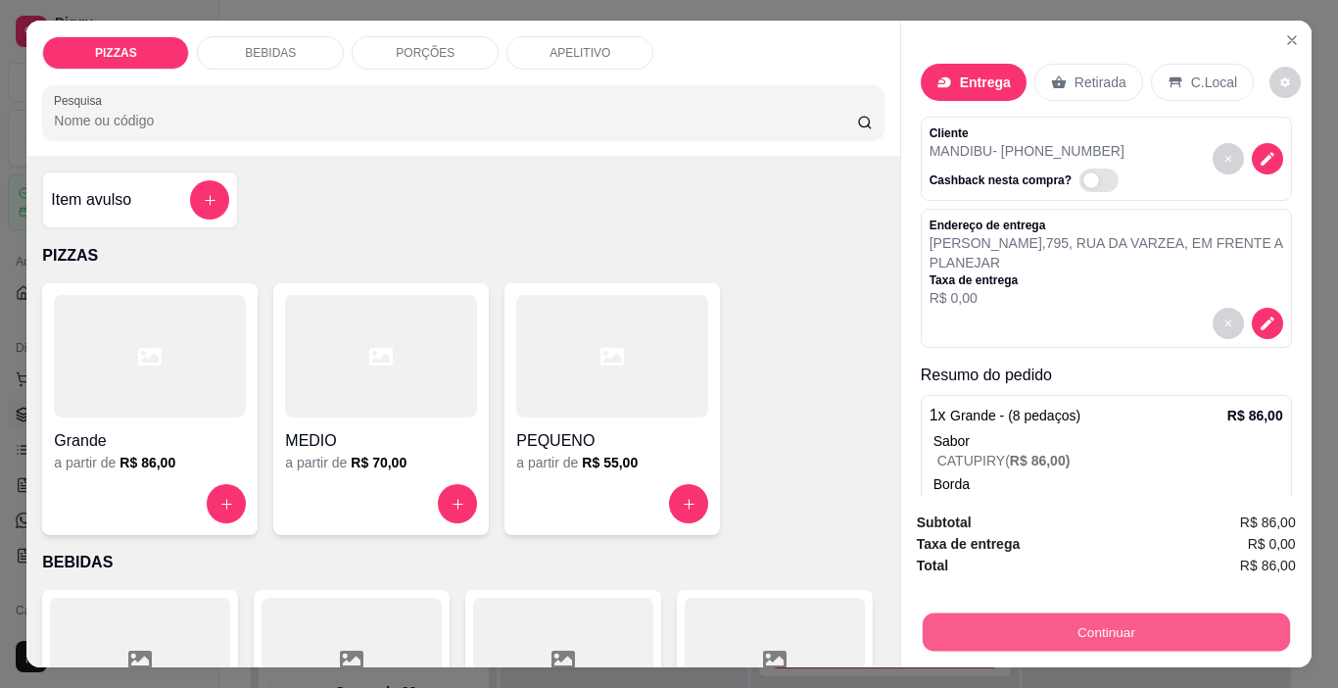
click at [1022, 613] on button "Continuar" at bounding box center [1105, 632] width 367 height 38
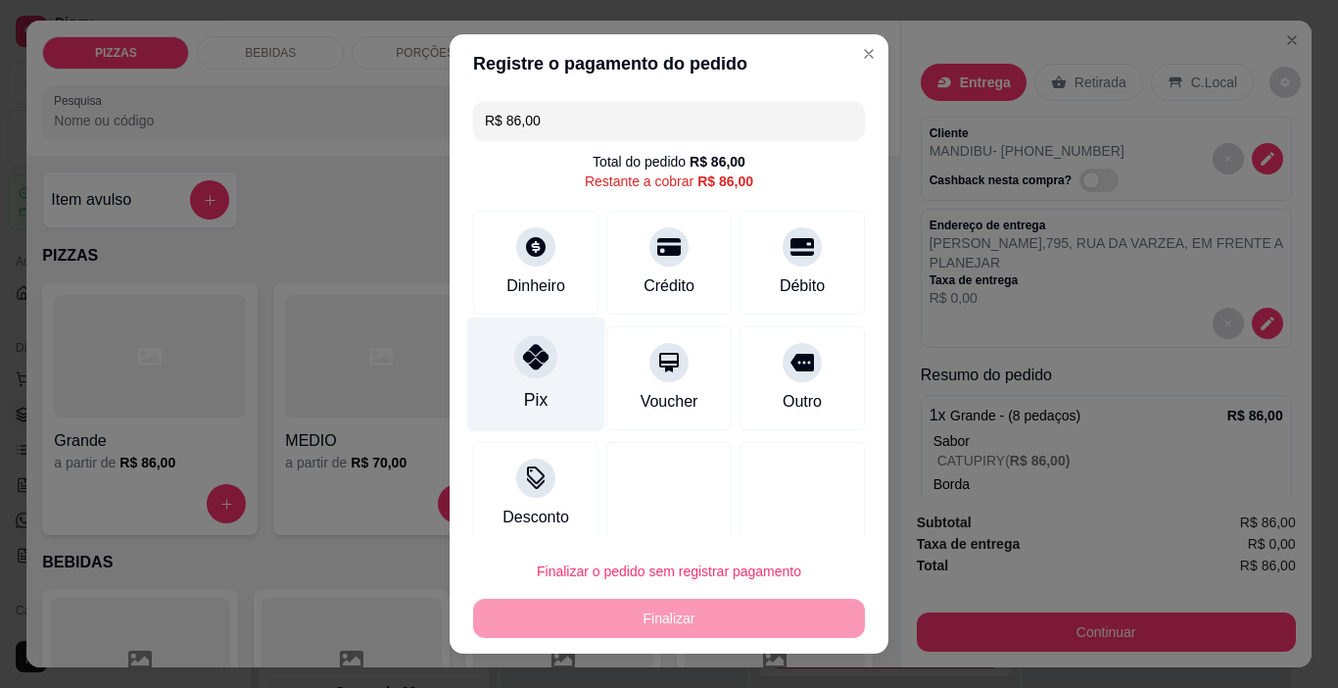
click at [496, 351] on div "Pix" at bounding box center [536, 374] width 138 height 115
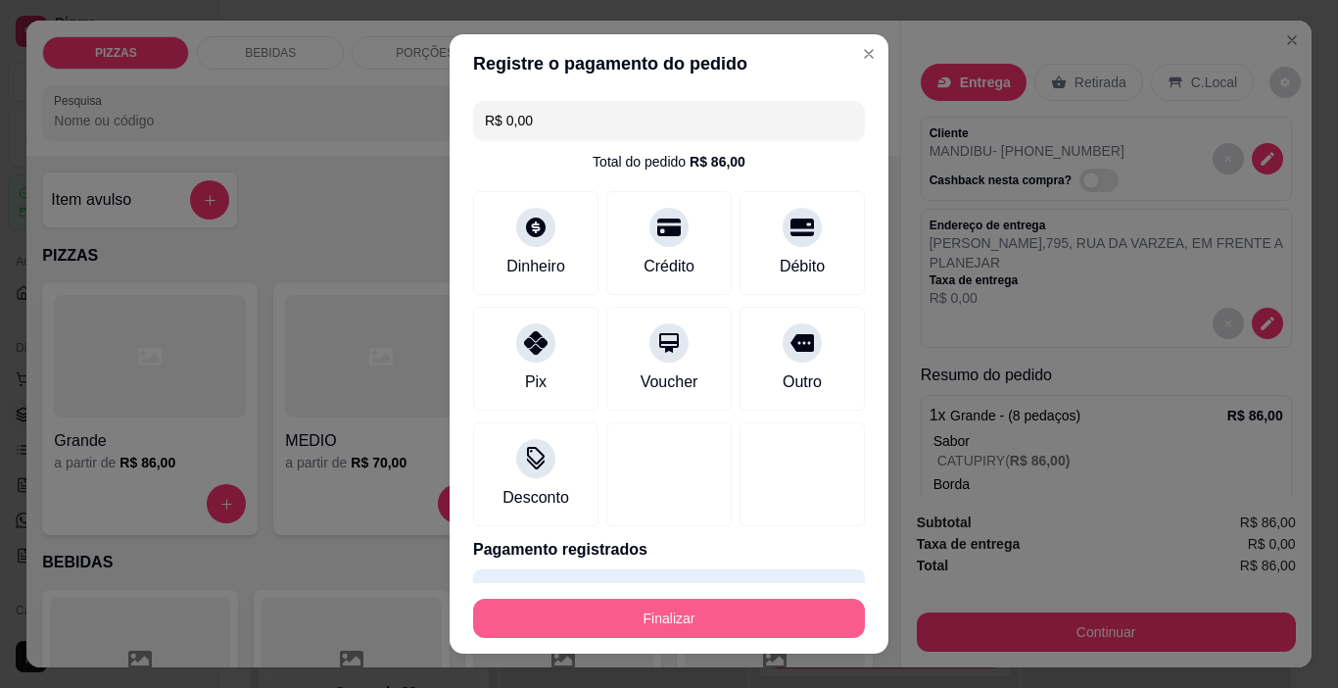
click at [594, 607] on button "Finalizar" at bounding box center [669, 618] width 392 height 39
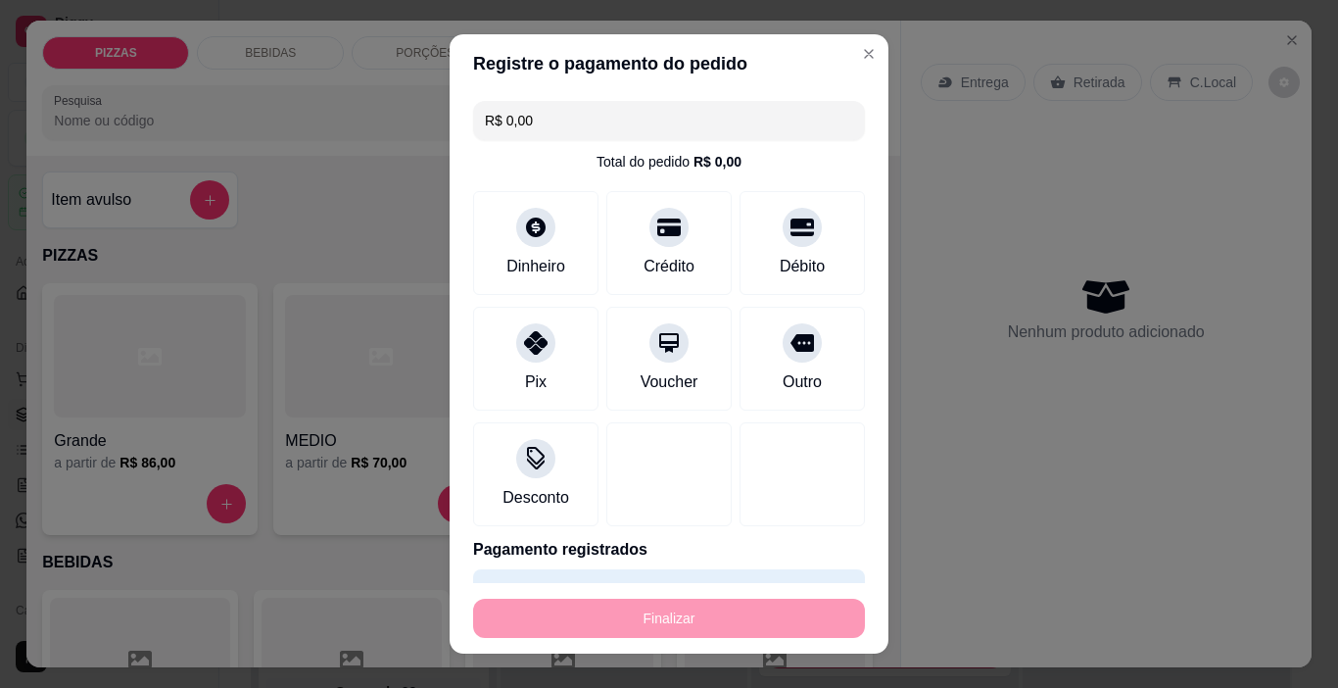
type input "-R$ 86,00"
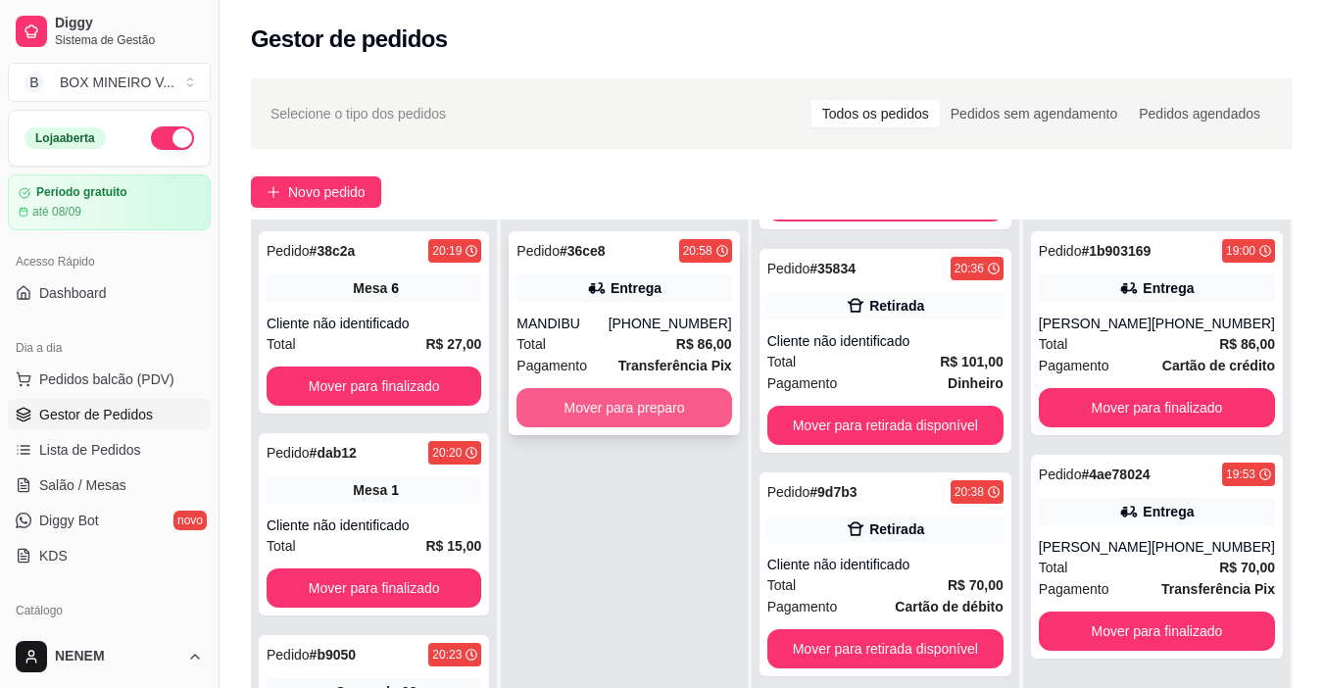
click at [629, 409] on button "Mover para preparo" at bounding box center [623, 407] width 215 height 39
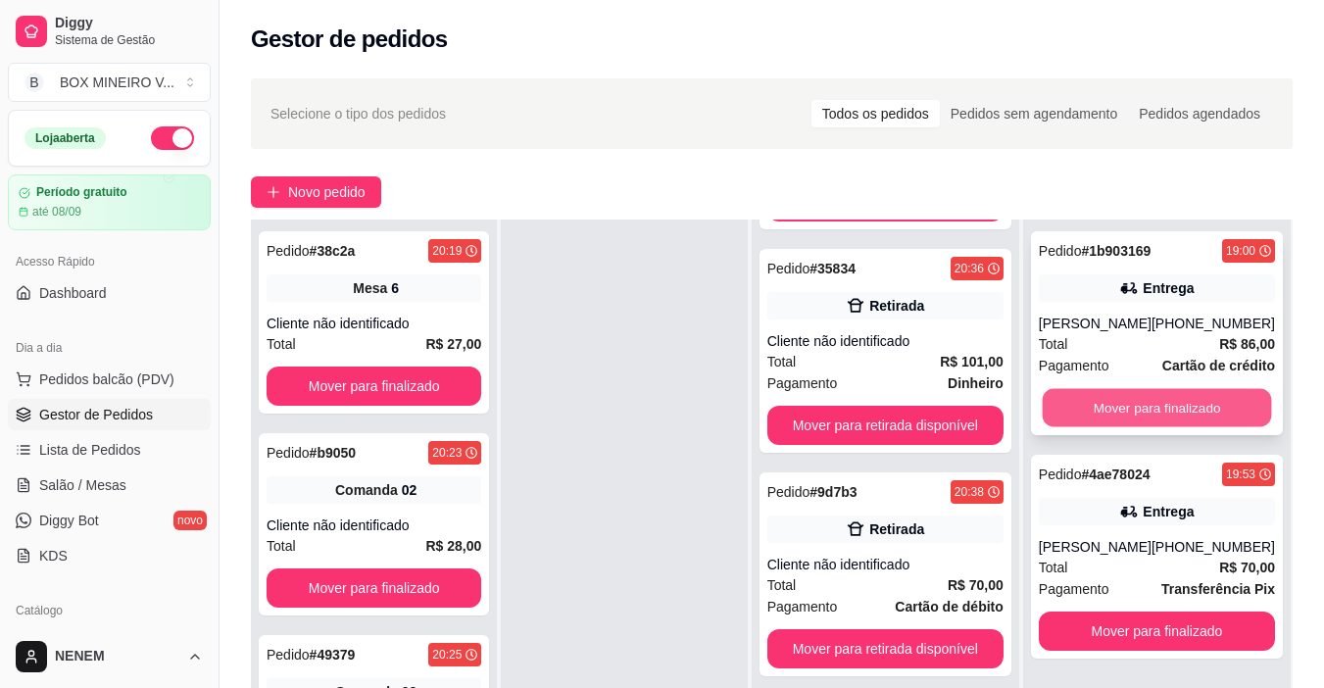
click at [1133, 395] on button "Mover para finalizado" at bounding box center [1155, 408] width 229 height 38
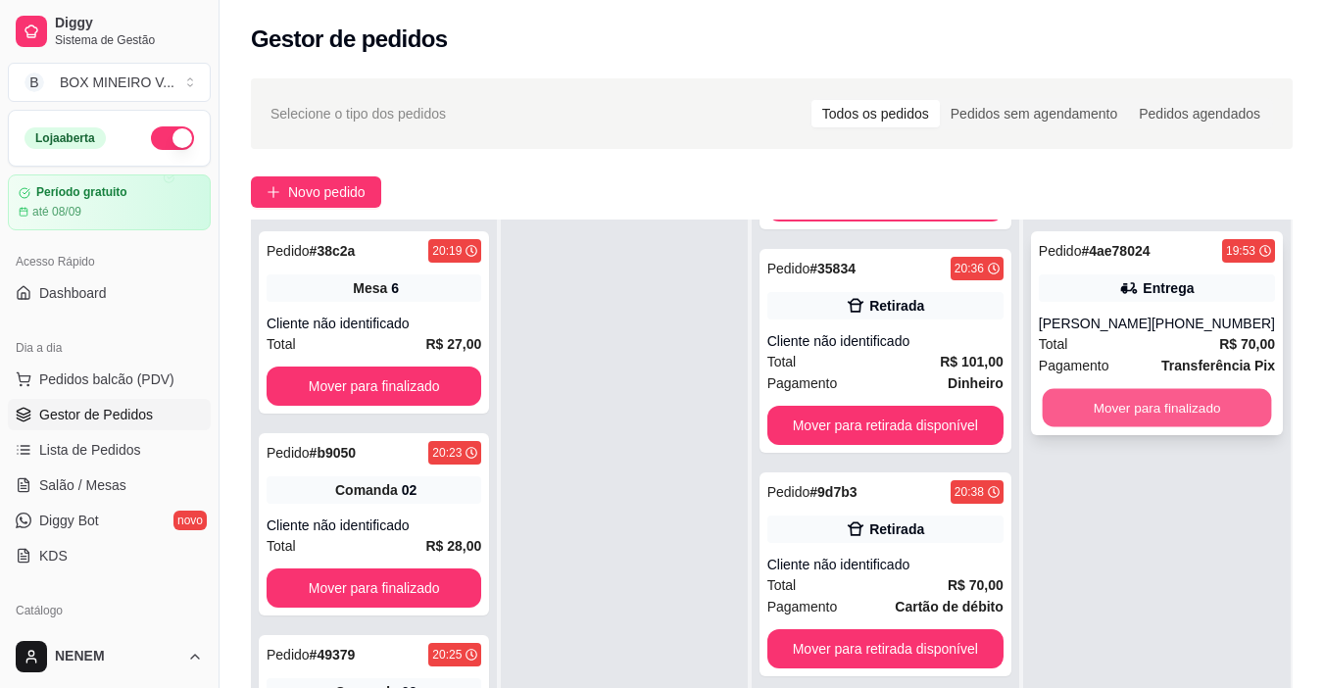
click at [1147, 412] on button "Mover para finalizado" at bounding box center [1155, 408] width 229 height 38
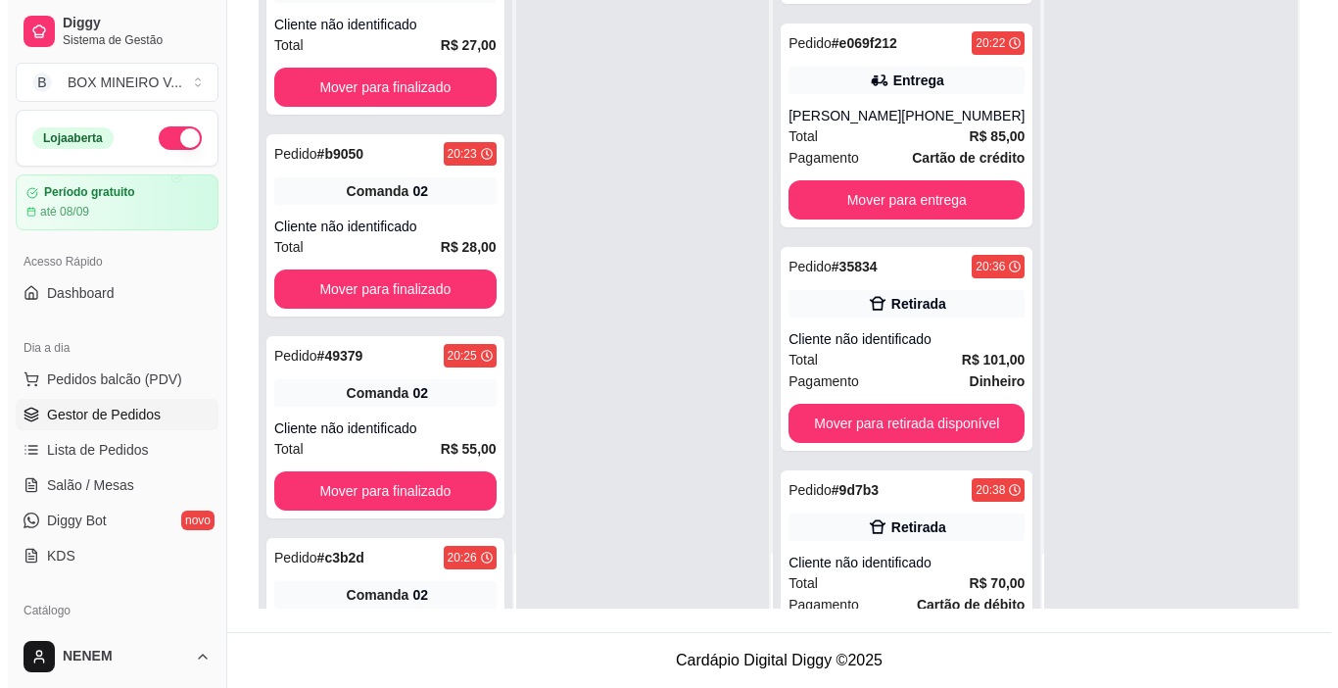
scroll to position [558, 0]
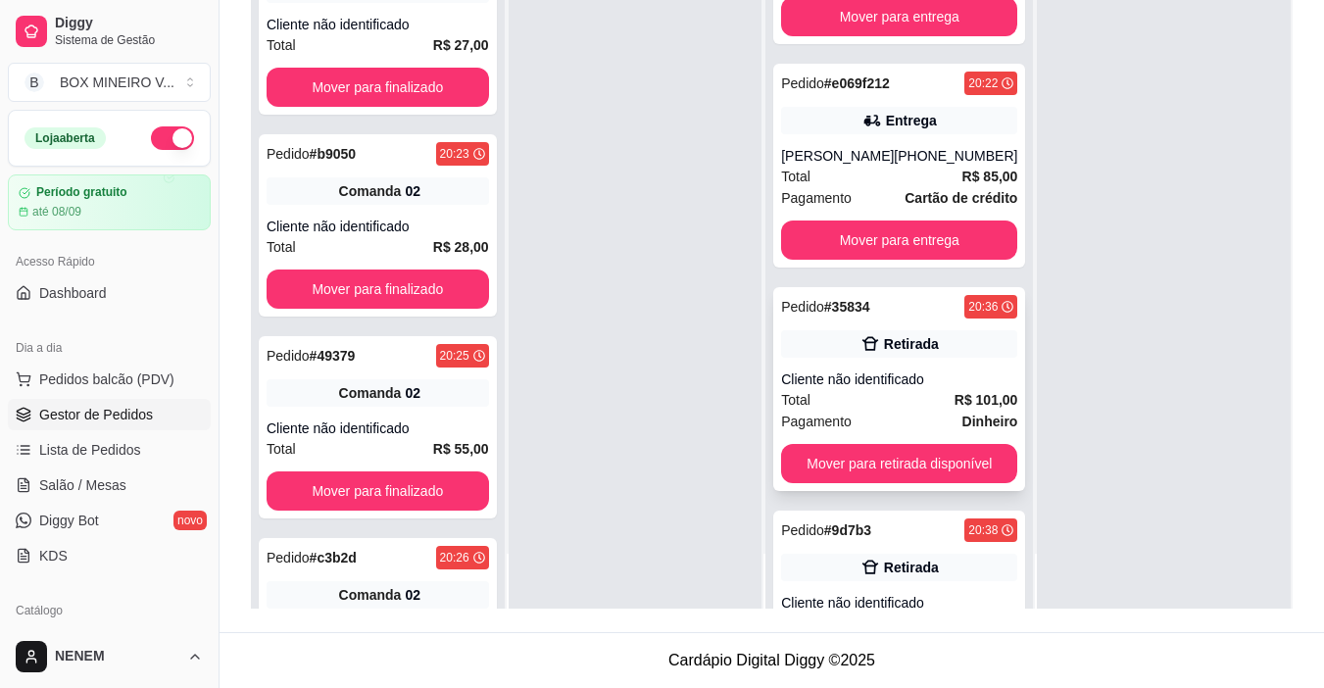
click at [841, 338] on div "Pedido # 35834 20:36 Retirada Cliente não identificado Total R$ 101,00 Pagament…" at bounding box center [899, 389] width 252 height 204
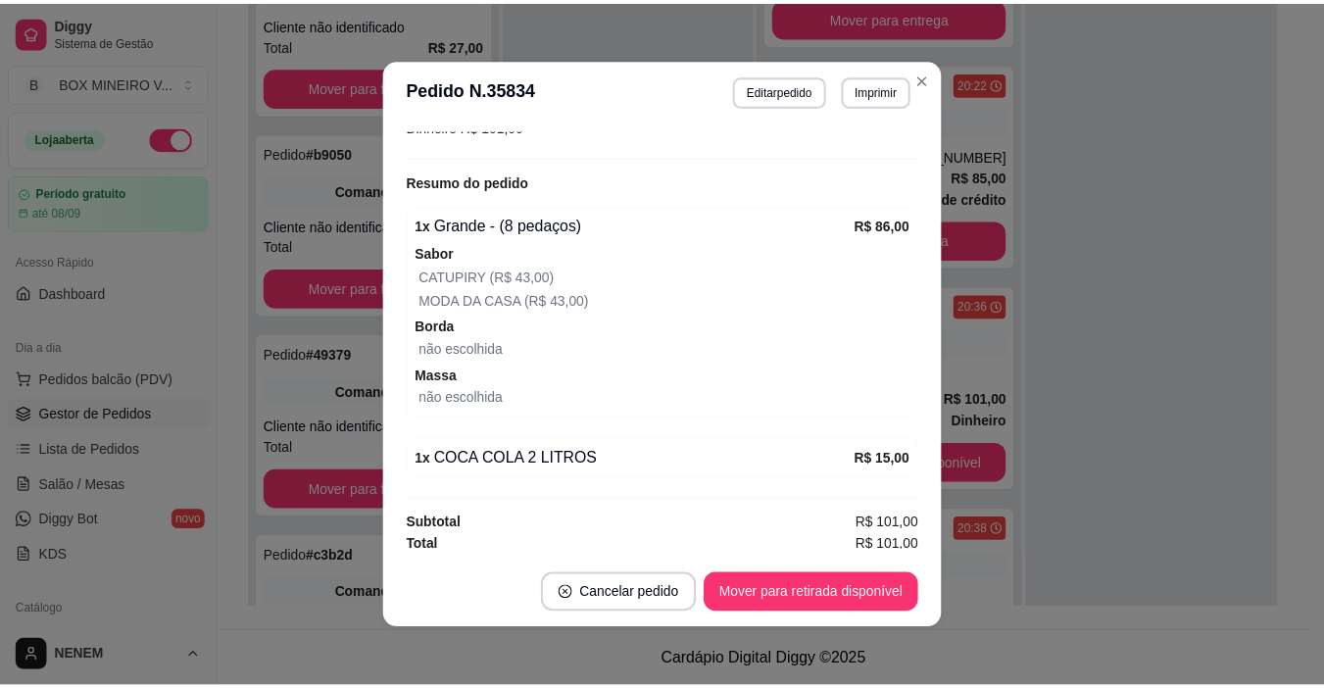
scroll to position [318, 0]
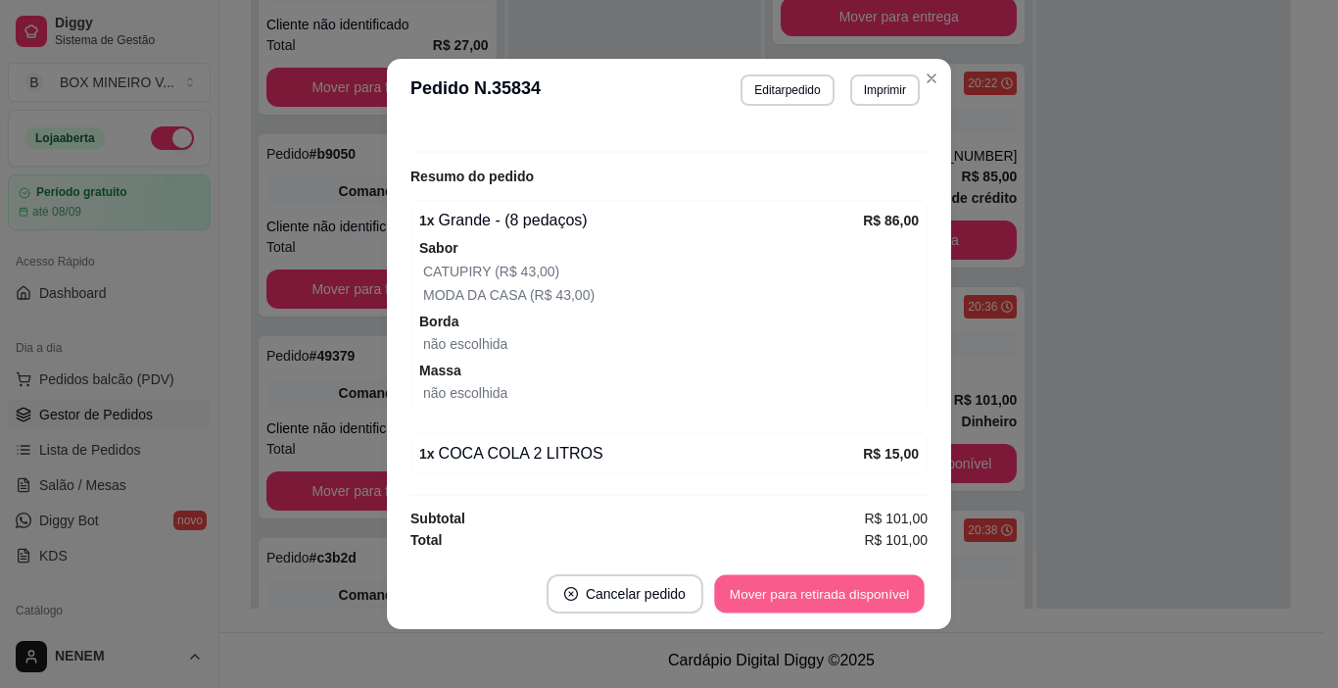
click at [882, 585] on button "Mover para retirada disponível" at bounding box center [819, 594] width 210 height 38
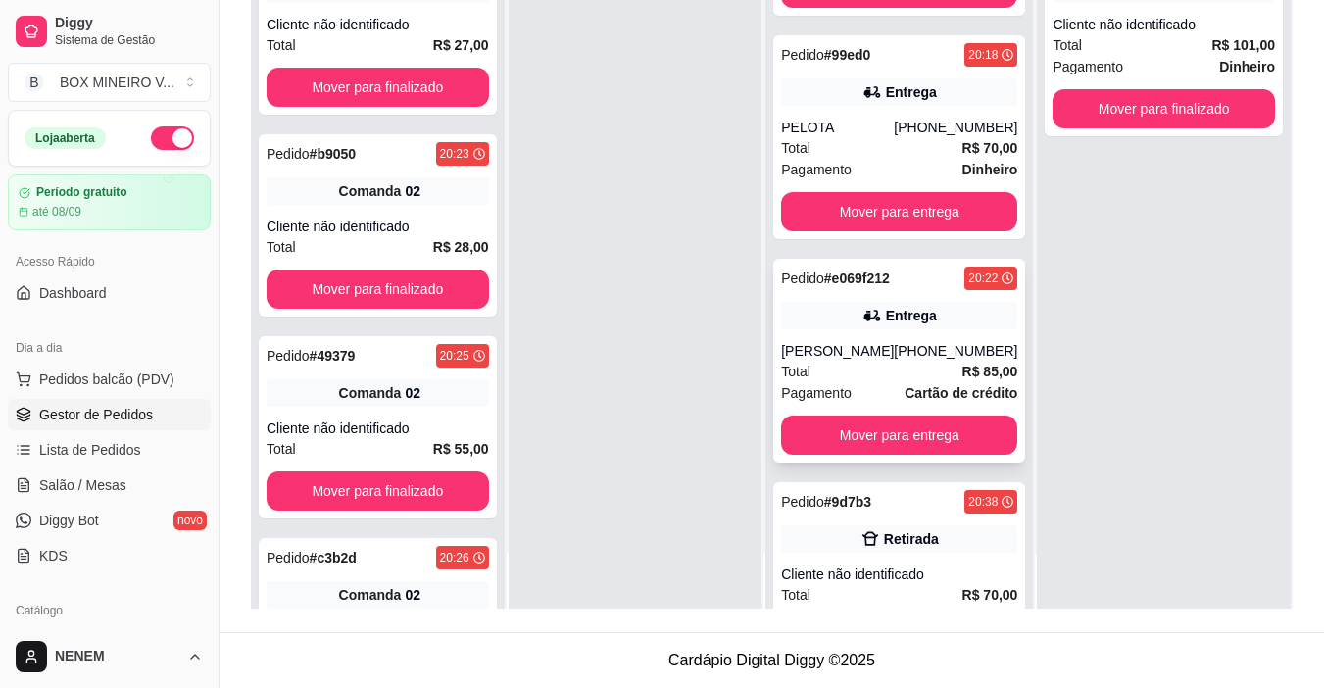
scroll to position [363, 0]
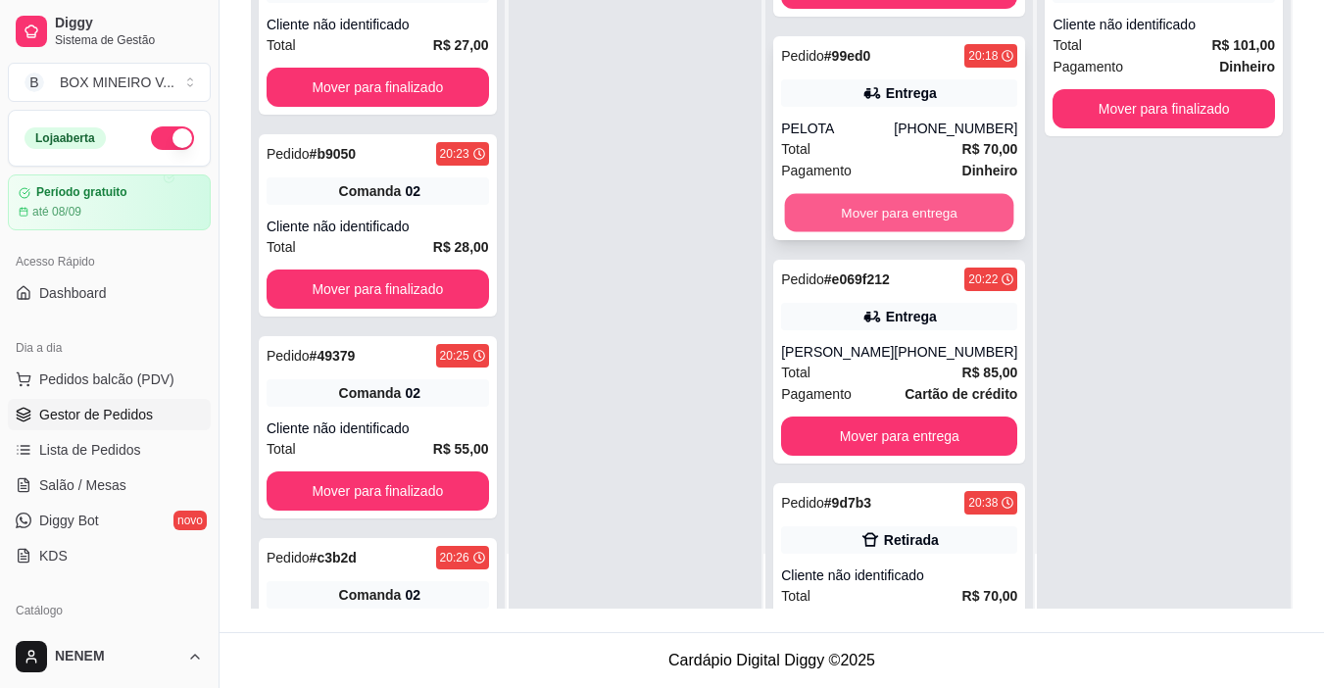
click at [946, 194] on button "Mover para entrega" at bounding box center [899, 213] width 229 height 38
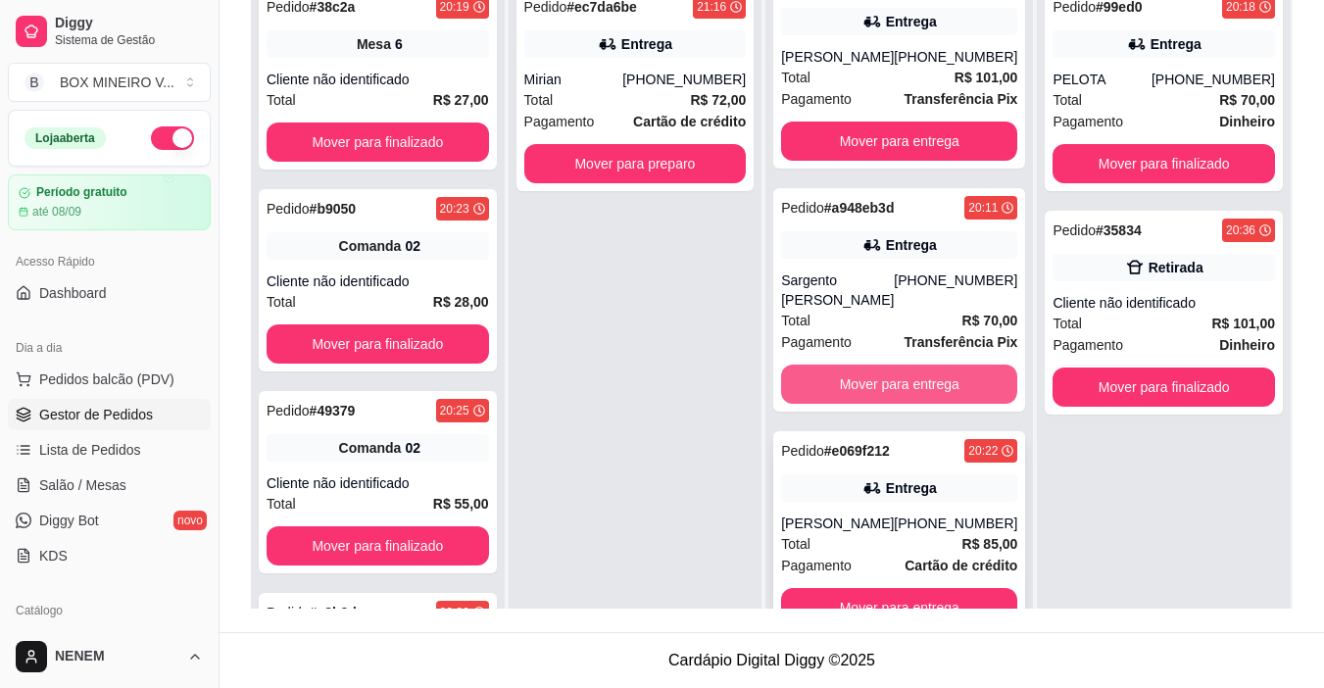
scroll to position [0, 0]
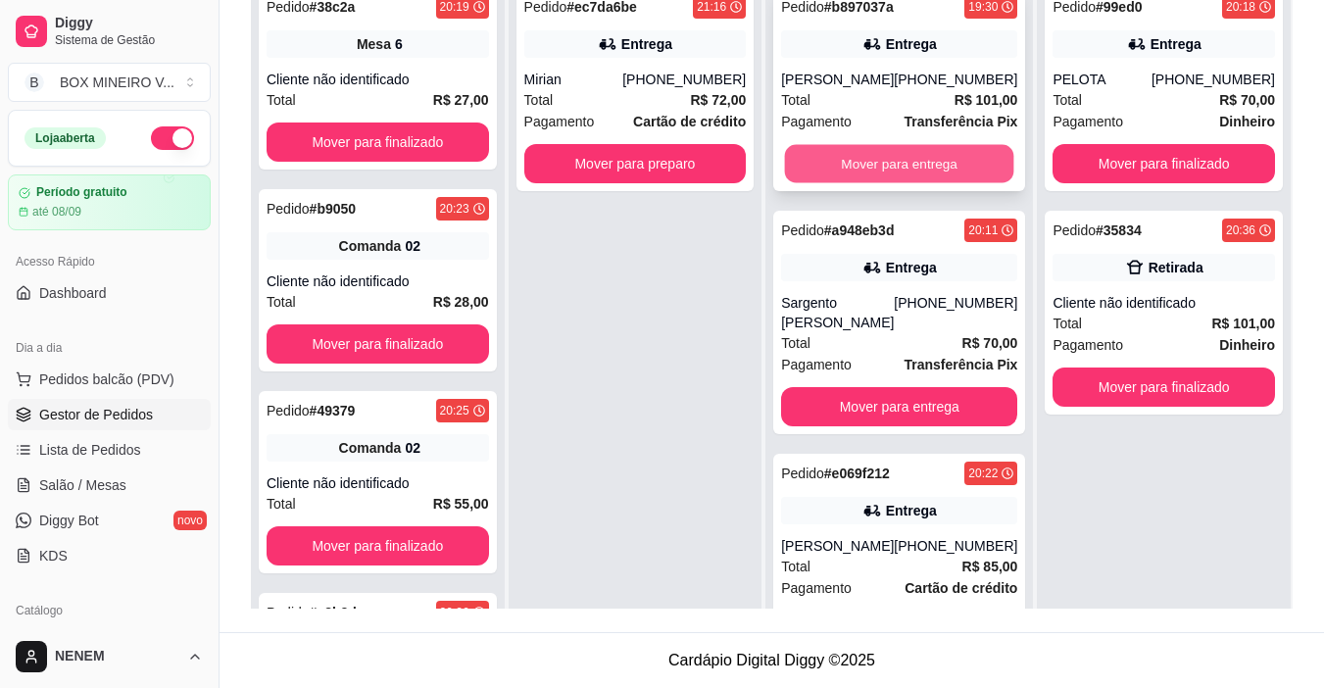
click at [930, 175] on button "Mover para entrega" at bounding box center [899, 164] width 229 height 38
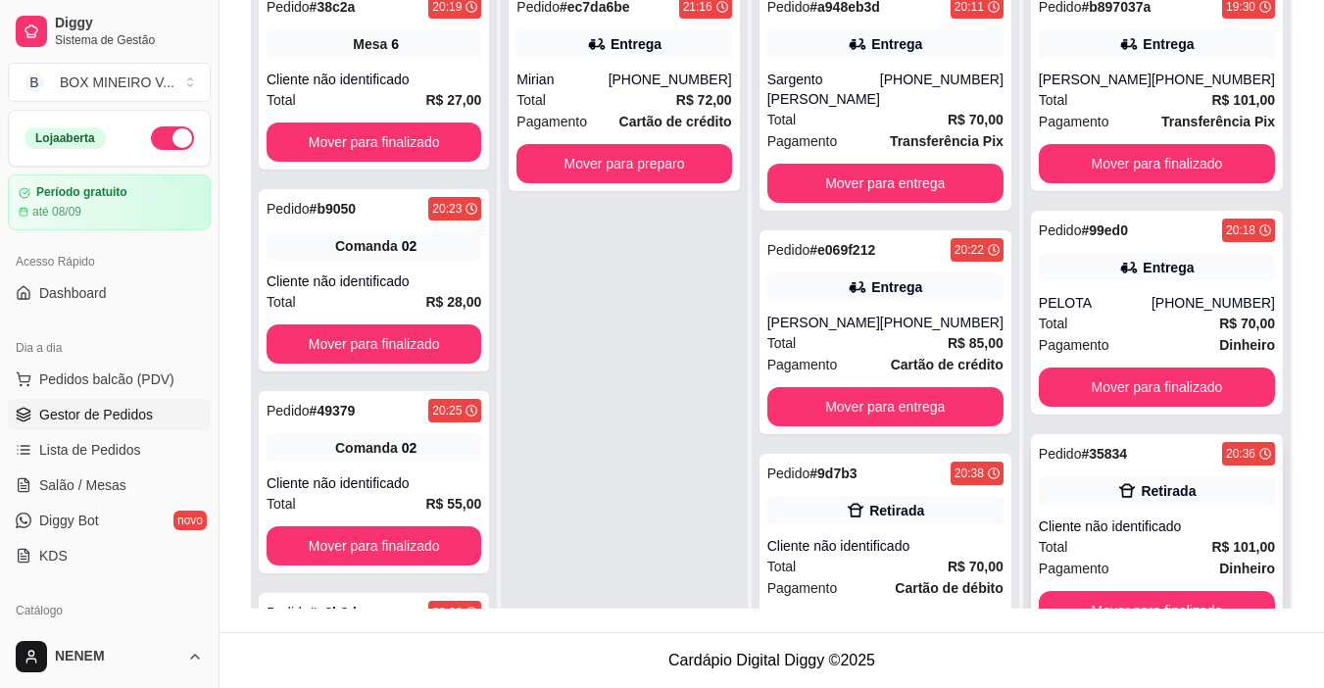
scroll to position [2, 0]
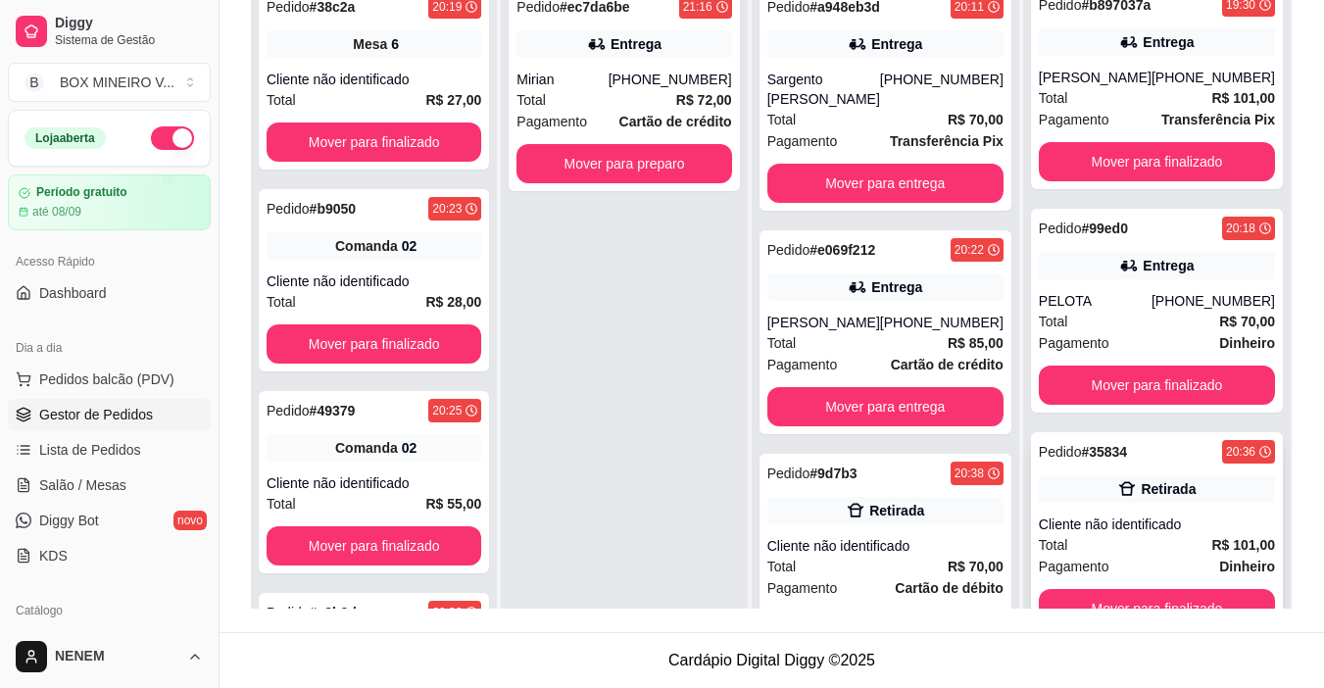
click at [1172, 462] on div "Pedido # 35834 20:36" at bounding box center [1157, 452] width 236 height 24
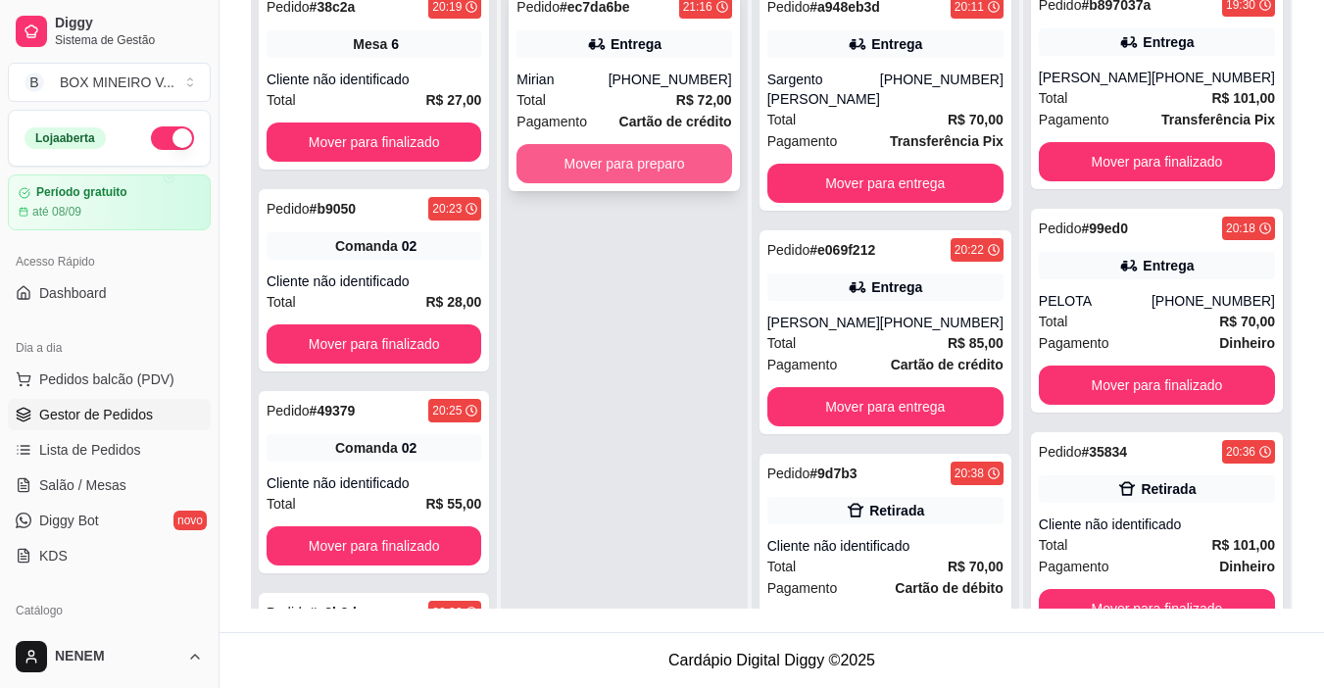
click at [715, 167] on button "Mover para preparo" at bounding box center [623, 163] width 215 height 39
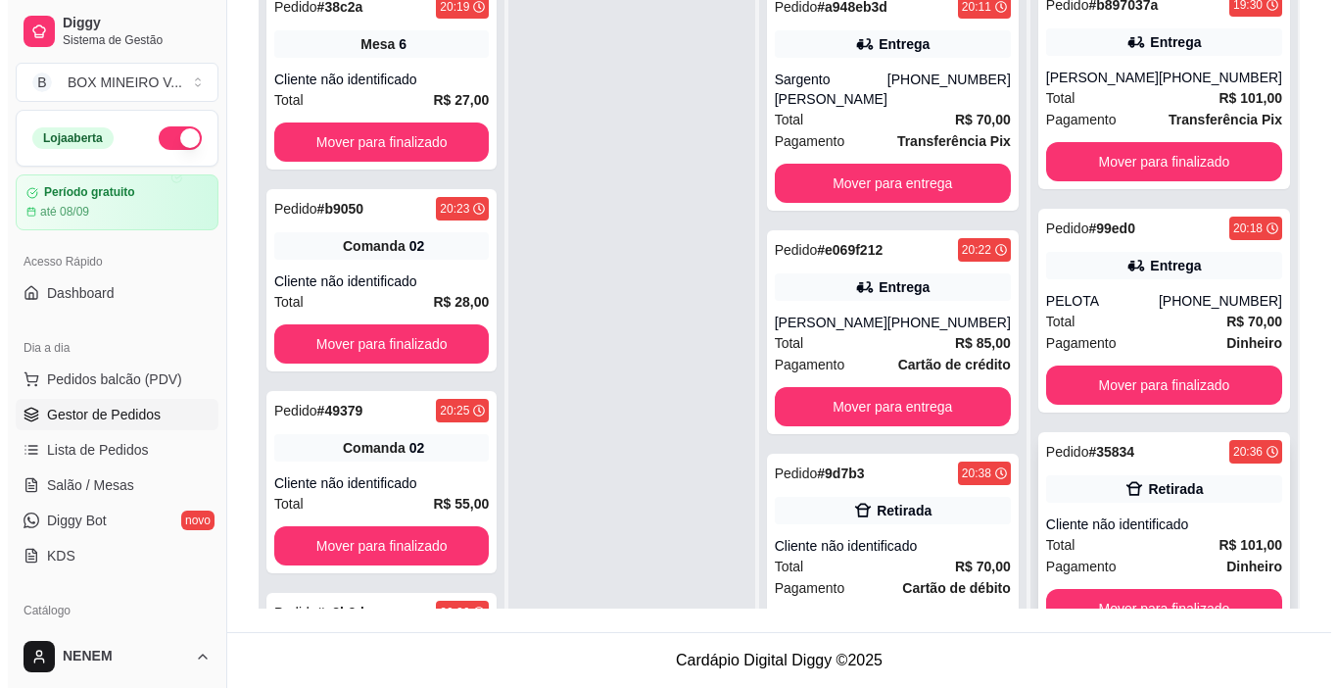
scroll to position [55, 0]
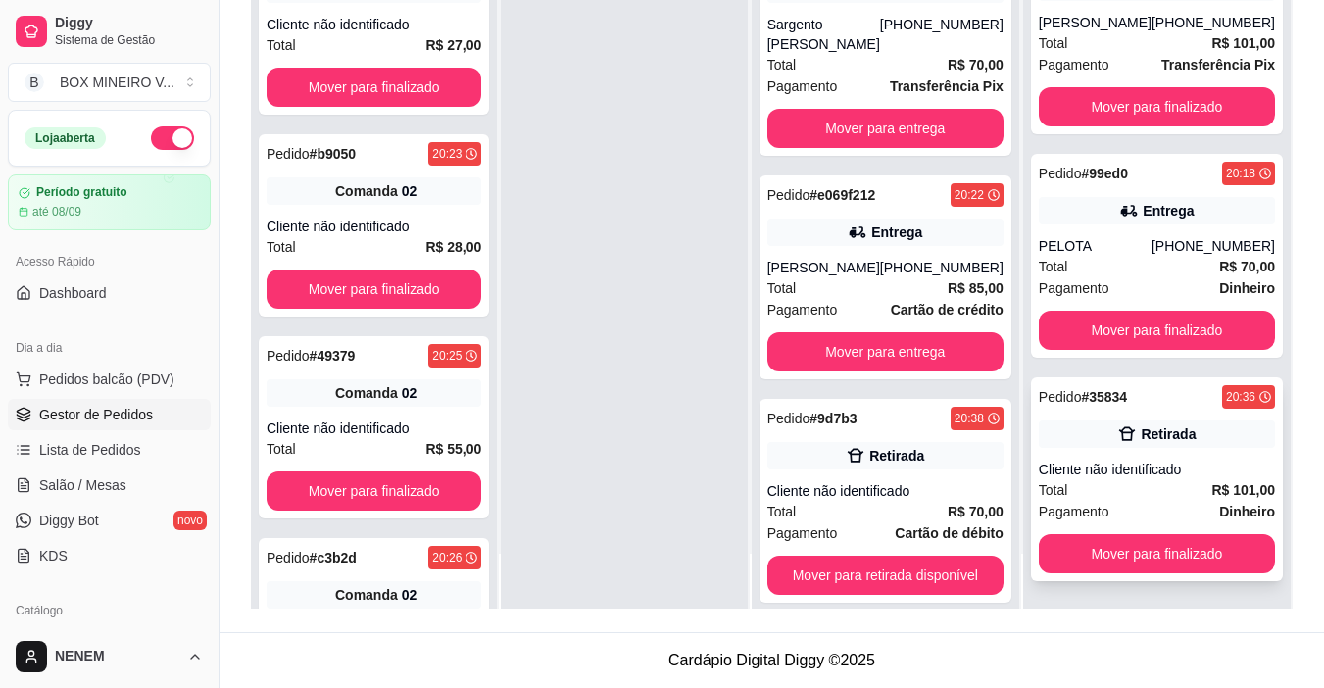
click at [1183, 460] on div "Cliente não identificado" at bounding box center [1157, 469] width 236 height 20
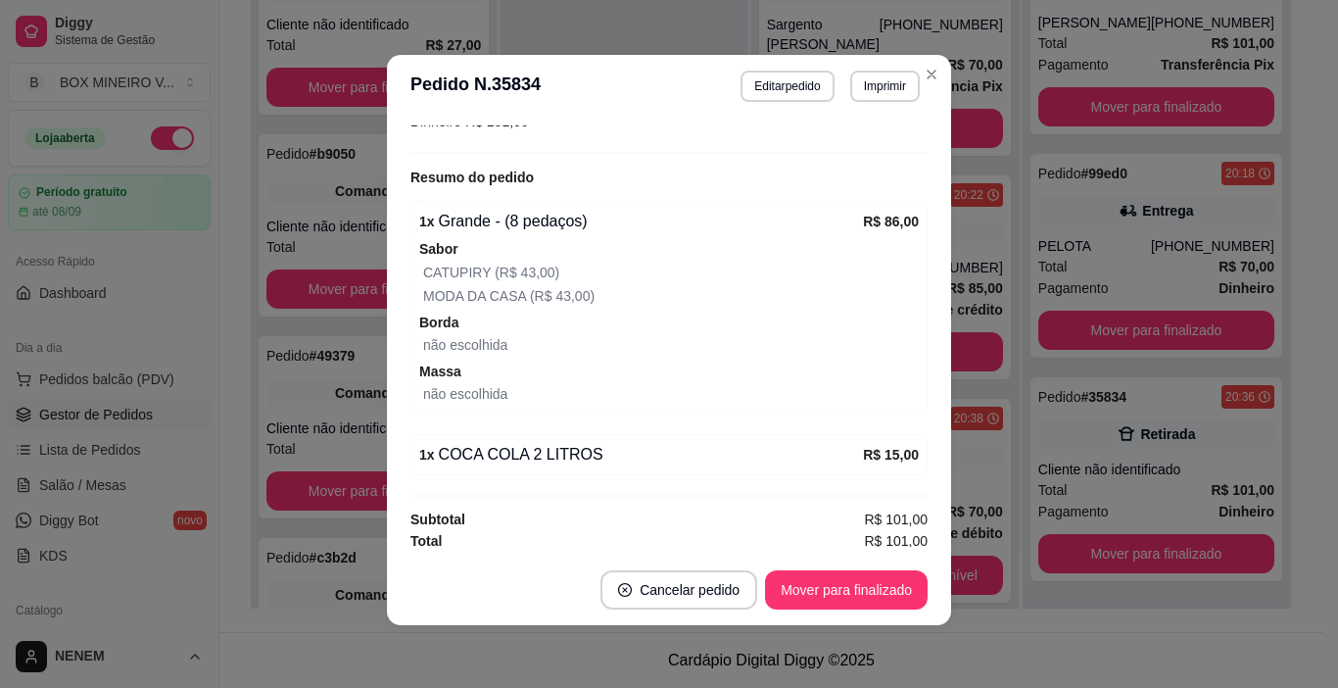
scroll to position [318, 0]
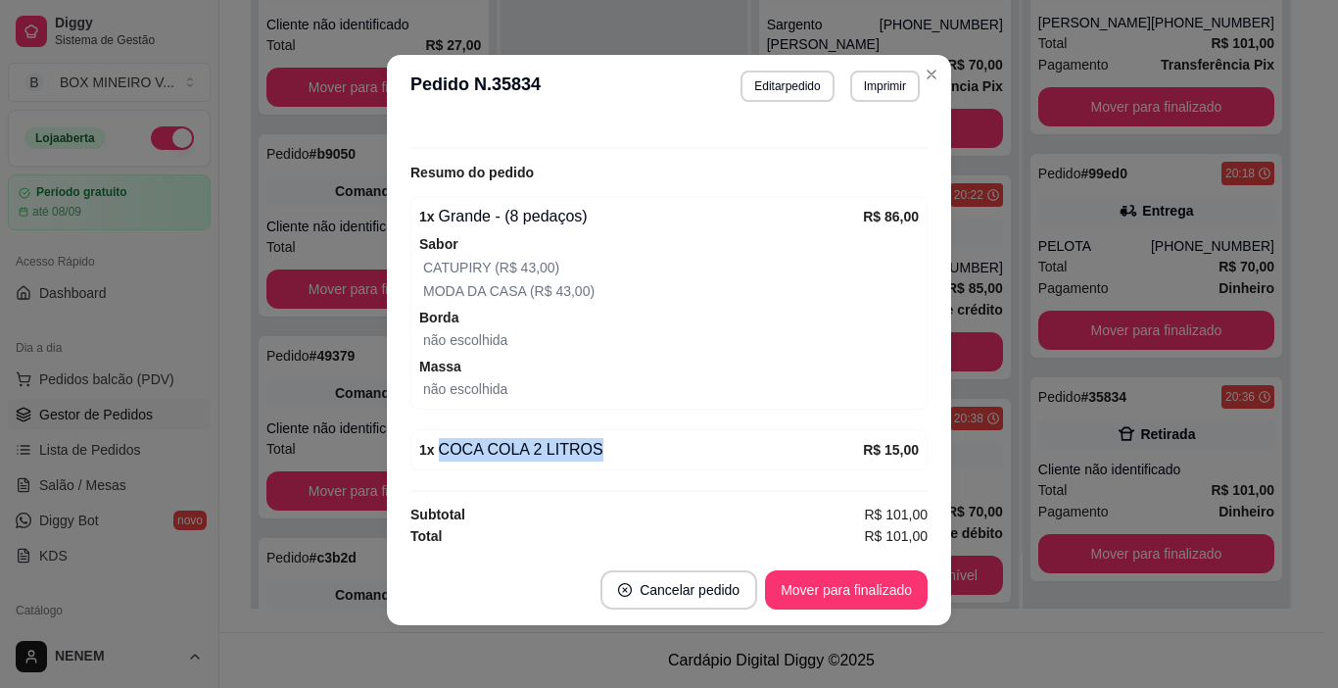
drag, startPoint x: 423, startPoint y: 451, endPoint x: 593, endPoint y: 465, distance: 170.1
click at [593, 465] on div "1 x COCA COLA 2 LITROS R$ 15,00" at bounding box center [669, 449] width 517 height 41
drag, startPoint x: 423, startPoint y: 282, endPoint x: 517, endPoint y: 282, distance: 94.1
click at [520, 280] on div "MODA DA CASA (R$ 43,00)" at bounding box center [671, 291] width 496 height 24
click at [682, 284] on div "MODA DA CASA (R$ 43,00)" at bounding box center [671, 291] width 496 height 24
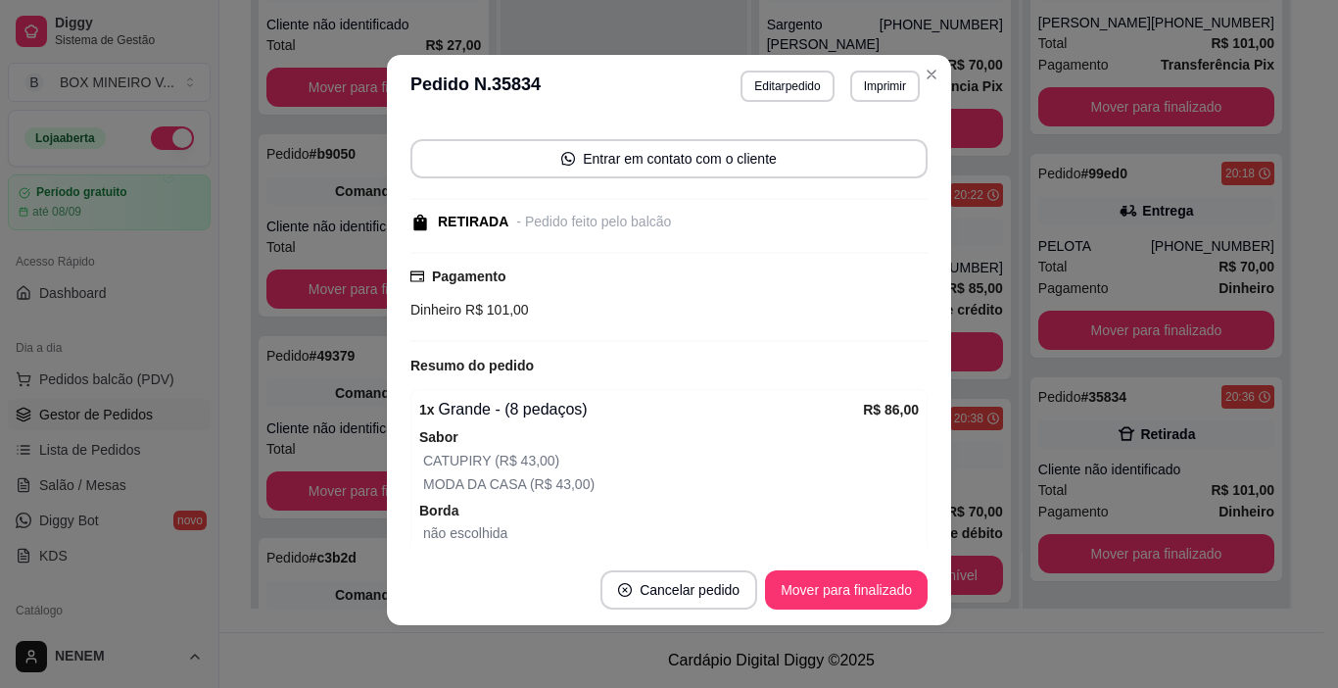
scroll to position [122, 0]
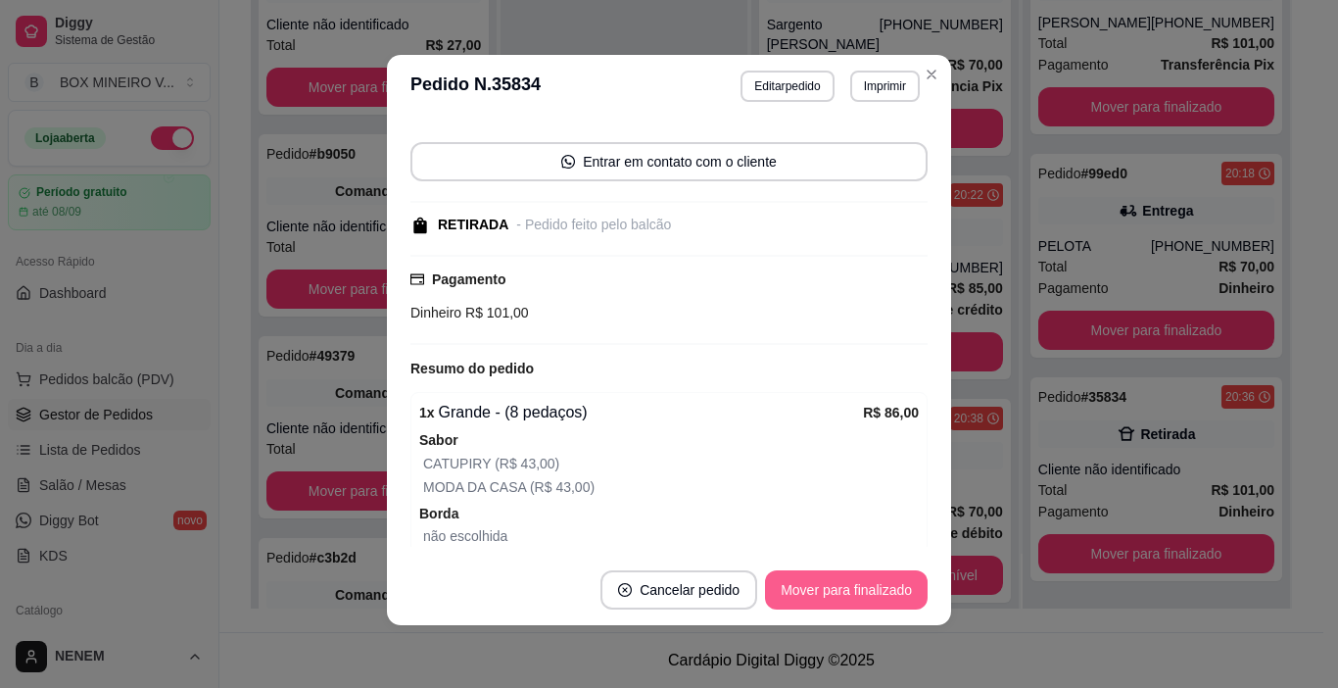
click at [821, 576] on button "Mover para finalizado" at bounding box center [846, 589] width 163 height 39
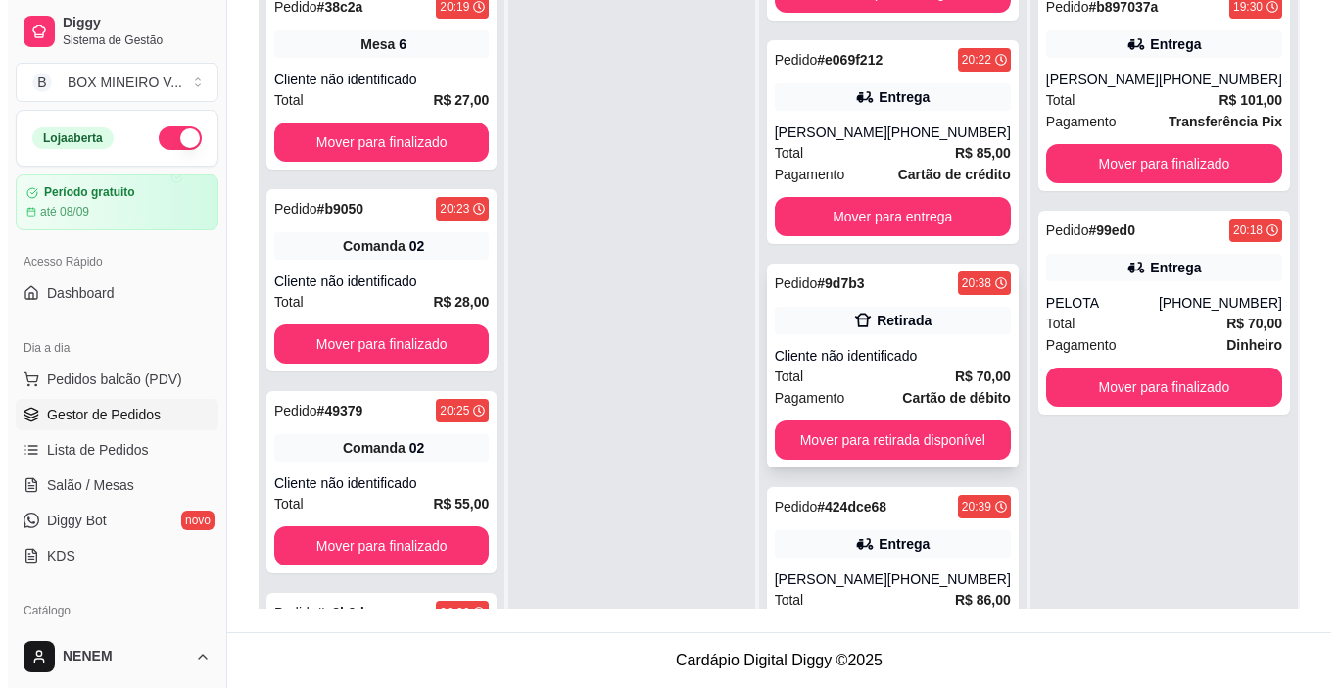
scroll to position [196, 0]
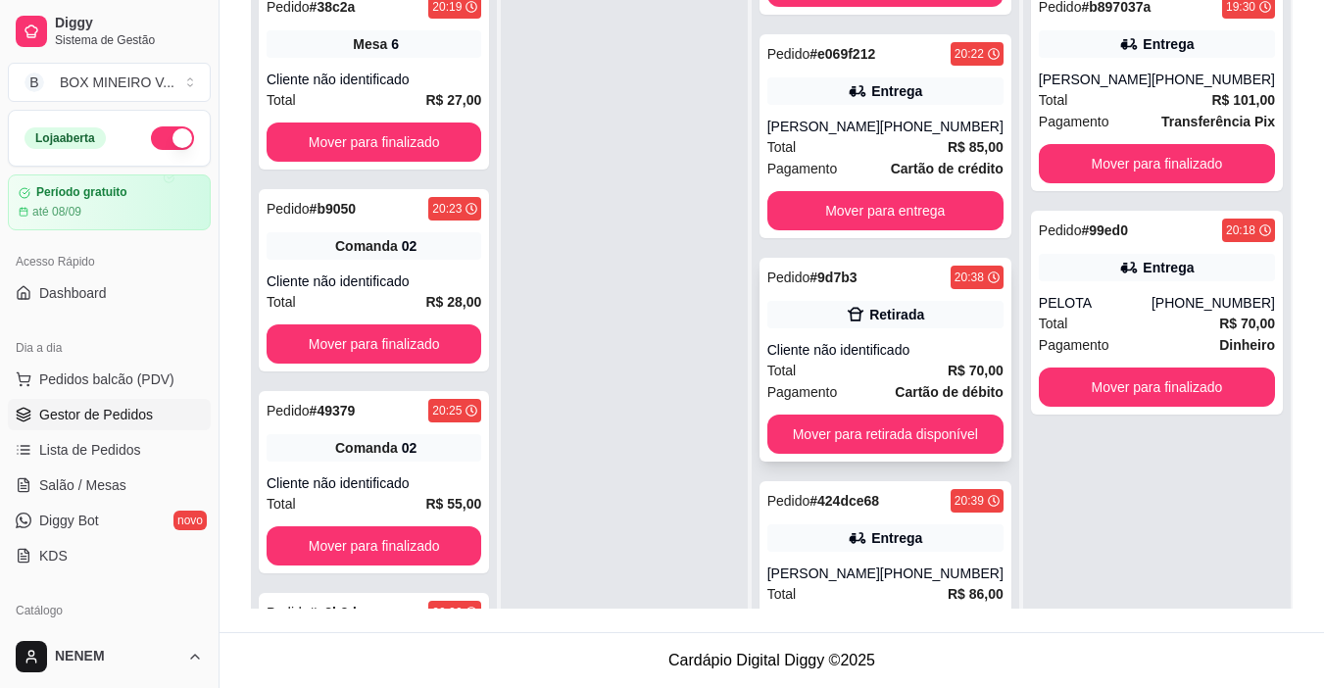
click at [869, 305] on div "Retirada" at bounding box center [885, 314] width 236 height 27
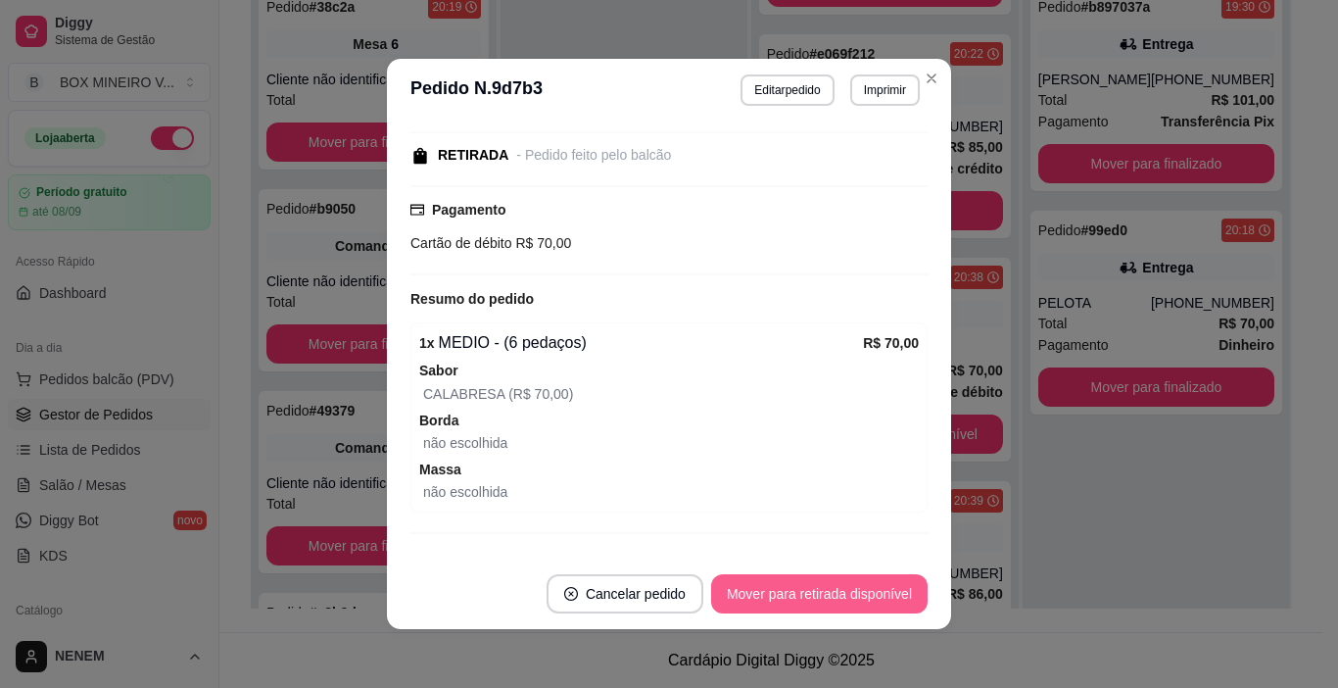
click at [797, 584] on button "Mover para retirada disponível" at bounding box center [819, 593] width 217 height 39
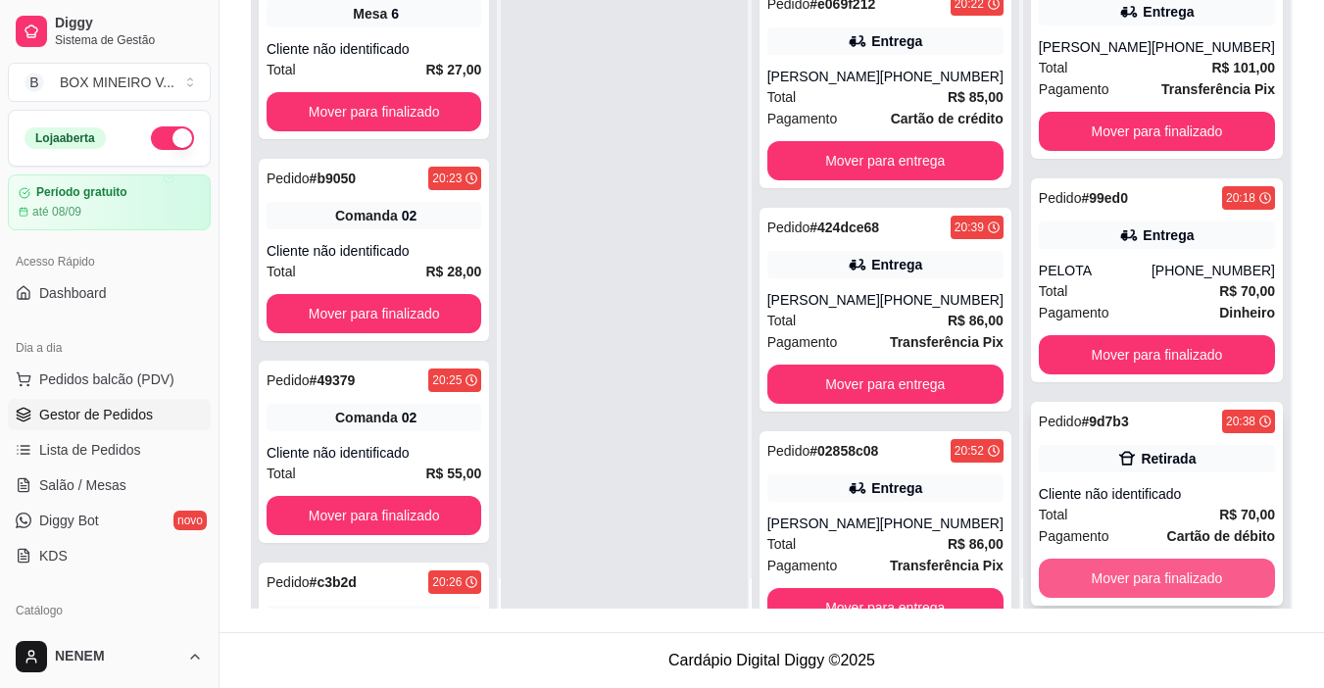
scroll to position [55, 0]
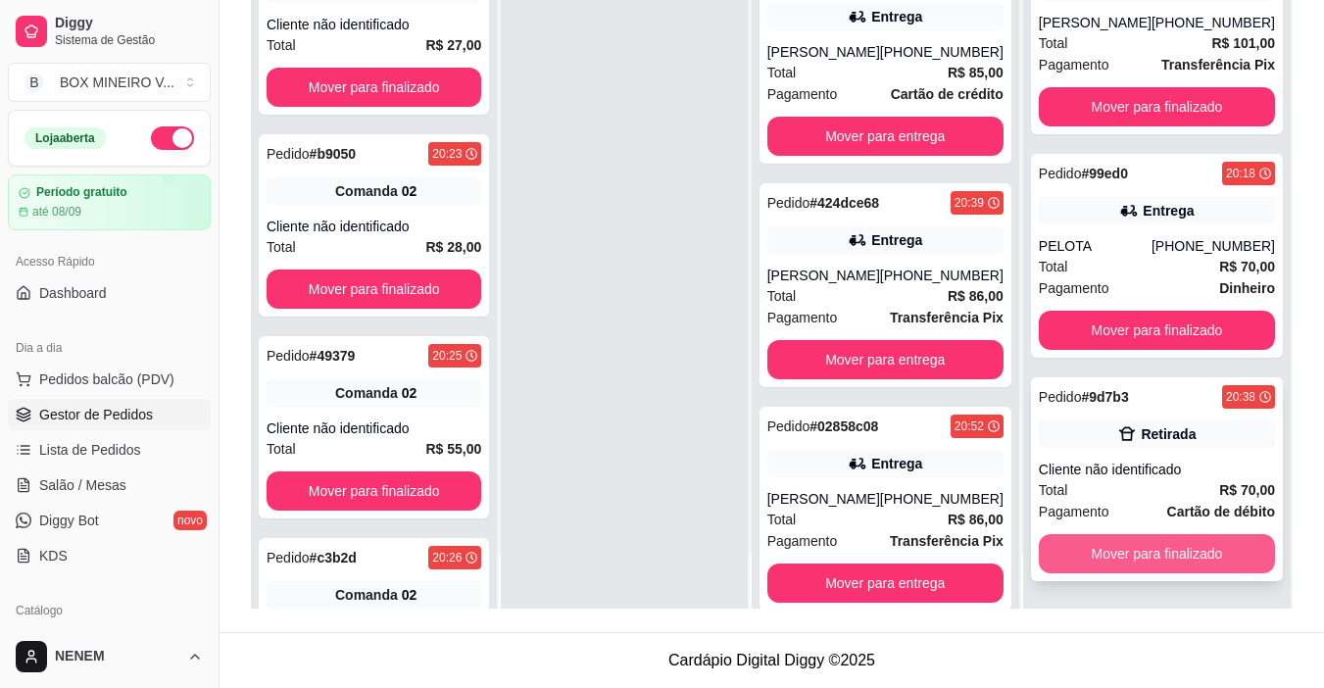
click at [1130, 535] on button "Mover para finalizado" at bounding box center [1157, 553] width 236 height 39
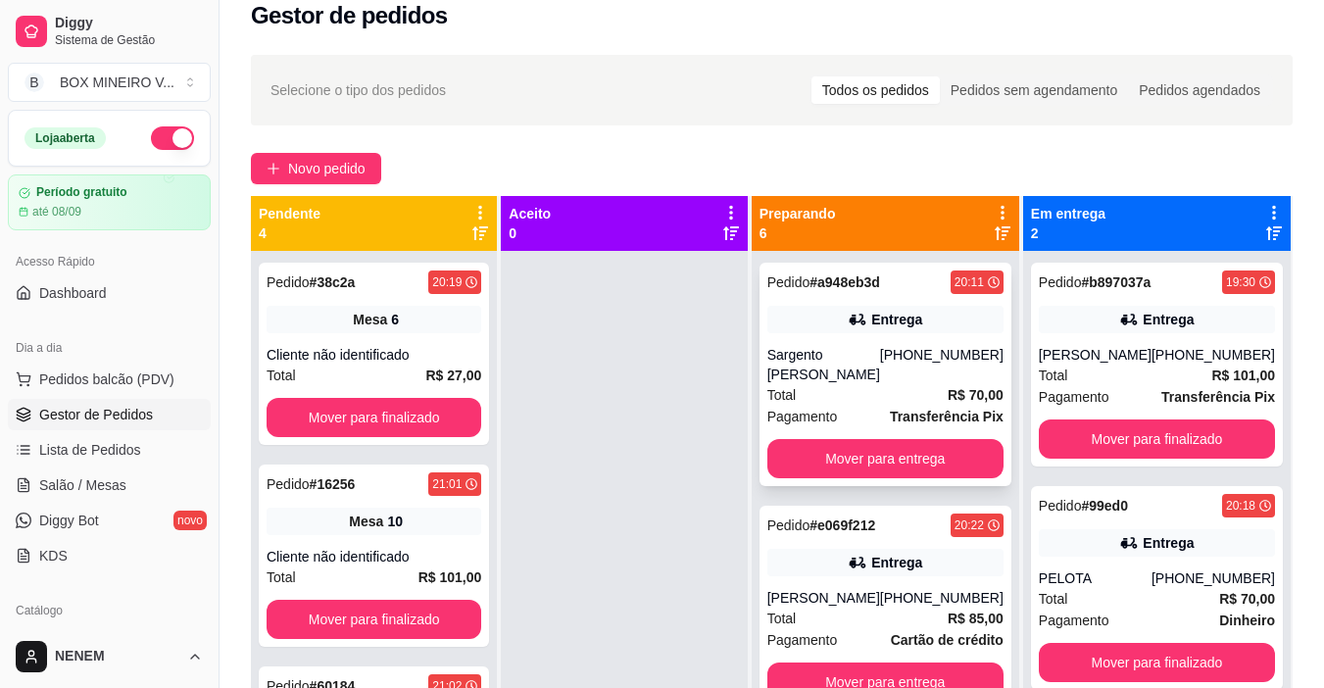
scroll to position [5, 0]
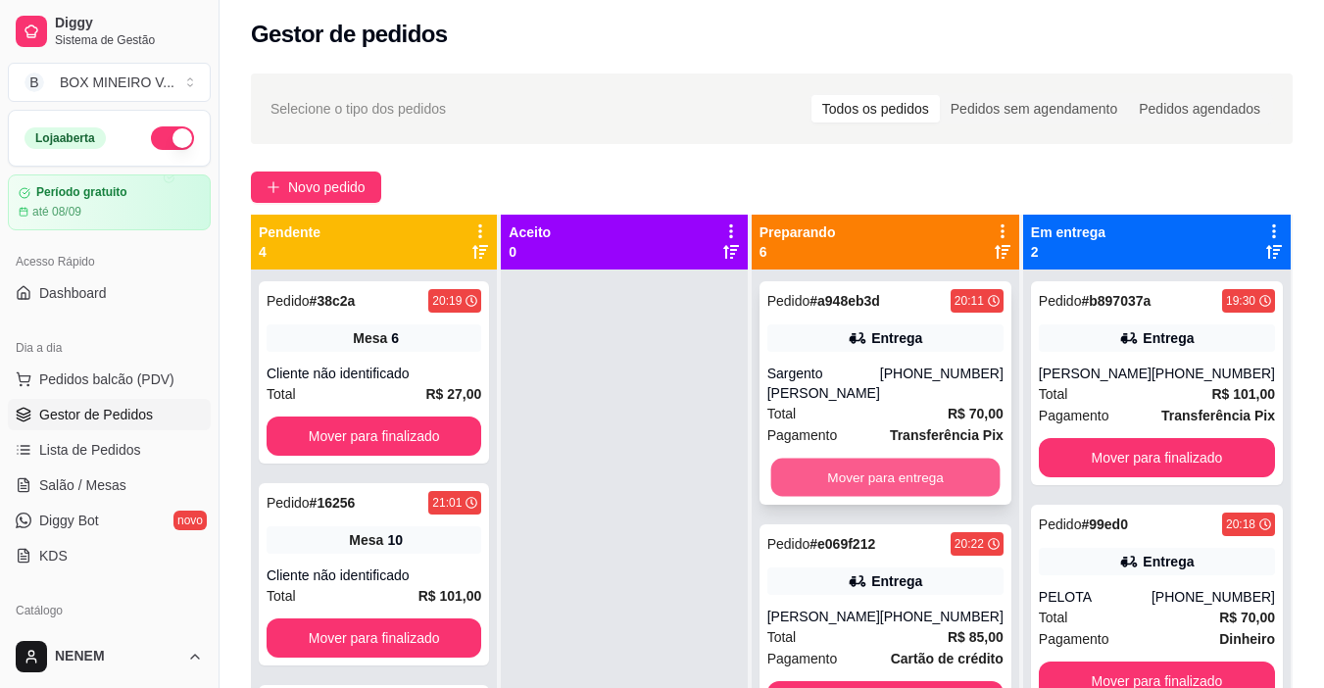
click at [899, 479] on button "Mover para entrega" at bounding box center [884, 478] width 229 height 38
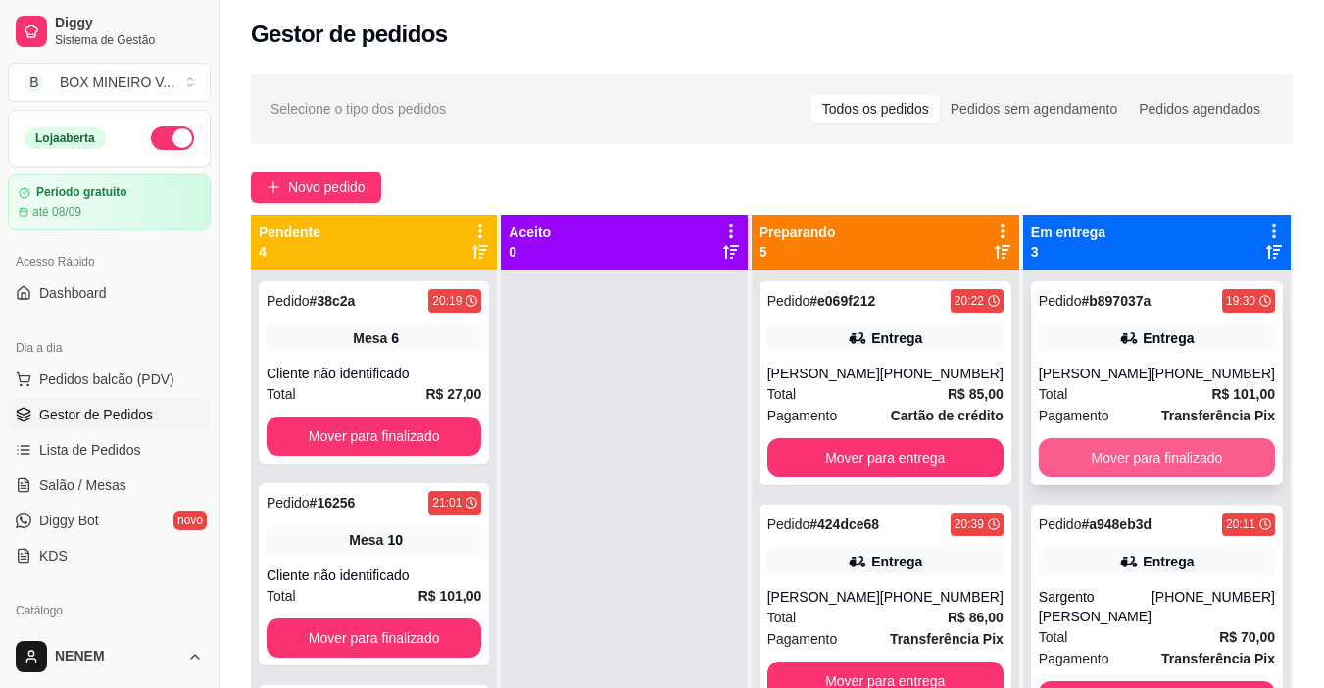
click at [1171, 447] on button "Mover para finalizado" at bounding box center [1157, 457] width 236 height 39
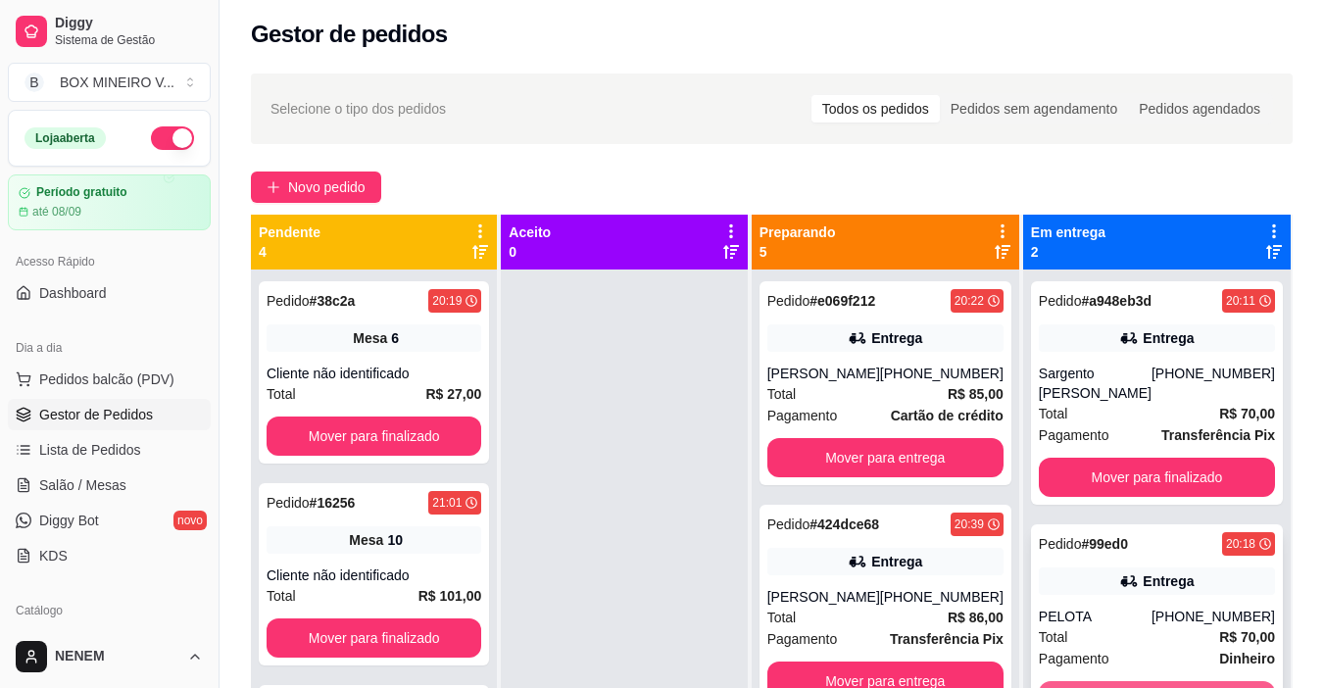
click at [1181, 672] on button "Mover para finalizado" at bounding box center [1157, 700] width 236 height 39
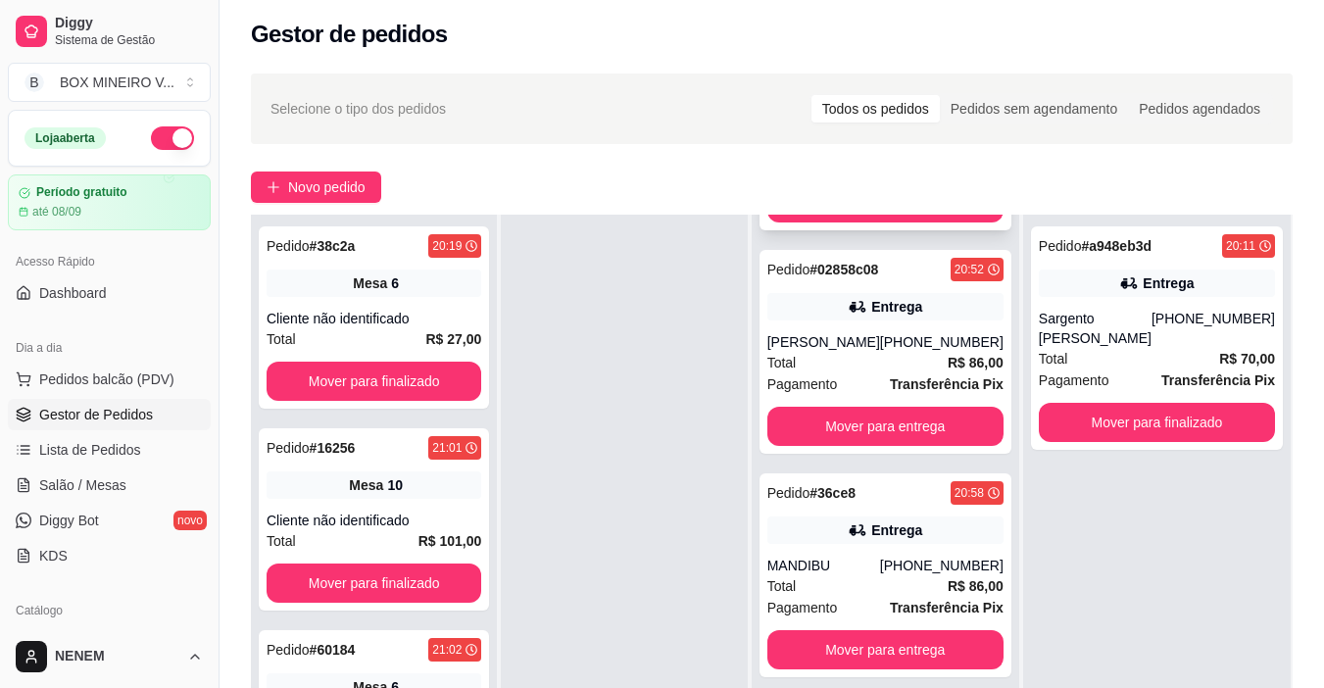
scroll to position [449, 0]
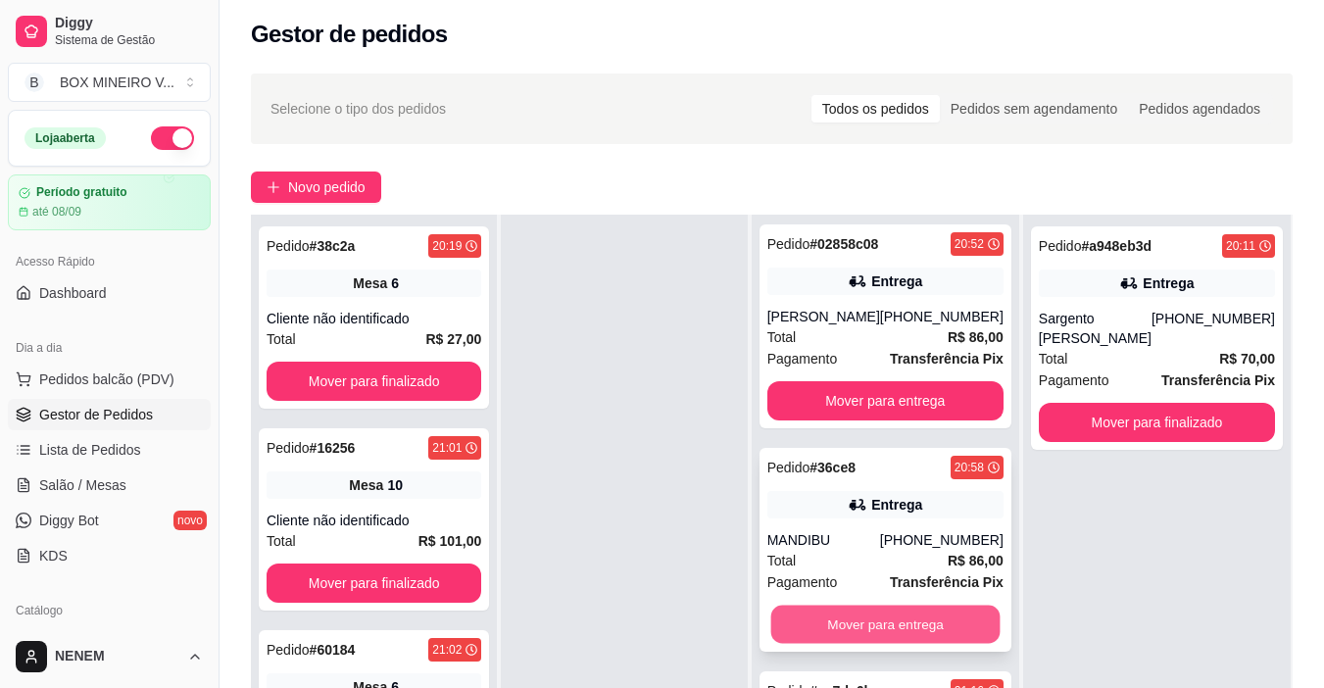
click at [974, 624] on button "Mover para entrega" at bounding box center [884, 624] width 229 height 38
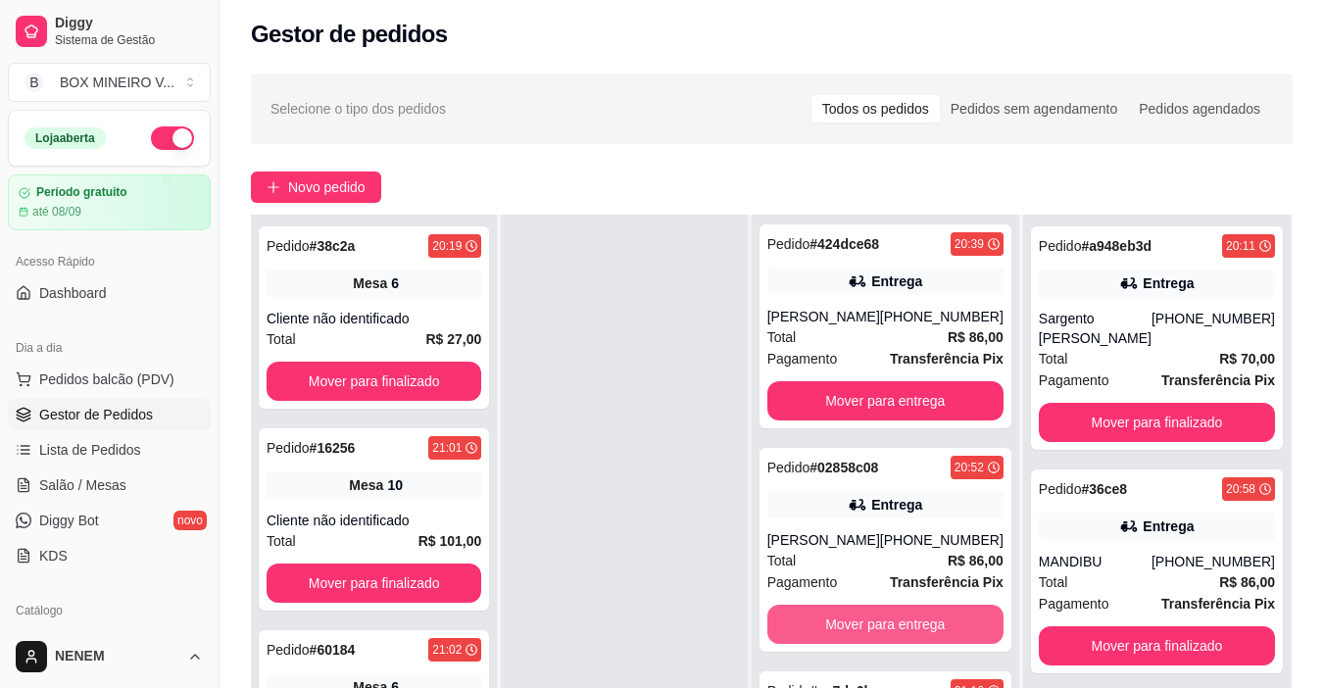
scroll to position [225, 0]
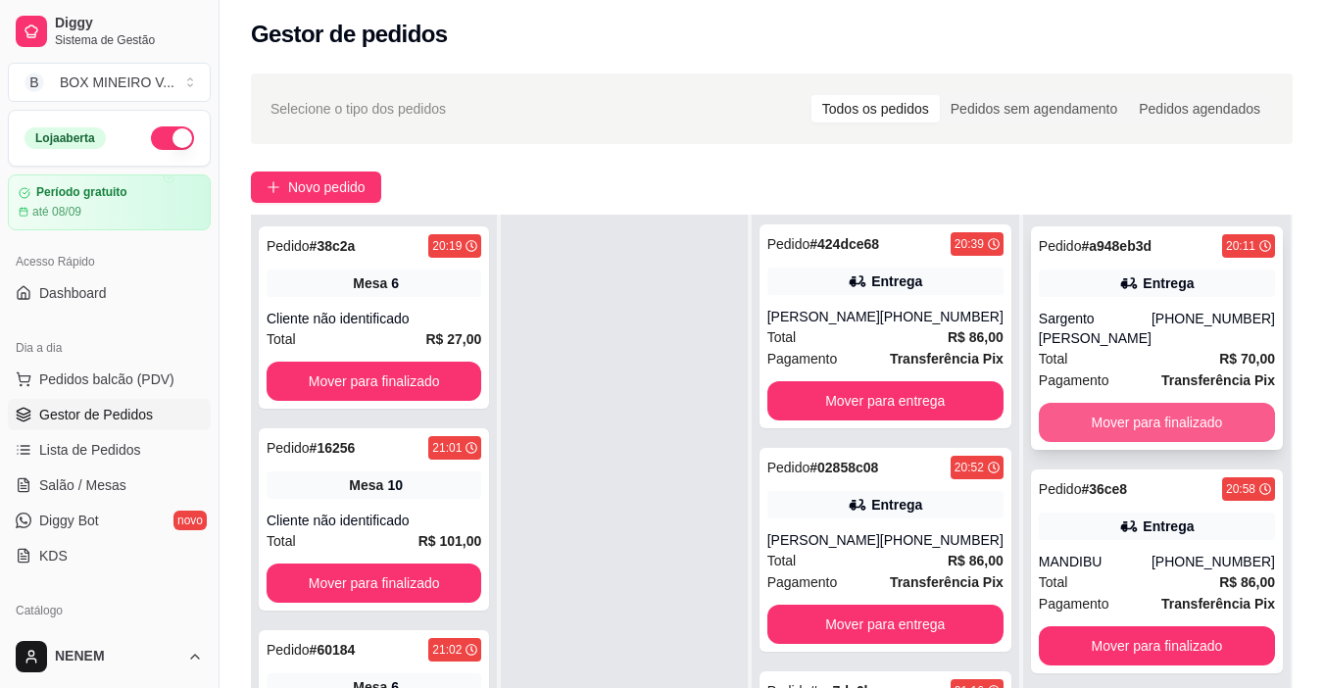
click at [1092, 403] on button "Mover para finalizado" at bounding box center [1157, 422] width 236 height 39
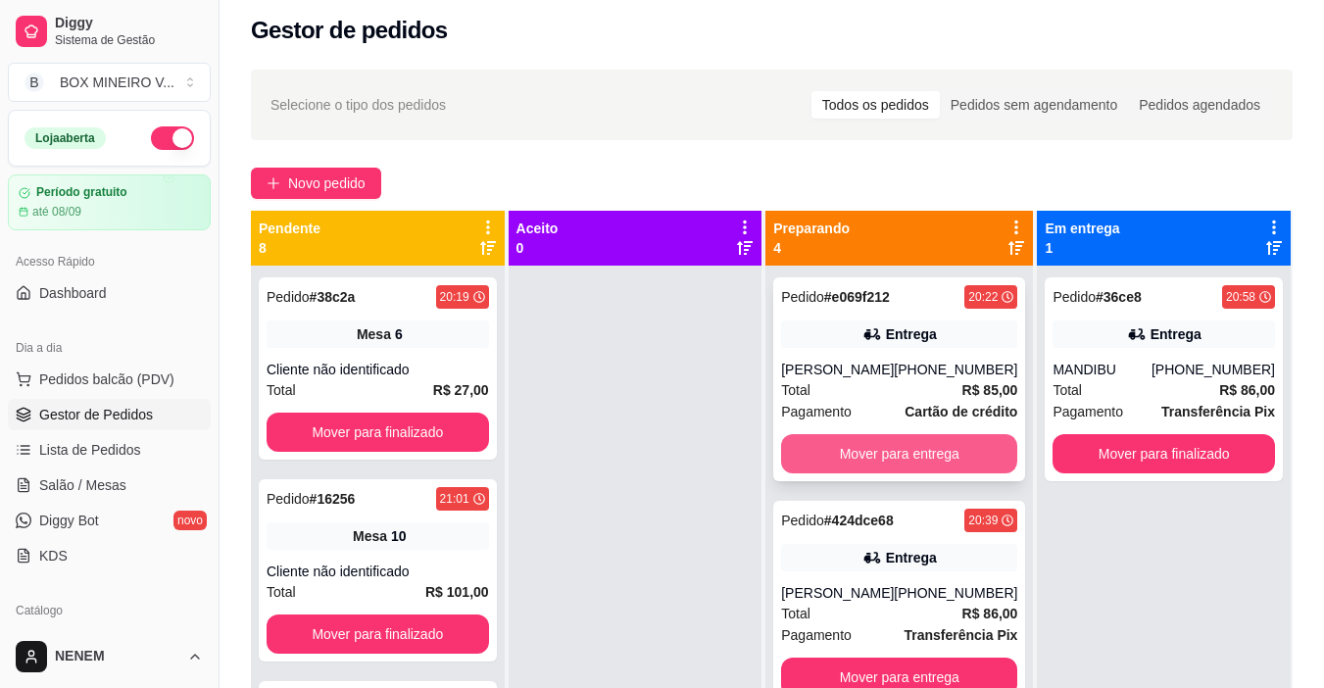
scroll to position [5, 0]
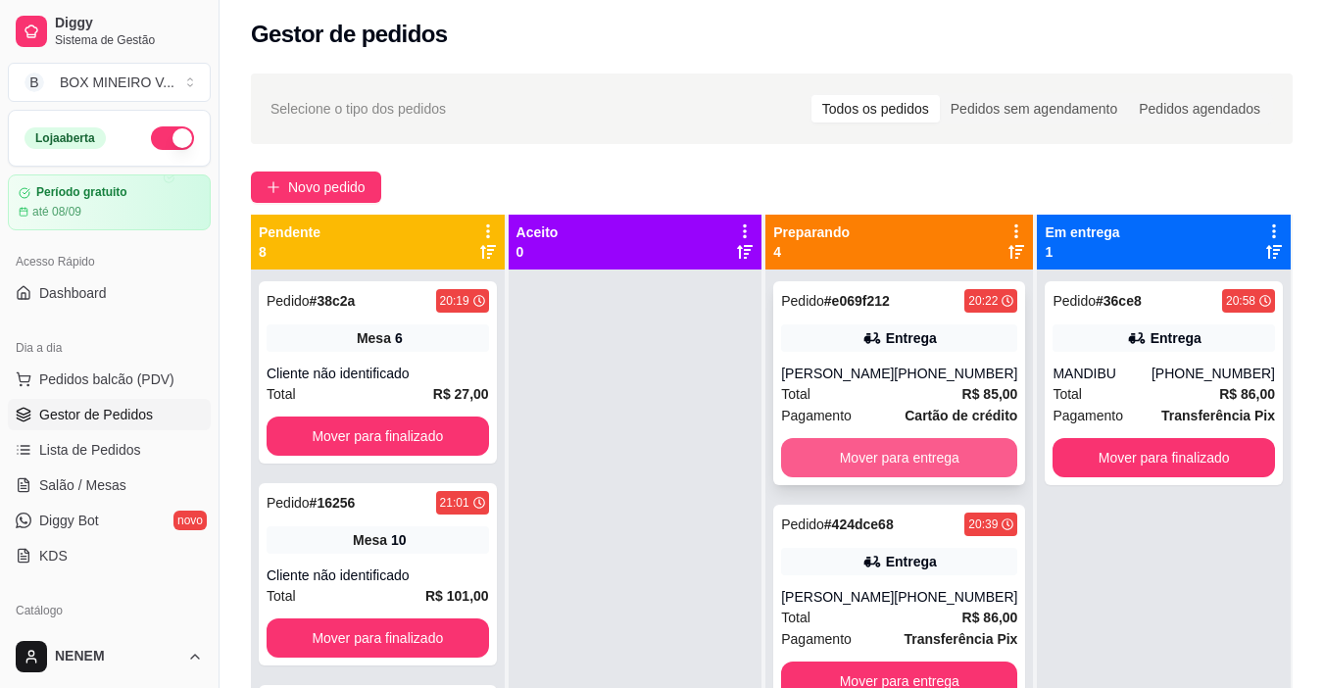
click at [908, 449] on button "Mover para entrega" at bounding box center [899, 457] width 236 height 39
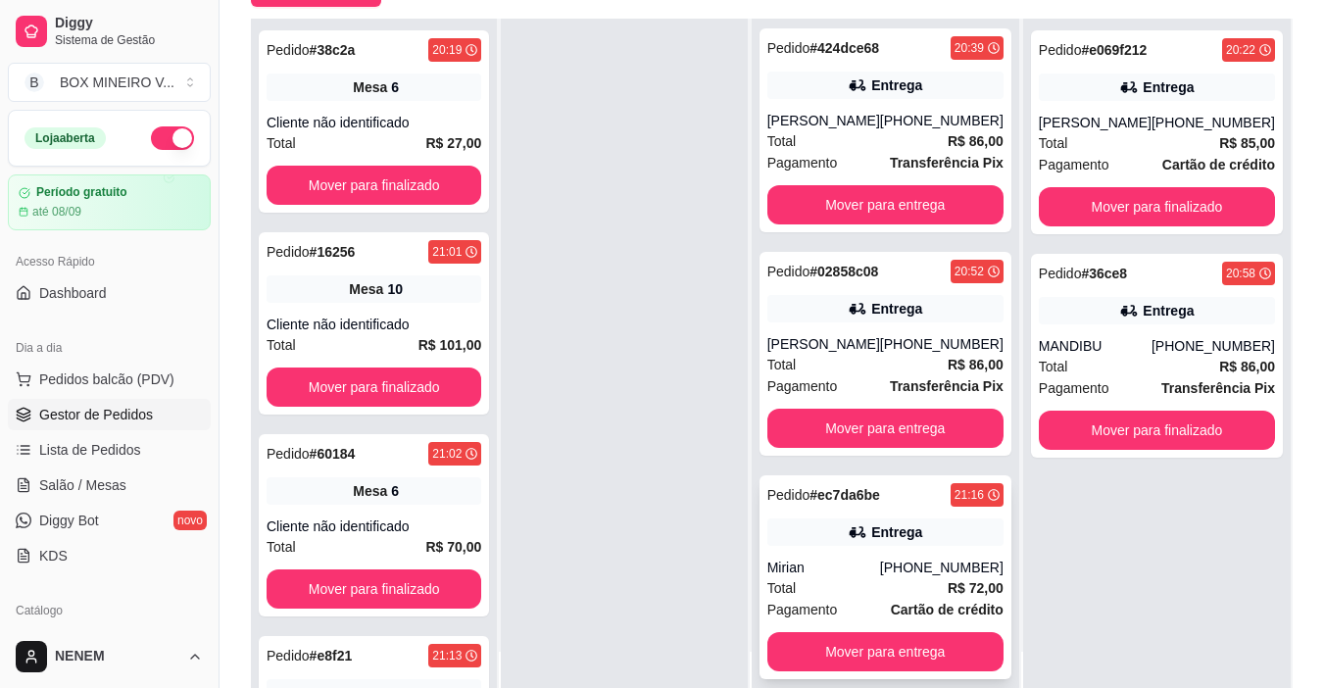
scroll to position [299, 0]
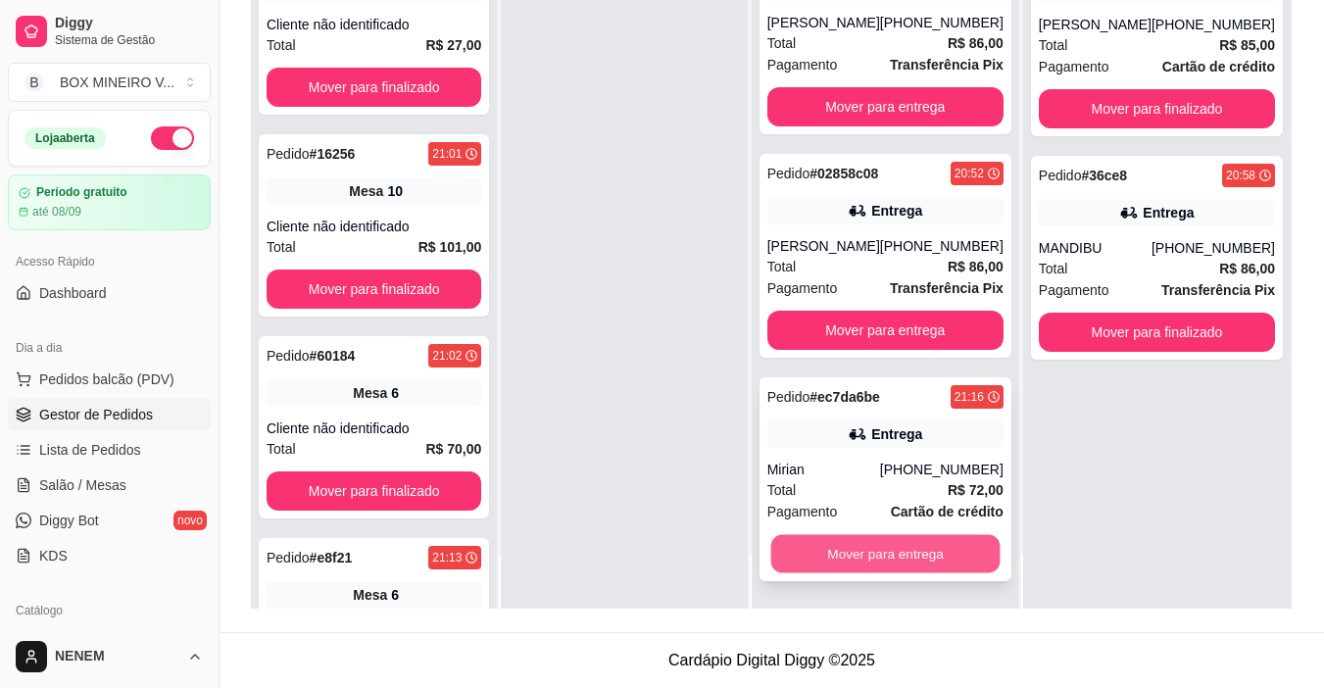
click at [886, 543] on button "Mover para entrega" at bounding box center [884, 554] width 229 height 38
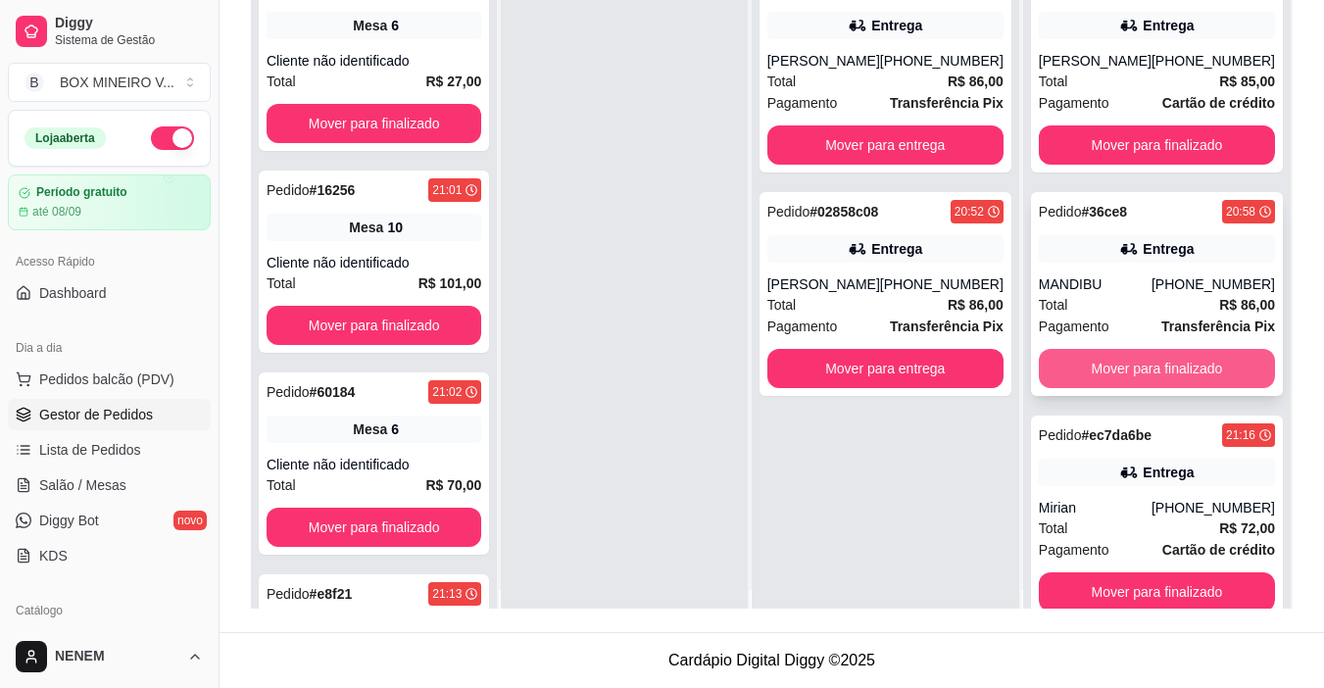
scroll to position [0, 0]
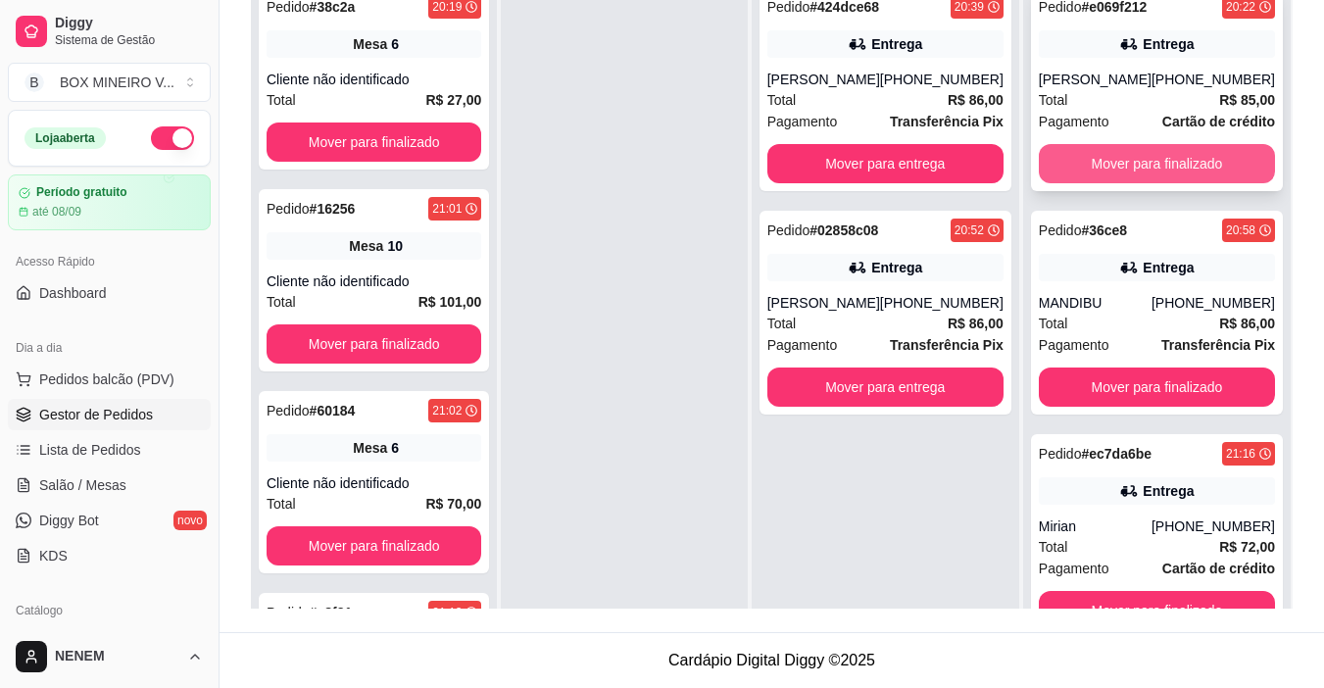
click at [1107, 173] on button "Mover para finalizado" at bounding box center [1157, 163] width 236 height 39
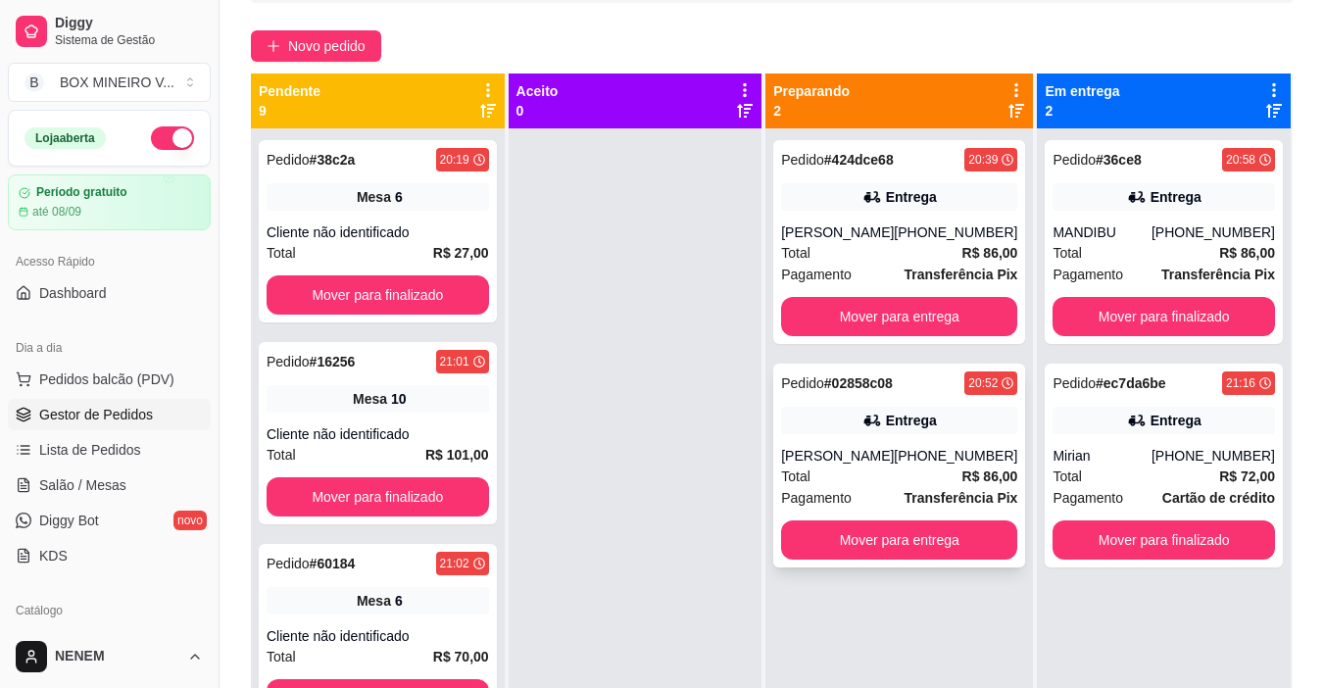
scroll to position [103, 0]
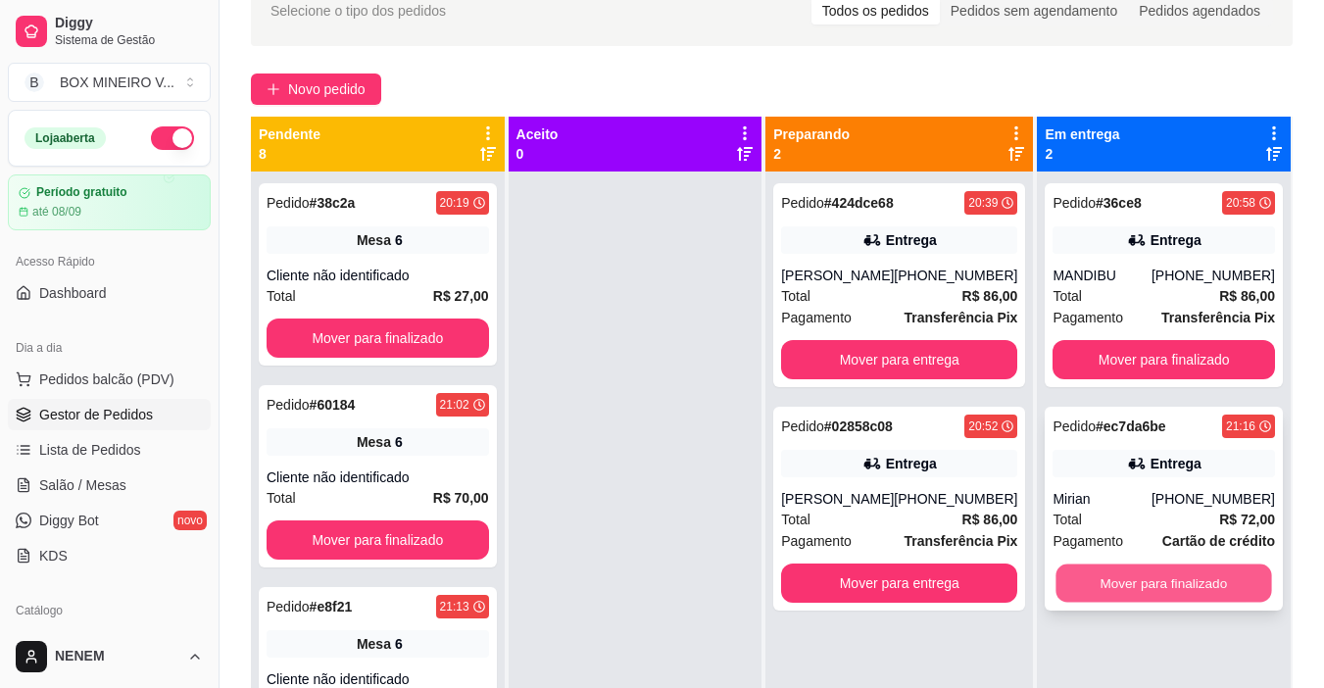
click at [1135, 568] on button "Mover para finalizado" at bounding box center [1164, 583] width 216 height 38
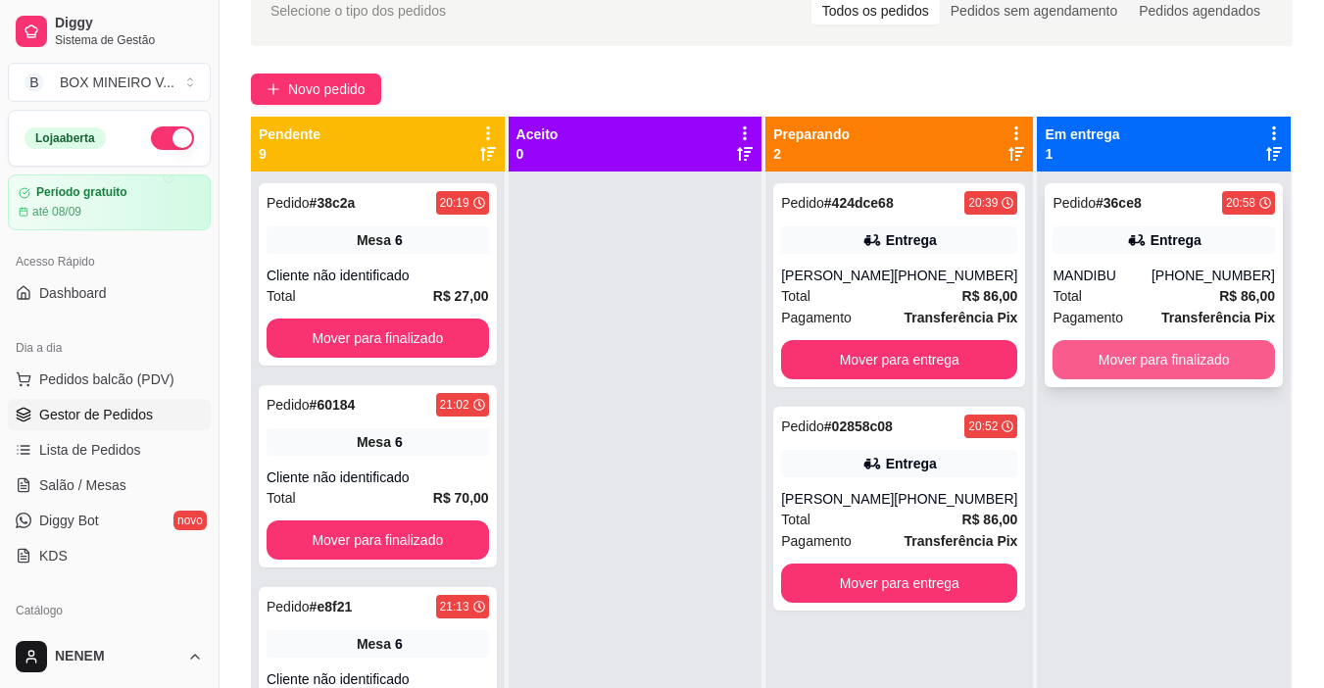
click at [1150, 360] on button "Mover para finalizado" at bounding box center [1163, 359] width 222 height 39
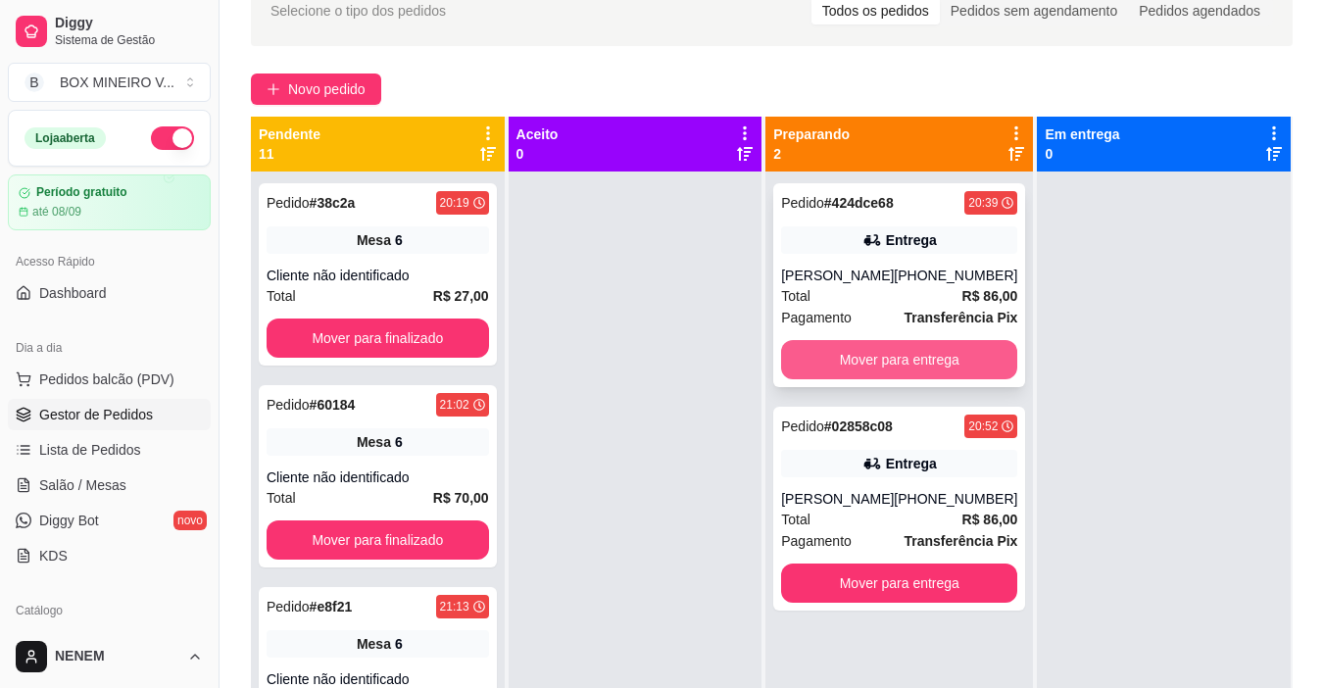
click at [962, 370] on button "Mover para entrega" at bounding box center [899, 359] width 236 height 39
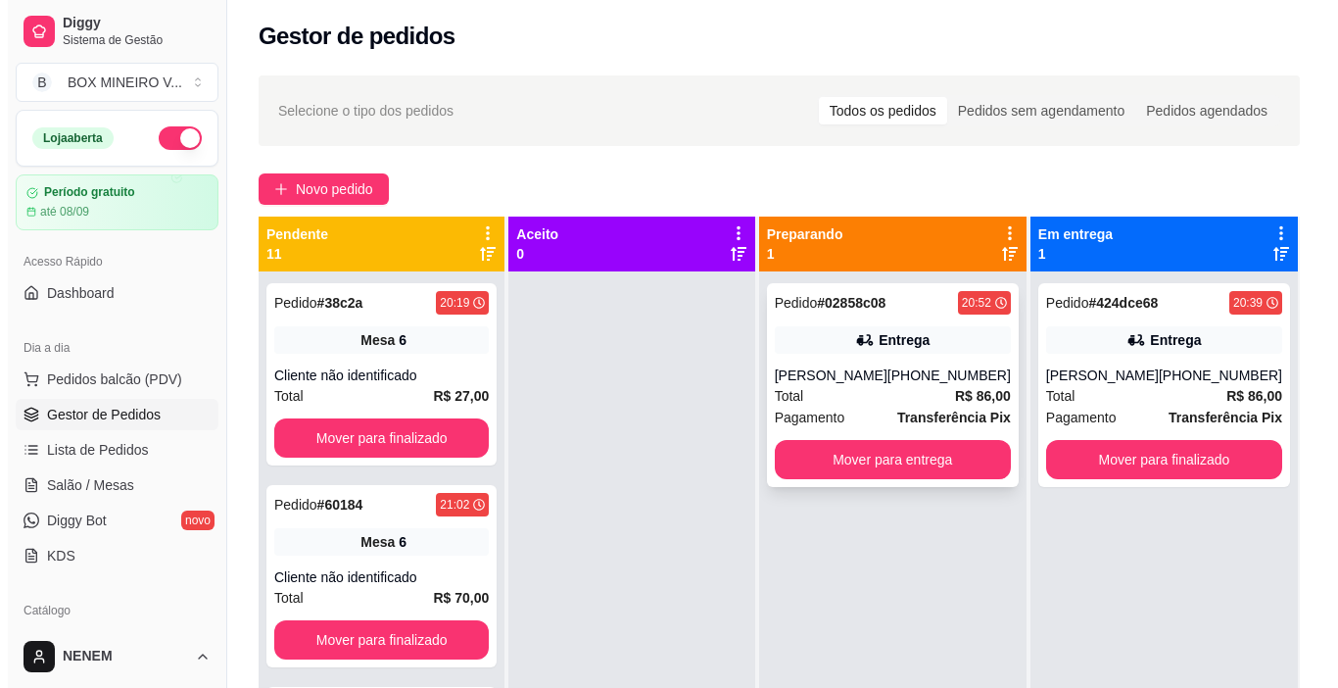
scroll to position [0, 0]
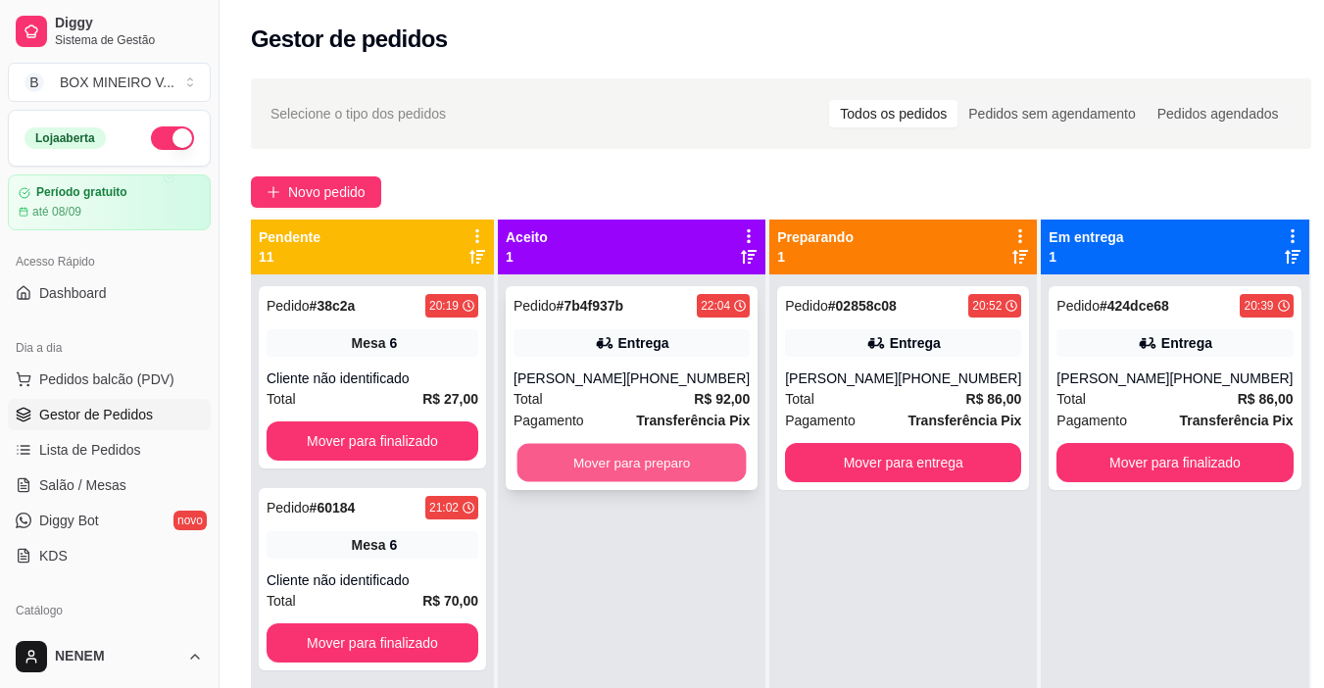
click at [548, 459] on button "Mover para preparo" at bounding box center [631, 463] width 229 height 38
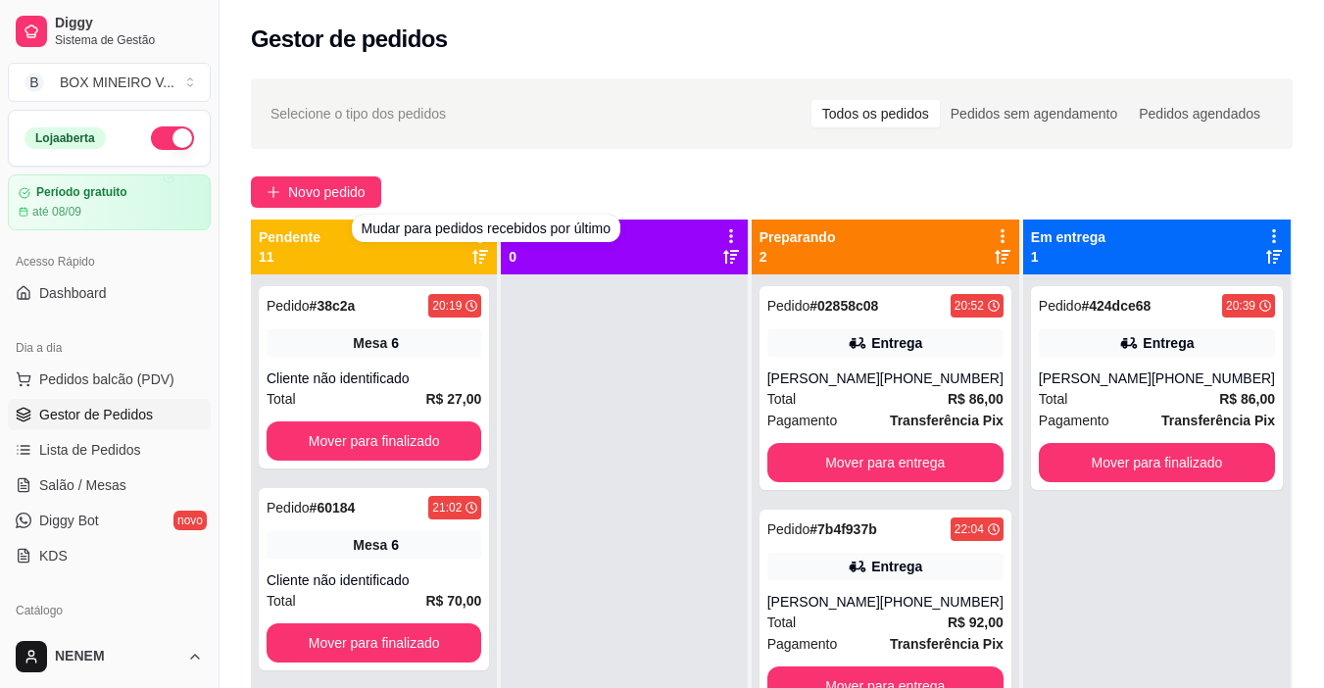
click at [354, 175] on div "Selecione o tipo dos pedidos Todos os pedidos Pedidos sem agendamento Pedidos a…" at bounding box center [771, 499] width 1104 height 864
click at [354, 181] on span "Novo pedido" at bounding box center [326, 192] width 77 height 22
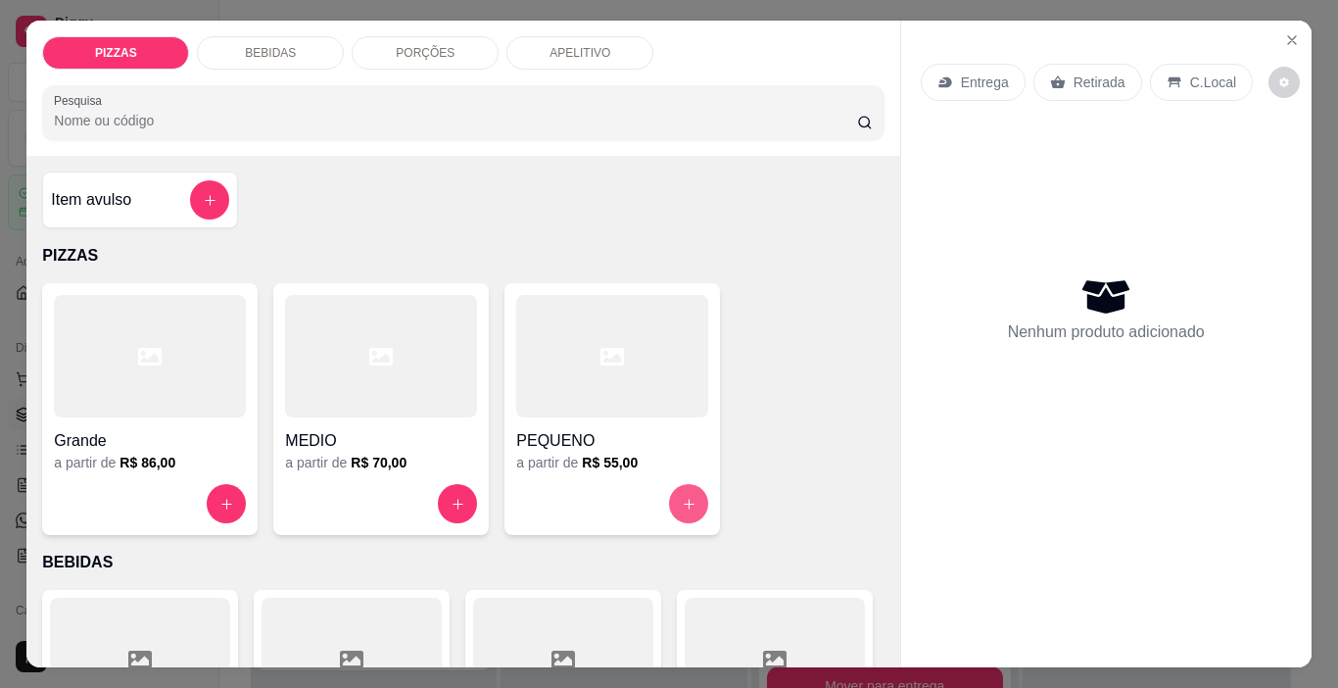
click at [677, 505] on button "increase-product-quantity" at bounding box center [688, 503] width 39 height 39
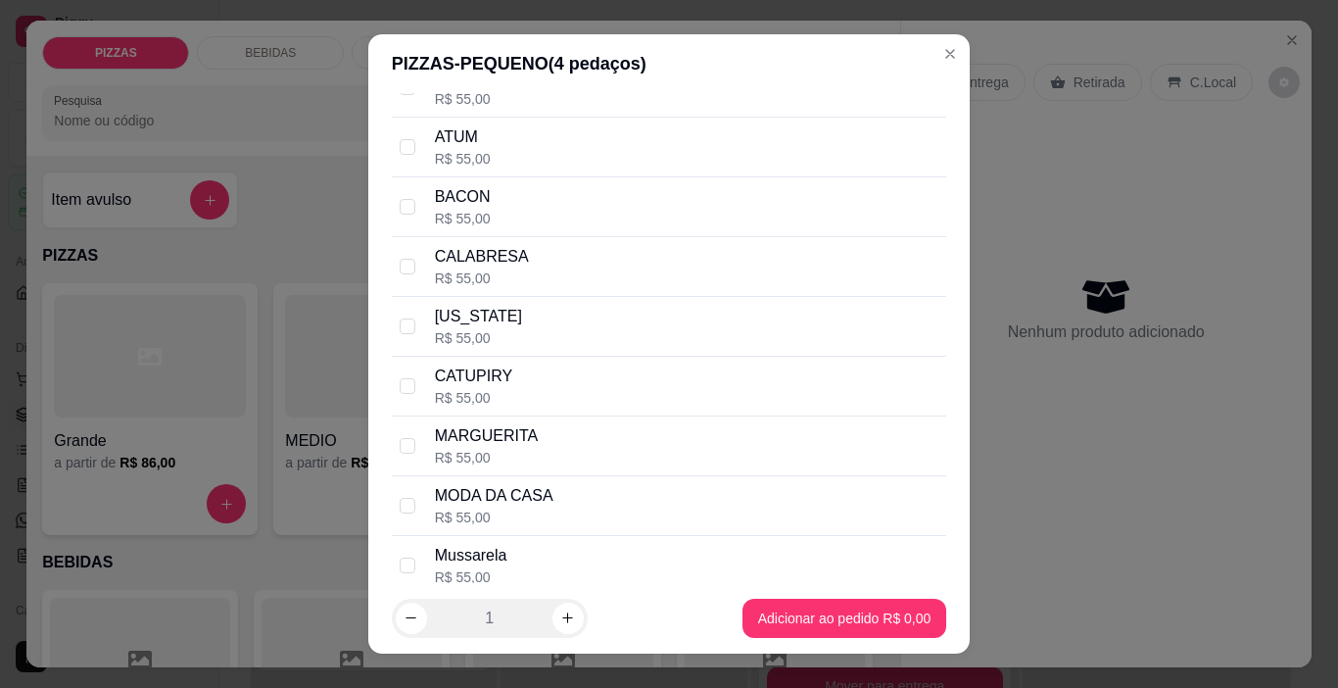
scroll to position [294, 0]
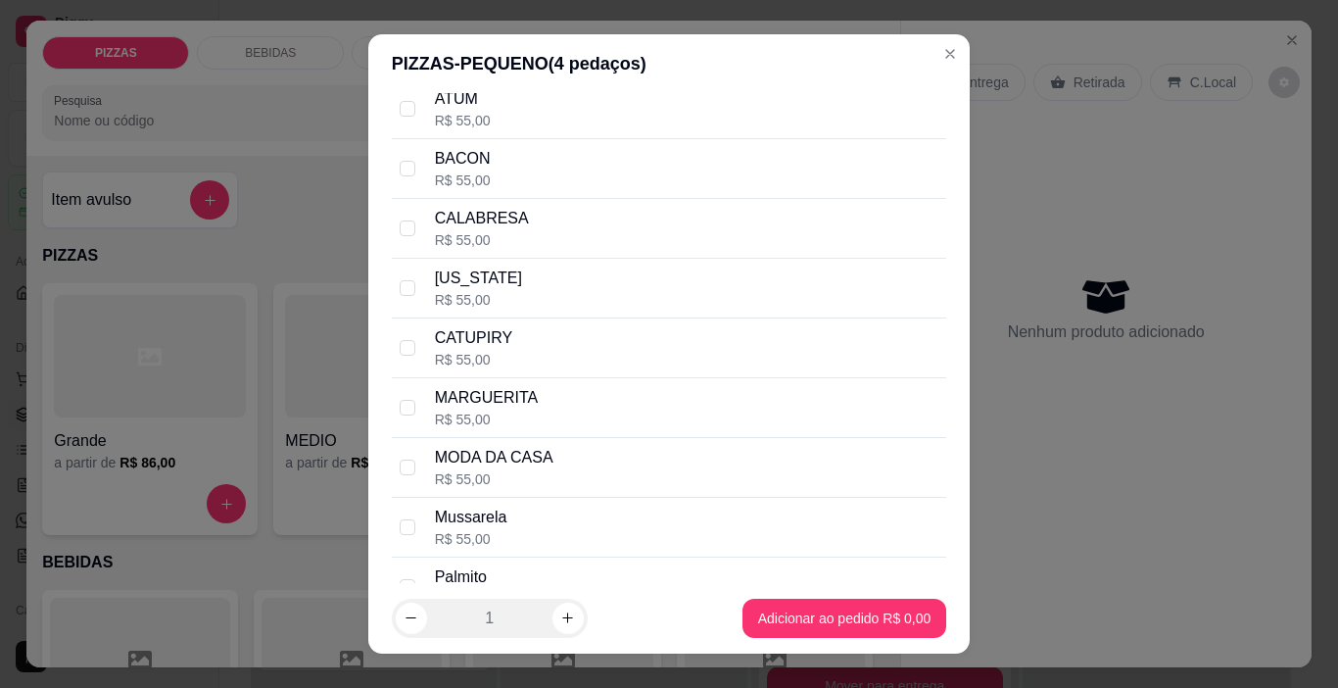
drag, startPoint x: 403, startPoint y: 459, endPoint x: 464, endPoint y: 467, distance: 62.4
click at [403, 458] on label at bounding box center [408, 468] width 16 height 22
click at [403, 459] on input "checkbox" at bounding box center [408, 467] width 16 height 16
checkbox input "false"
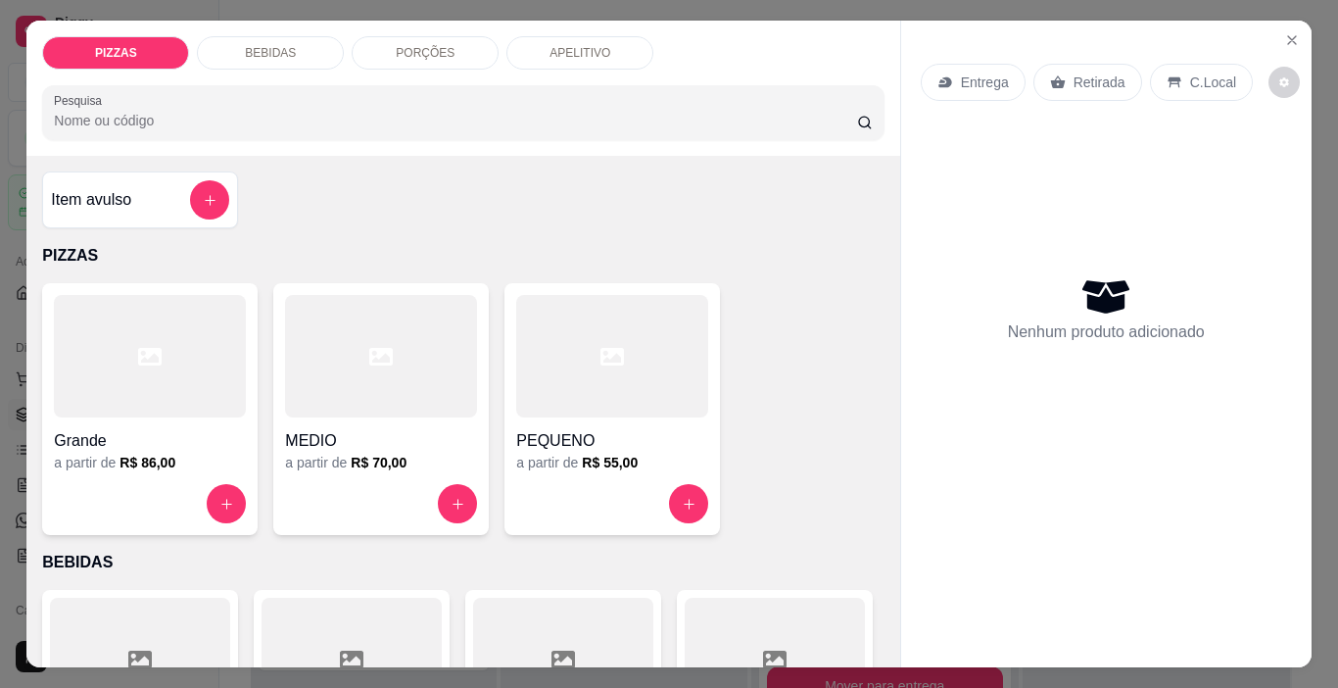
click at [967, 85] on div "Entrega" at bounding box center [973, 82] width 105 height 37
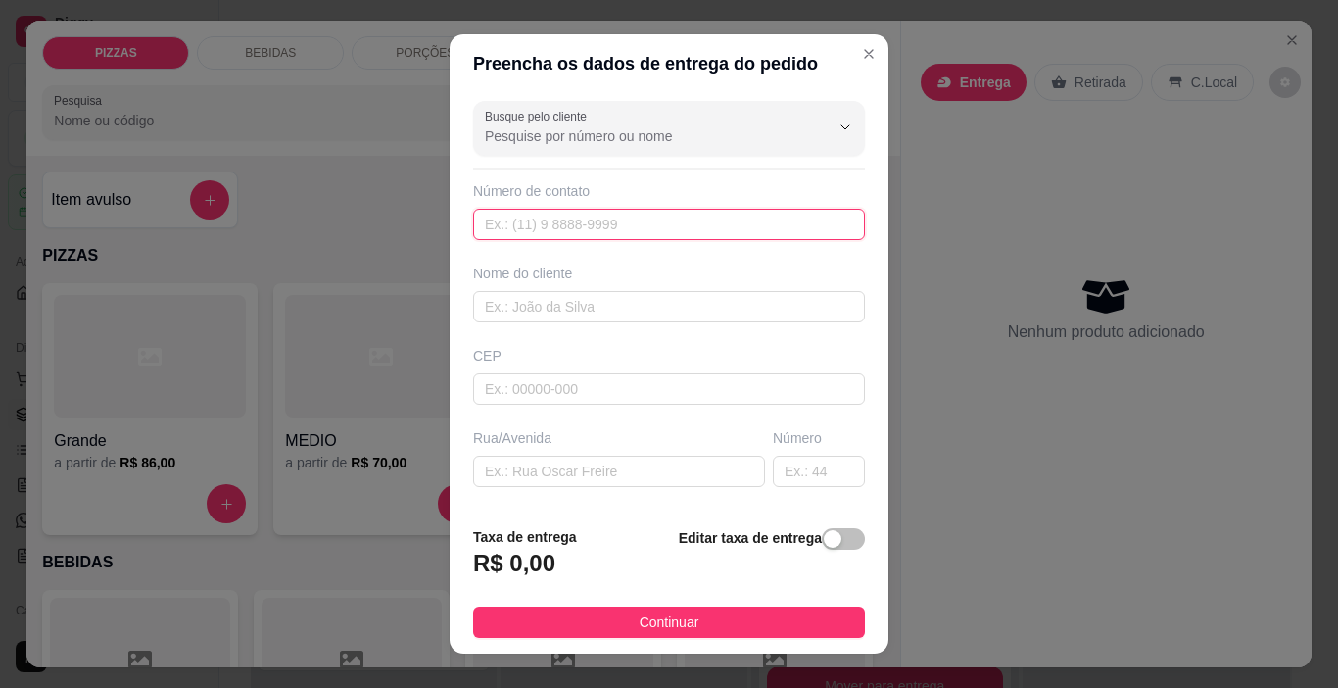
click at [627, 231] on input "text" at bounding box center [669, 224] width 392 height 31
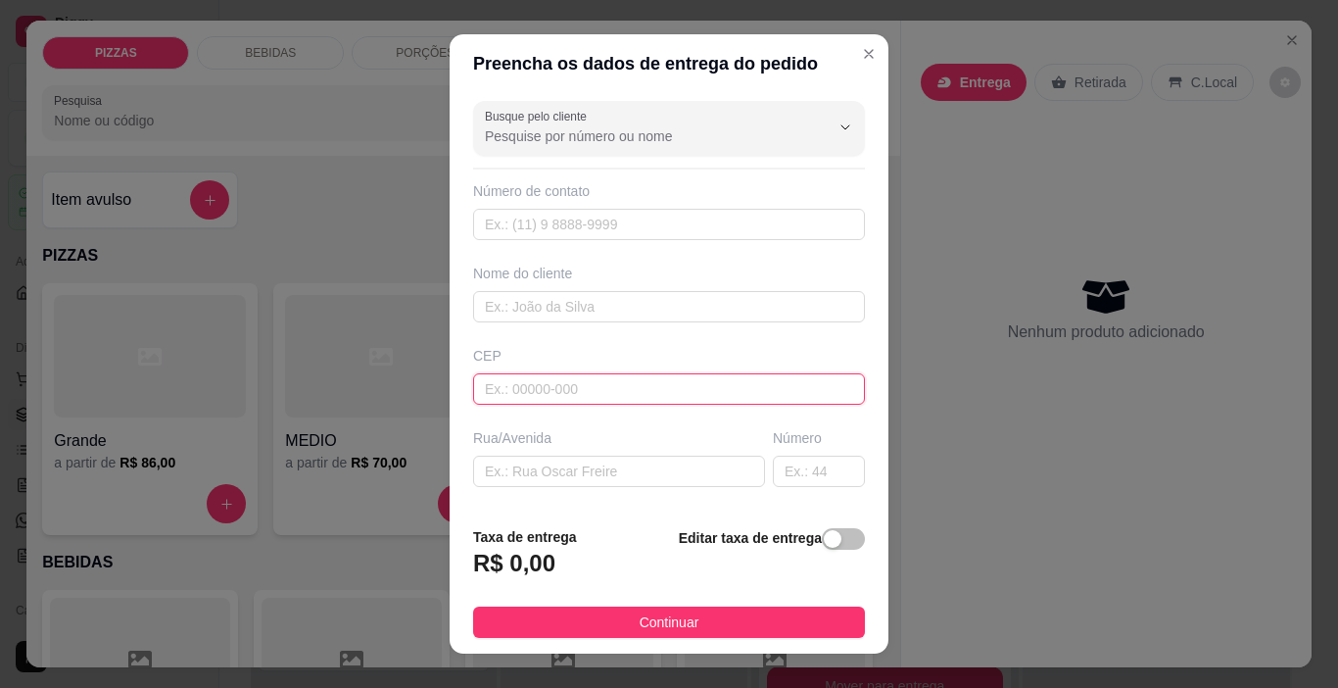
click at [676, 384] on input "text" at bounding box center [669, 388] width 392 height 31
click at [650, 454] on div "Rua/Avenida" at bounding box center [619, 457] width 300 height 59
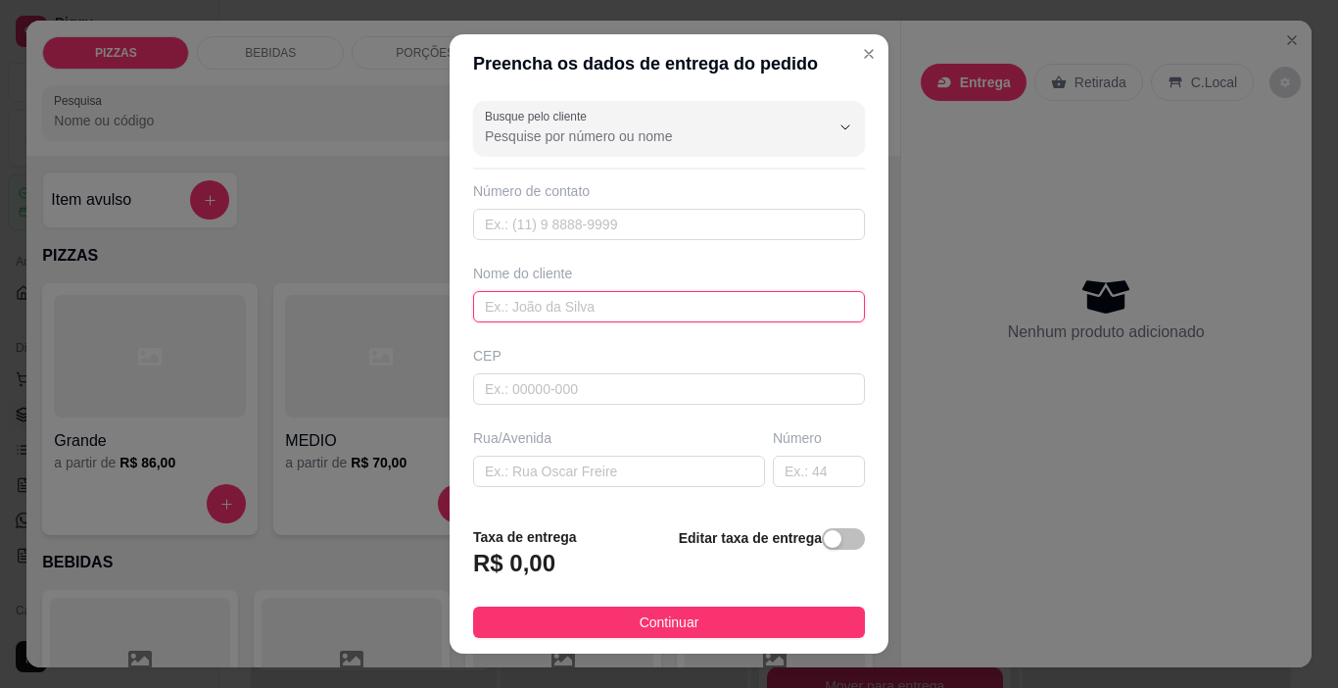
click at [603, 313] on input "text" at bounding box center [669, 306] width 392 height 31
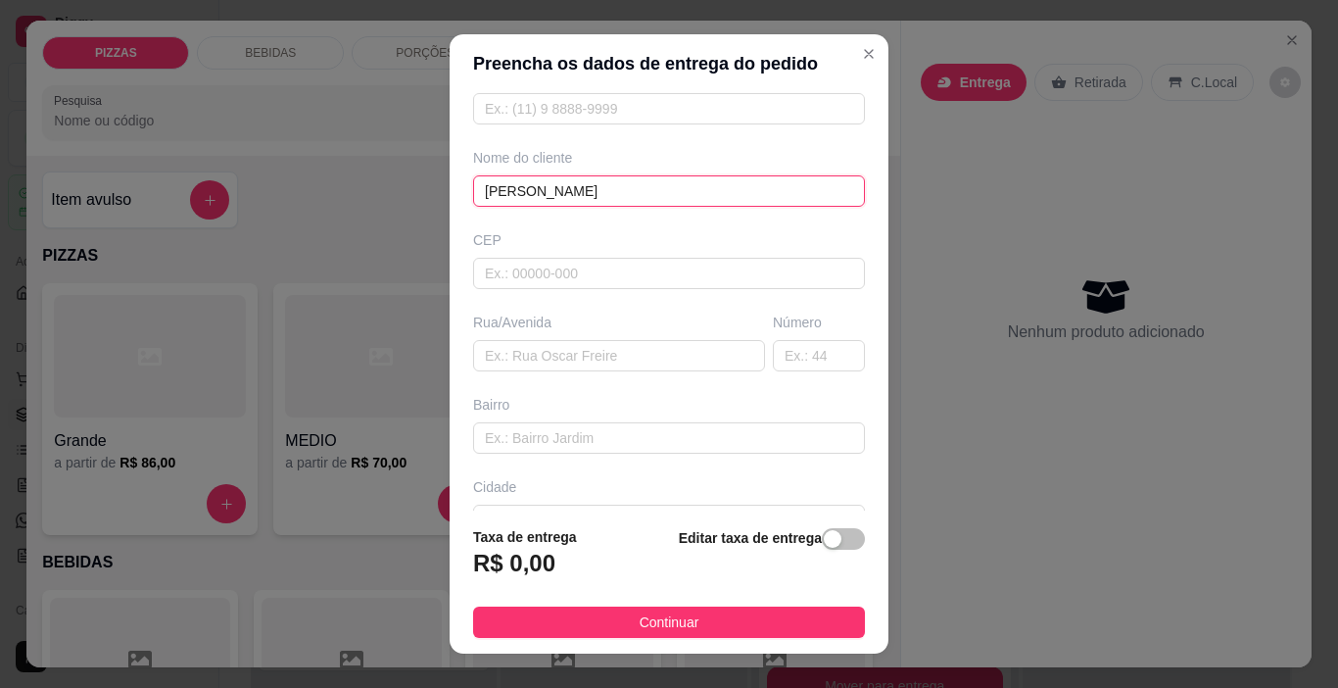
scroll to position [243, 0]
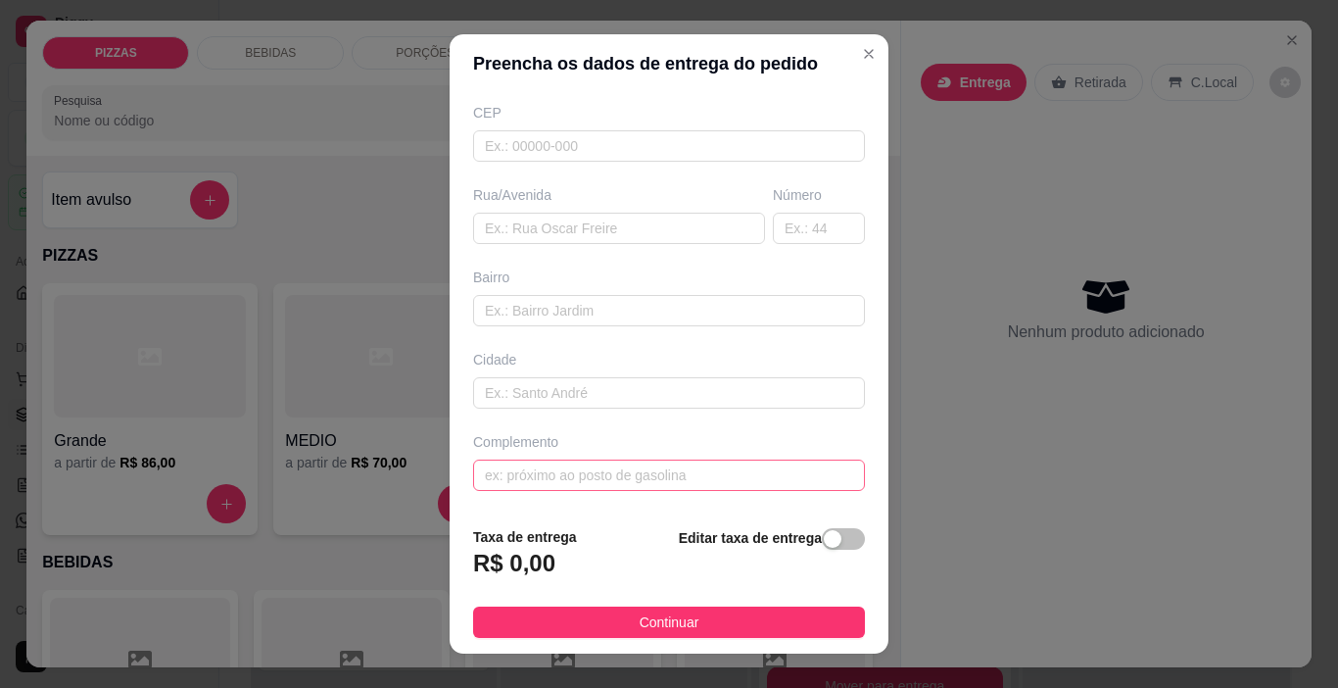
type input "[PERSON_NAME]"
click at [621, 489] on input "text" at bounding box center [669, 474] width 392 height 31
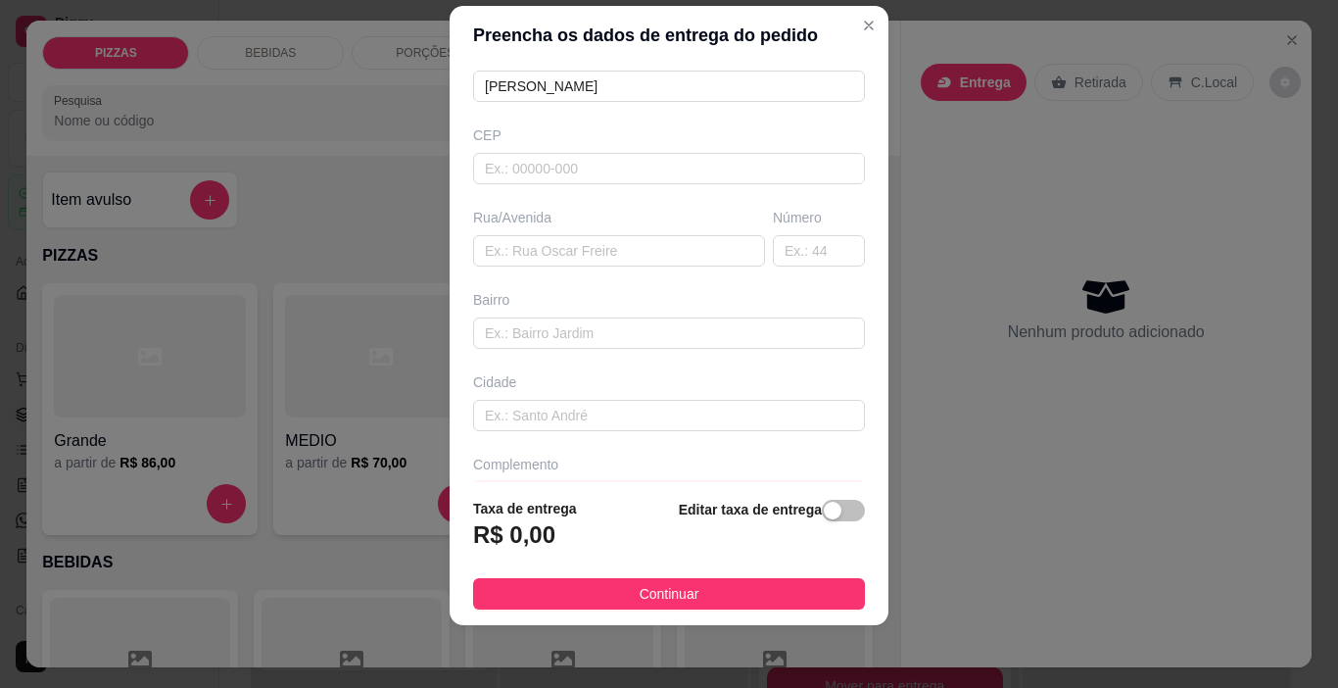
scroll to position [196, 0]
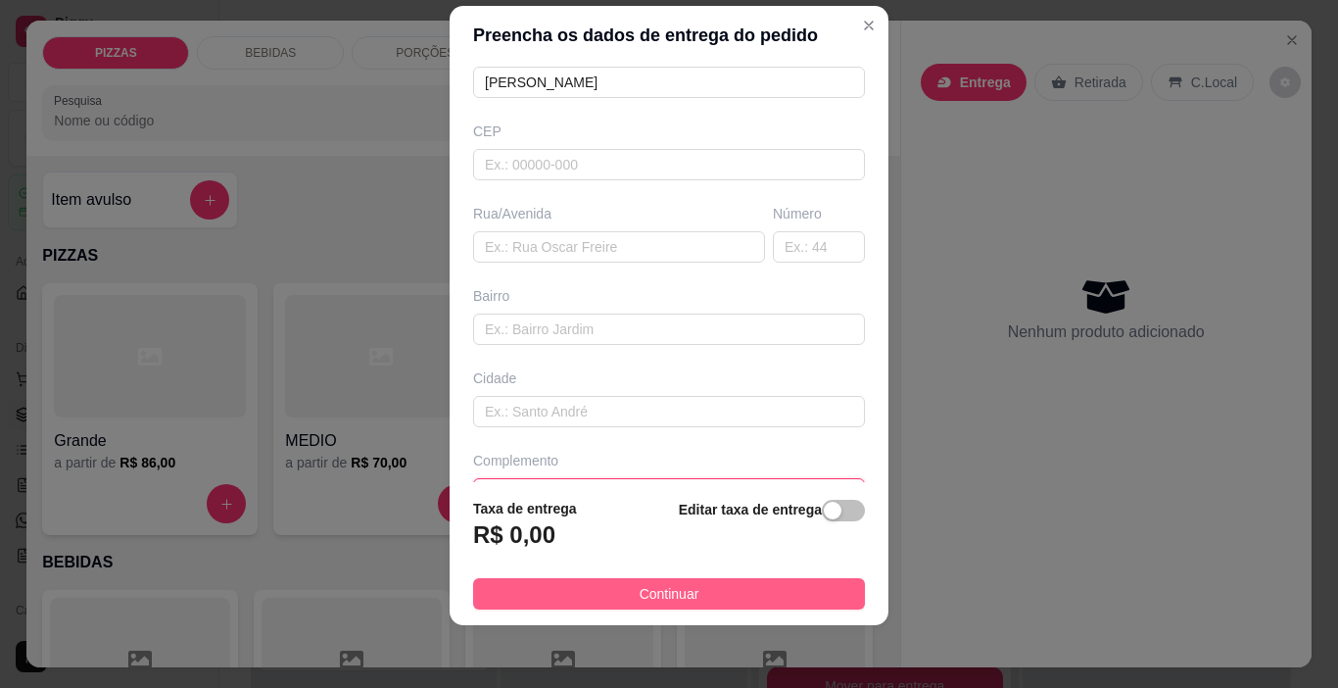
type input "CASA"
click at [653, 591] on span "Continuar" at bounding box center [670, 594] width 60 height 22
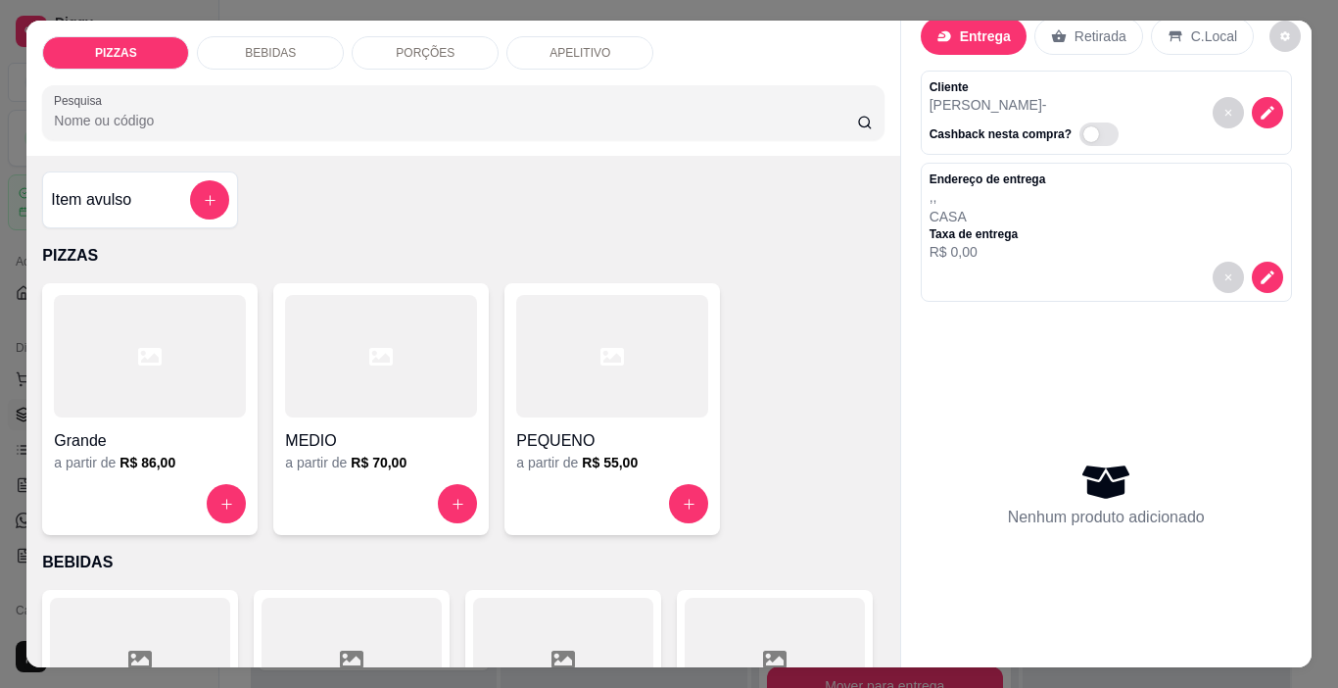
scroll to position [0, 0]
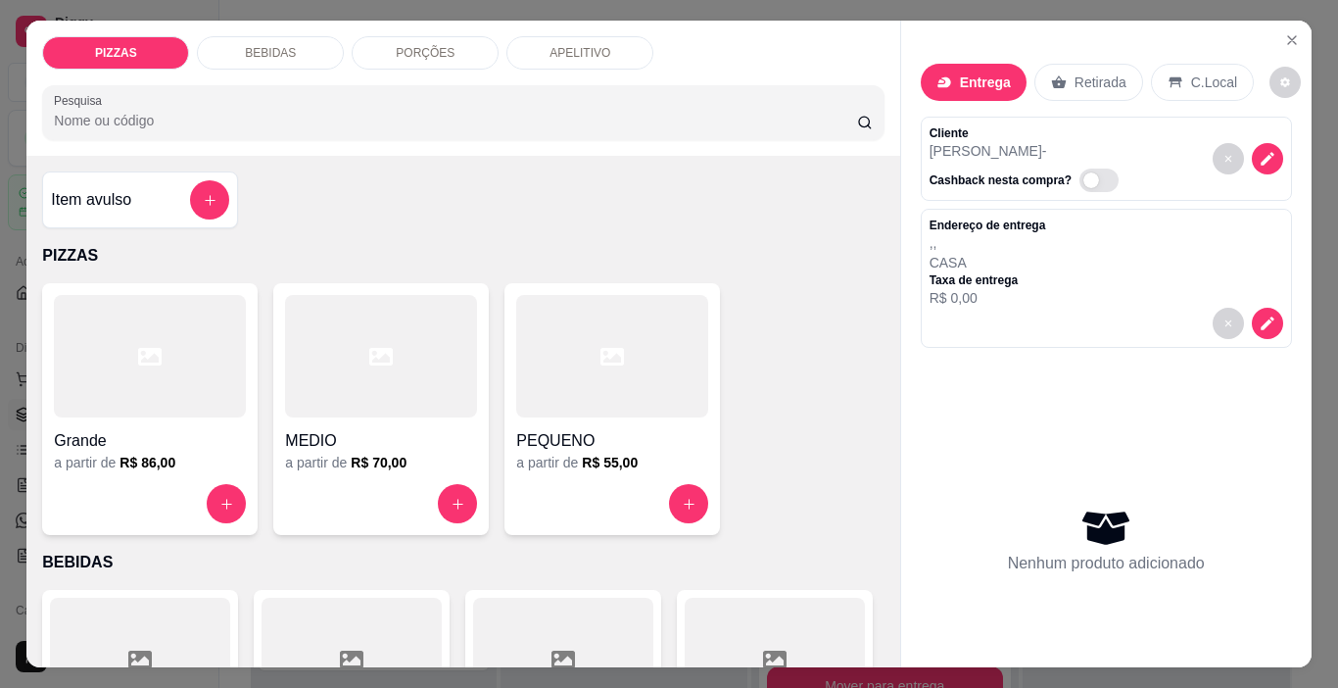
click at [960, 79] on p "Entrega" at bounding box center [985, 83] width 51 height 20
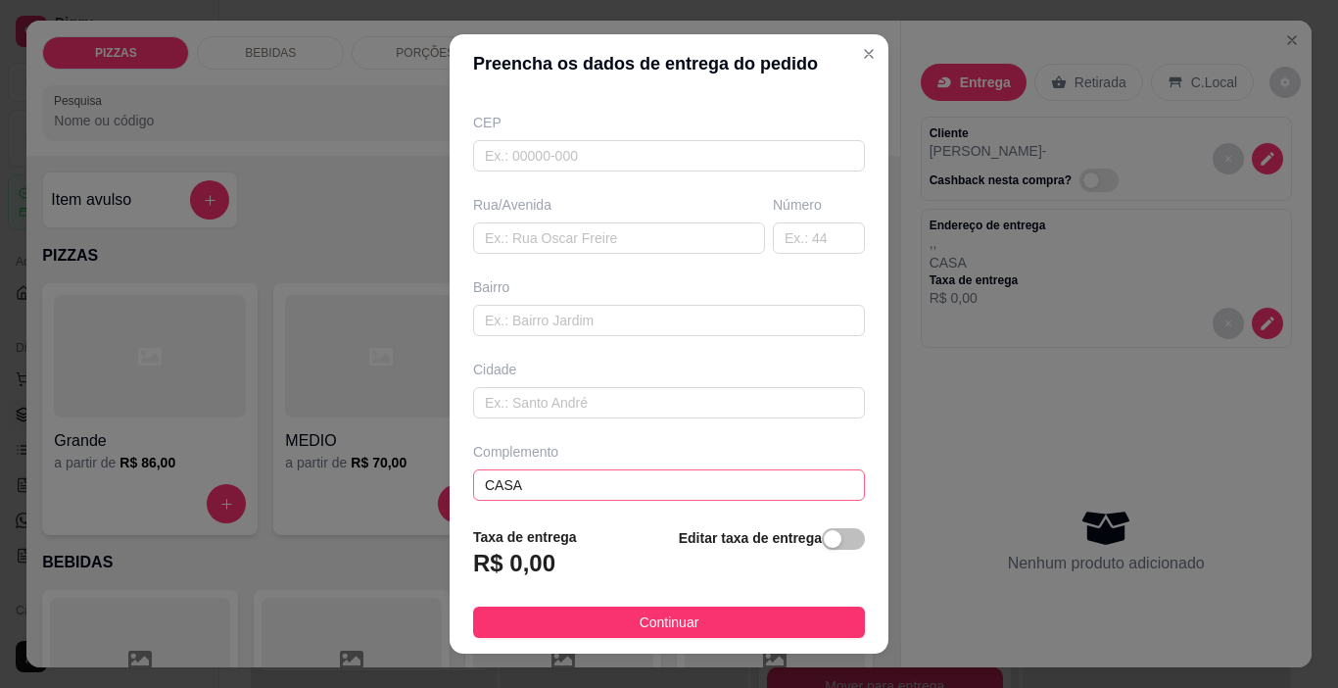
scroll to position [243, 0]
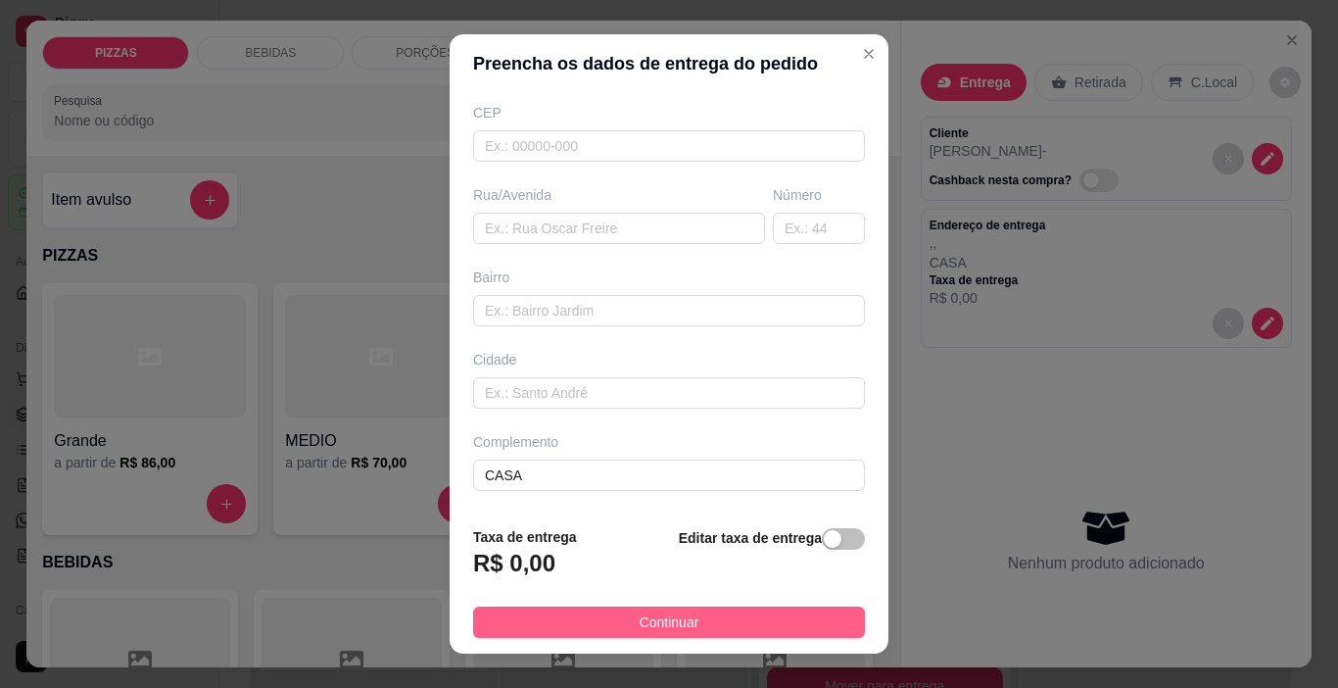
click at [674, 618] on span "Continuar" at bounding box center [670, 622] width 60 height 22
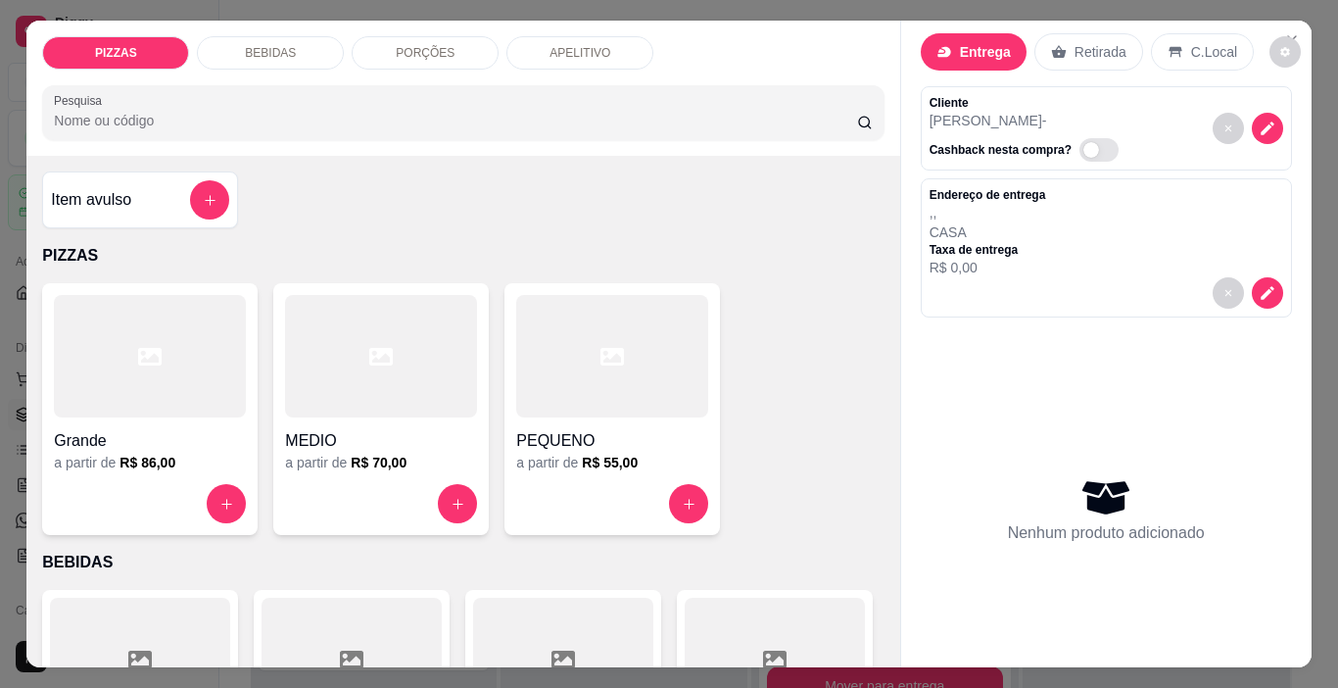
scroll to position [0, 0]
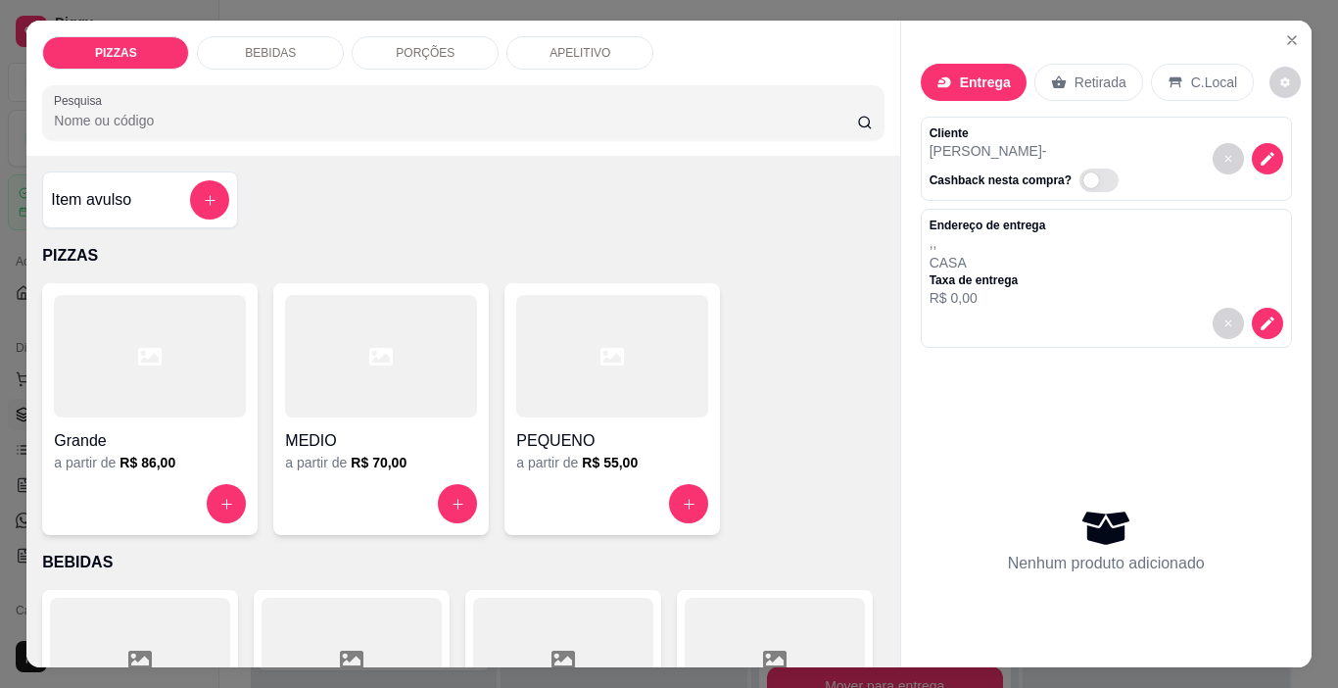
click at [993, 78] on p "Entrega" at bounding box center [985, 83] width 51 height 20
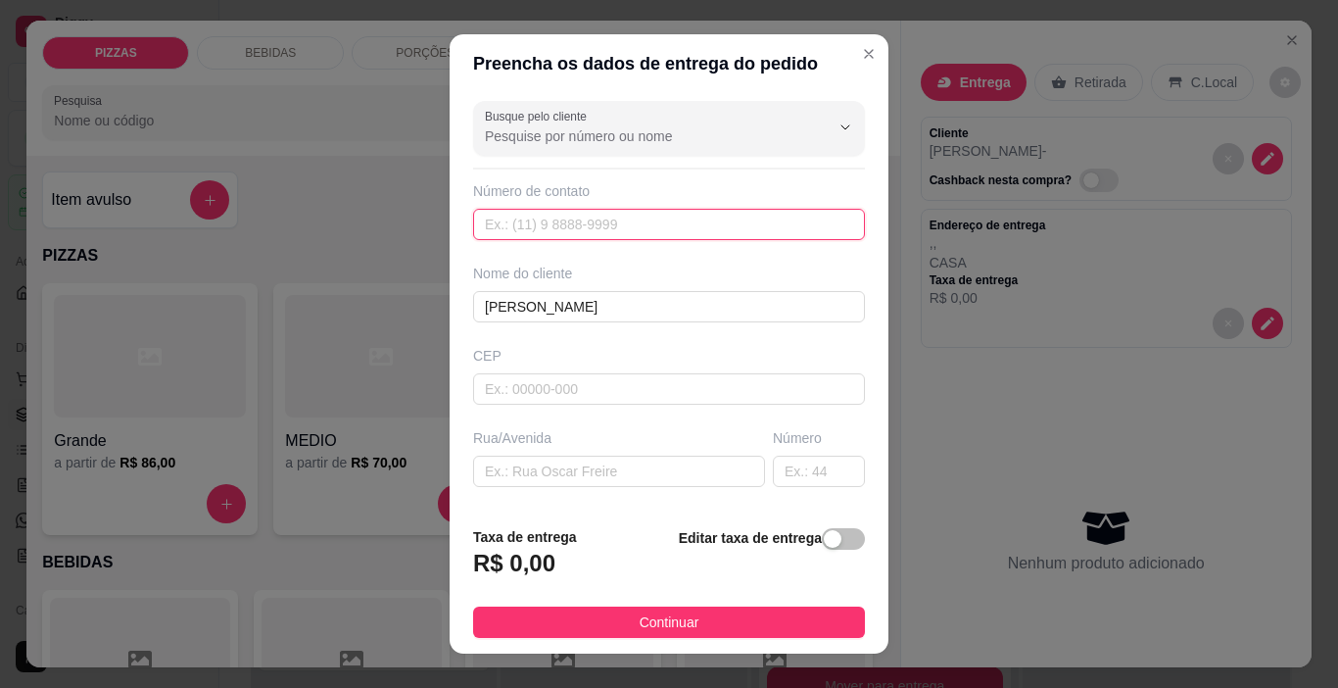
click at [707, 226] on input "text" at bounding box center [669, 224] width 392 height 31
type input "00"
drag, startPoint x: 810, startPoint y: 505, endPoint x: 800, endPoint y: 470, distance: 35.7
click at [809, 504] on div "Busque pelo cliente Número de contato 00 Nome do cliente [PERSON_NAME]/[GEOGRAP…" at bounding box center [669, 301] width 439 height 417
click at [799, 463] on input "text" at bounding box center [819, 471] width 92 height 31
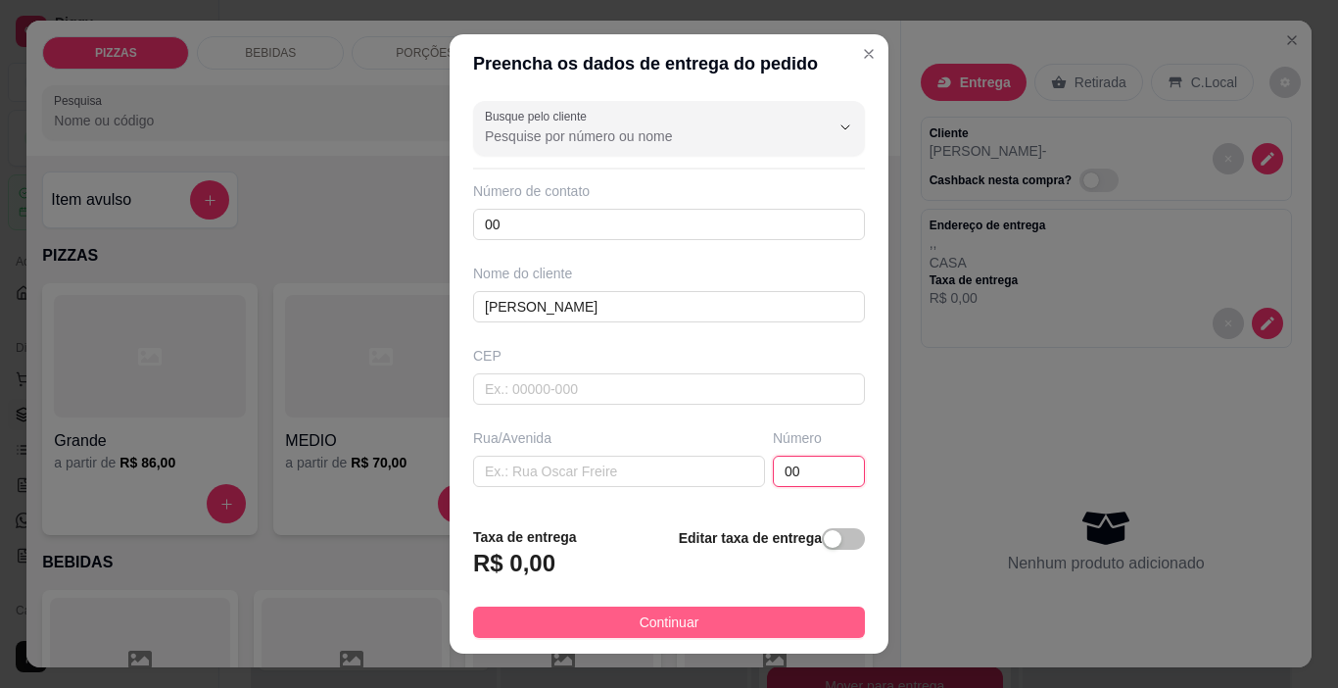
type input "00"
click at [763, 629] on button "Continuar" at bounding box center [669, 621] width 392 height 31
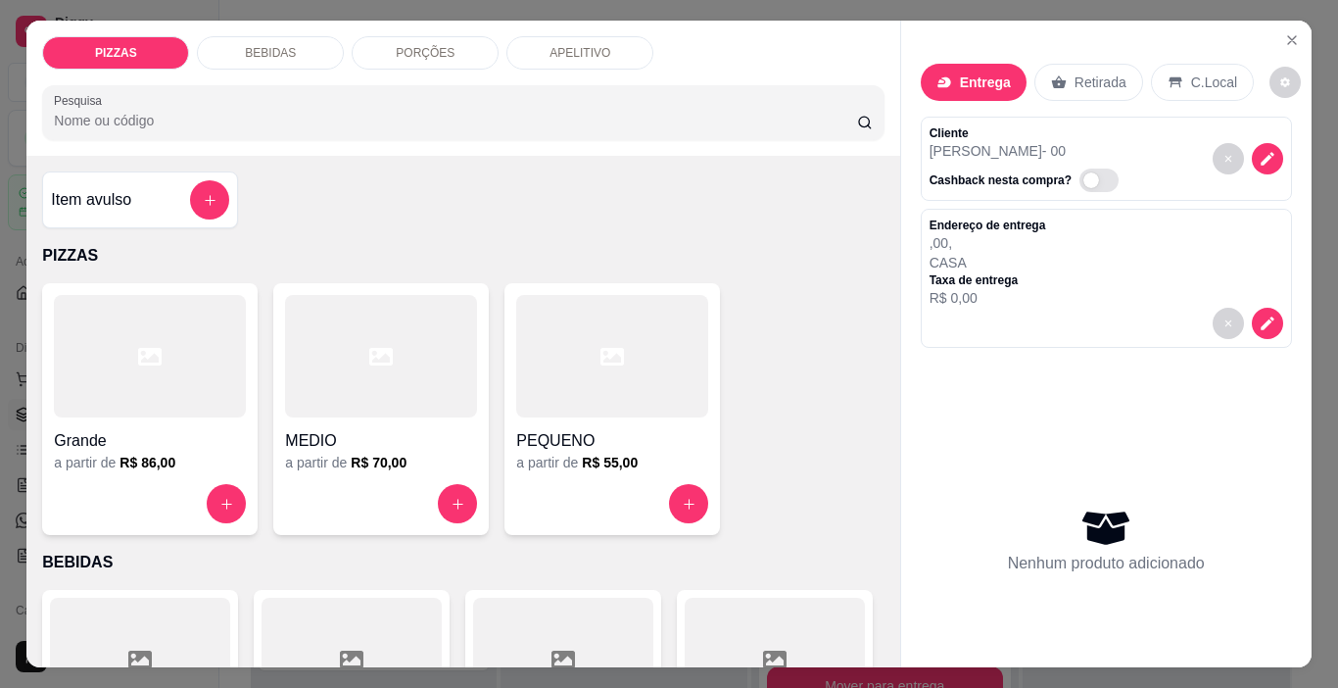
click at [659, 484] on div at bounding box center [612, 503] width 192 height 39
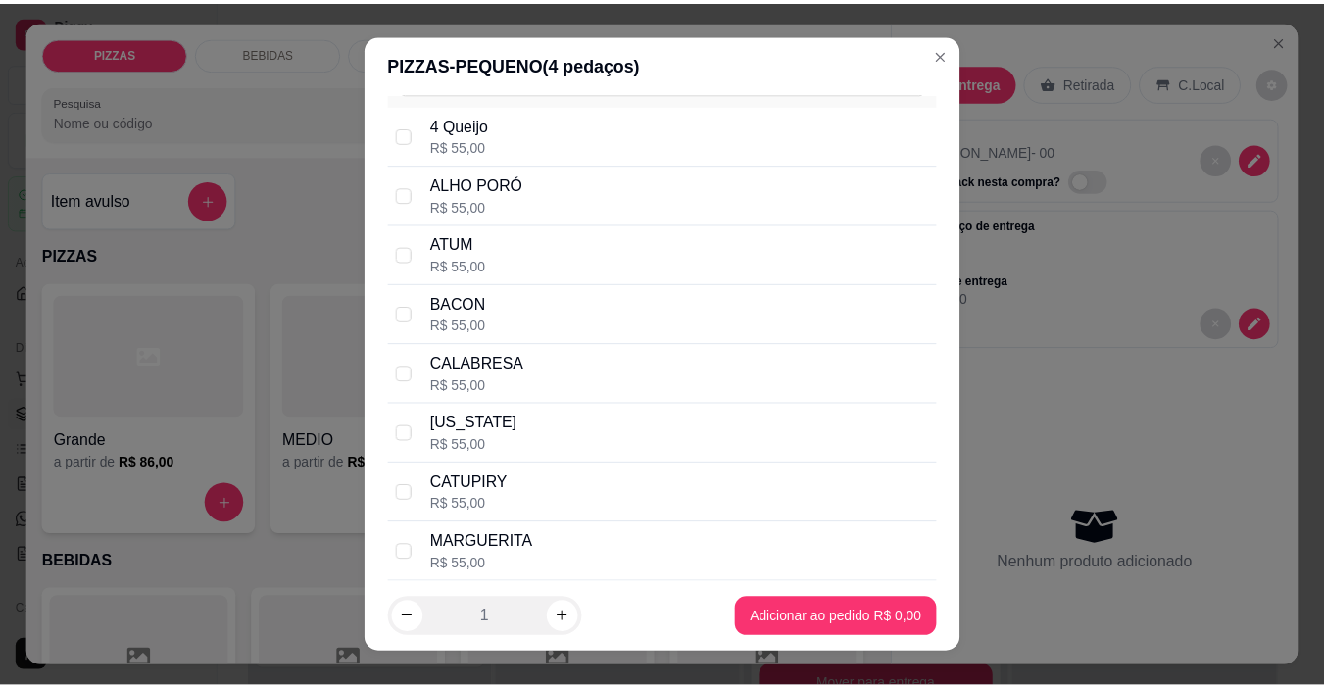
scroll to position [196, 0]
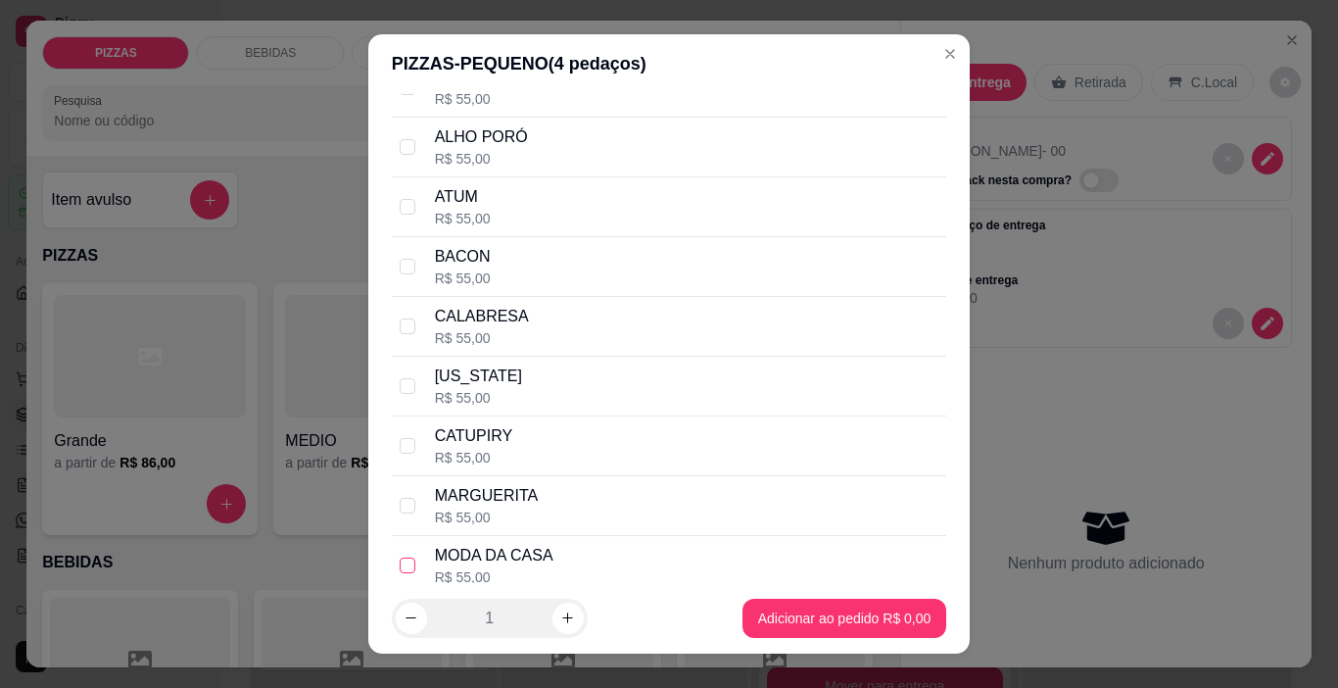
click at [400, 556] on label at bounding box center [408, 566] width 16 height 22
click at [400, 557] on input "checkbox" at bounding box center [408, 565] width 16 height 16
drag, startPoint x: 391, startPoint y: 554, endPoint x: 426, endPoint y: 560, distance: 35.9
click at [392, 554] on div "MODA DA CASA R$ 55,00" at bounding box center [670, 566] width 556 height 60
checkbox input "true"
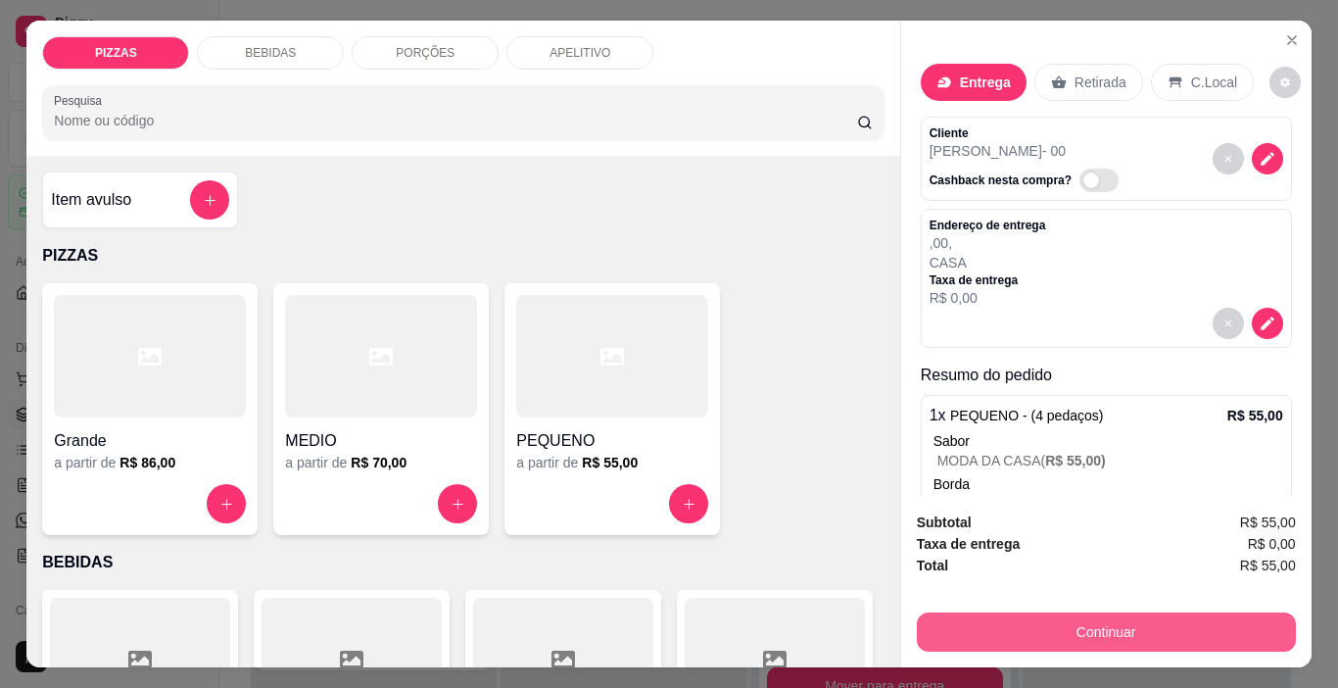
click at [1020, 612] on button "Continuar" at bounding box center [1106, 631] width 379 height 39
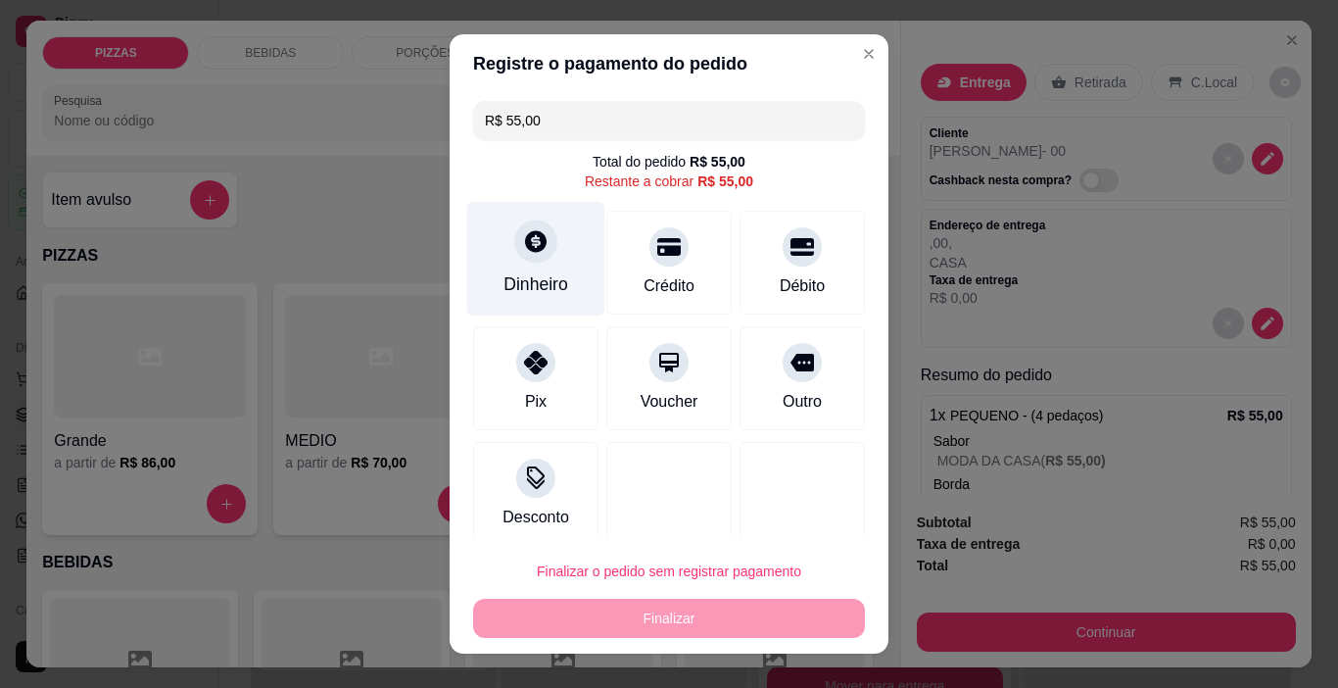
click at [541, 262] on div "Dinheiro" at bounding box center [536, 259] width 138 height 115
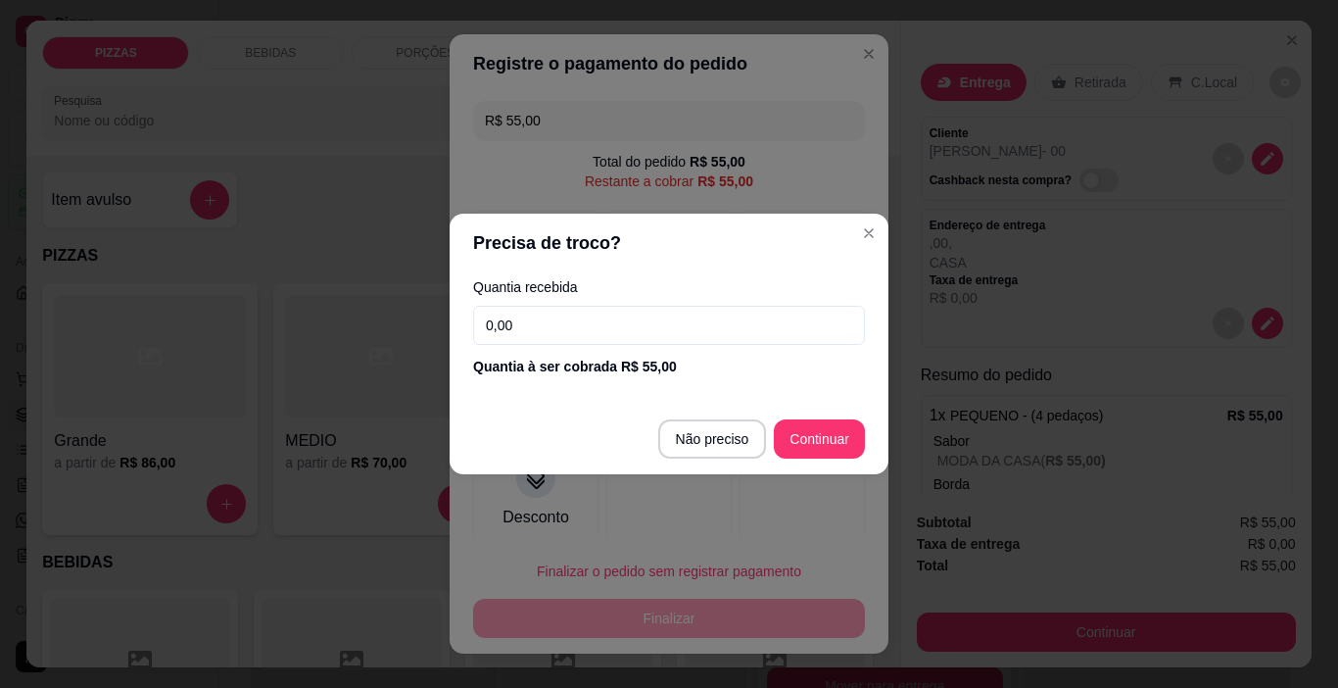
click at [567, 333] on input "0,00" at bounding box center [669, 325] width 392 height 39
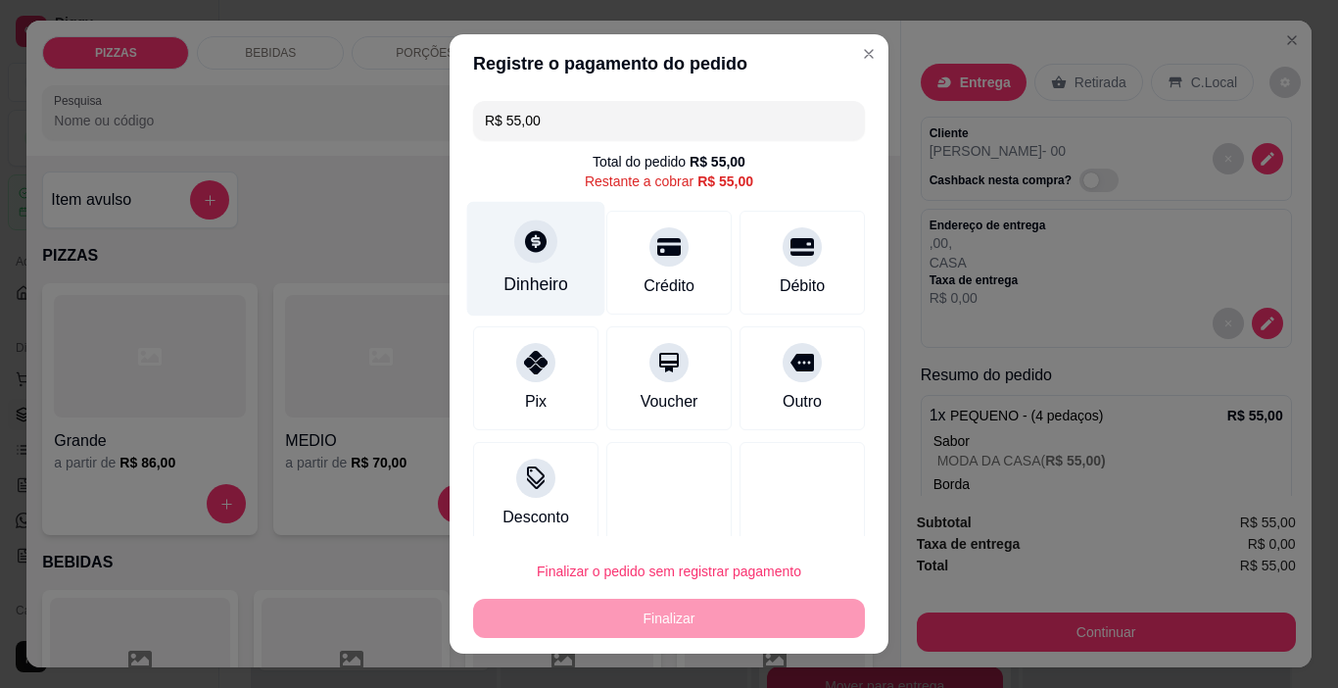
click at [531, 269] on div "Dinheiro" at bounding box center [536, 259] width 138 height 115
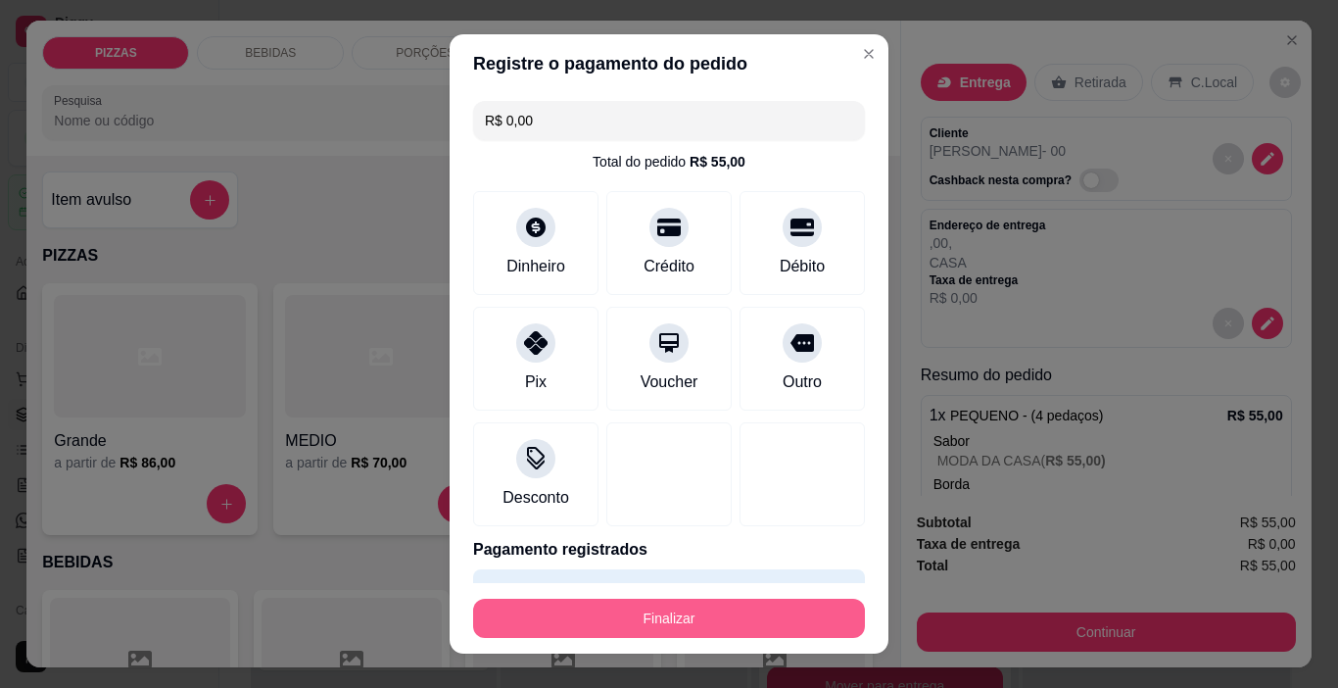
click at [663, 614] on button "Finalizar" at bounding box center [669, 618] width 392 height 39
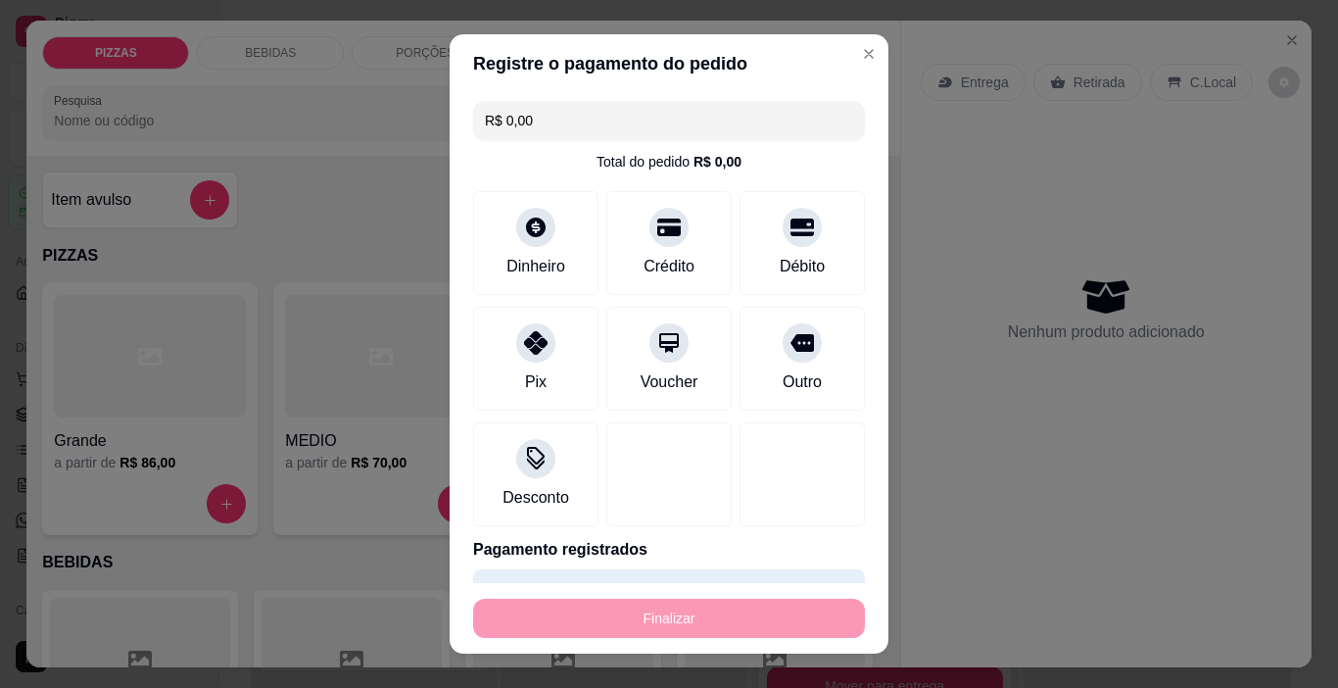
type input "-R$ 55,00"
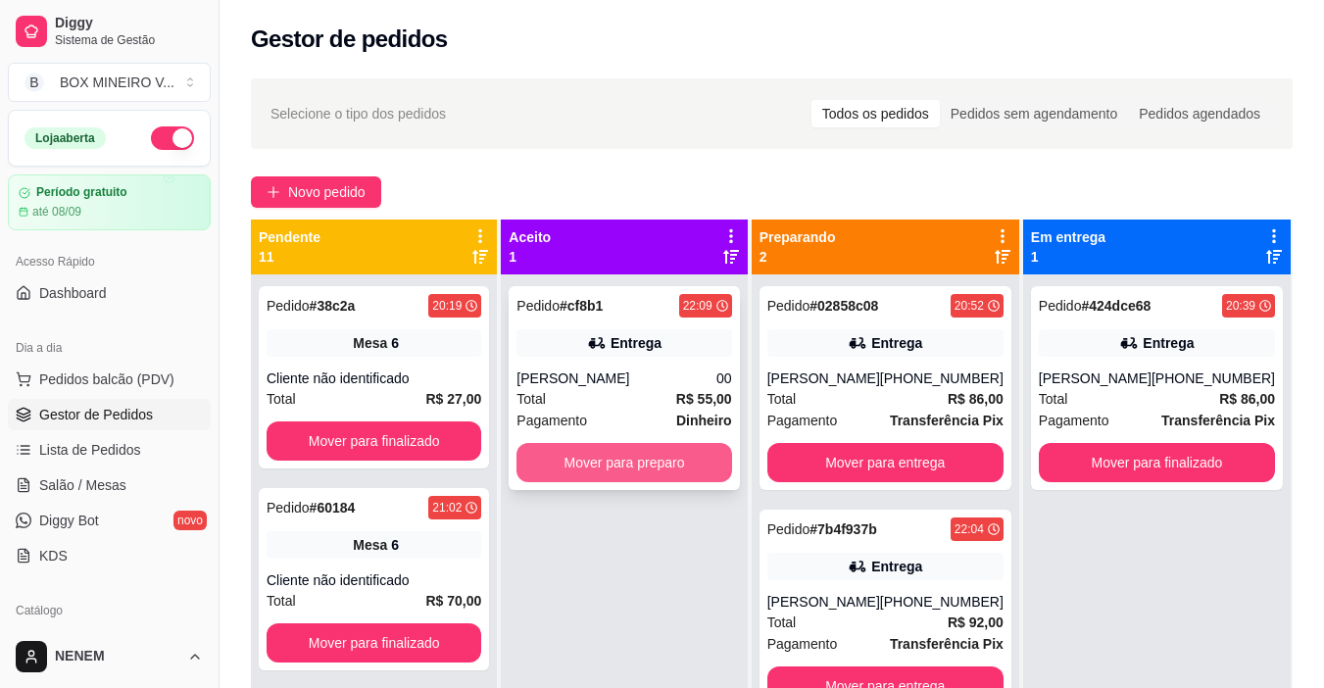
click at [699, 456] on button "Mover para preparo" at bounding box center [623, 462] width 215 height 39
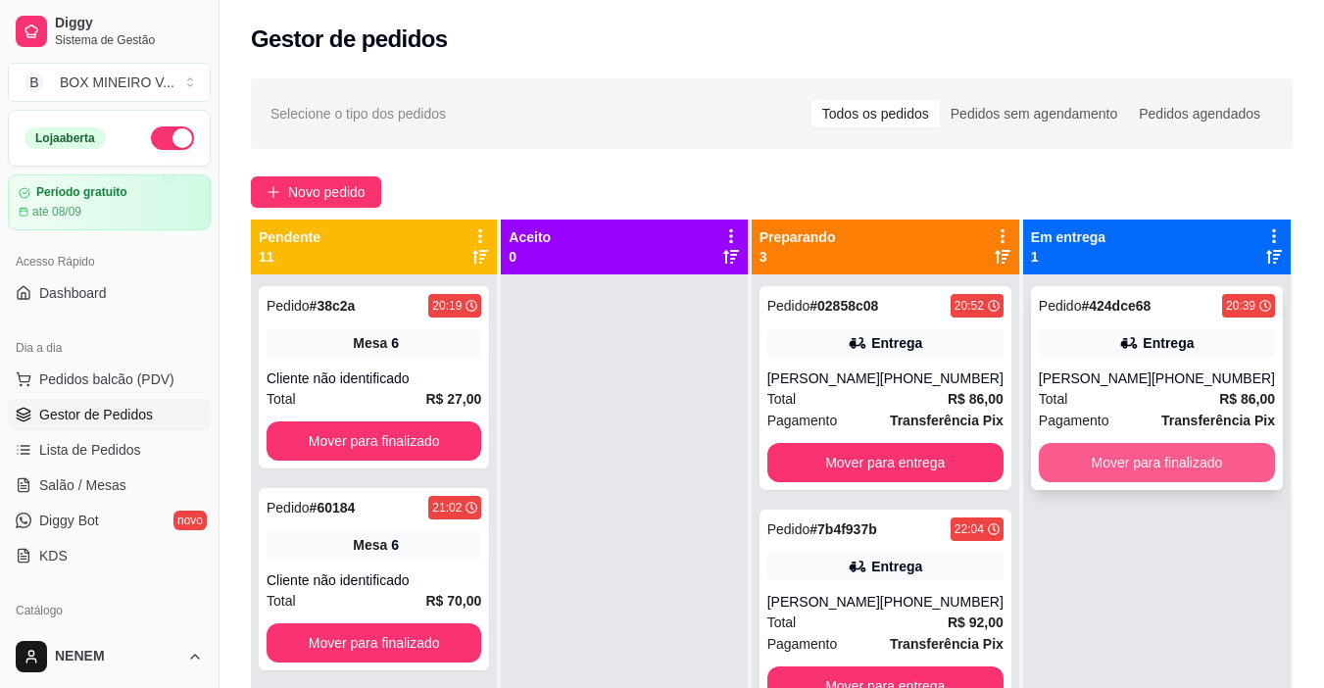
click at [1146, 449] on button "Mover para finalizado" at bounding box center [1157, 462] width 236 height 39
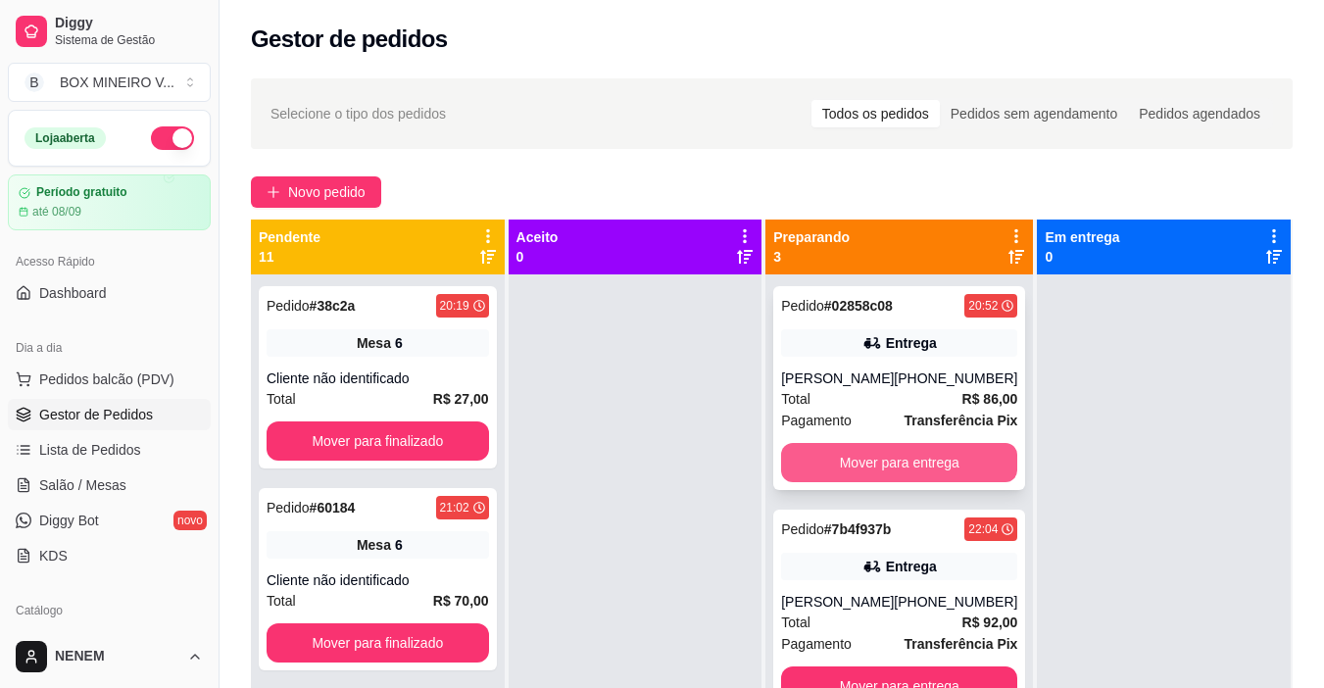
click at [952, 443] on button "Mover para entrega" at bounding box center [899, 462] width 236 height 39
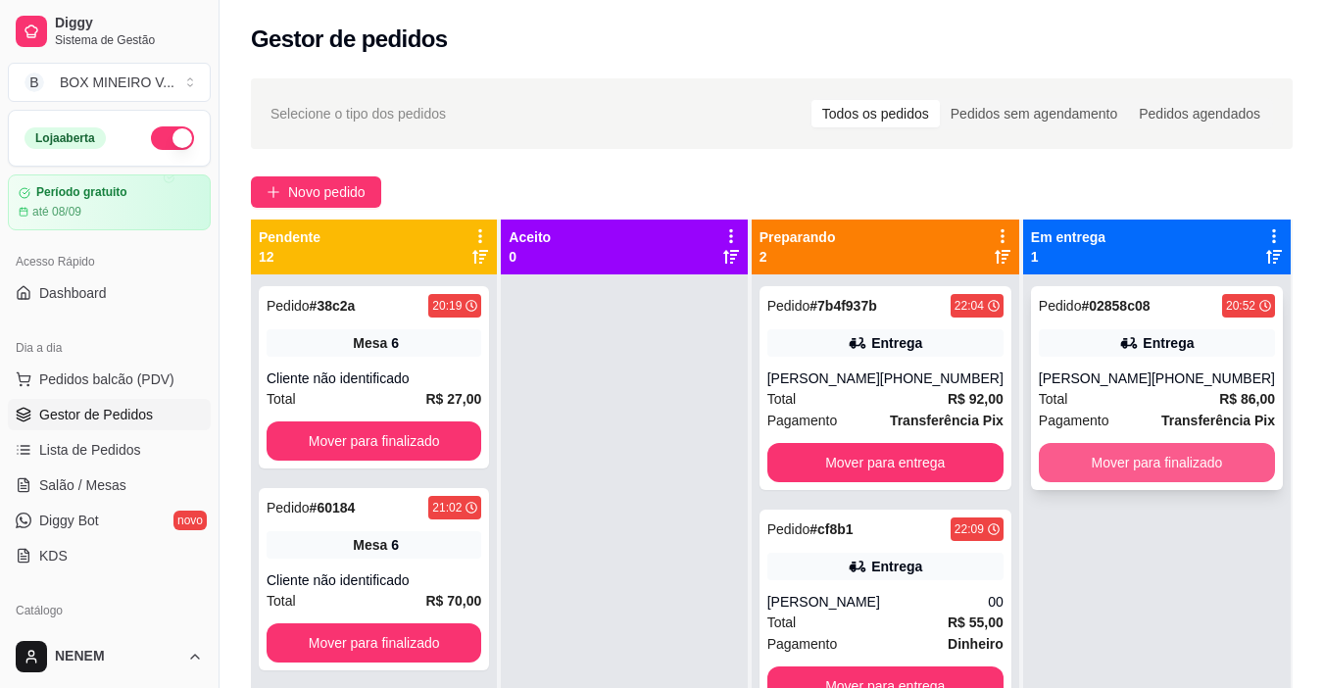
click at [1185, 474] on button "Mover para finalizado" at bounding box center [1157, 462] width 236 height 39
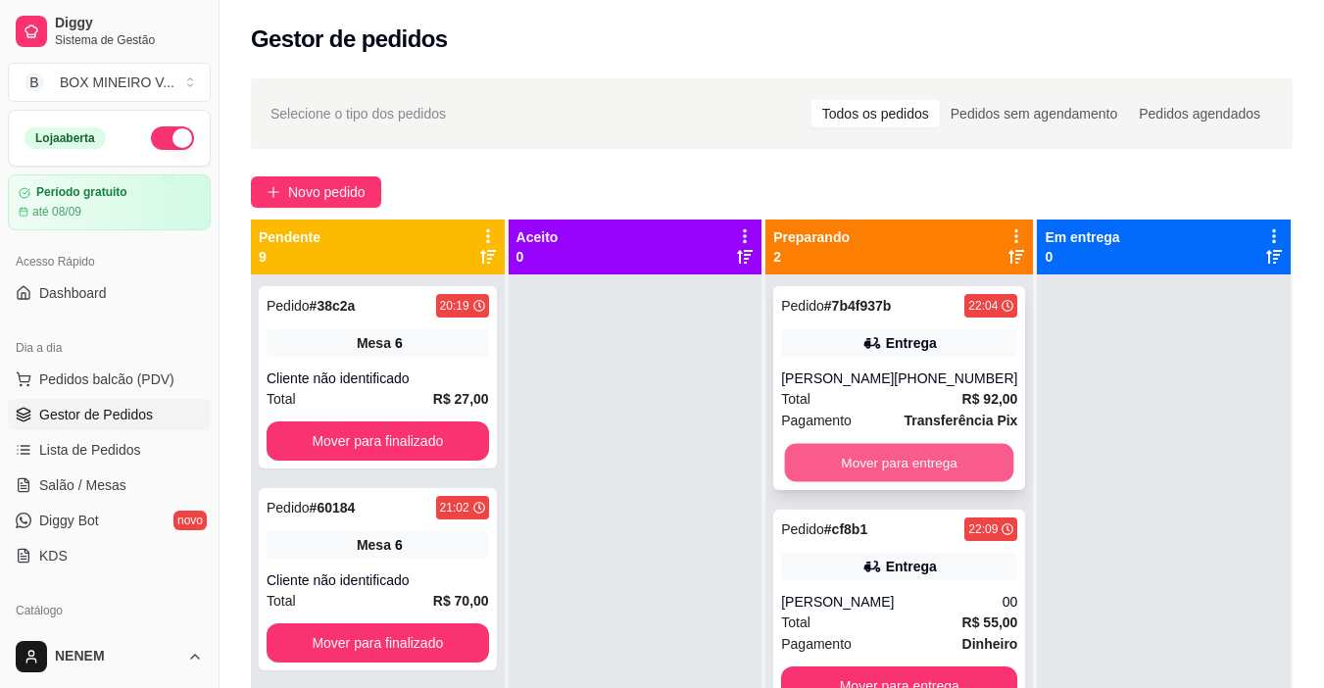
click at [985, 452] on button "Mover para entrega" at bounding box center [899, 463] width 229 height 38
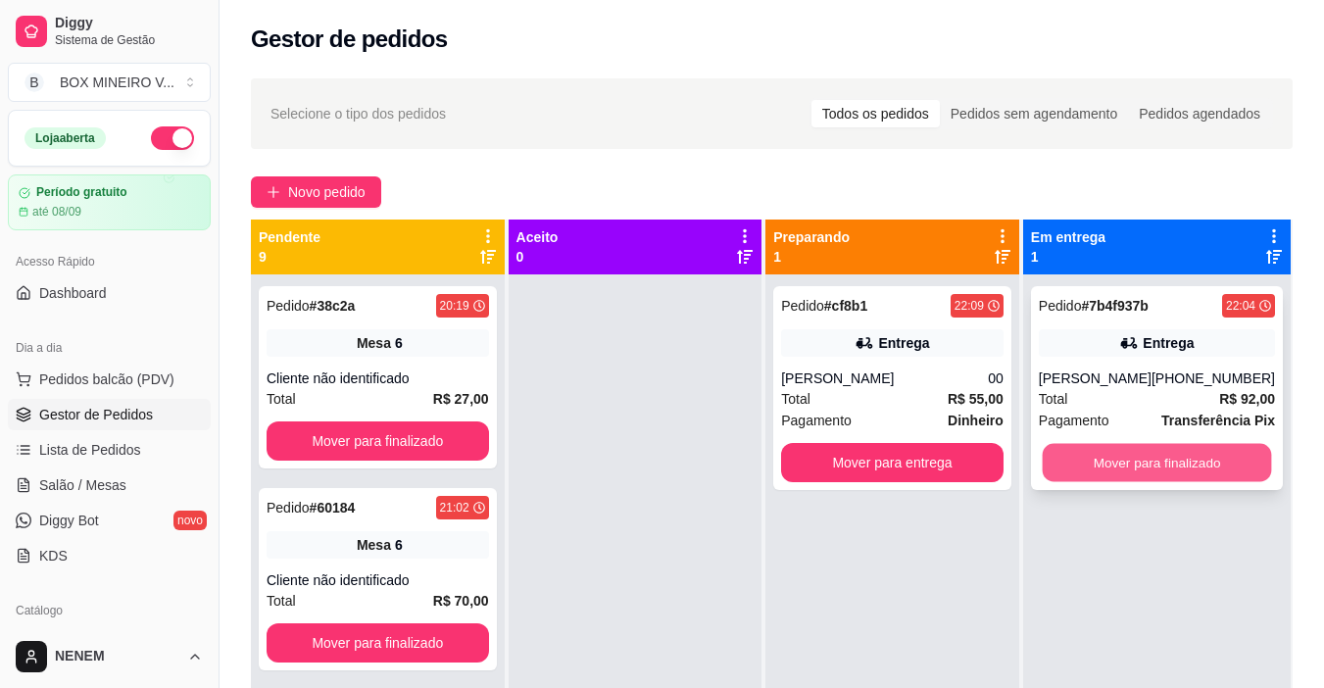
click at [1181, 478] on button "Mover para finalizado" at bounding box center [1155, 463] width 229 height 38
